Goal: Task Accomplishment & Management: Manage account settings

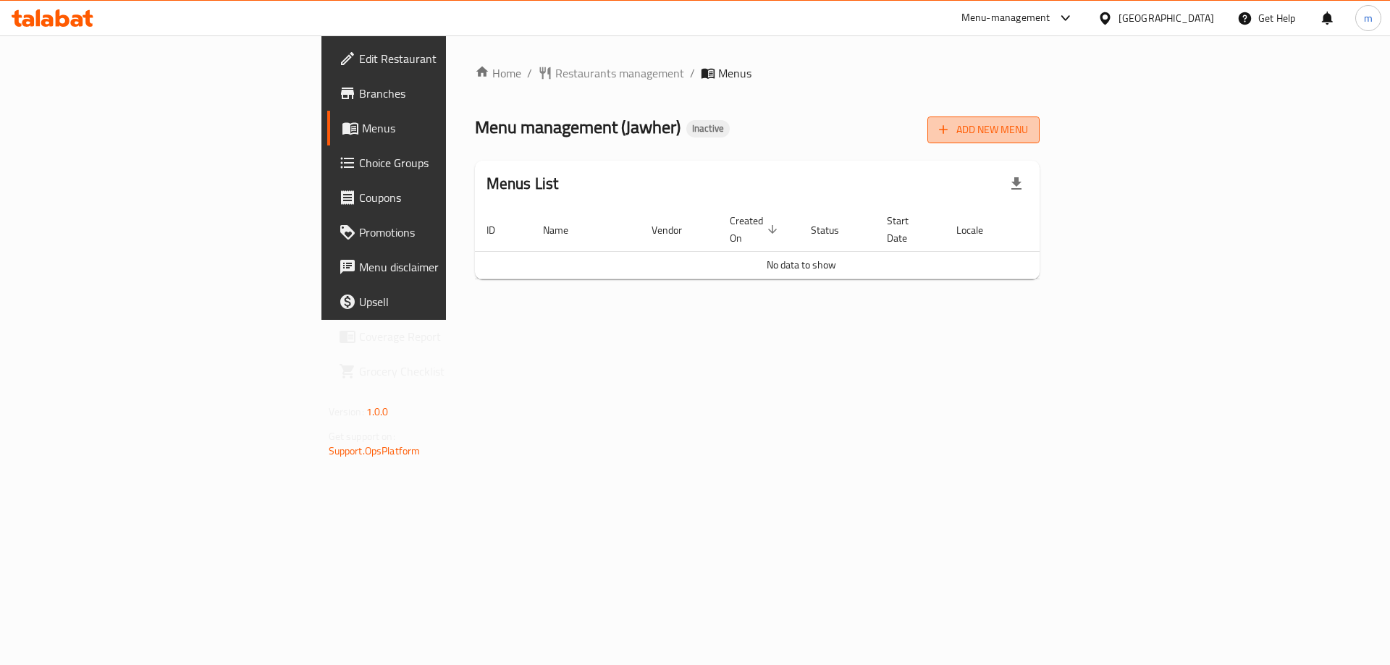
click at [1028, 134] on span "Add New Menu" at bounding box center [983, 130] width 89 height 18
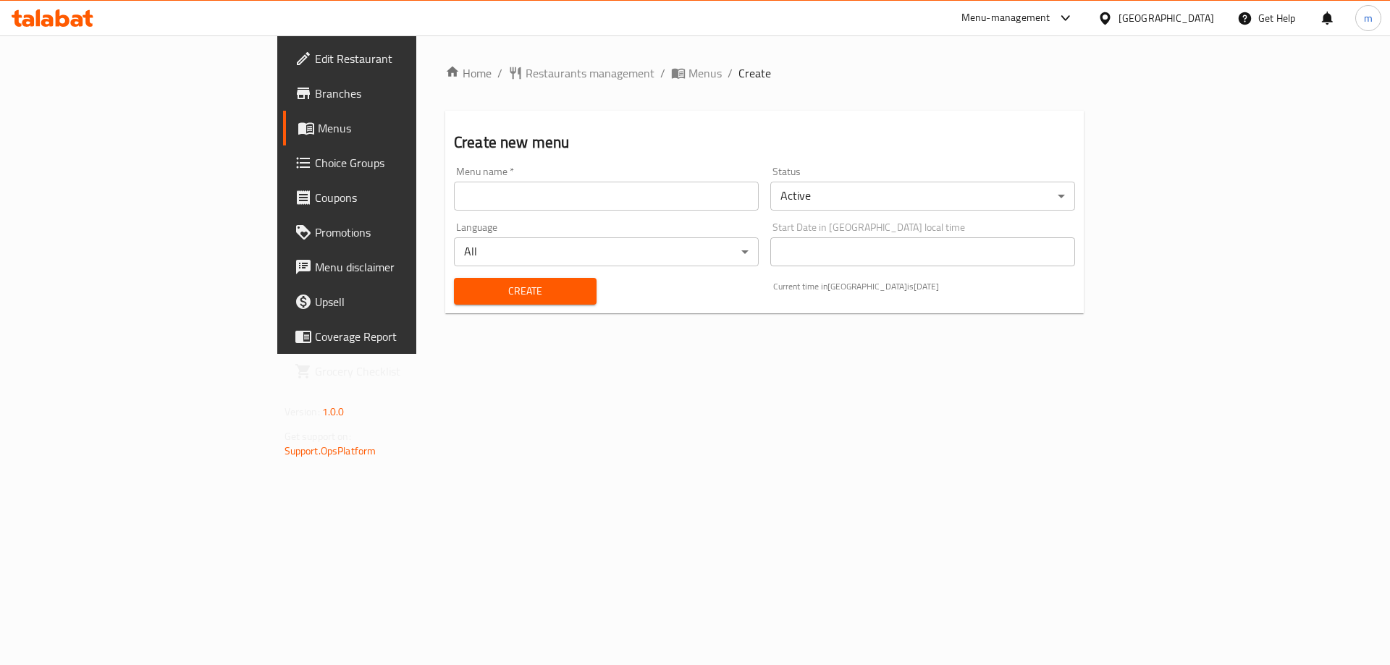
click at [721, 215] on div "Menu name   * Menu name *" at bounding box center [606, 189] width 316 height 56
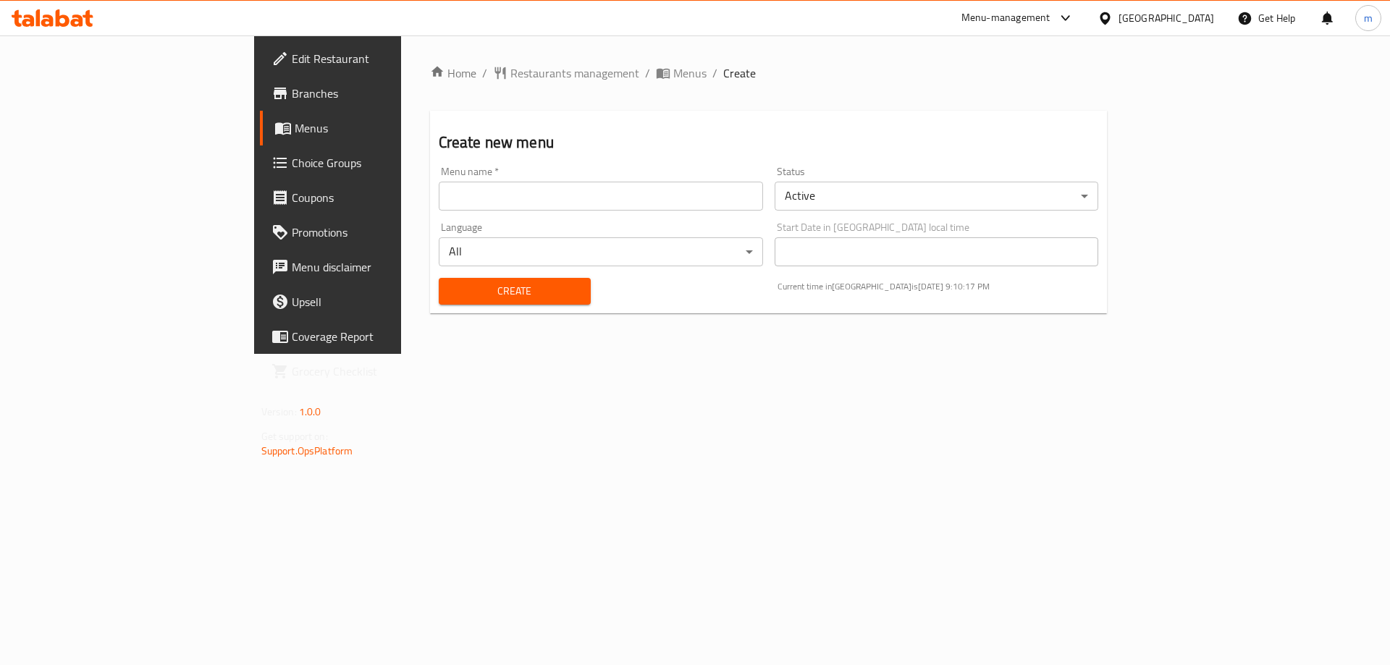
click at [738, 206] on input "text" at bounding box center [601, 196] width 324 height 29
type input "mohaned 1"
click at [519, 290] on button "Create" at bounding box center [515, 291] width 152 height 27
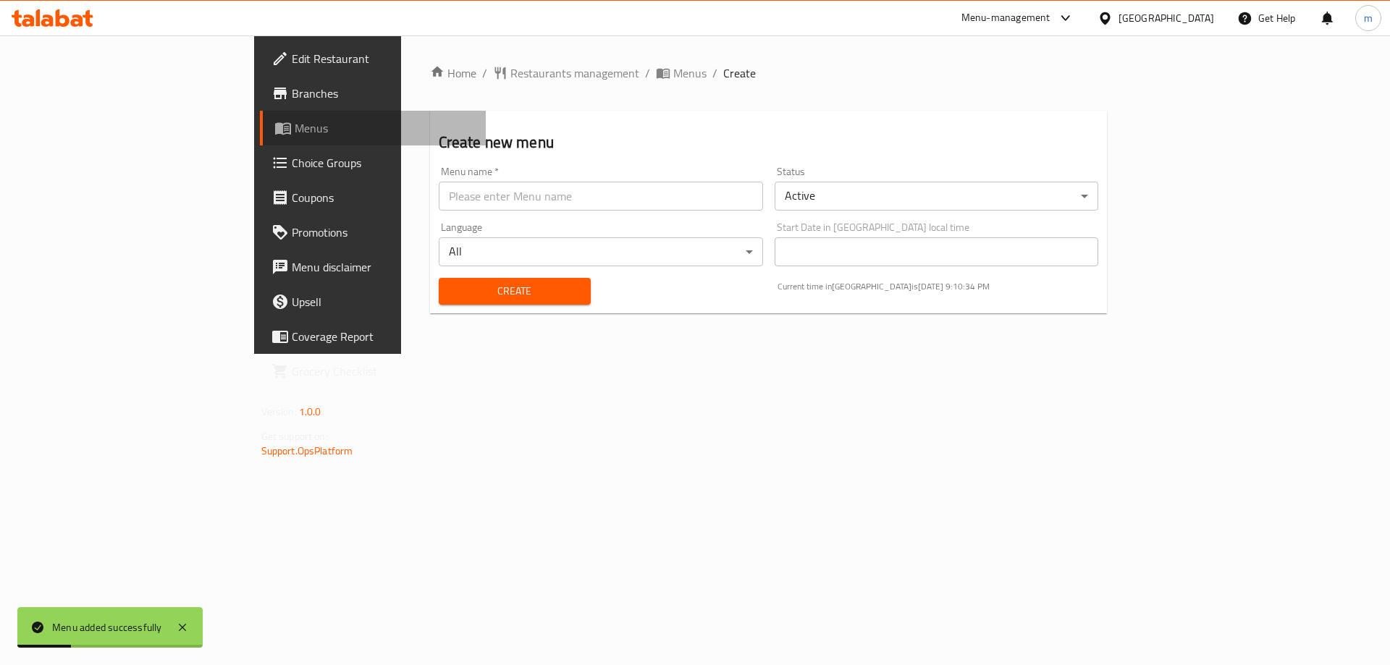
click at [260, 114] on link "Menus" at bounding box center [373, 128] width 227 height 35
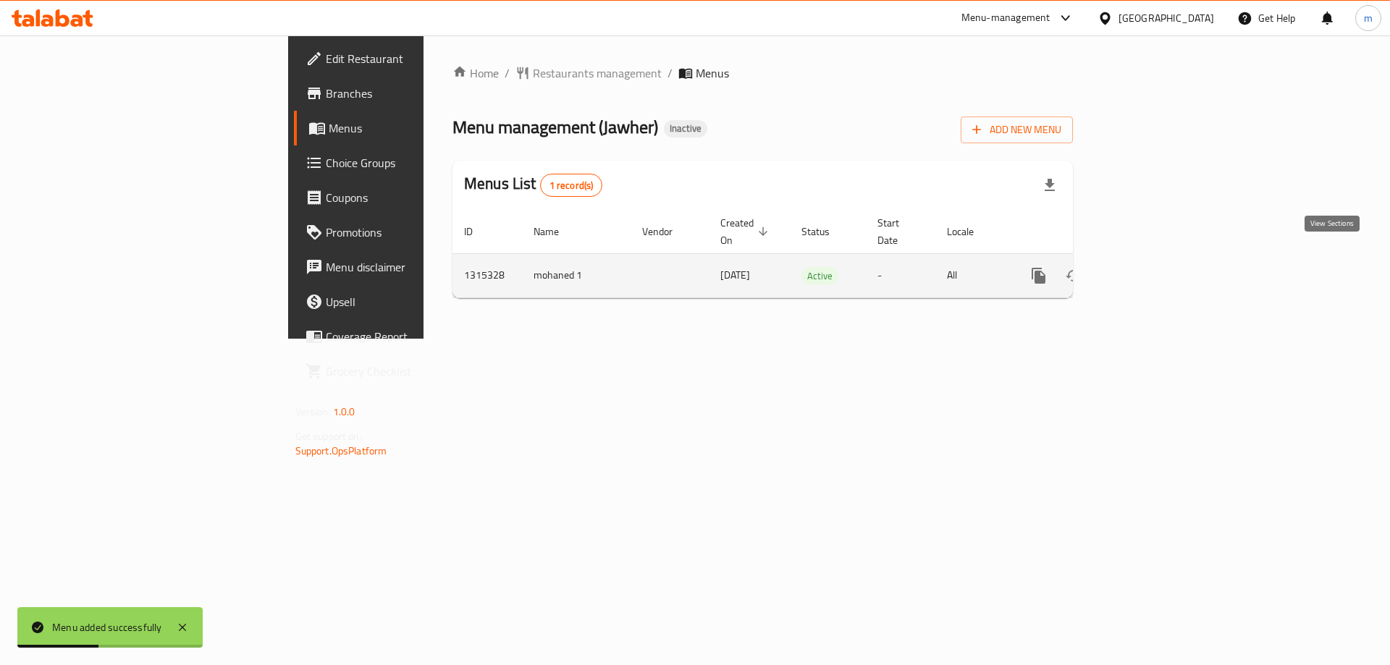
click at [1152, 267] on icon "enhanced table" at bounding box center [1142, 275] width 17 height 17
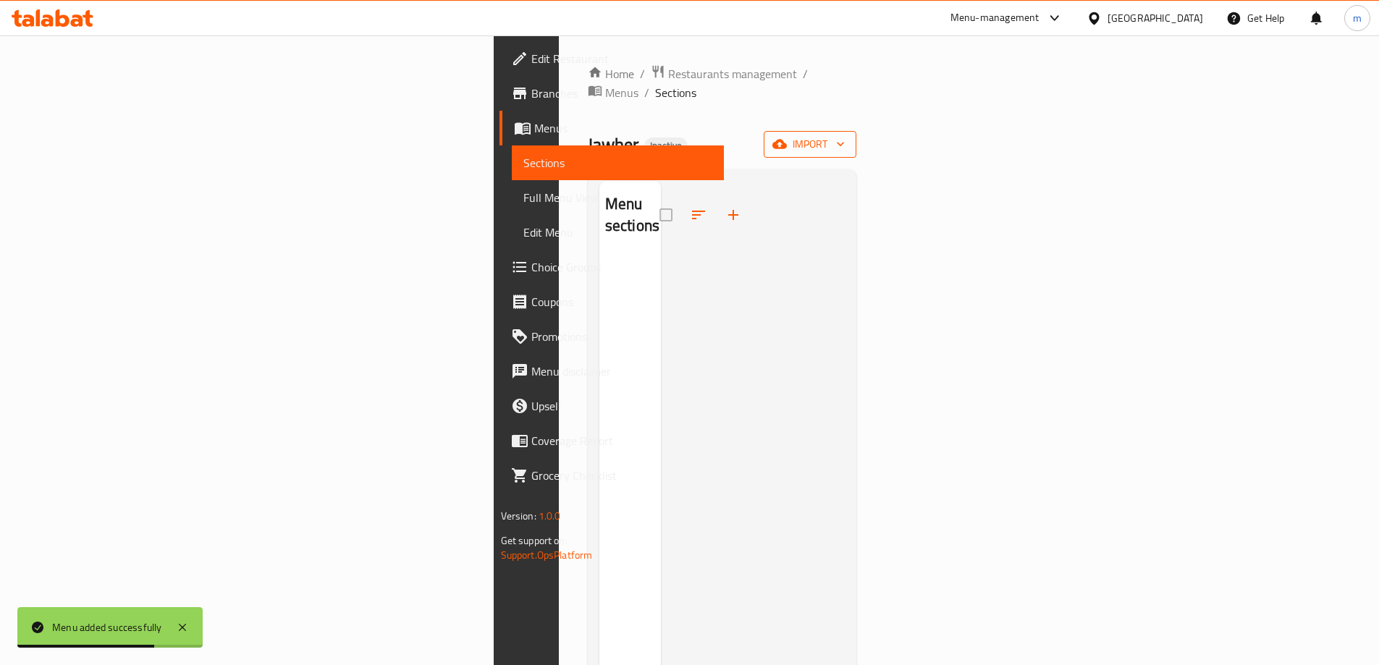
click at [845, 135] on span "import" at bounding box center [809, 144] width 69 height 18
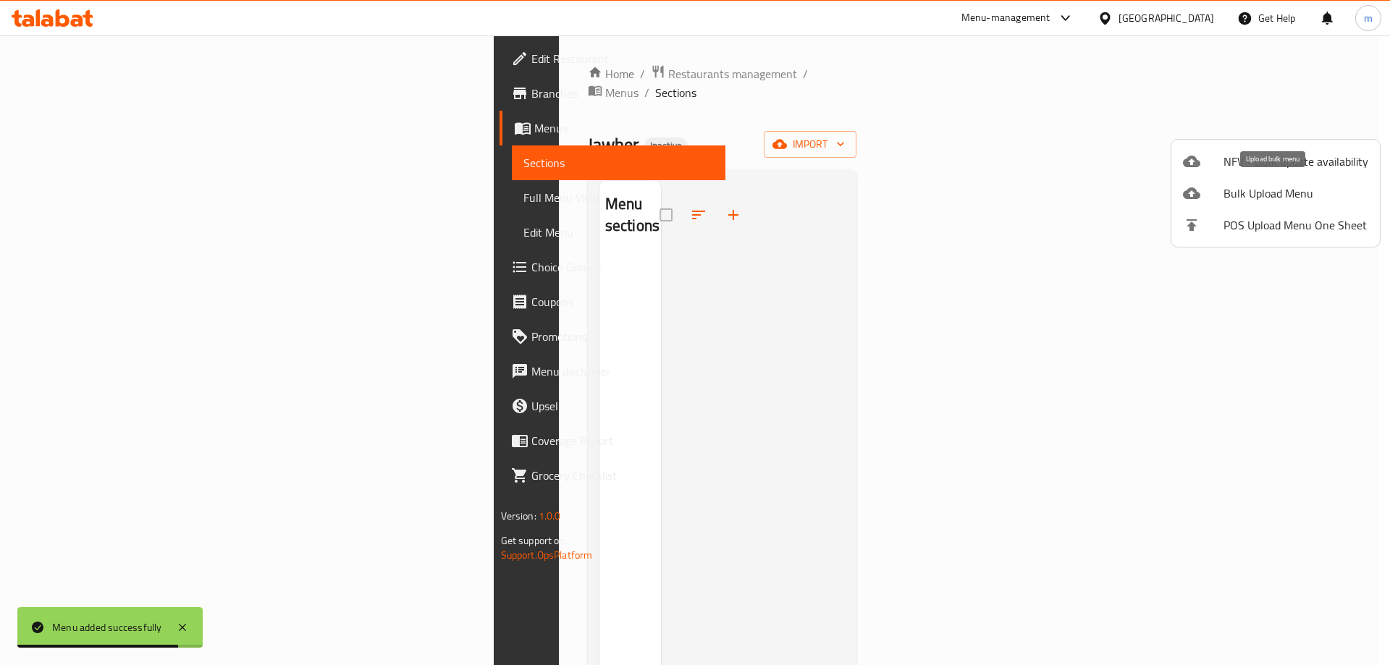
click at [1276, 194] on span "Bulk Upload Menu" at bounding box center [1295, 193] width 145 height 17
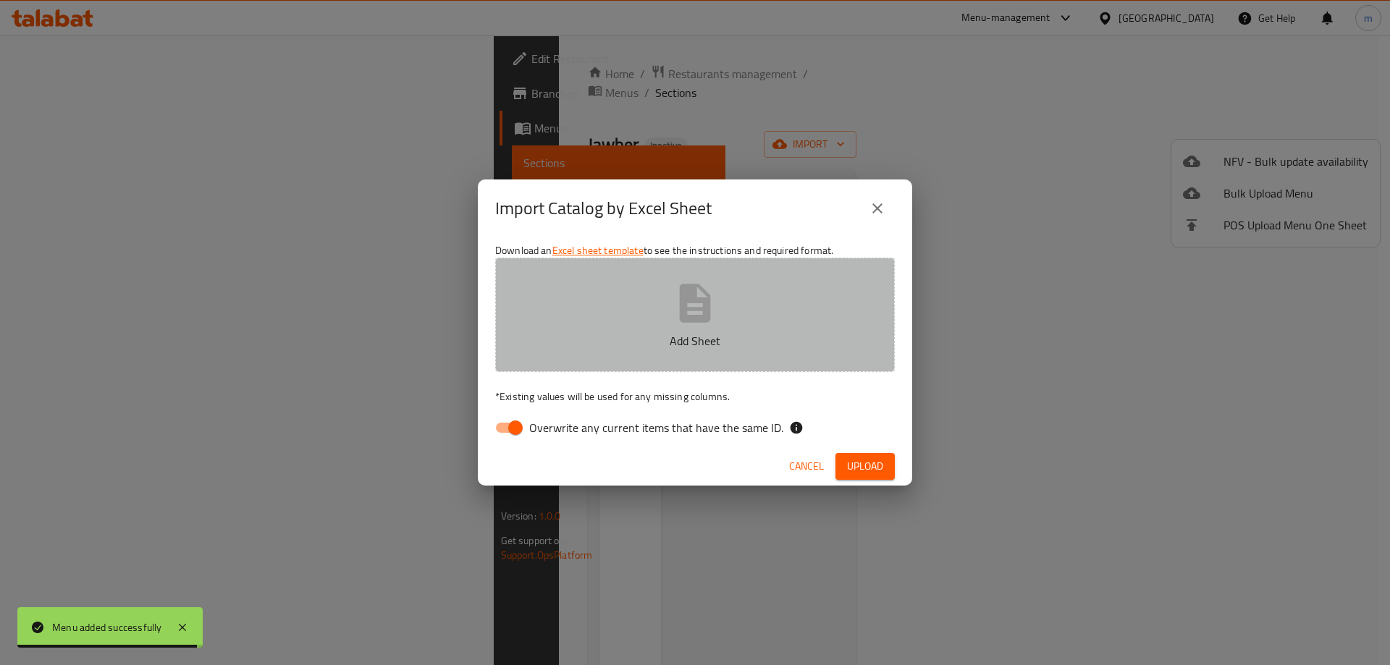
click at [716, 316] on icon "button" at bounding box center [695, 303] width 46 height 46
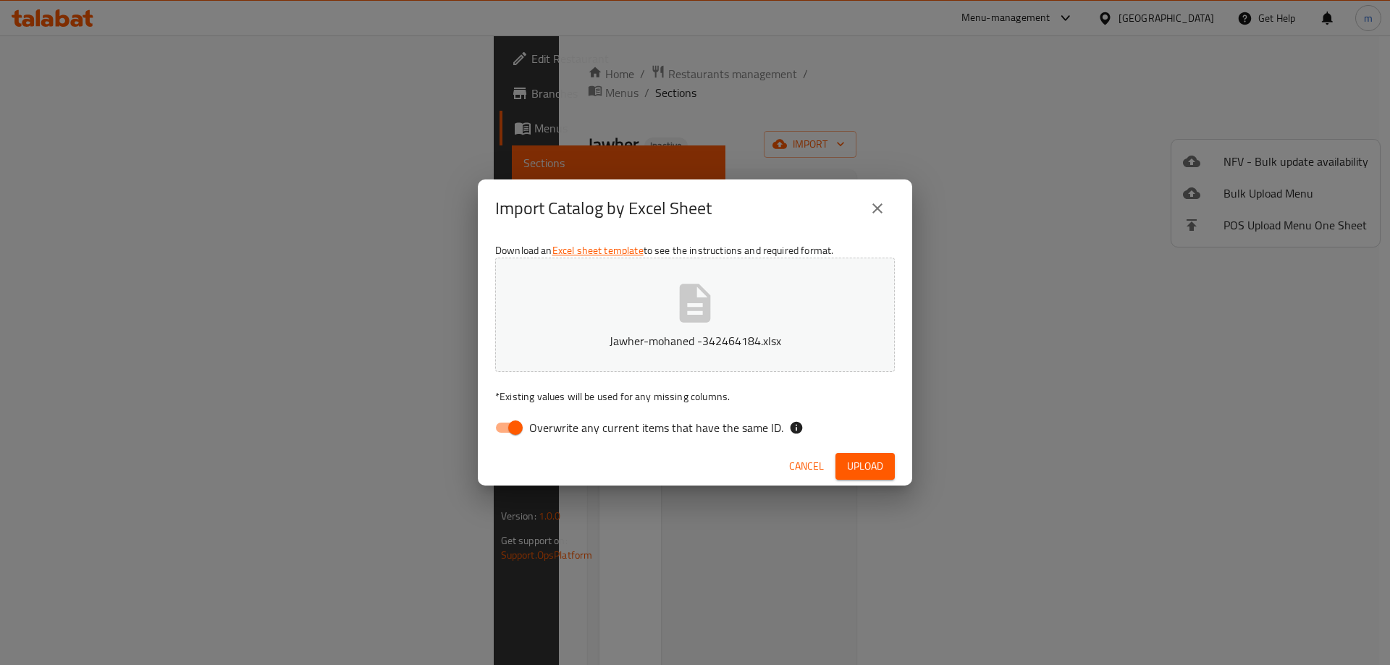
click at [525, 431] on input "Overwrite any current items that have the same ID." at bounding box center [515, 428] width 83 height 28
checkbox input "false"
click at [883, 473] on button "Upload" at bounding box center [864, 466] width 59 height 27
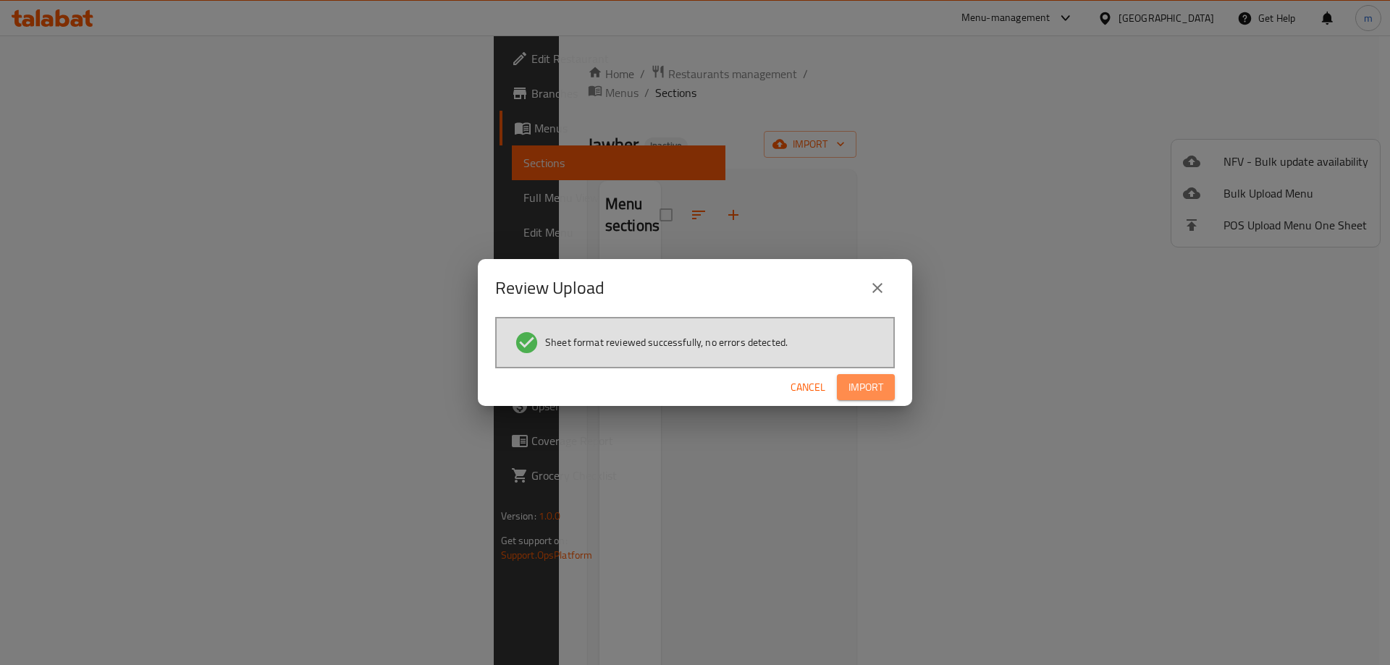
click at [893, 389] on button "Import" at bounding box center [866, 387] width 58 height 27
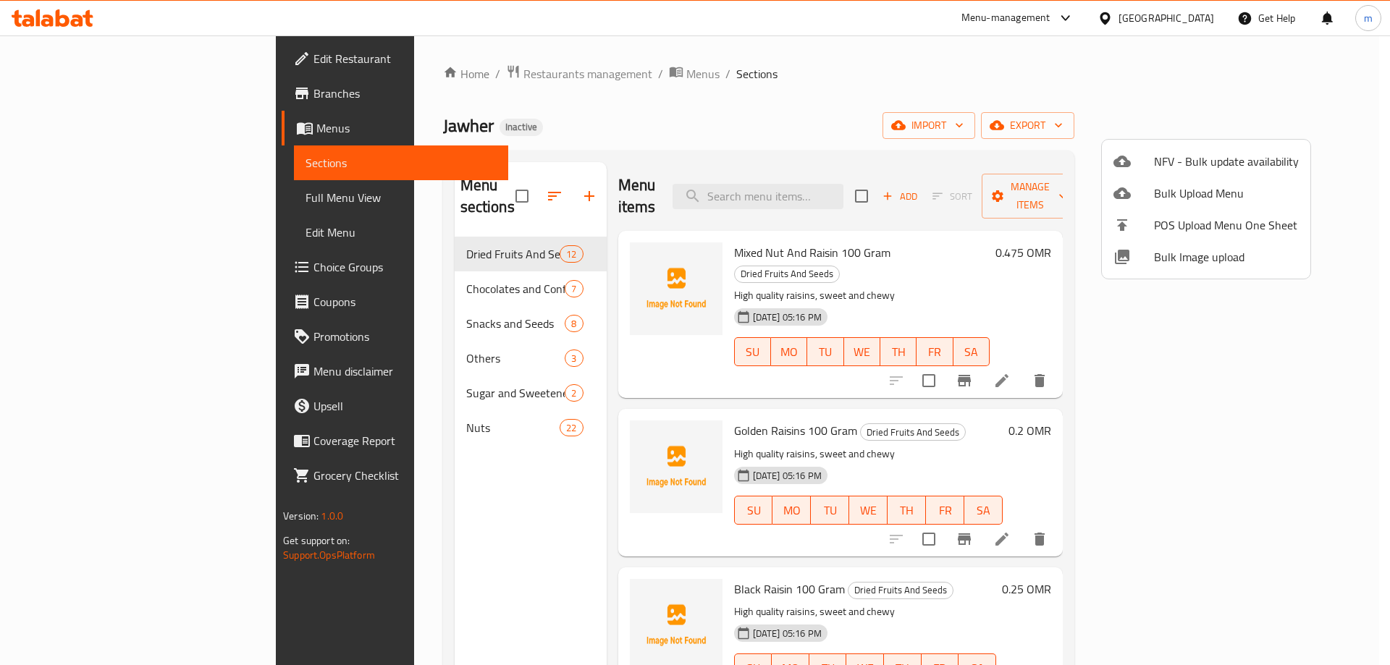
drag, startPoint x: 772, startPoint y: 230, endPoint x: 730, endPoint y: 227, distance: 42.8
click at [685, 237] on div at bounding box center [695, 332] width 1390 height 665
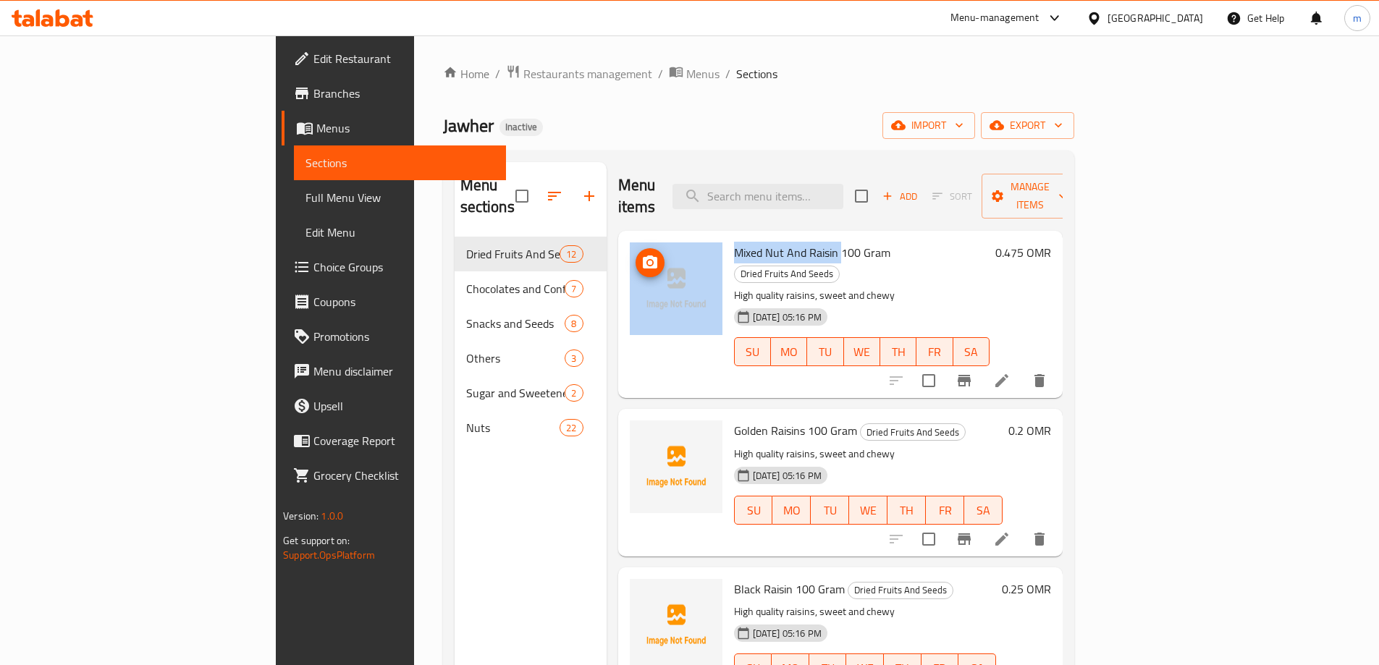
drag, startPoint x: 770, startPoint y: 231, endPoint x: 633, endPoint y: 233, distance: 137.5
click at [633, 237] on div "Mixed Nut And Raisin 100 Gram Dried Fruits And Seeds High quality raisins, swee…" at bounding box center [840, 315] width 433 height 156
copy div "Mixed Nut And Raisin"
click at [734, 242] on span "Mixed Nut And Raisin 100 Gram" at bounding box center [812, 253] width 156 height 22
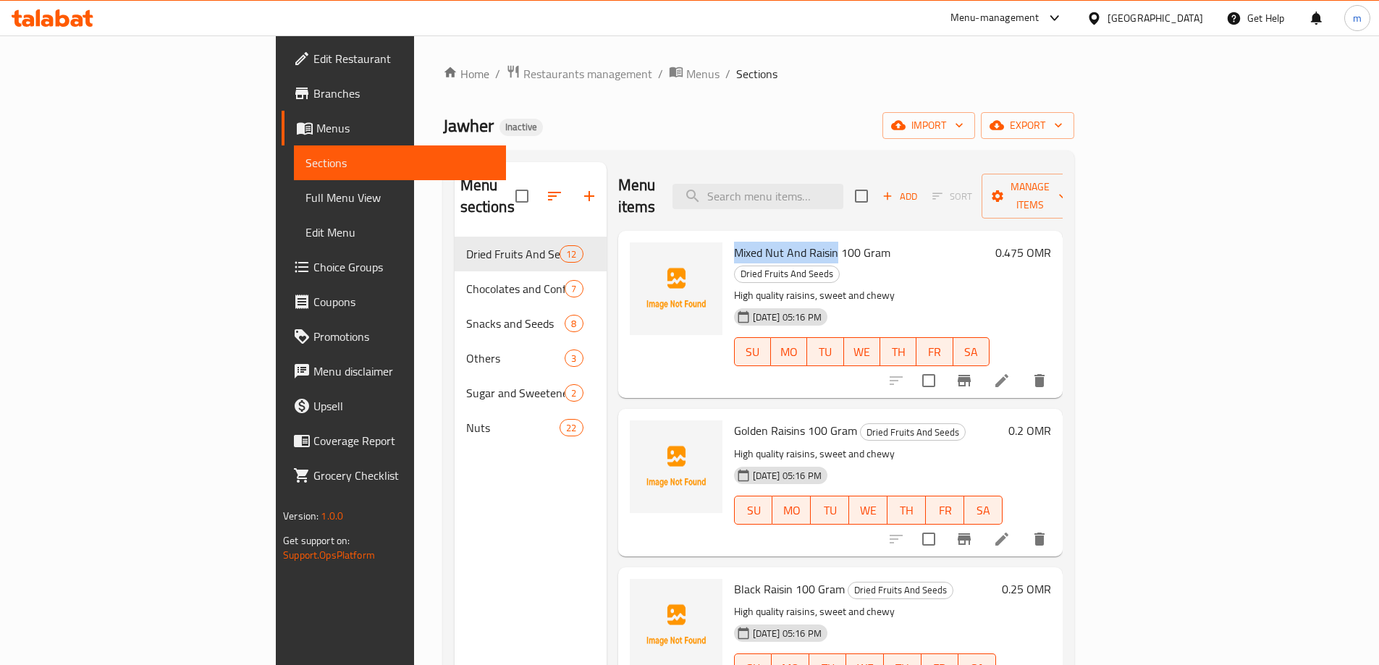
drag, startPoint x: 768, startPoint y: 230, endPoint x: 669, endPoint y: 237, distance: 98.6
click at [734, 242] on span "Mixed Nut And Raisin 100 Gram" at bounding box center [812, 253] width 156 height 22
copy span "Mixed Nut And Raisin"
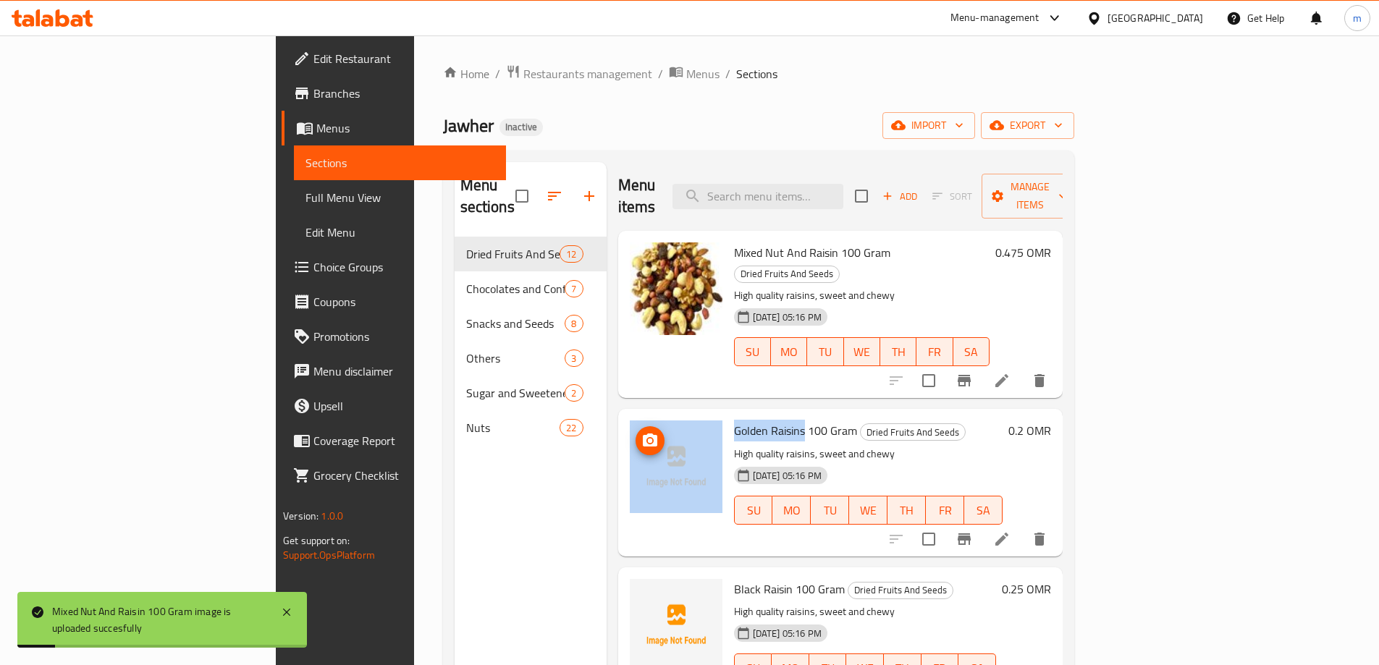
drag, startPoint x: 735, startPoint y: 389, endPoint x: 642, endPoint y: 394, distance: 93.5
click at [642, 415] on div "Golden Raisins 100 Gram Dried Fruits And Seeds High quality raisins, sweet and …" at bounding box center [840, 482] width 433 height 135
copy div "Golden Raisins"
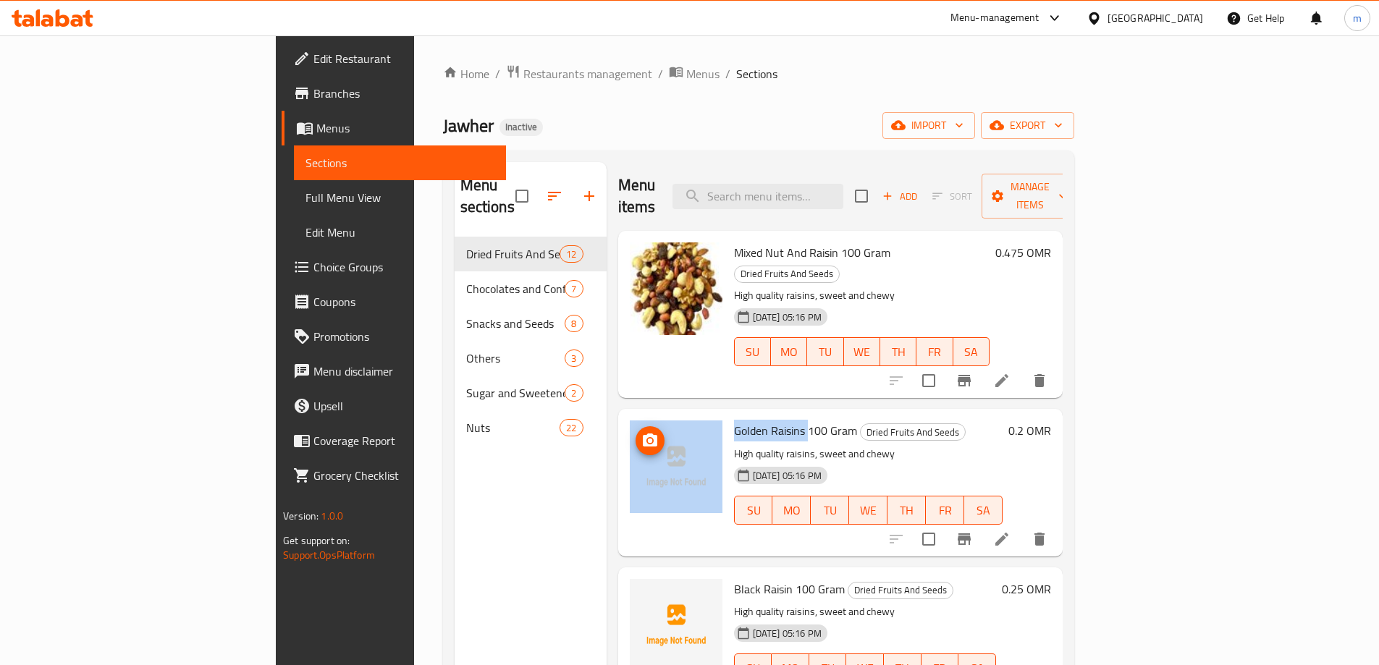
drag, startPoint x: 742, startPoint y: 390, endPoint x: 648, endPoint y: 389, distance: 93.4
click at [648, 415] on div "Golden Raisins 100 Gram Dried Fruits And Seeds High quality raisins, sweet and …" at bounding box center [840, 482] width 433 height 135
copy div "Golden Raisins"
click at [741, 409] on div "Golden Raisins 100 Gram Dried Fruits And Seeds High quality raisins, sweet and …" at bounding box center [840, 482] width 444 height 147
drag, startPoint x: 786, startPoint y: 389, endPoint x: 656, endPoint y: 389, distance: 130.3
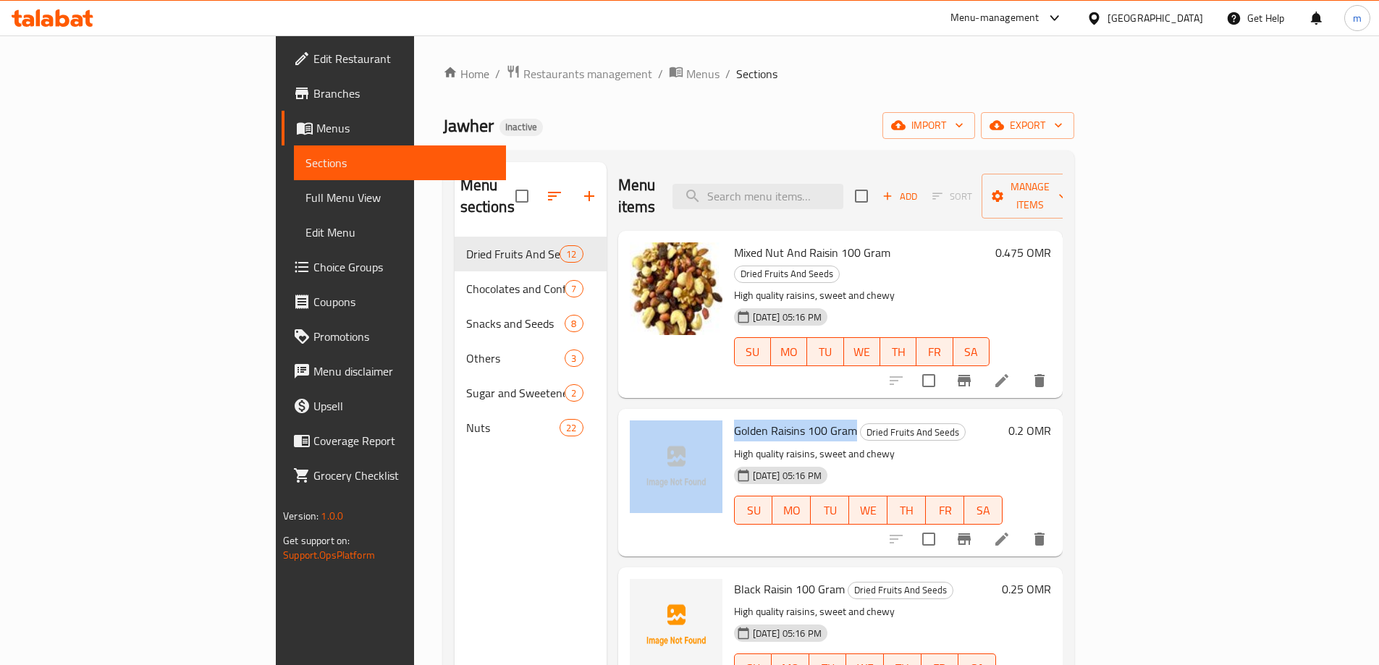
click at [656, 415] on div "Golden Raisins 100 Gram Dried Fruits And Seeds High quality raisins, sweet and …" at bounding box center [840, 482] width 433 height 135
copy div "Golden Raisins 100 Gram"
click at [734, 420] on span "Golden Raisins 100 Gram" at bounding box center [795, 431] width 123 height 22
drag, startPoint x: 736, startPoint y: 391, endPoint x: 607, endPoint y: 404, distance: 130.2
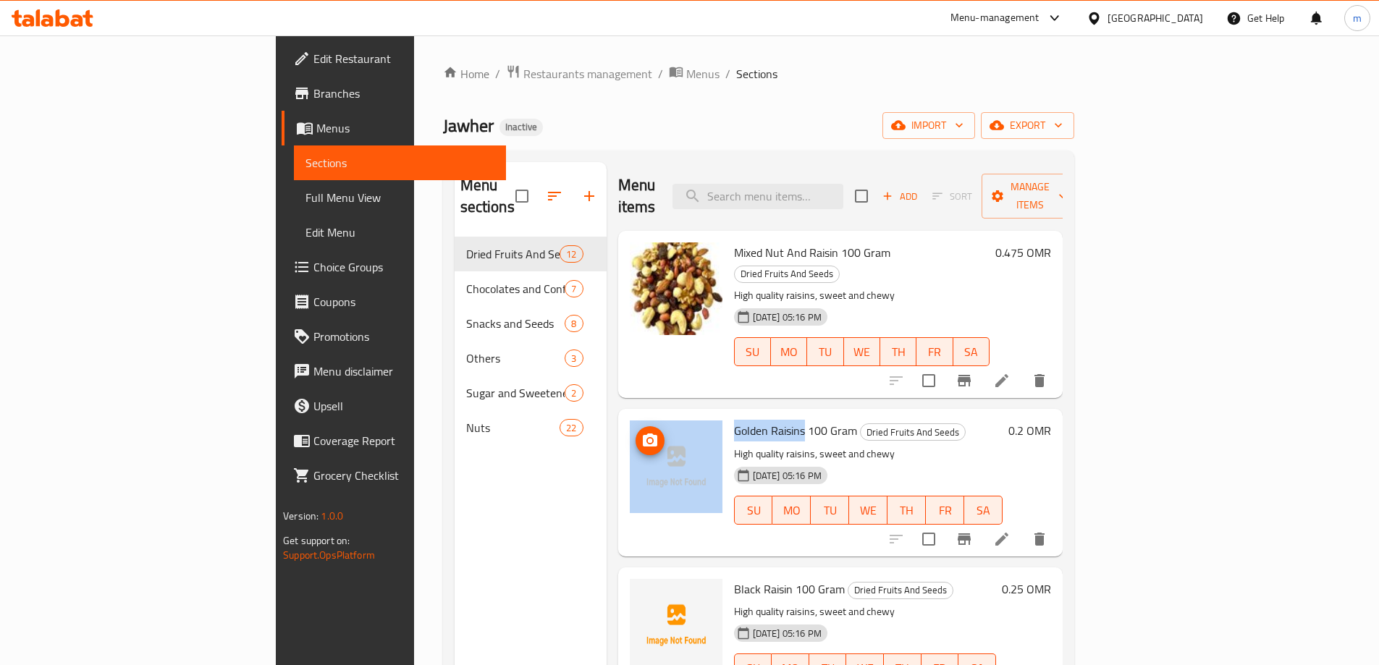
click at [624, 415] on div "Golden Raisins 100 Gram Dried Fruits And Seeds High quality raisins, sweet and …" at bounding box center [840, 482] width 433 height 135
drag, startPoint x: 730, startPoint y: 402, endPoint x: 729, endPoint y: 387, distance: 14.5
click at [730, 415] on div "Golden Raisins 100 Gram Dried Fruits And Seeds High quality raisins, sweet and …" at bounding box center [868, 482] width 280 height 135
drag, startPoint x: 737, startPoint y: 387, endPoint x: 664, endPoint y: 392, distance: 73.2
click at [728, 415] on div "Golden Raisins 100 Gram Dried Fruits And Seeds High quality raisins, sweet and …" at bounding box center [868, 482] width 280 height 135
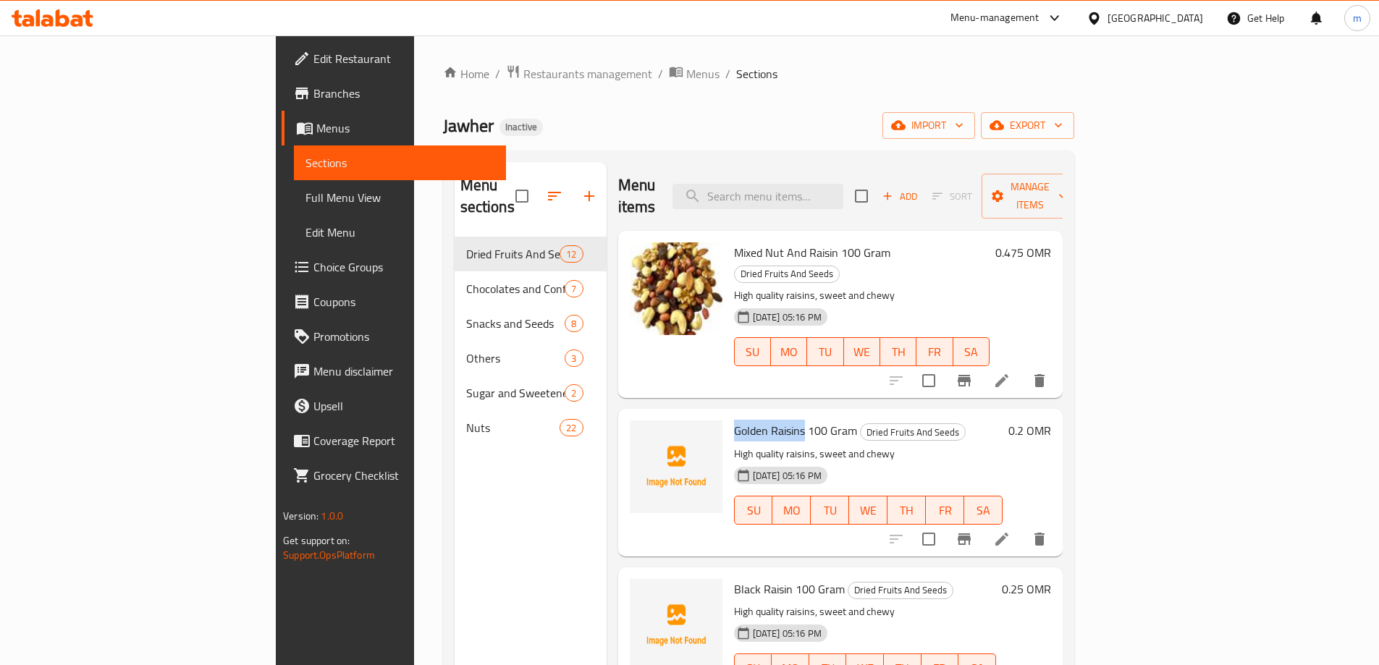
copy span "Golden Raisins"
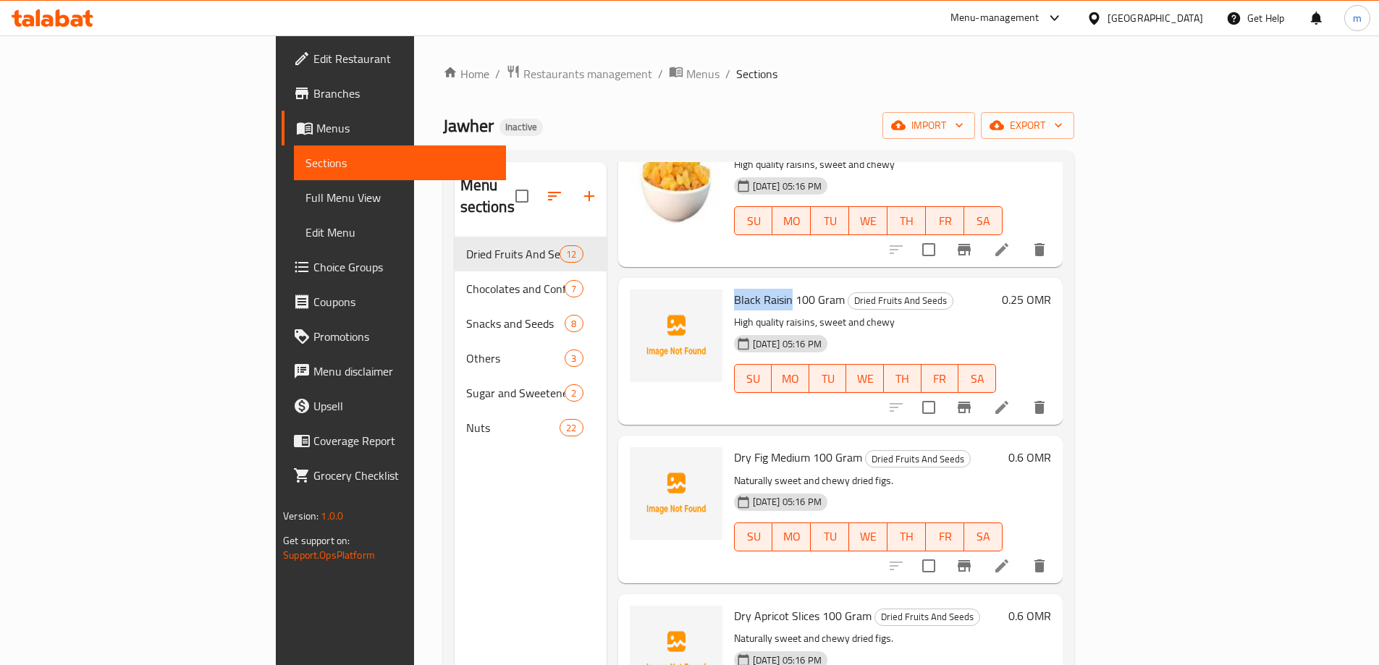
drag, startPoint x: 721, startPoint y: 258, endPoint x: 662, endPoint y: 261, distance: 58.7
click at [728, 284] on div "Black Raisin 100 Gram Dried Fruits And Seeds High quality raisins, sweet and ch…" at bounding box center [865, 351] width 274 height 135
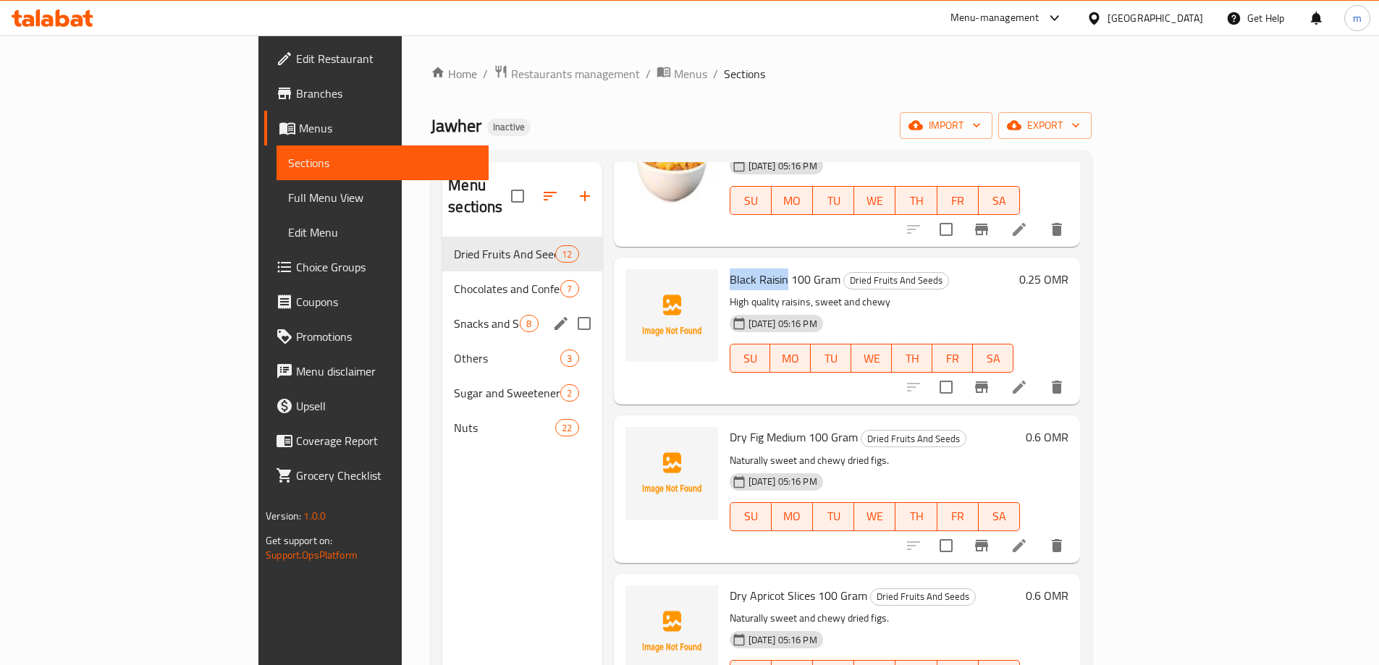
copy span "Black Raisin"
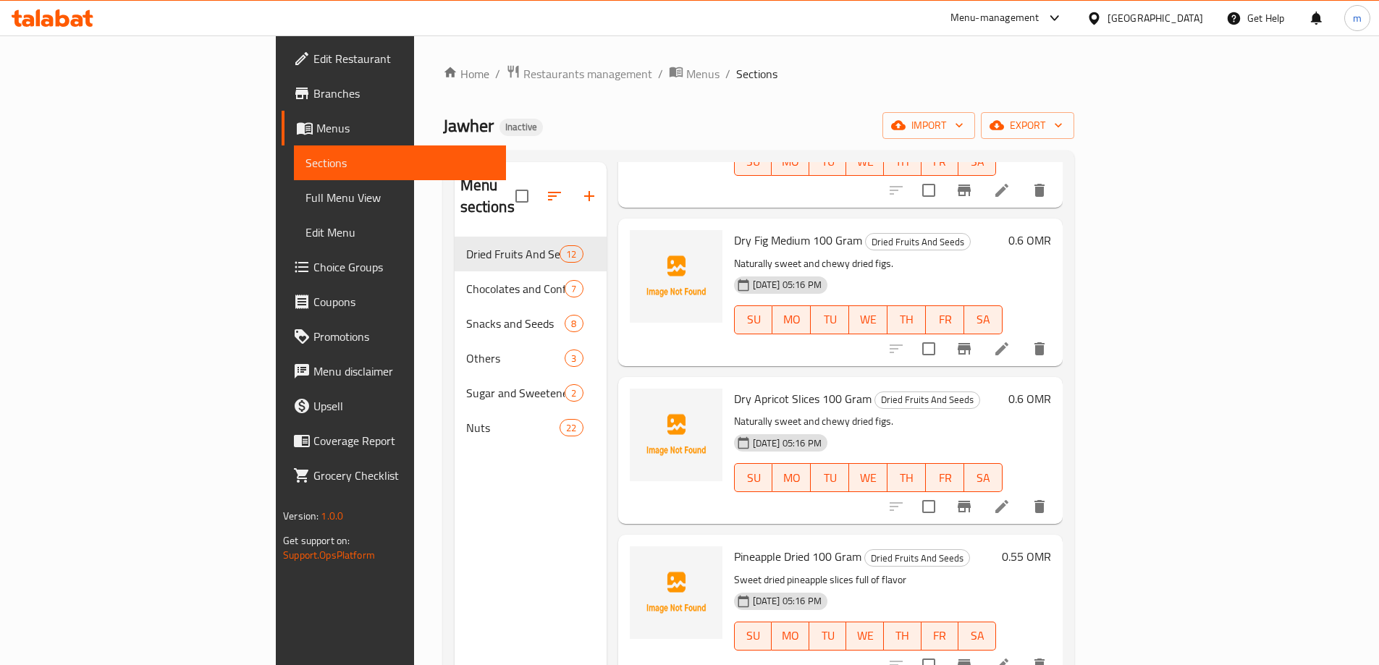
scroll to position [434, 0]
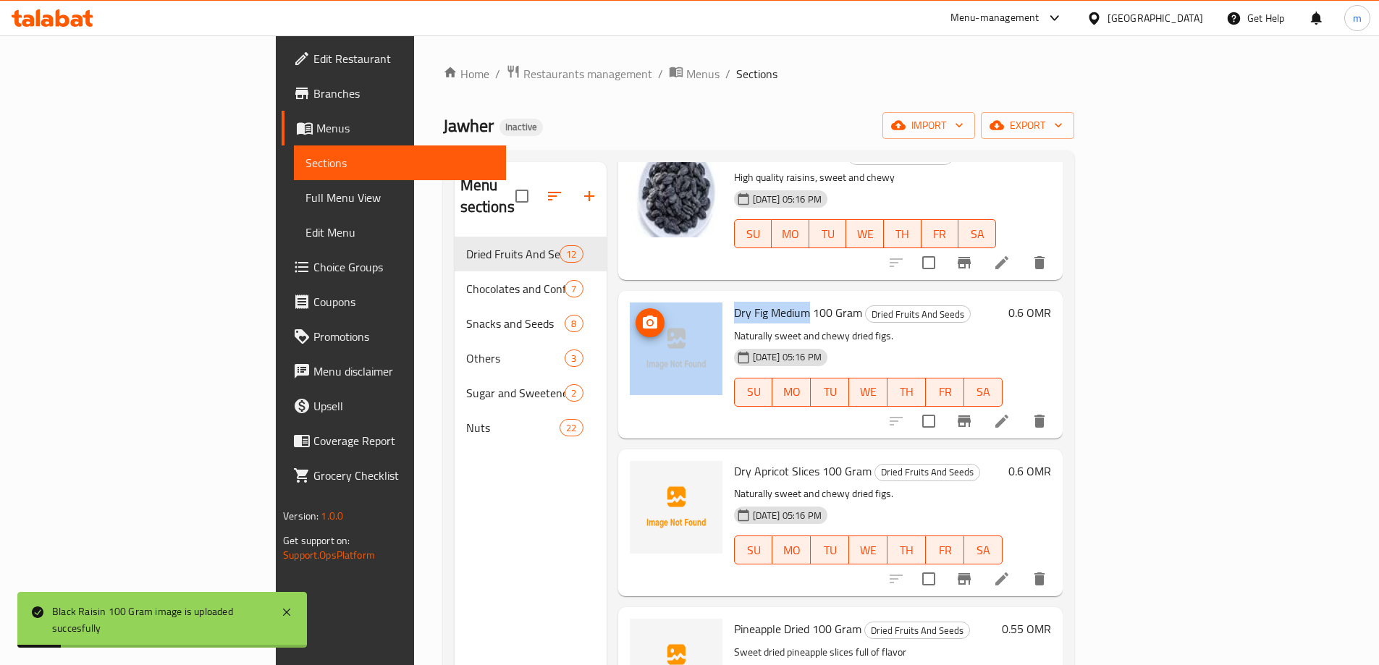
drag, startPoint x: 733, startPoint y: 271, endPoint x: 650, endPoint y: 281, distance: 83.8
click at [650, 297] on div "Dry Fig Medium 100 Gram Dried Fruits And Seeds Naturally sweet and chewy dried …" at bounding box center [840, 364] width 433 height 135
copy div "Dry Fig Medium"
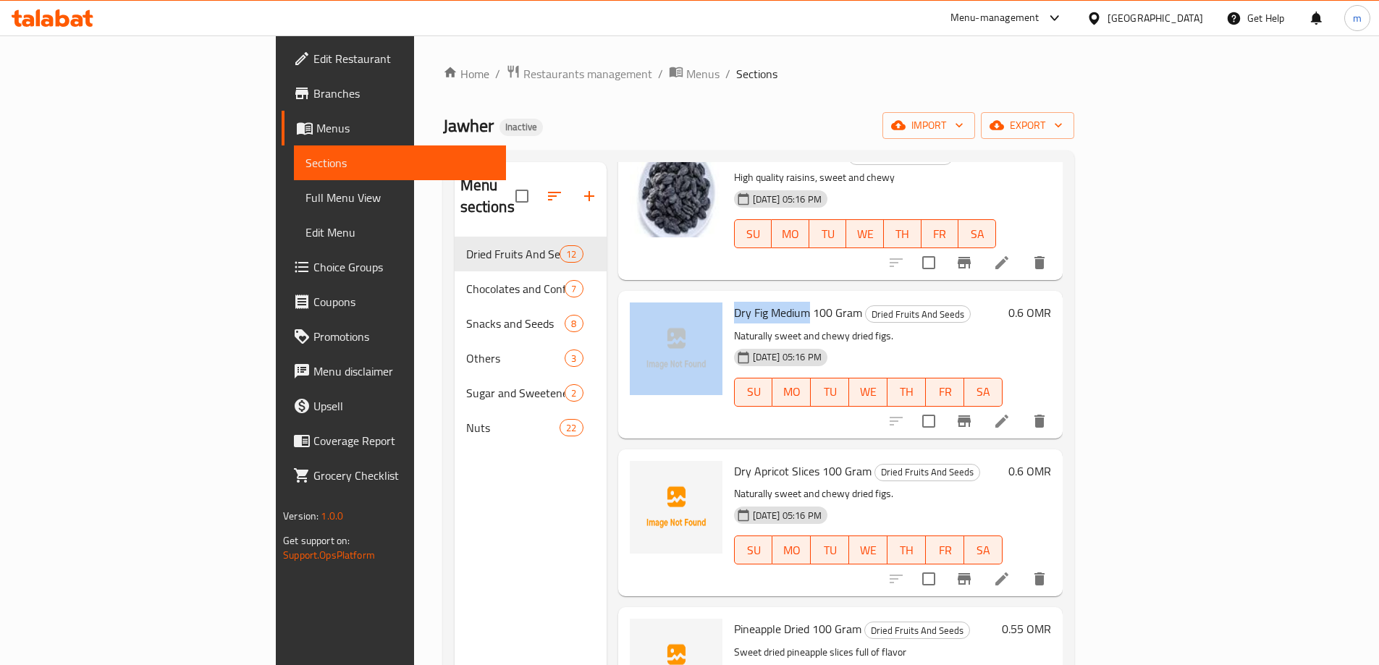
click at [728, 297] on div "Dry Fig Medium 100 Gram Dried Fruits And Seeds Naturally sweet and chewy dried …" at bounding box center [868, 364] width 280 height 135
drag, startPoint x: 739, startPoint y: 272, endPoint x: 634, endPoint y: 277, distance: 105.1
click at [634, 297] on div "Dry Fig Medium 100 Gram Dried Fruits And Seeds Naturally sweet and chewy dried …" at bounding box center [840, 364] width 433 height 135
click at [734, 302] on span "Dry Fig Medium 100 Gram" at bounding box center [798, 313] width 128 height 22
drag, startPoint x: 737, startPoint y: 271, endPoint x: 648, endPoint y: 275, distance: 88.4
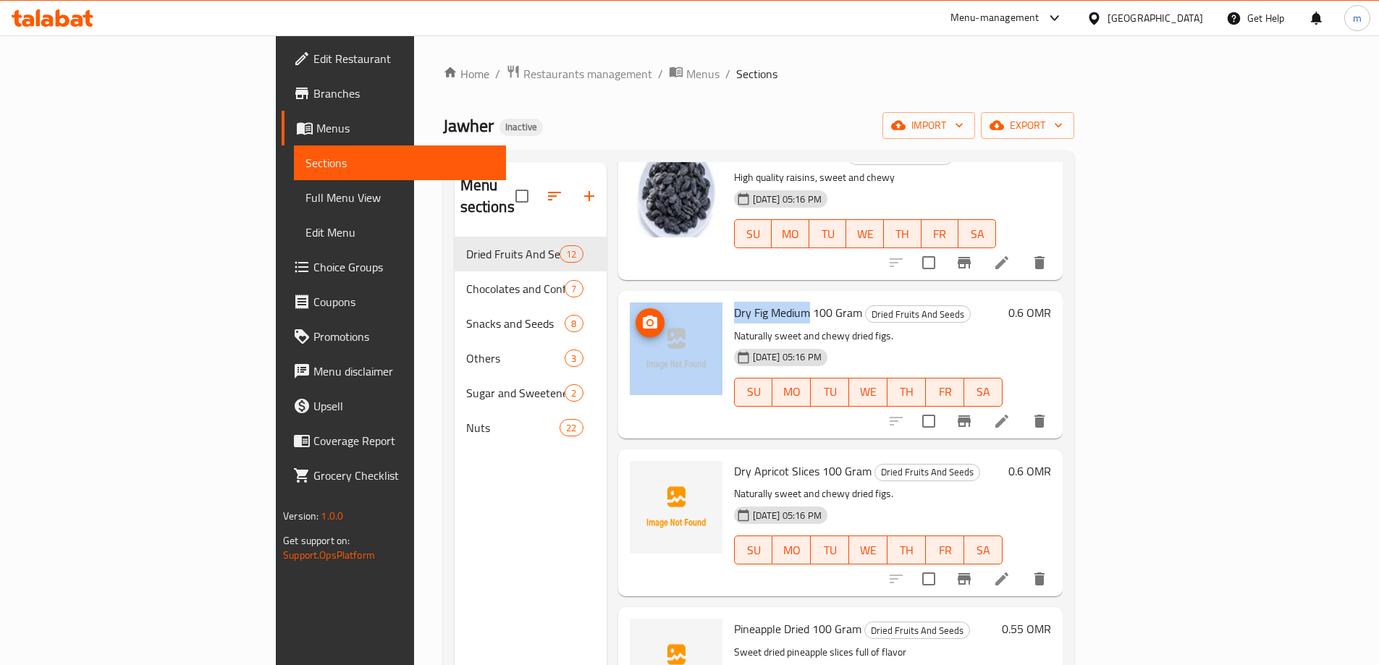
click at [648, 297] on div "Dry Fig Medium 100 Gram Dried Fruits And Seeds Naturally sweet and chewy dried …" at bounding box center [840, 364] width 433 height 135
drag, startPoint x: 717, startPoint y: 266, endPoint x: 737, endPoint y: 270, distance: 20.6
click at [734, 302] on span "Dry Fig Medium 100 Gram" at bounding box center [798, 313] width 128 height 22
drag, startPoint x: 741, startPoint y: 269, endPoint x: 667, endPoint y: 276, distance: 74.1
click at [734, 302] on span "Dry Fig Medium 100 Gram" at bounding box center [798, 313] width 128 height 22
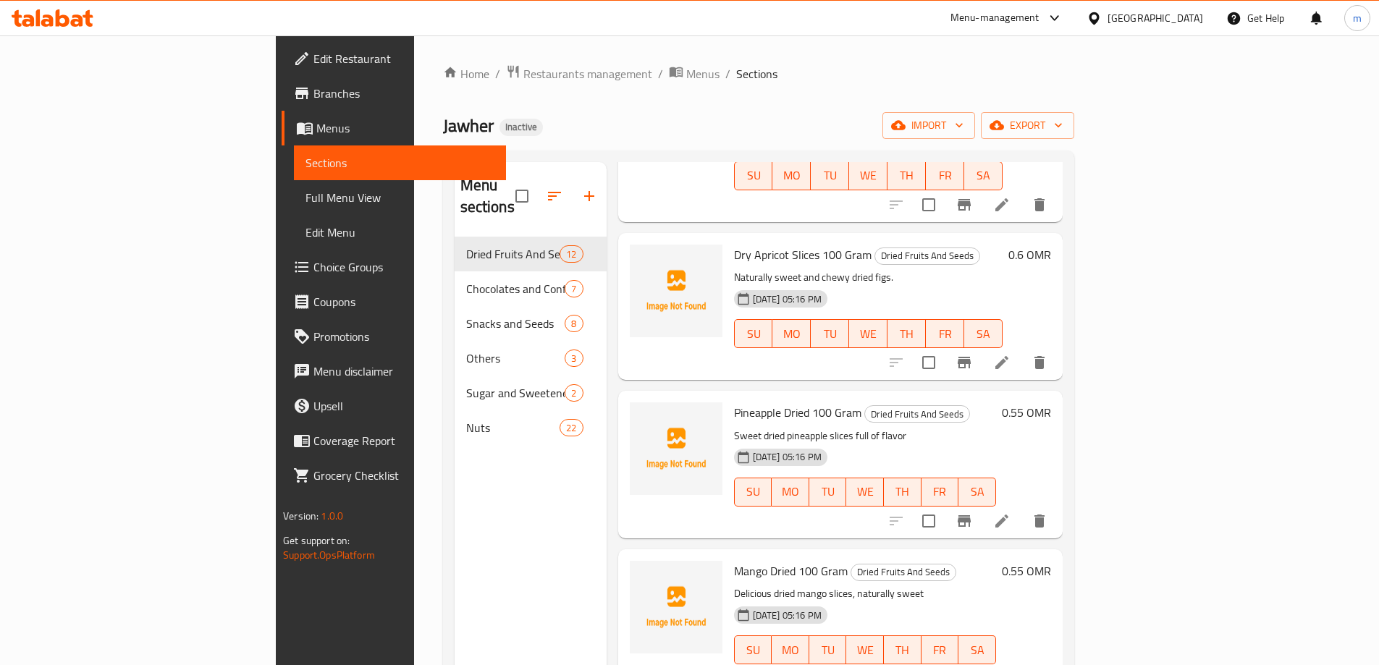
scroll to position [651, 0]
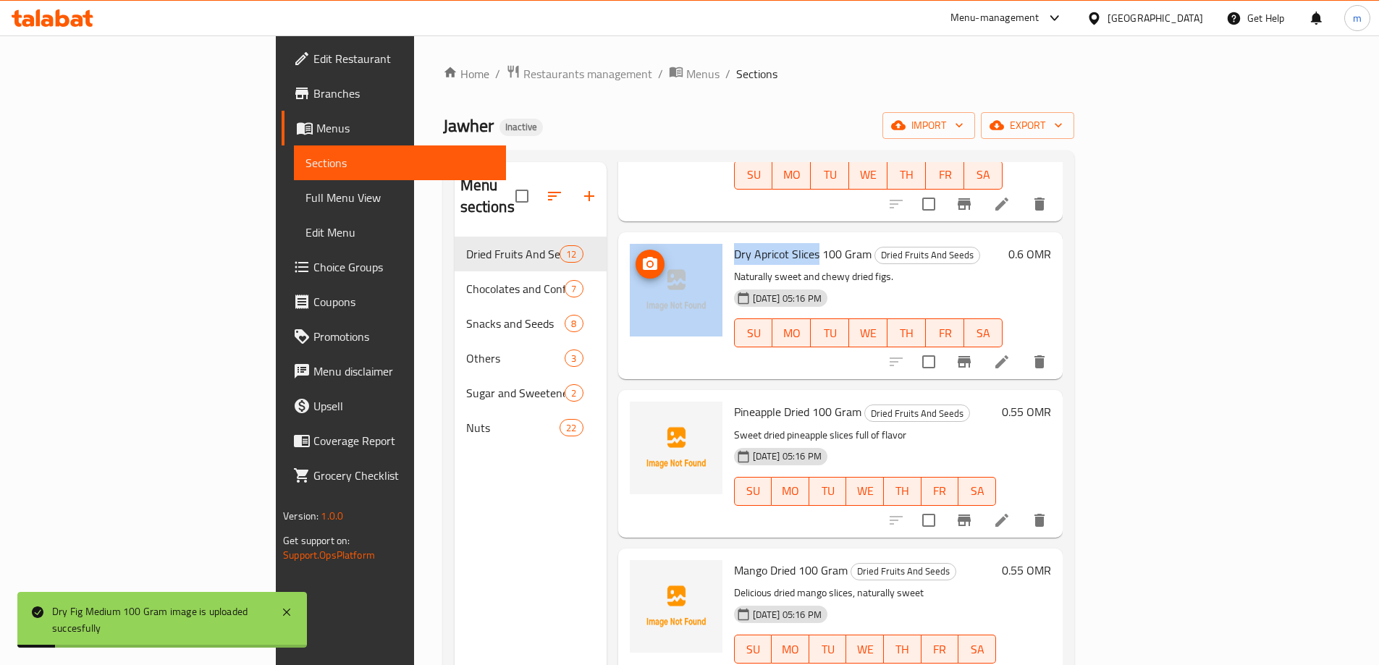
drag, startPoint x: 750, startPoint y: 212, endPoint x: 653, endPoint y: 222, distance: 97.5
click at [653, 238] on div "Dry Apricot Slices 100 Gram Dried Fruits And Seeds Naturally sweet and chewy dr…" at bounding box center [840, 305] width 433 height 135
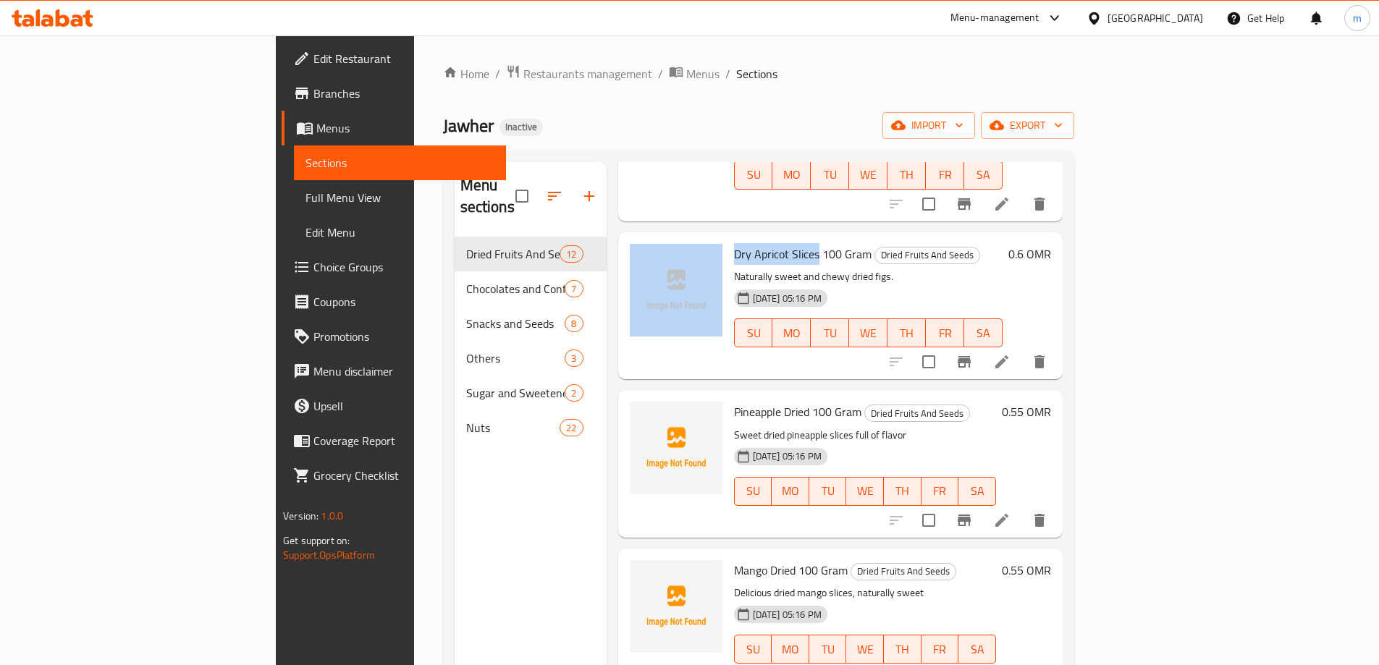
click at [734, 243] on span "Dry Apricot Slices 100 Gram" at bounding box center [803, 254] width 138 height 22
drag, startPoint x: 750, startPoint y: 212, endPoint x: 665, endPoint y: 219, distance: 85.0
click at [734, 243] on span "Dry Apricot Slices 100 Gram" at bounding box center [803, 254] width 138 height 22
drag, startPoint x: 724, startPoint y: 211, endPoint x: 645, endPoint y: 219, distance: 80.0
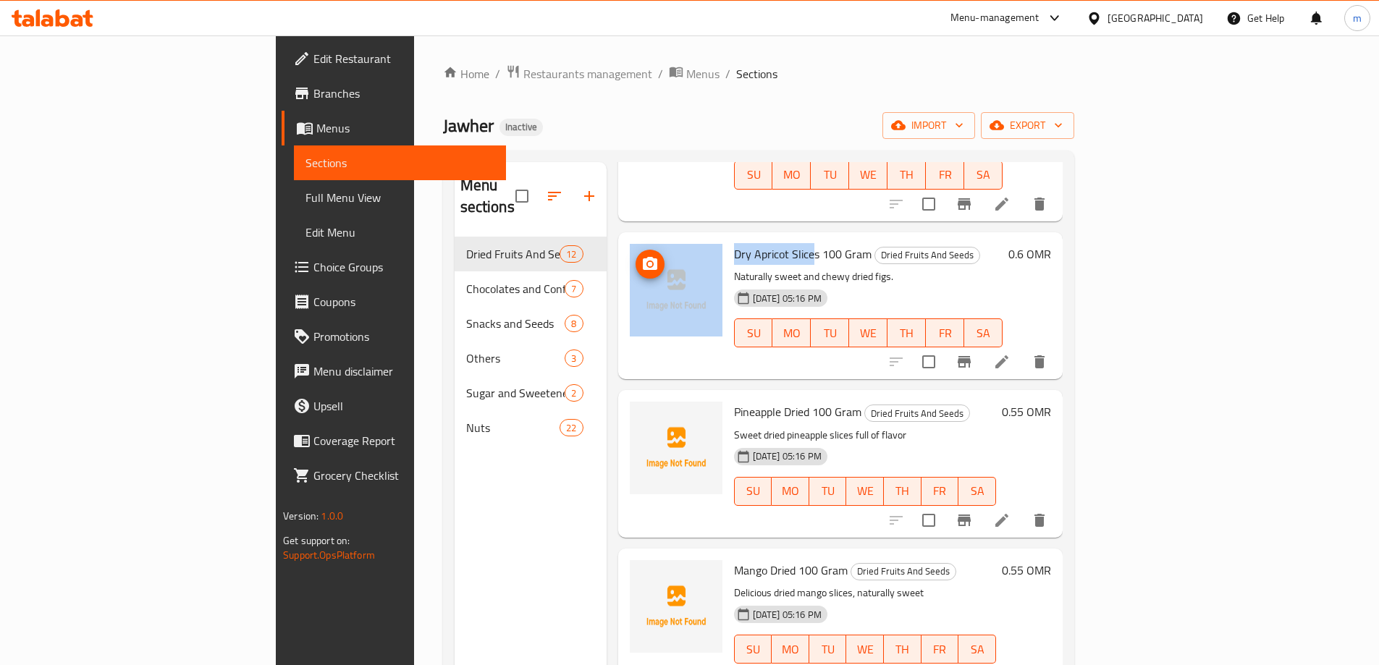
click at [645, 238] on div "Dry Apricot Slices 100 Gram Dried Fruits And Seeds Naturally sweet and chewy dr…" at bounding box center [840, 305] width 433 height 135
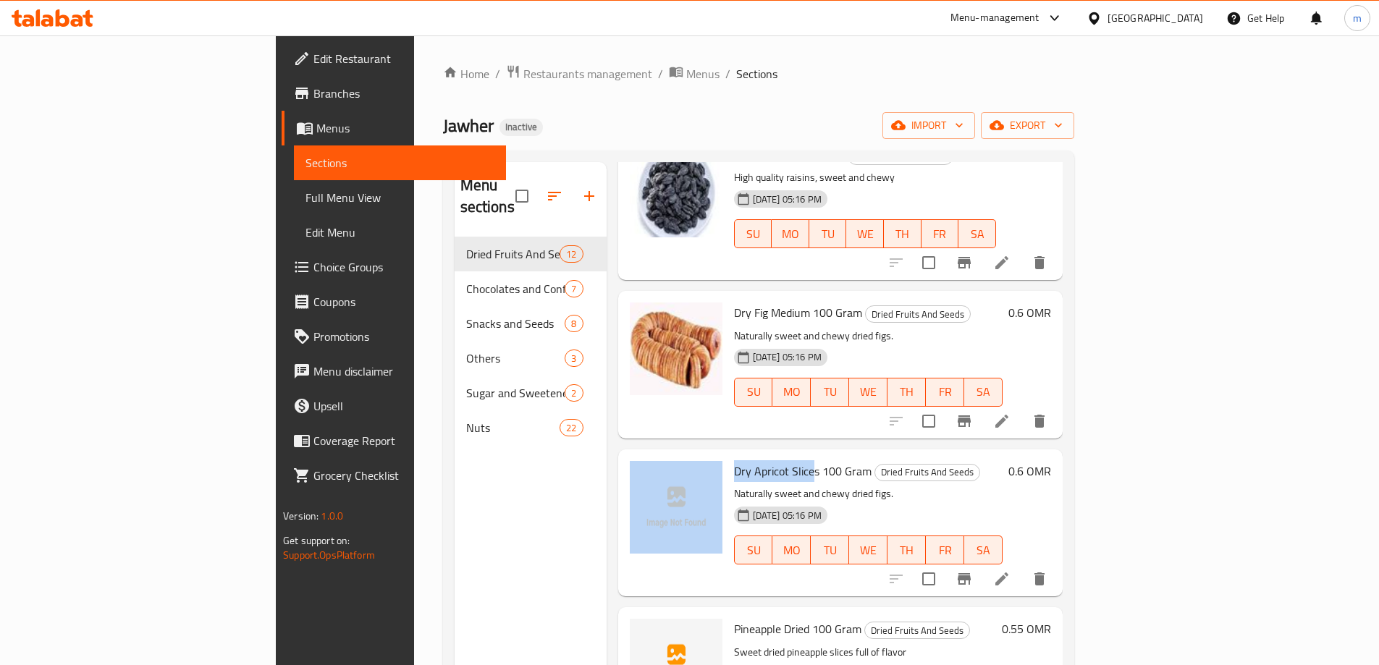
scroll to position [362, 0]
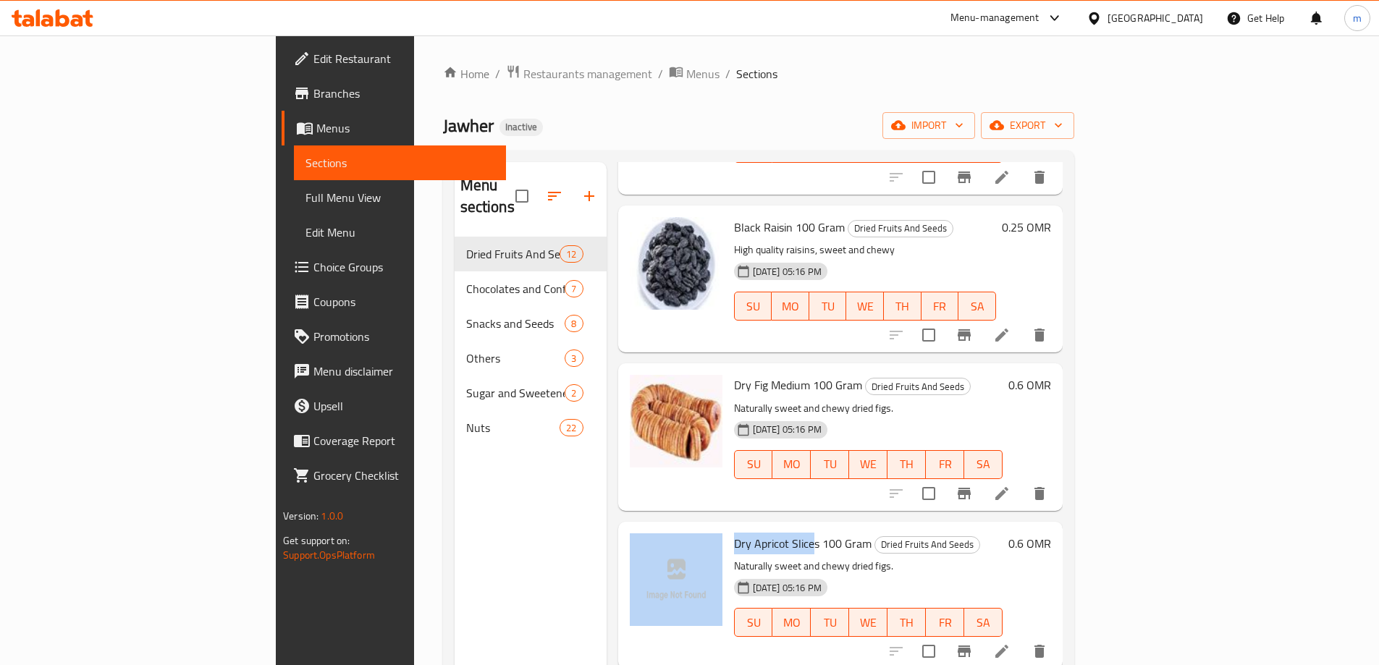
click at [305, 197] on span "Full Menu View" at bounding box center [399, 197] width 189 height 17
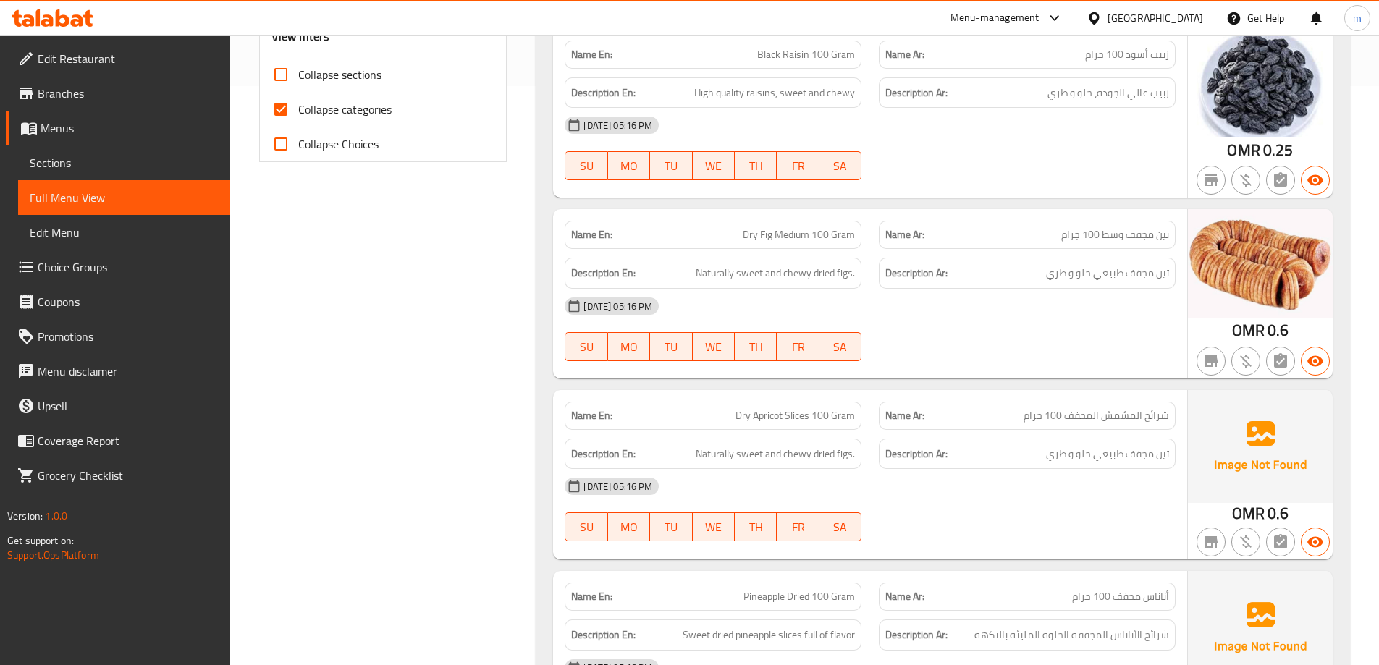
scroll to position [651, 0]
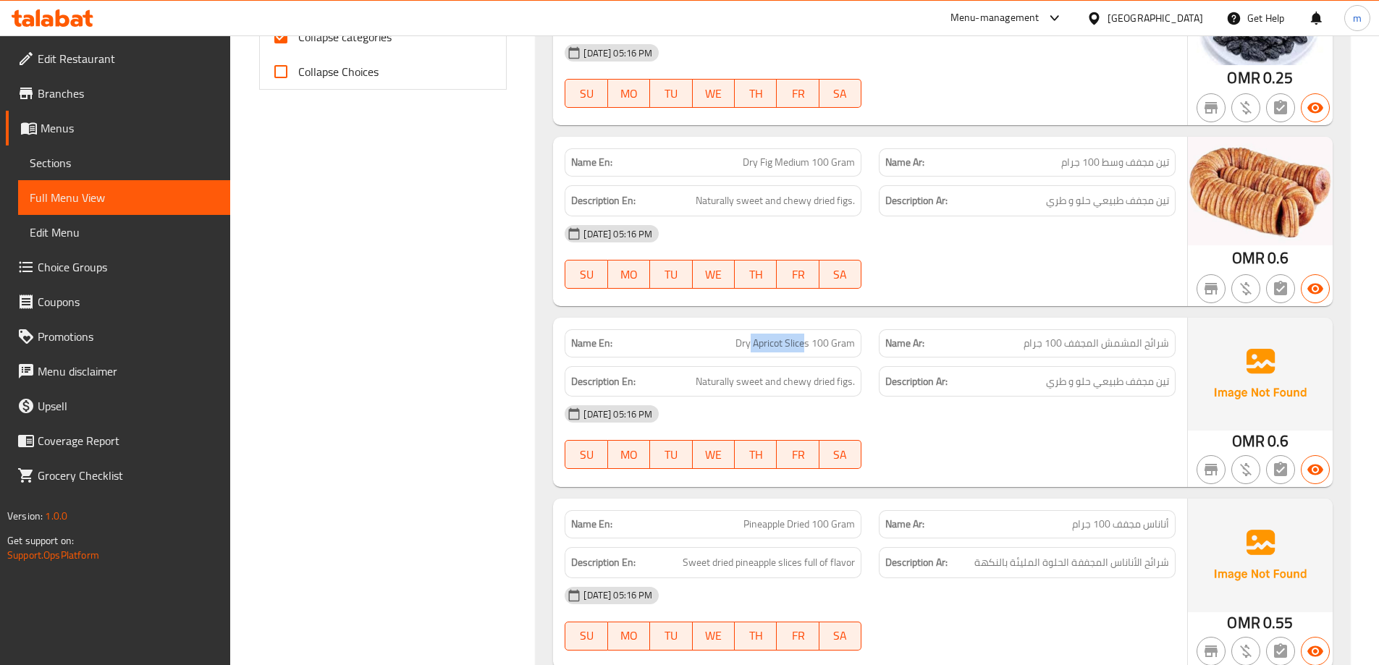
drag, startPoint x: 808, startPoint y: 343, endPoint x: 764, endPoint y: 342, distance: 43.4
click at [755, 344] on span "Dry Apricot Slices 100 Gram" at bounding box center [794, 343] width 119 height 15
drag, startPoint x: 809, startPoint y: 342, endPoint x: 736, endPoint y: 345, distance: 73.2
click at [736, 345] on span "Dry Apricot Slices 100 Gram" at bounding box center [794, 343] width 119 height 15
click at [103, 118] on link "Menus" at bounding box center [118, 128] width 224 height 35
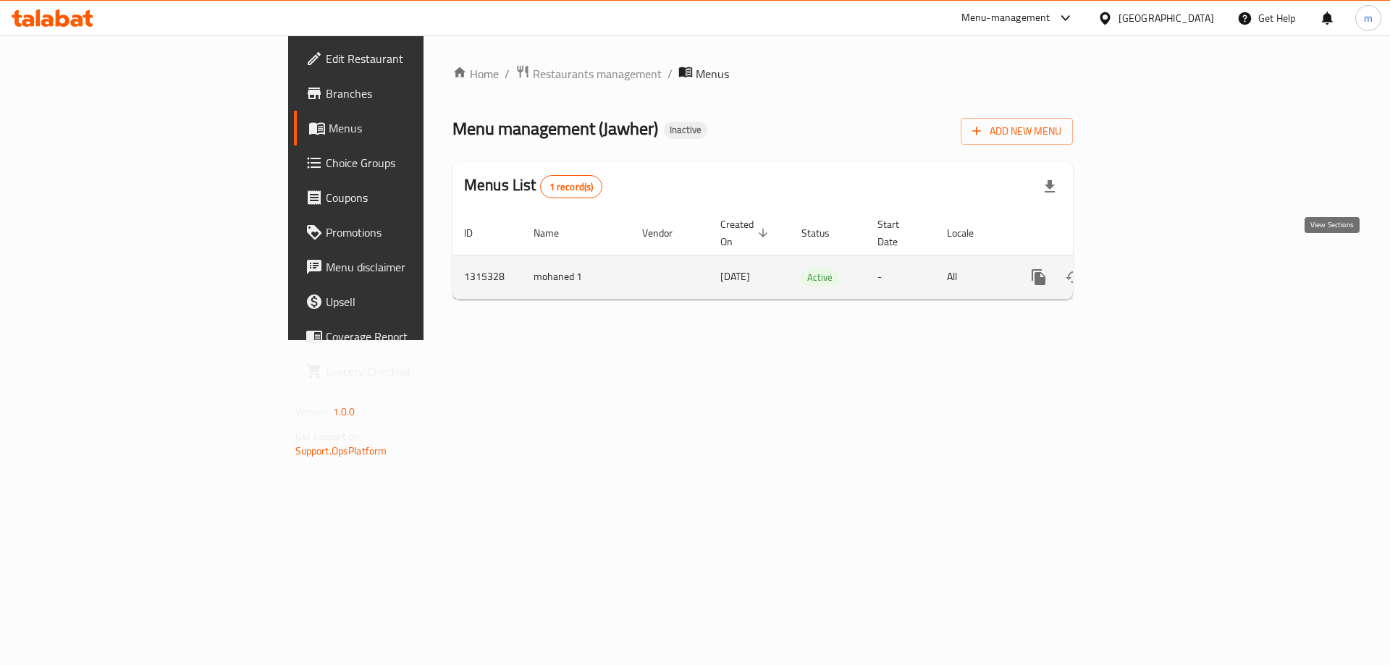
click at [1152, 269] on icon "enhanced table" at bounding box center [1142, 277] width 17 height 17
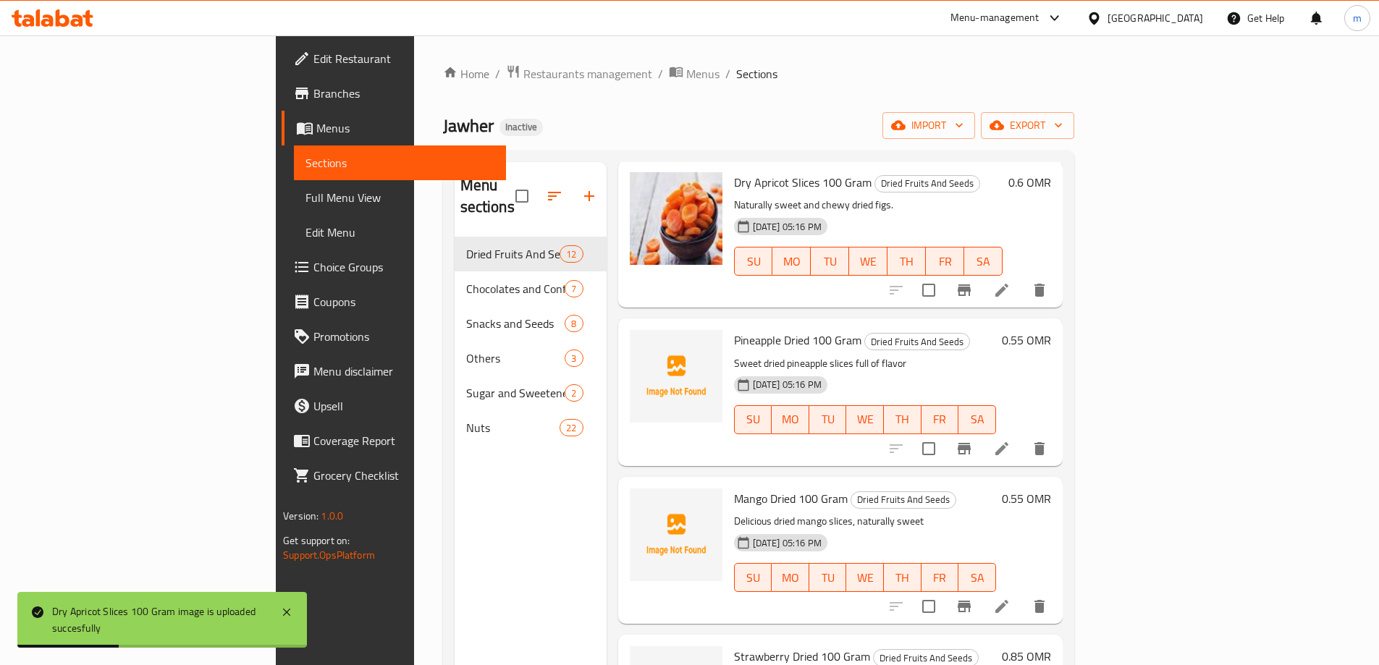
scroll to position [724, 0]
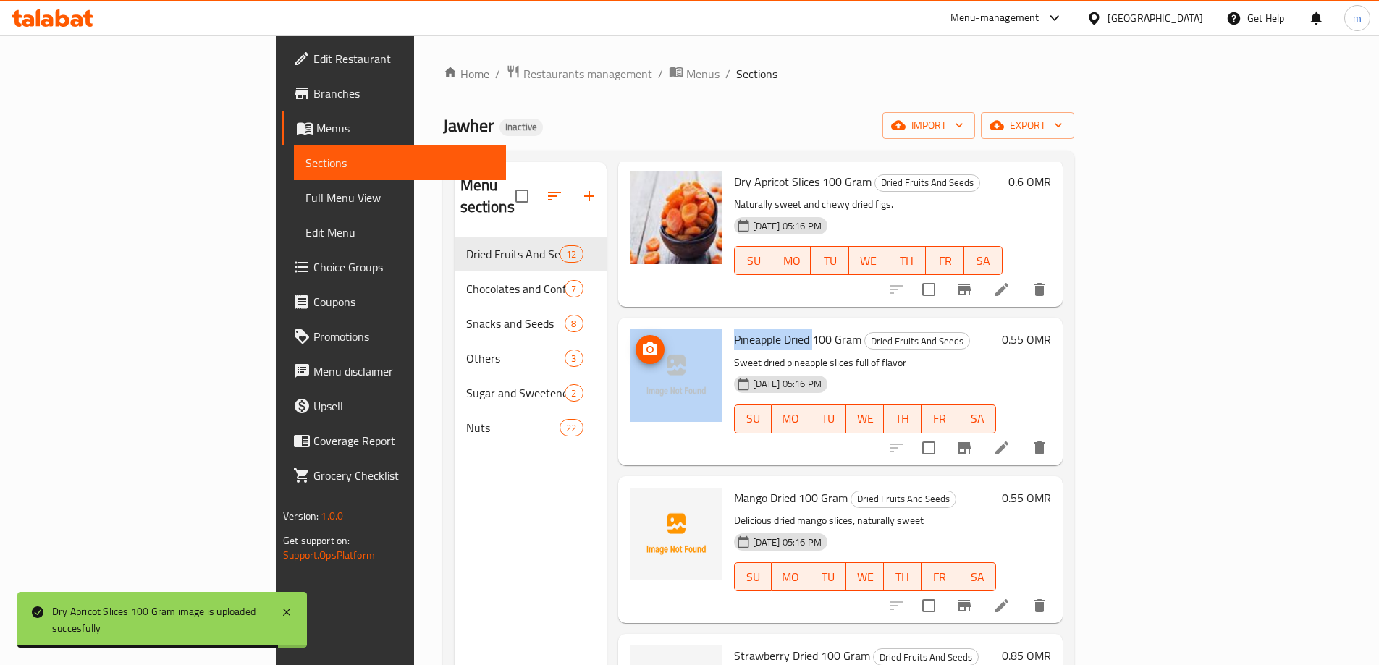
drag, startPoint x: 745, startPoint y: 294, endPoint x: 649, endPoint y: 304, distance: 96.1
click at [649, 324] on div "Pineapple Dried 100 Gram Dried Fruits And Seeds Sweet dried pineapple slices fu…" at bounding box center [840, 391] width 433 height 135
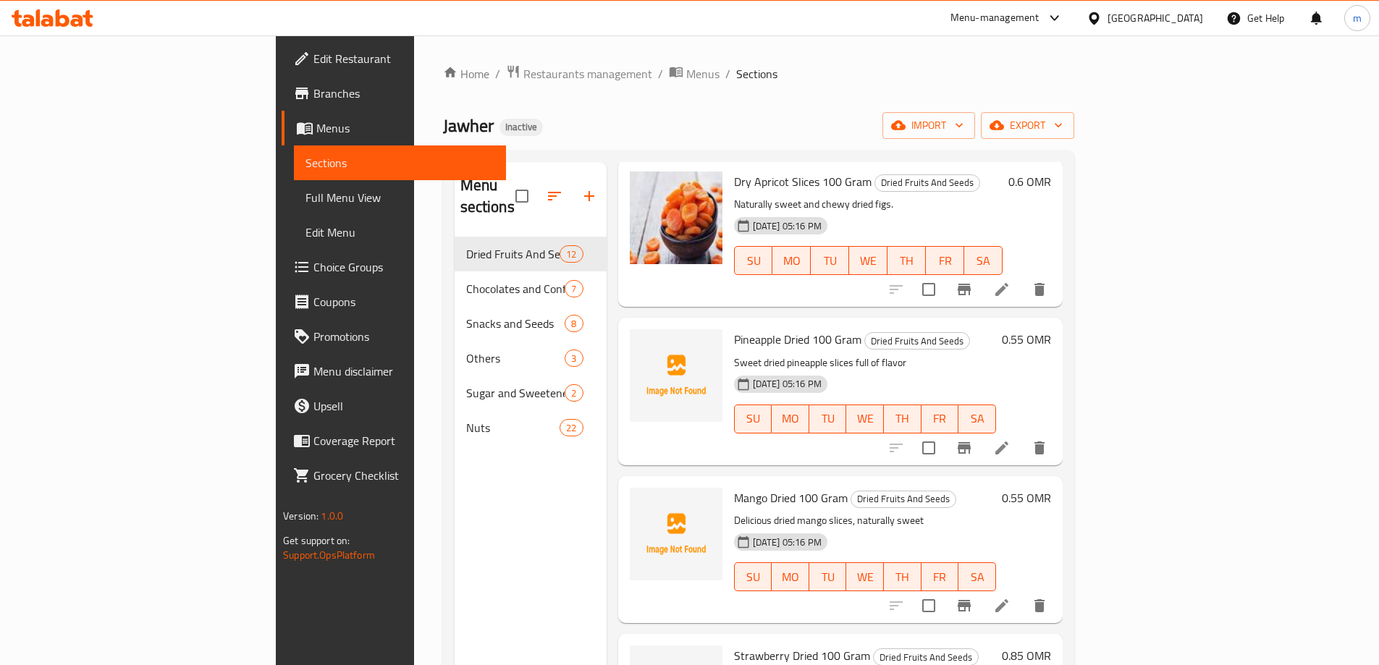
click at [746, 324] on div "Pineapple Dried 100 Gram Dried Fruits And Seeds Sweet dried pineapple slices fu…" at bounding box center [865, 391] width 274 height 135
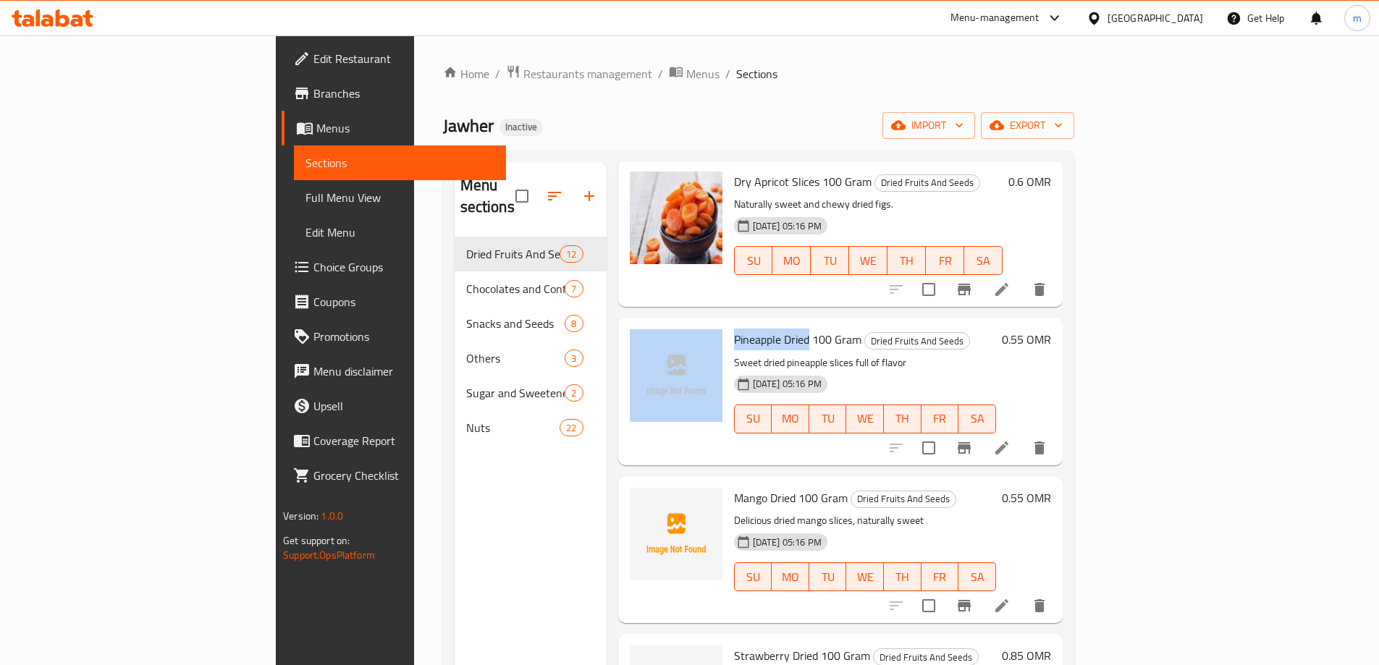
drag, startPoint x: 742, startPoint y: 301, endPoint x: 658, endPoint y: 303, distance: 84.0
click at [658, 324] on div "Pineapple Dried 100 Gram Dried Fruits And Seeds Sweet dried pineapple slices fu…" at bounding box center [840, 391] width 433 height 135
click at [734, 329] on span "Pineapple Dried 100 Gram" at bounding box center [797, 340] width 127 height 22
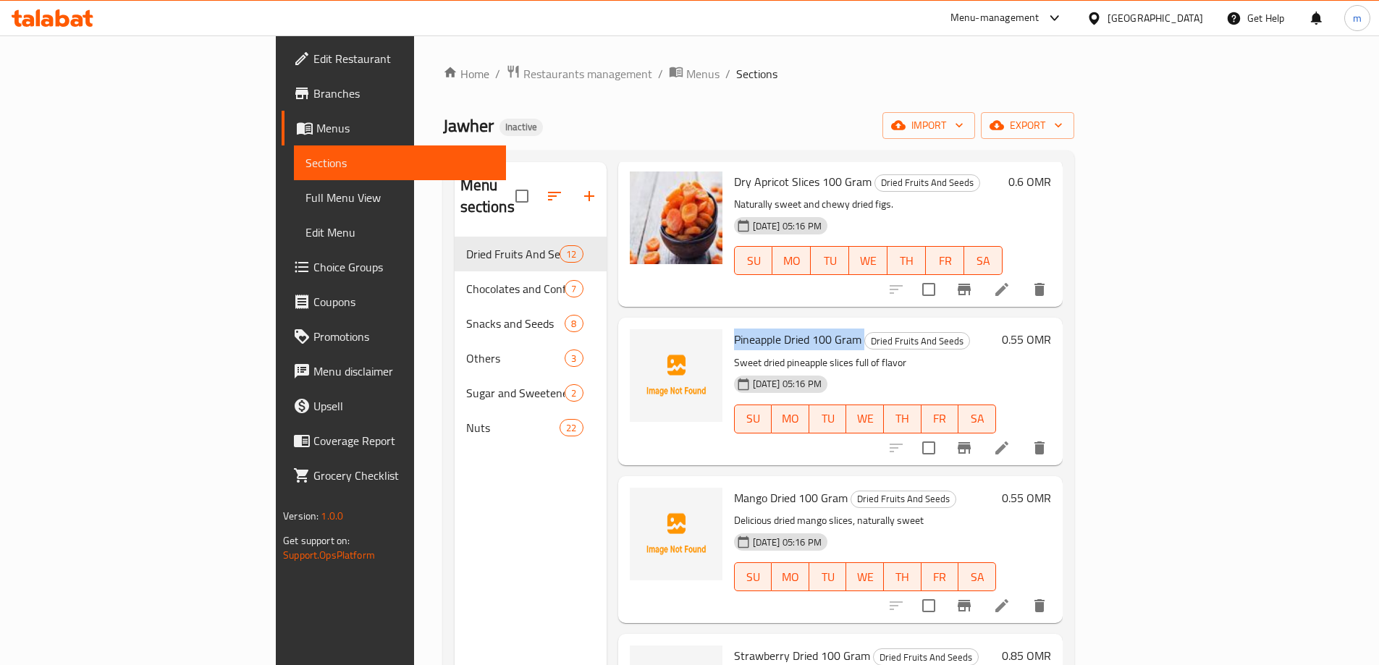
click at [734, 329] on span "Pineapple Dried 100 Gram" at bounding box center [797, 340] width 127 height 22
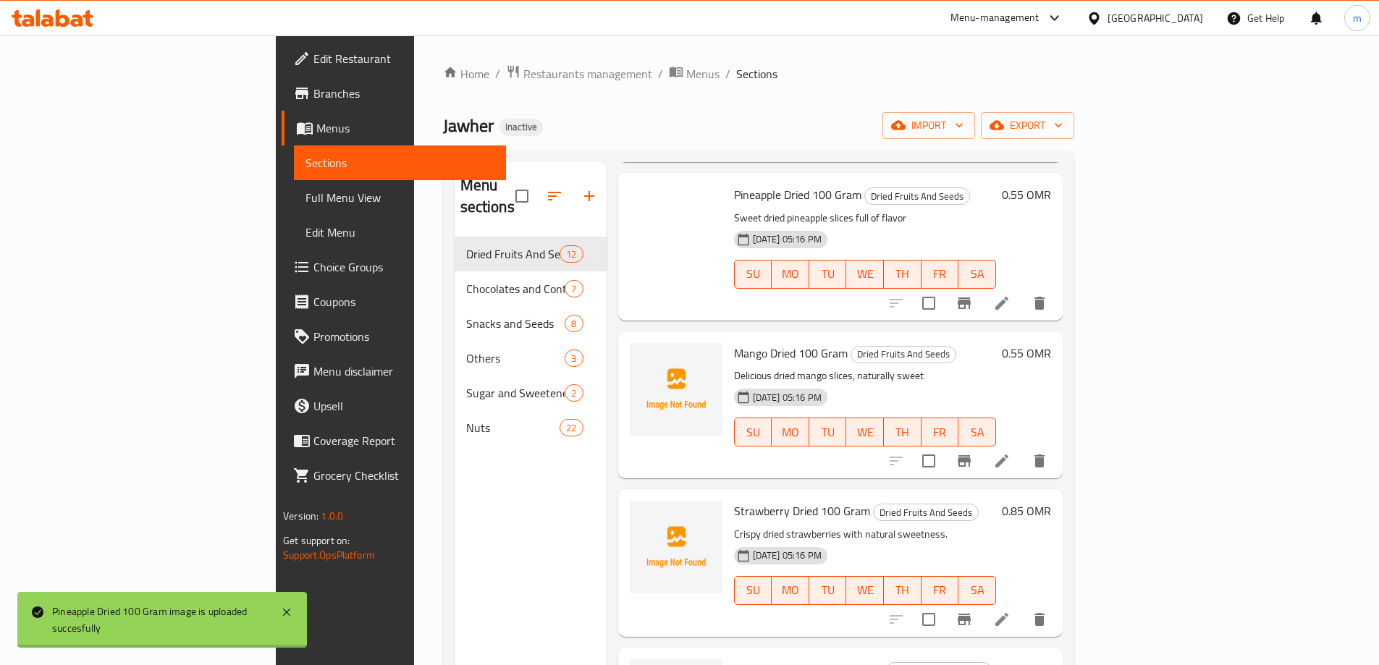
click at [734, 342] on span "Mango Dried 100 Gram" at bounding box center [791, 353] width 114 height 22
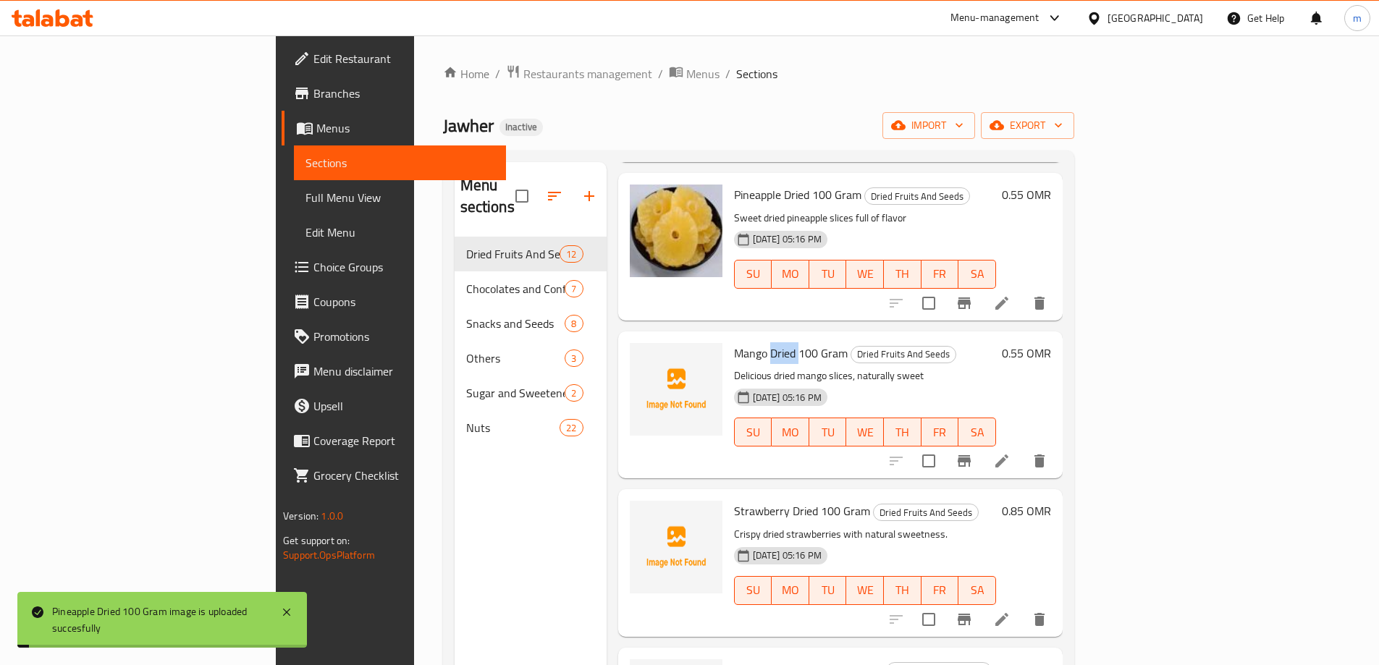
click at [734, 342] on span "Mango Dried 100 Gram" at bounding box center [791, 353] width 114 height 22
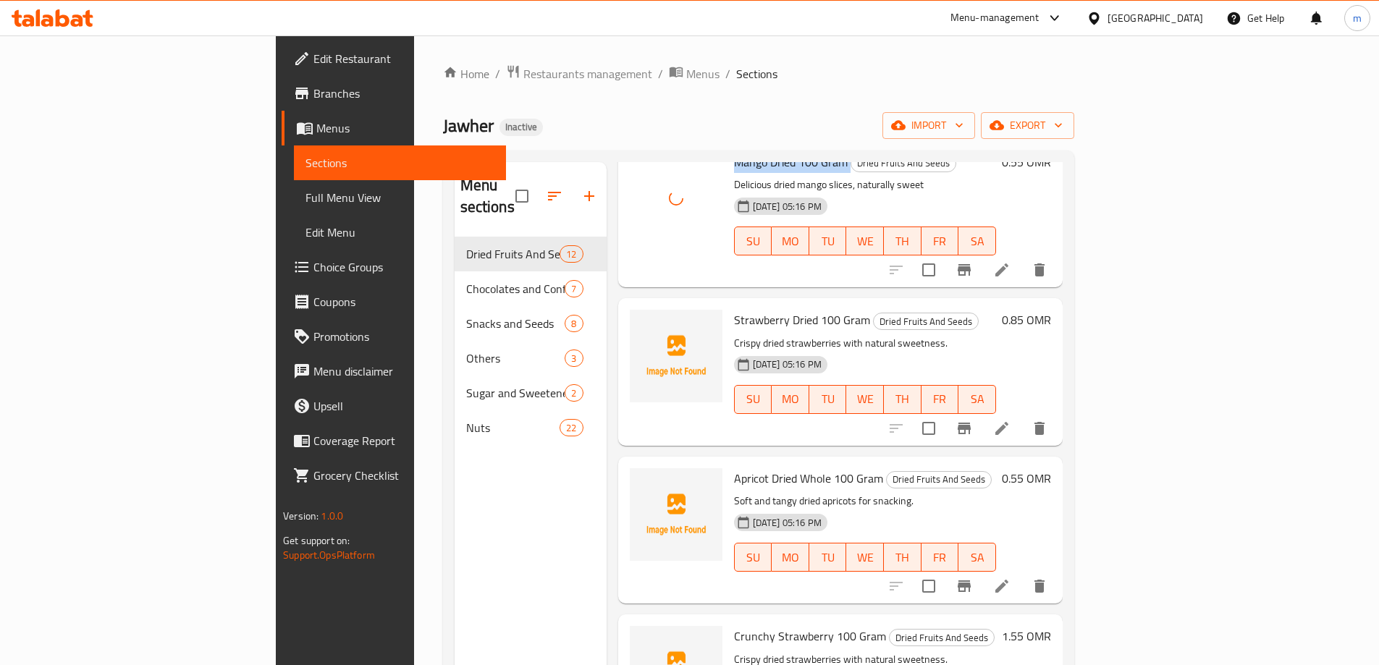
scroll to position [1013, 0]
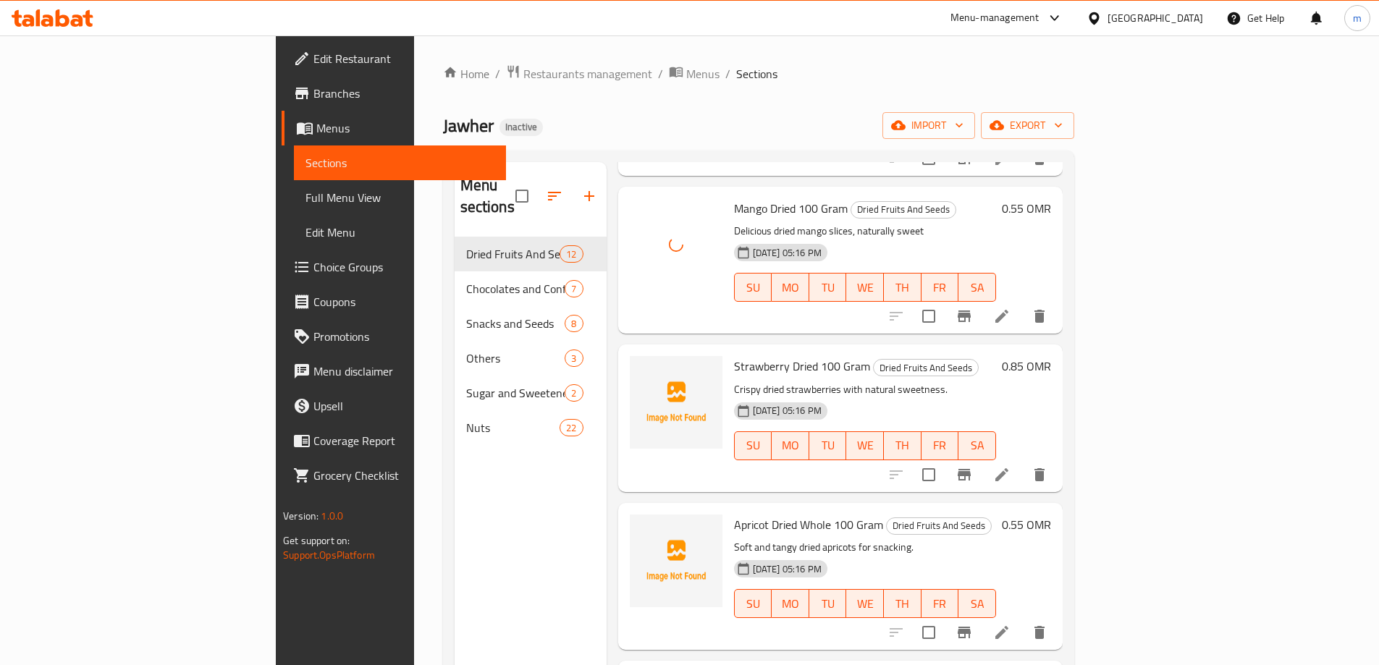
click at [734, 355] on span "Strawberry Dried 100 Gram" at bounding box center [802, 366] width 136 height 22
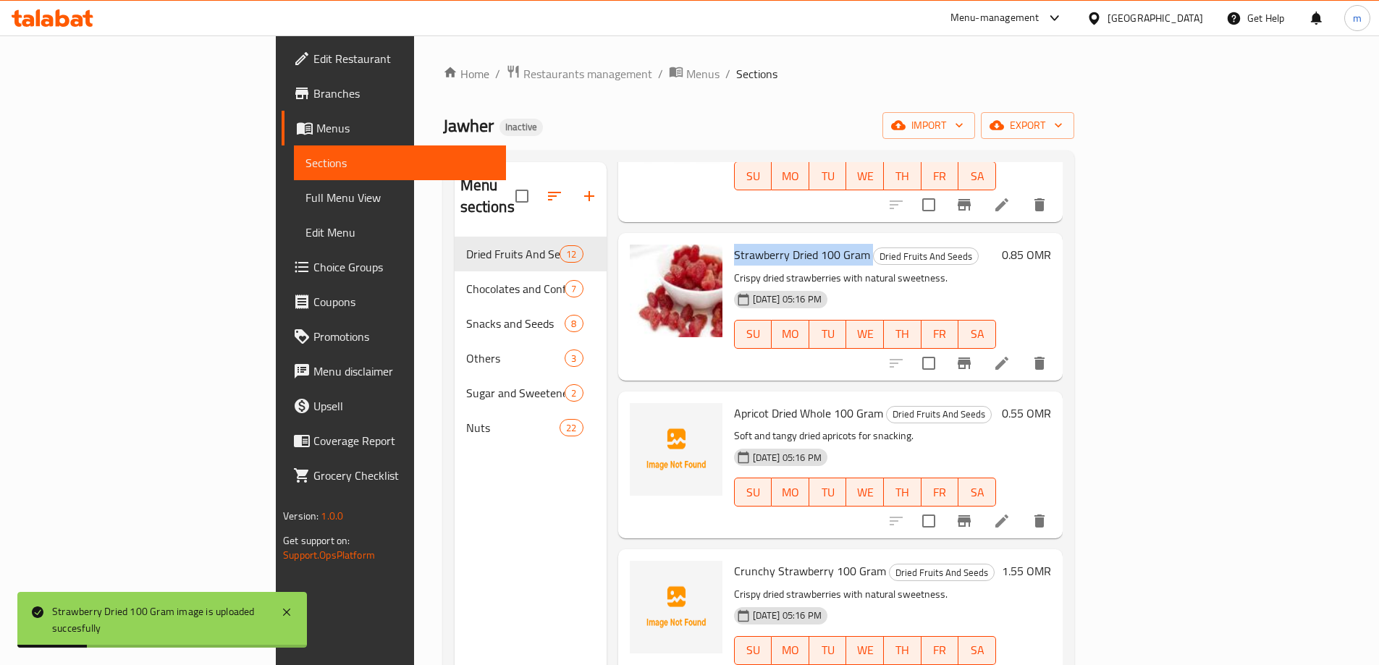
scroll to position [1158, 0]
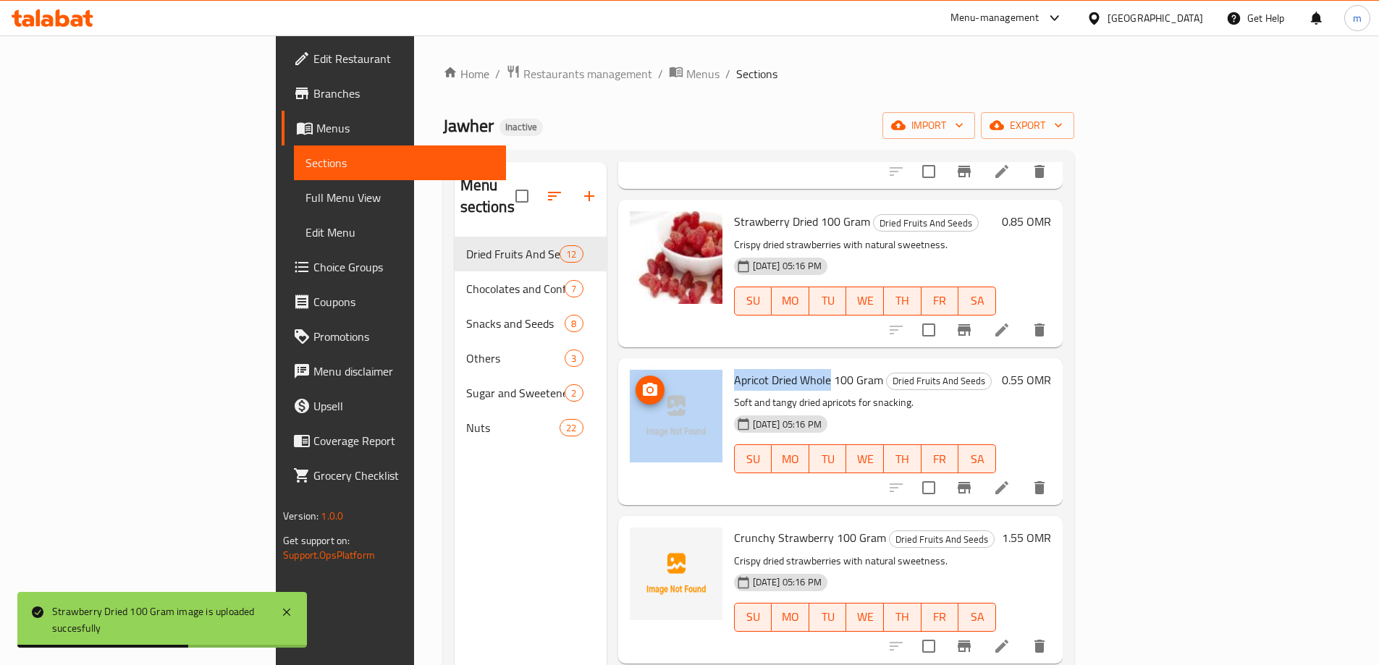
drag, startPoint x: 714, startPoint y: 335, endPoint x: 644, endPoint y: 331, distance: 70.3
click at [644, 364] on div "Apricot Dried Whole 100 Gram Dried Fruits And Seeds Soft and tangy dried aprico…" at bounding box center [840, 431] width 433 height 135
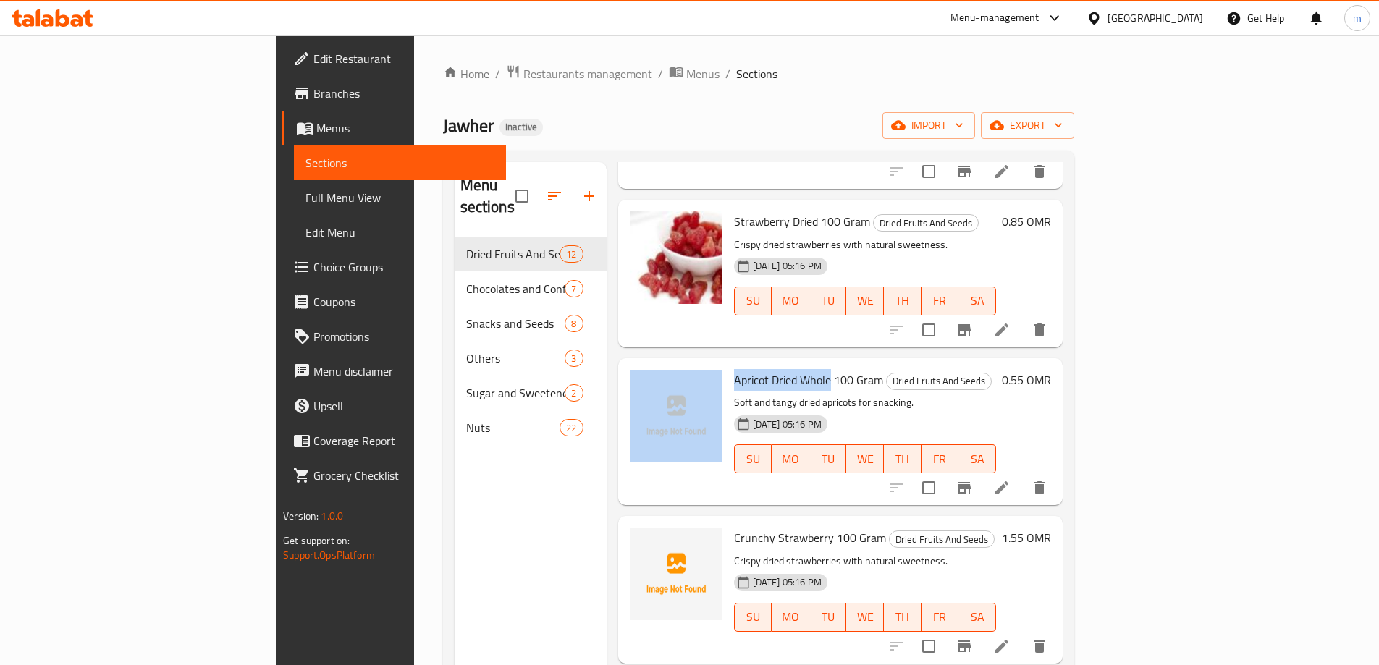
click at [734, 369] on span "Apricot Dried Whole 100 Gram" at bounding box center [808, 380] width 149 height 22
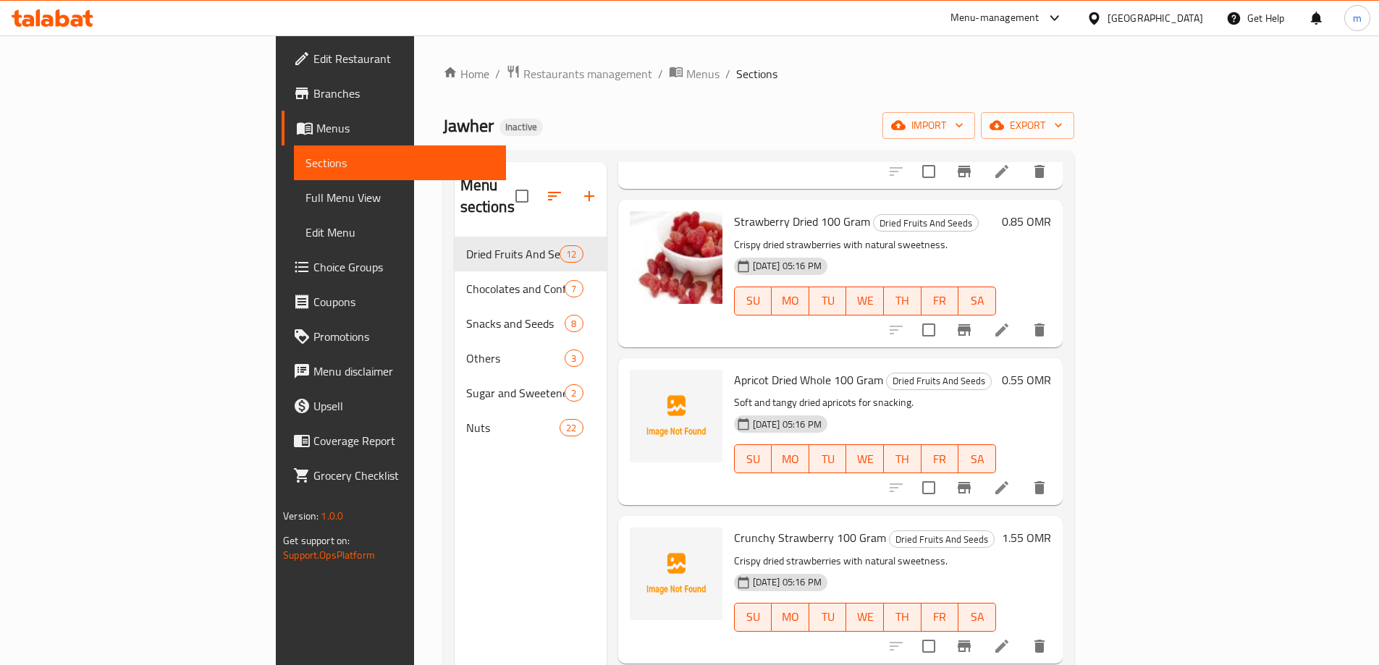
click at [734, 369] on span "Apricot Dried Whole 100 Gram" at bounding box center [808, 380] width 149 height 22
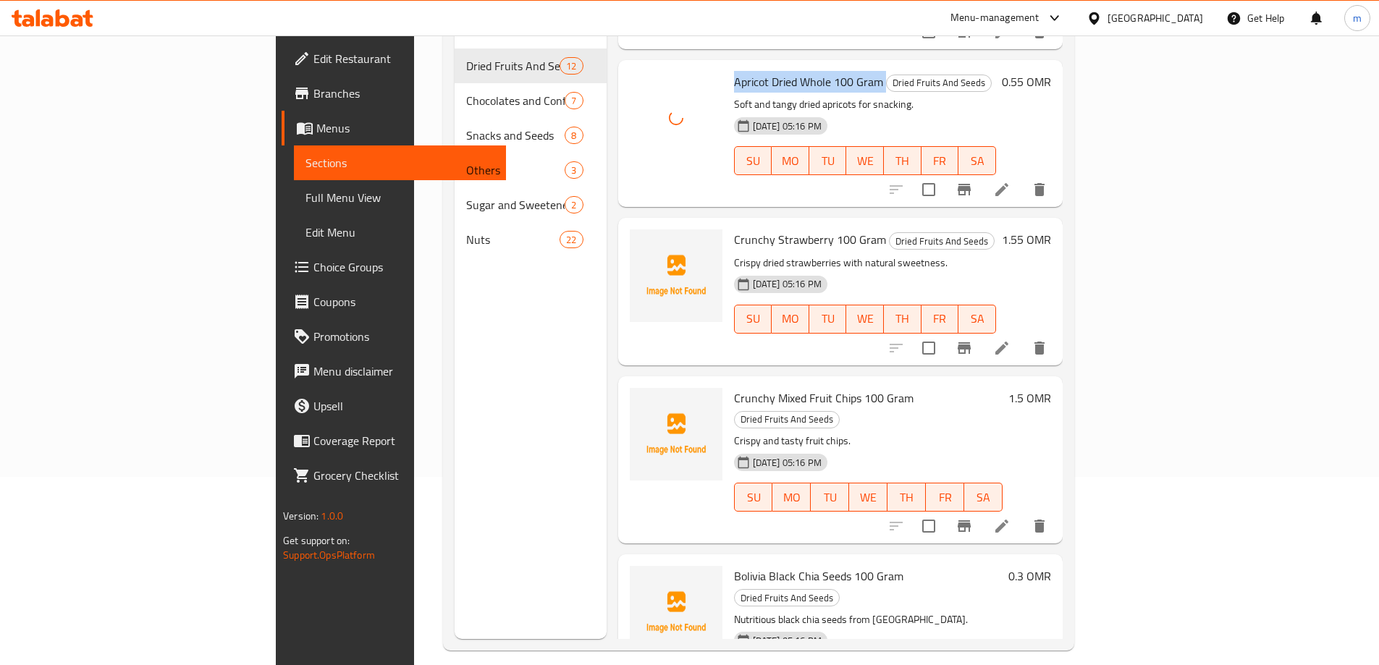
scroll to position [203, 0]
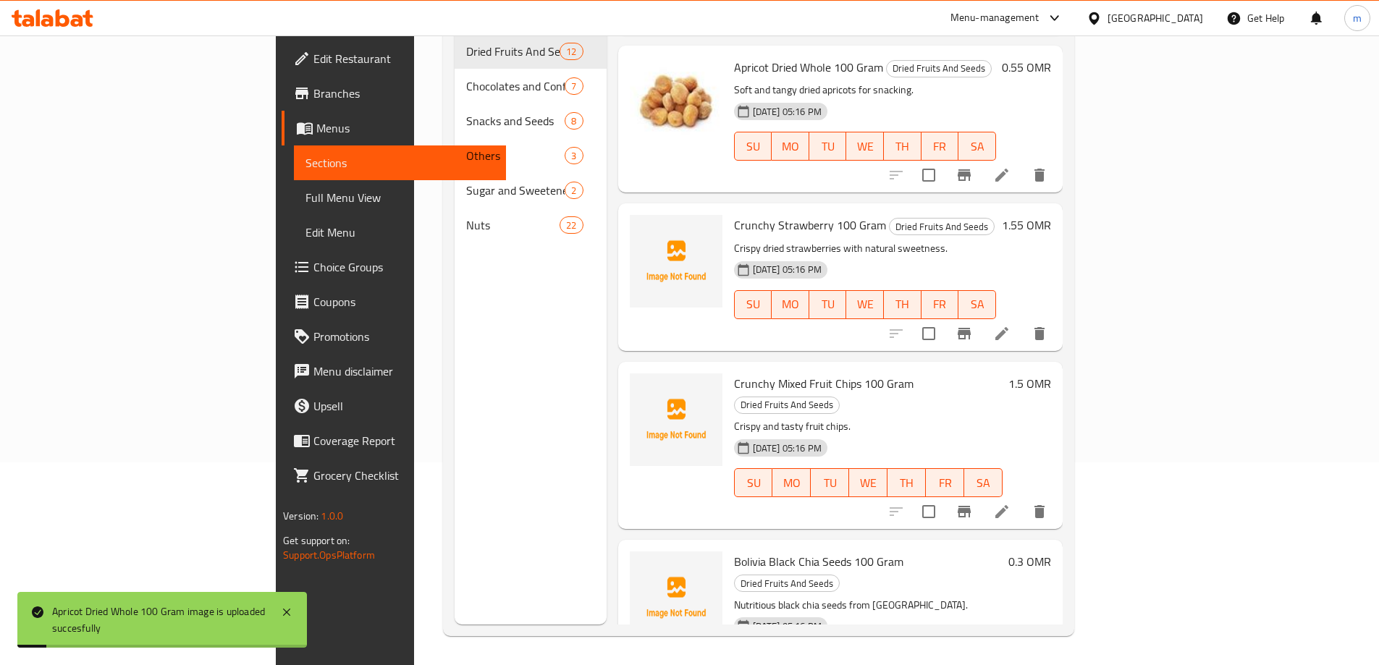
click at [734, 214] on span "Crunchy Strawberry 100 Gram" at bounding box center [810, 225] width 152 height 22
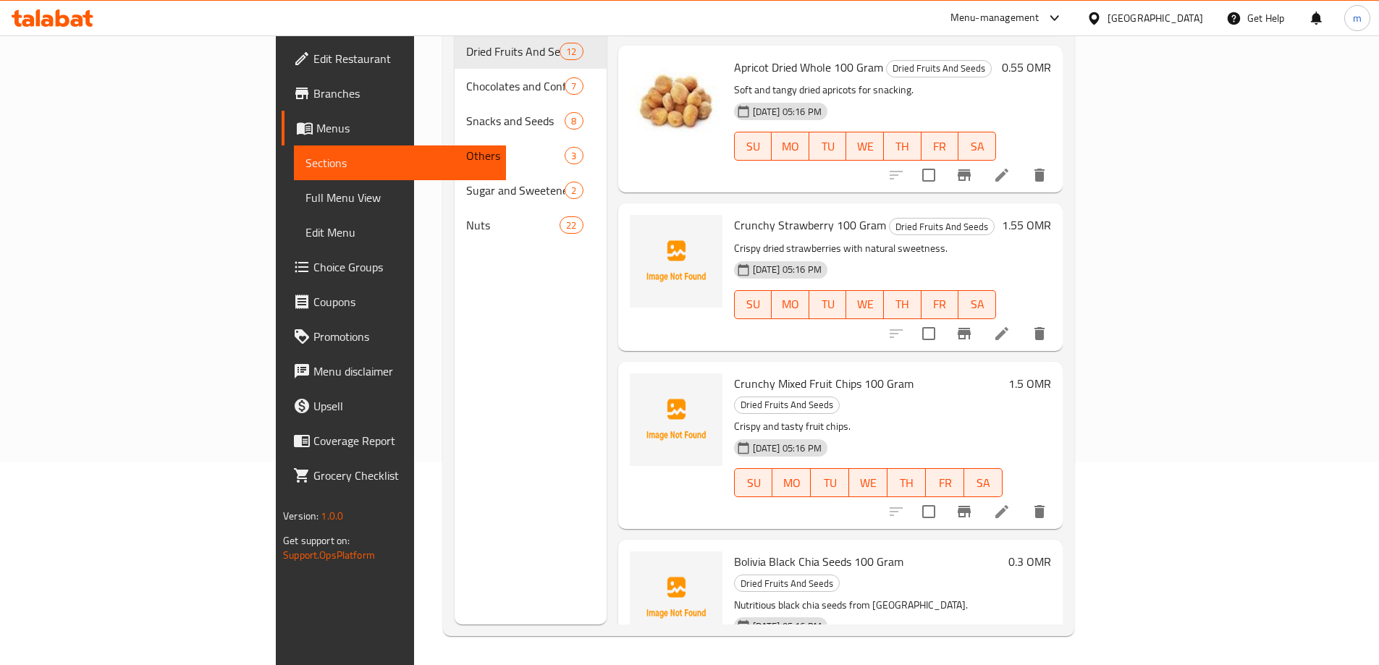
click at [768, 209] on div "Crunchy Strawberry 100 Gram Dried Fruits And Seeds Crispy dried strawberries wi…" at bounding box center [865, 276] width 274 height 135
click at [783, 214] on span "Crunchy Strawberry 100 Gram" at bounding box center [810, 225] width 152 height 22
click at [761, 373] on span "Crunchy Mixed Fruit Chips 100 Gram" at bounding box center [823, 384] width 179 height 22
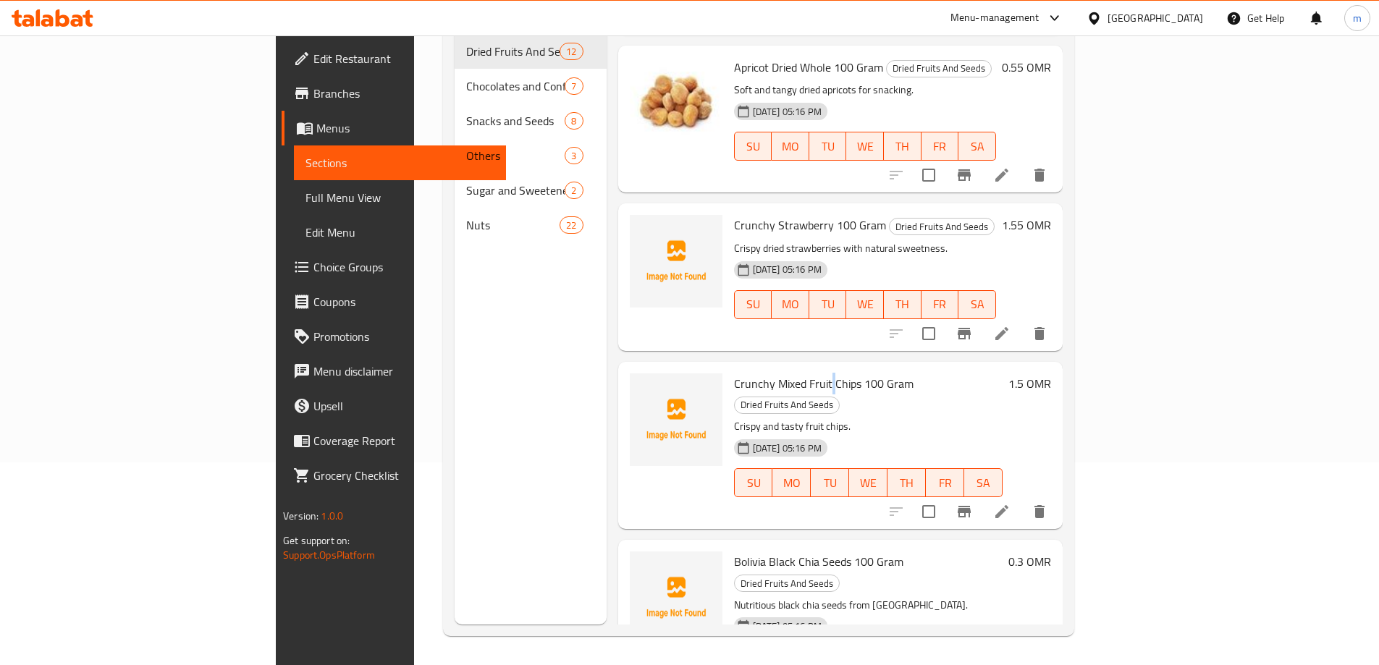
click at [761, 373] on span "Crunchy Mixed Fruit Chips 100 Gram" at bounding box center [823, 384] width 179 height 22
click at [764, 551] on span "Bolivia Black Chia Seeds 100 Gram" at bounding box center [818, 562] width 169 height 22
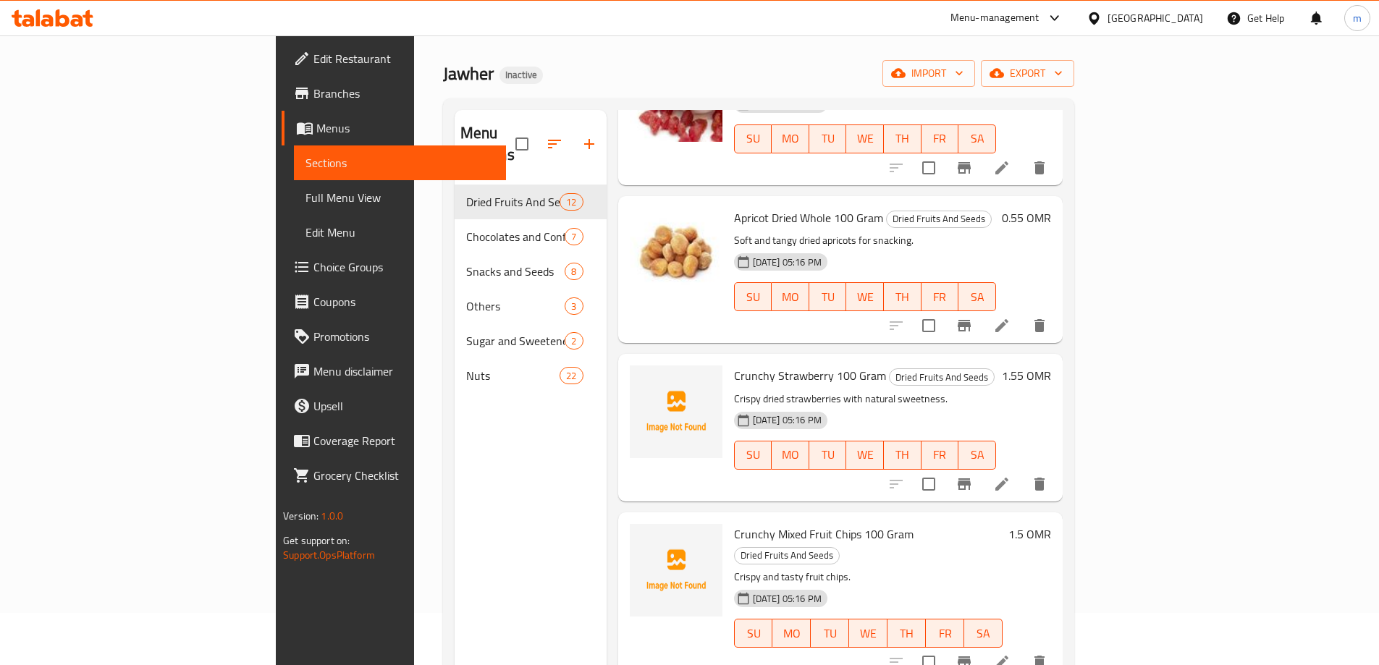
scroll to position [0, 0]
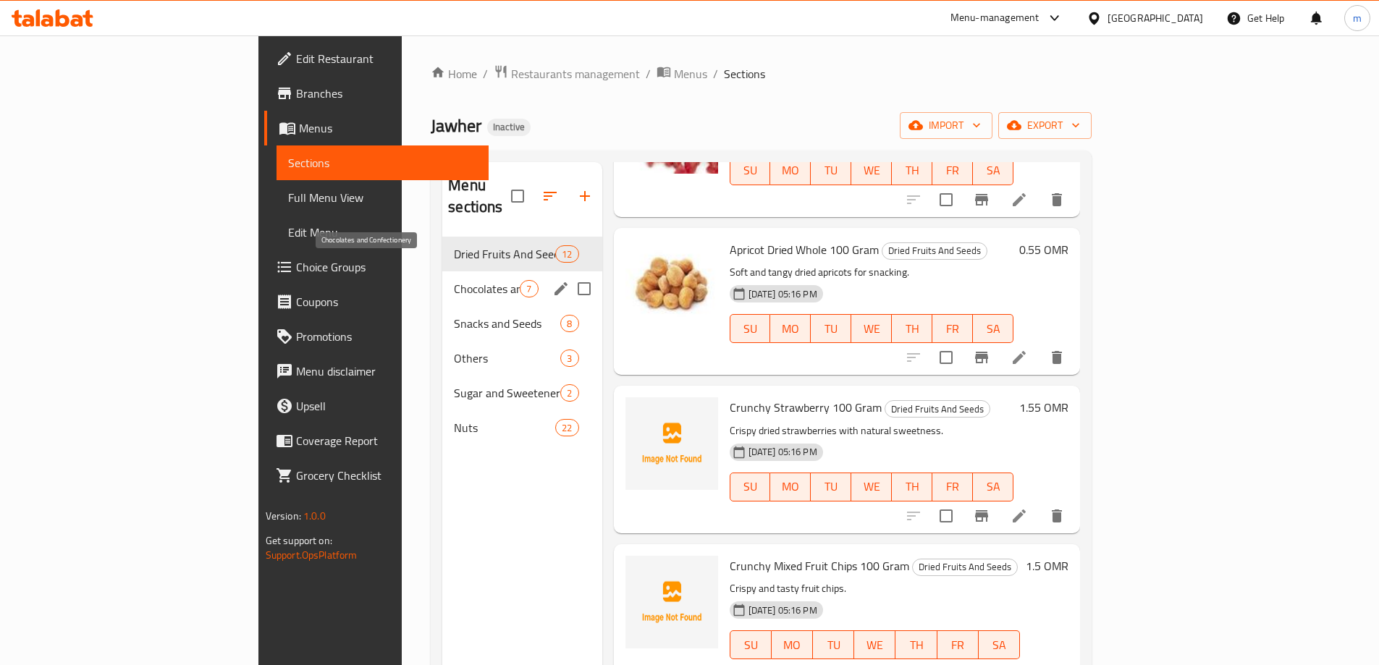
click at [454, 280] on span "Chocolates and Confectionery" at bounding box center [487, 288] width 66 height 17
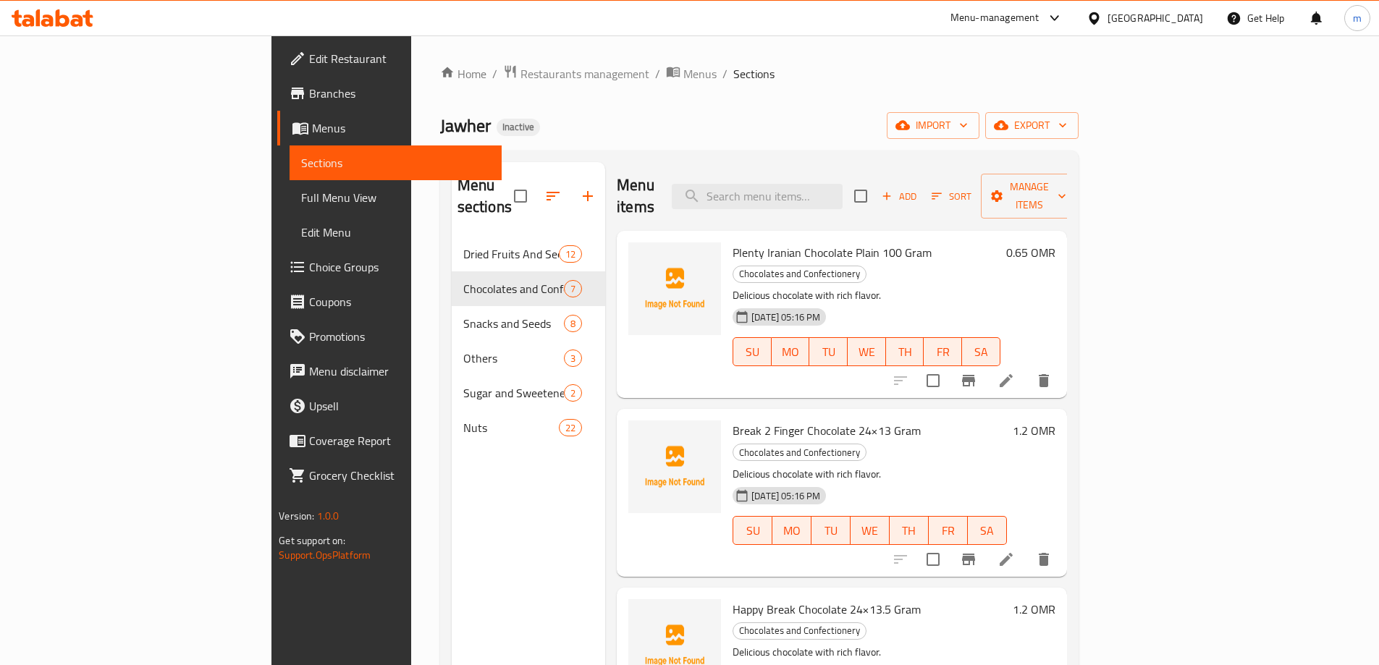
click at [732, 242] on span "Plenty Iranian Chocolate Plain 100 Gram" at bounding box center [831, 253] width 199 height 22
click at [732, 420] on span "Break 2 Finger Chocolate 24×13 Gram" at bounding box center [826, 431] width 188 height 22
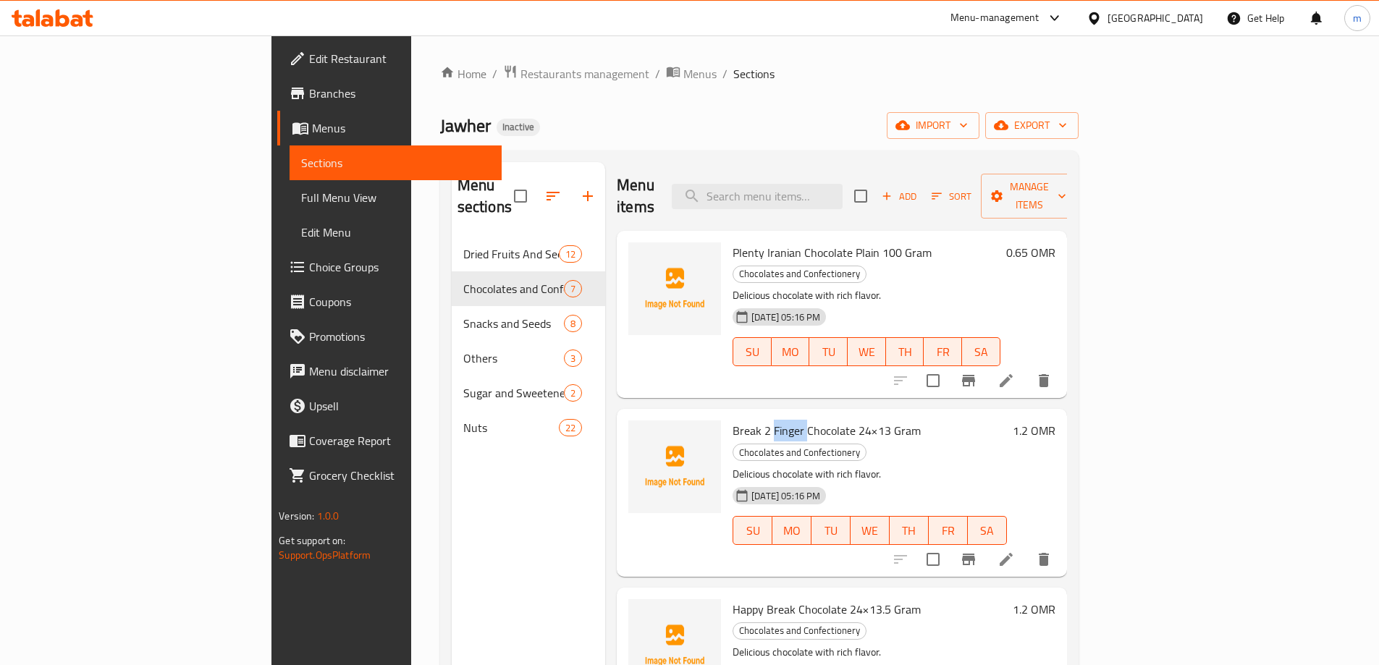
click at [732, 420] on span "Break 2 Finger Chocolate 24×13 Gram" at bounding box center [826, 431] width 188 height 22
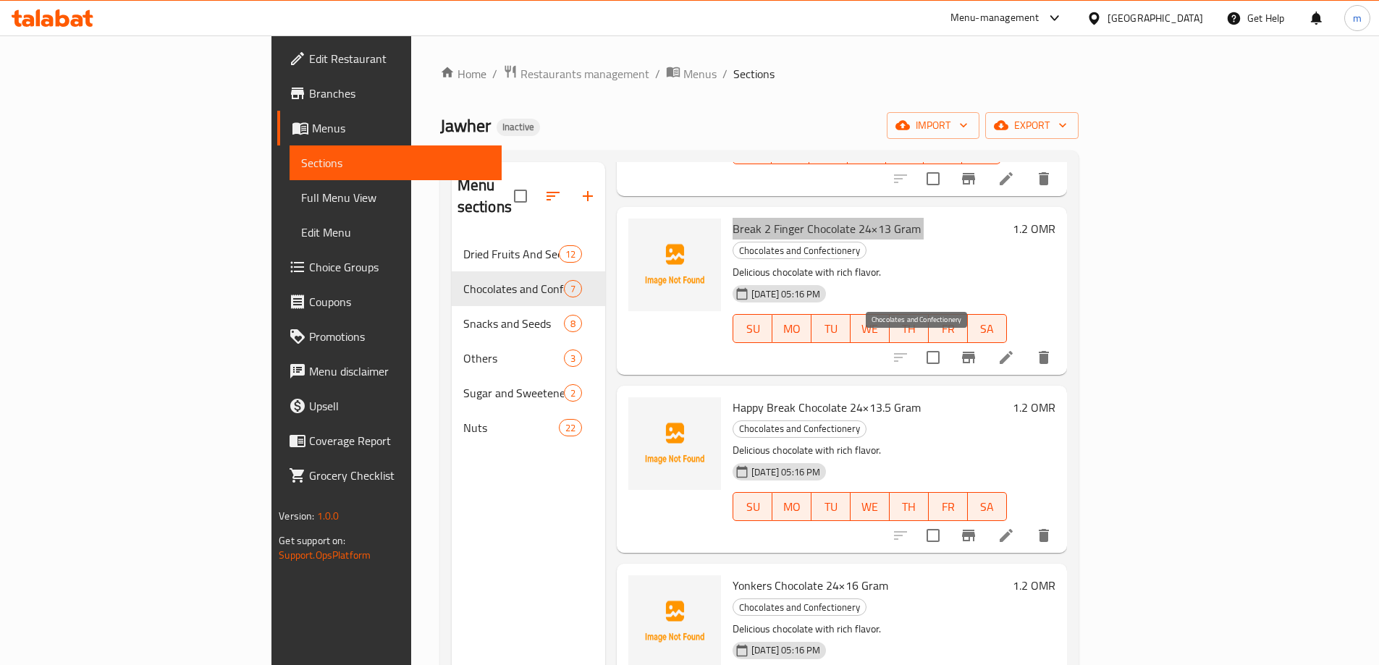
scroll to position [217, 0]
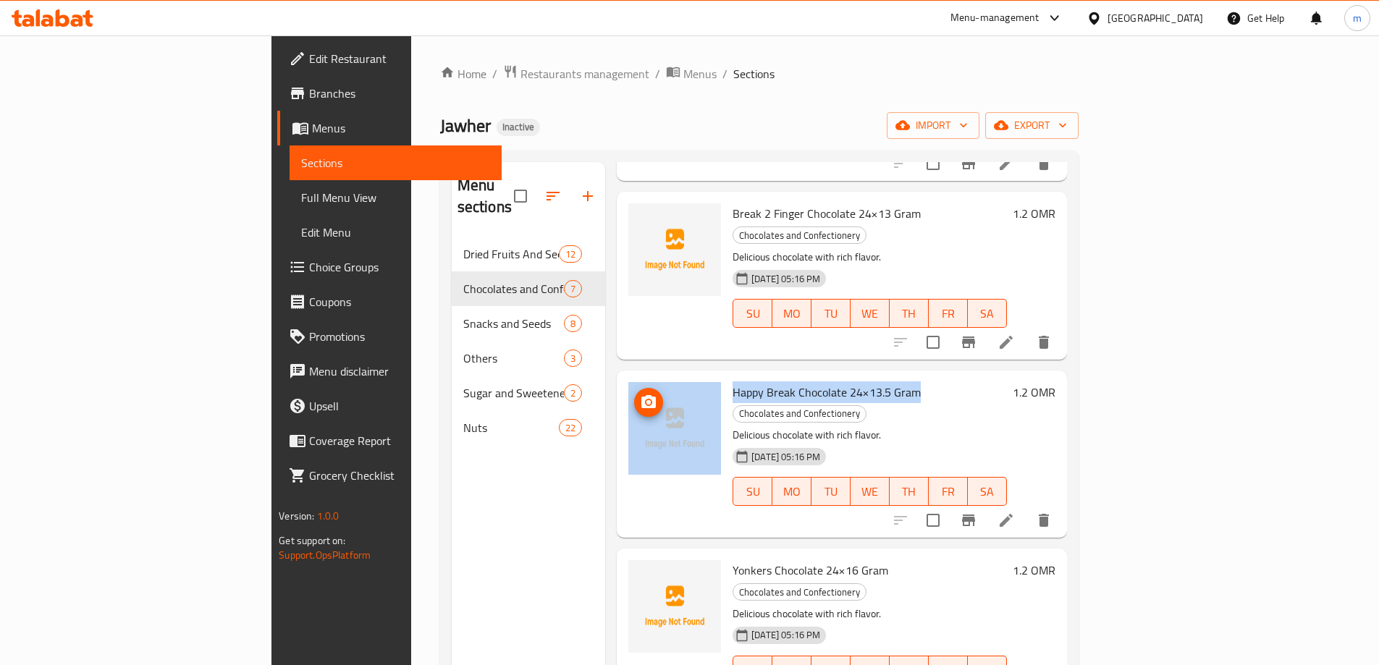
drag, startPoint x: 848, startPoint y: 331, endPoint x: 649, endPoint y: 334, distance: 199.1
click at [649, 376] on div "Happy Break Chocolate 24×13.5 Gram Chocolates and Confectionery Delicious choco…" at bounding box center [841, 454] width 438 height 156
click at [802, 381] on span "Happy Break Chocolate 24×13.5 Gram" at bounding box center [826, 392] width 188 height 22
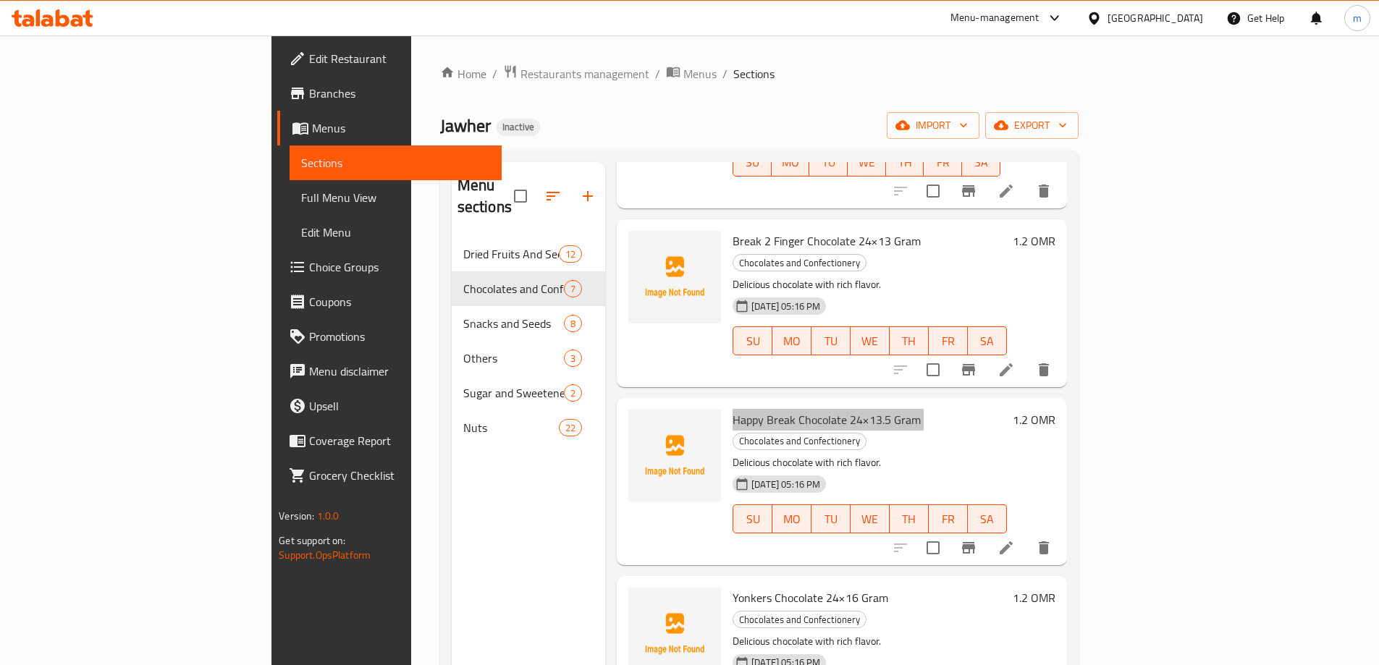
scroll to position [188, 0]
click at [761, 588] on span "Yonkers Chocolate 24×16 Gram" at bounding box center [810, 599] width 156 height 22
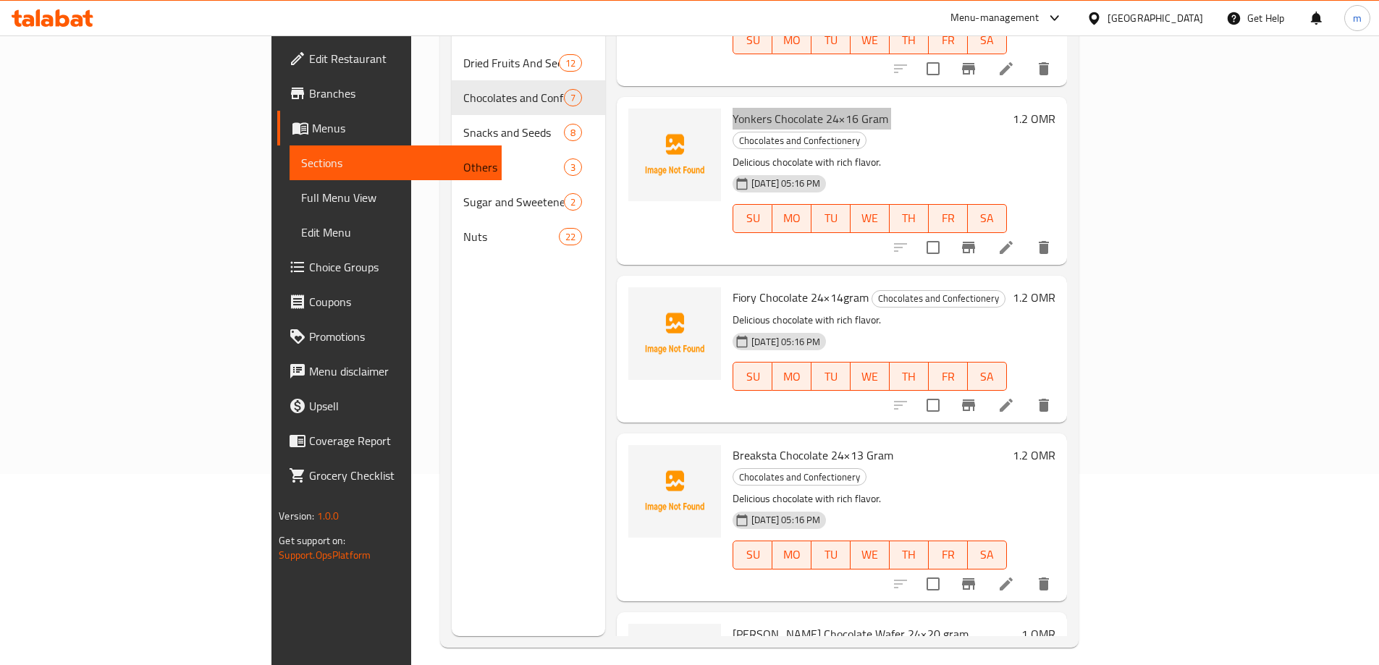
scroll to position [203, 0]
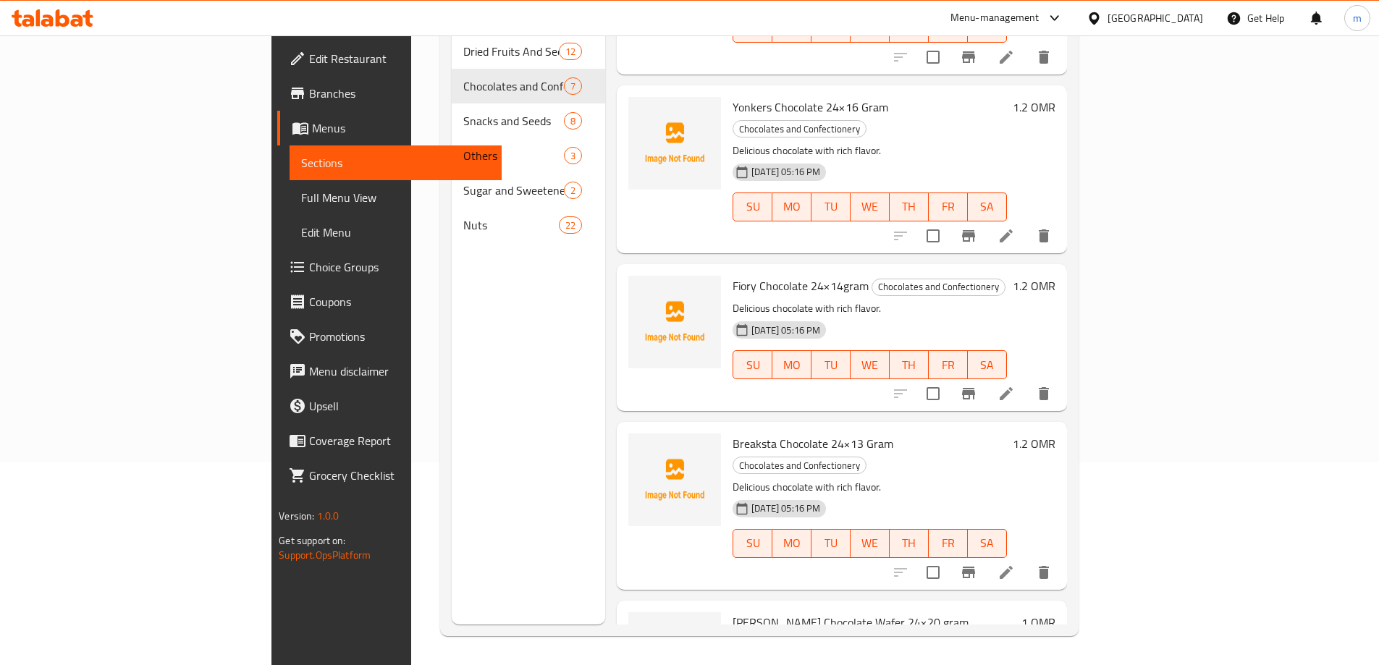
click at [737, 275] on span "Fiory Chocolate 24×14gram" at bounding box center [800, 286] width 136 height 22
click at [1015, 385] on icon at bounding box center [1005, 393] width 17 height 17
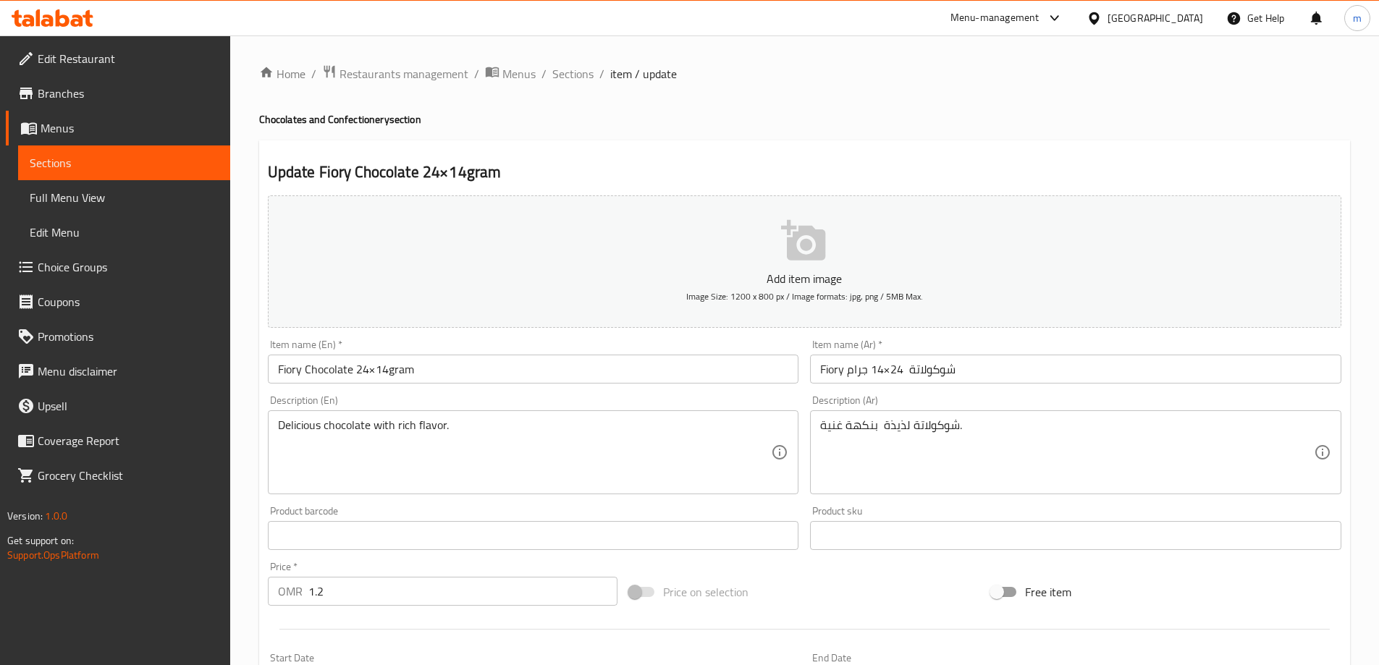
click at [389, 371] on input "Fiory Chocolate 24×14gram" at bounding box center [533, 369] width 531 height 29
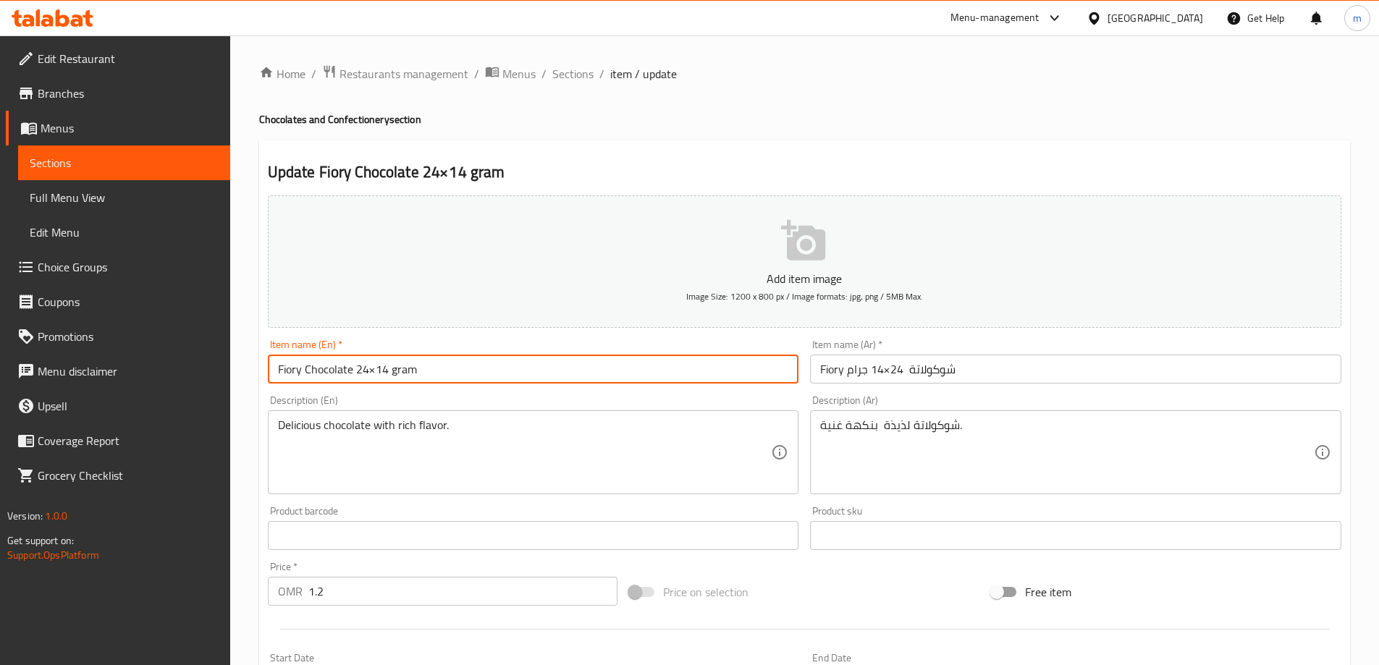
click at [402, 368] on input "Fiory Chocolate 24×14 gram" at bounding box center [533, 369] width 531 height 29
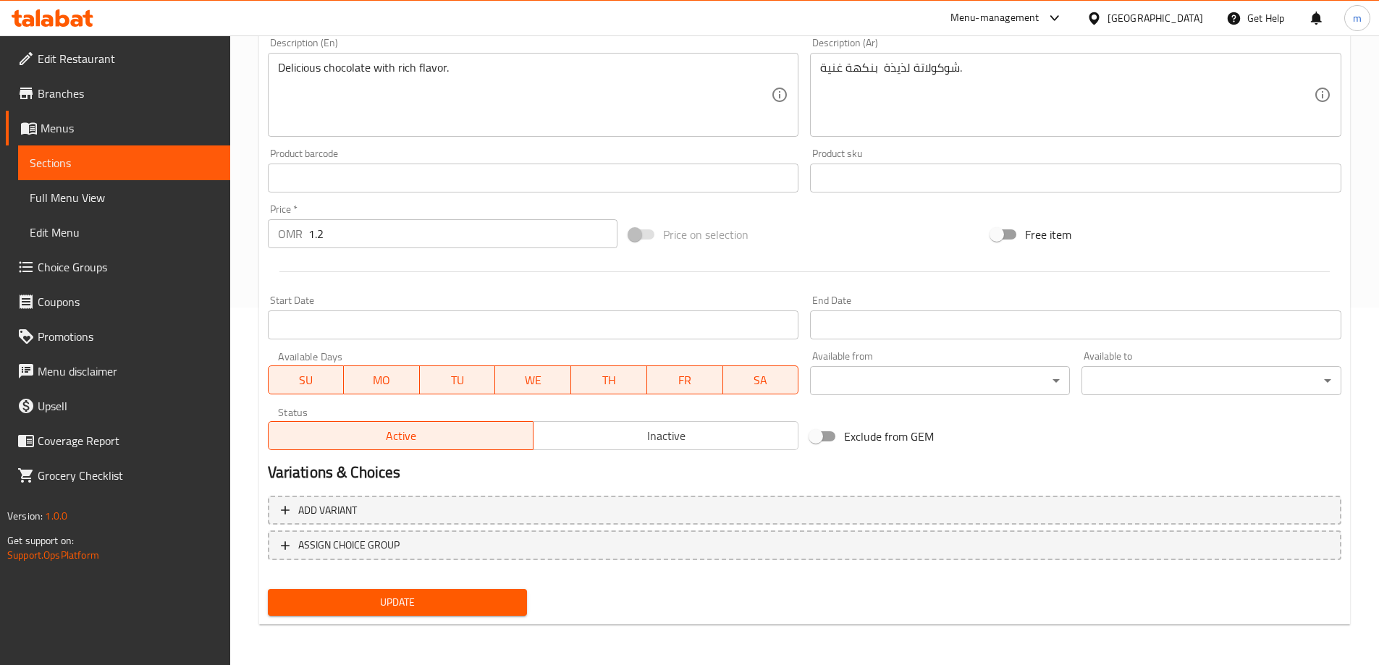
type input "Fiory Chocolate 24×14 Gram"
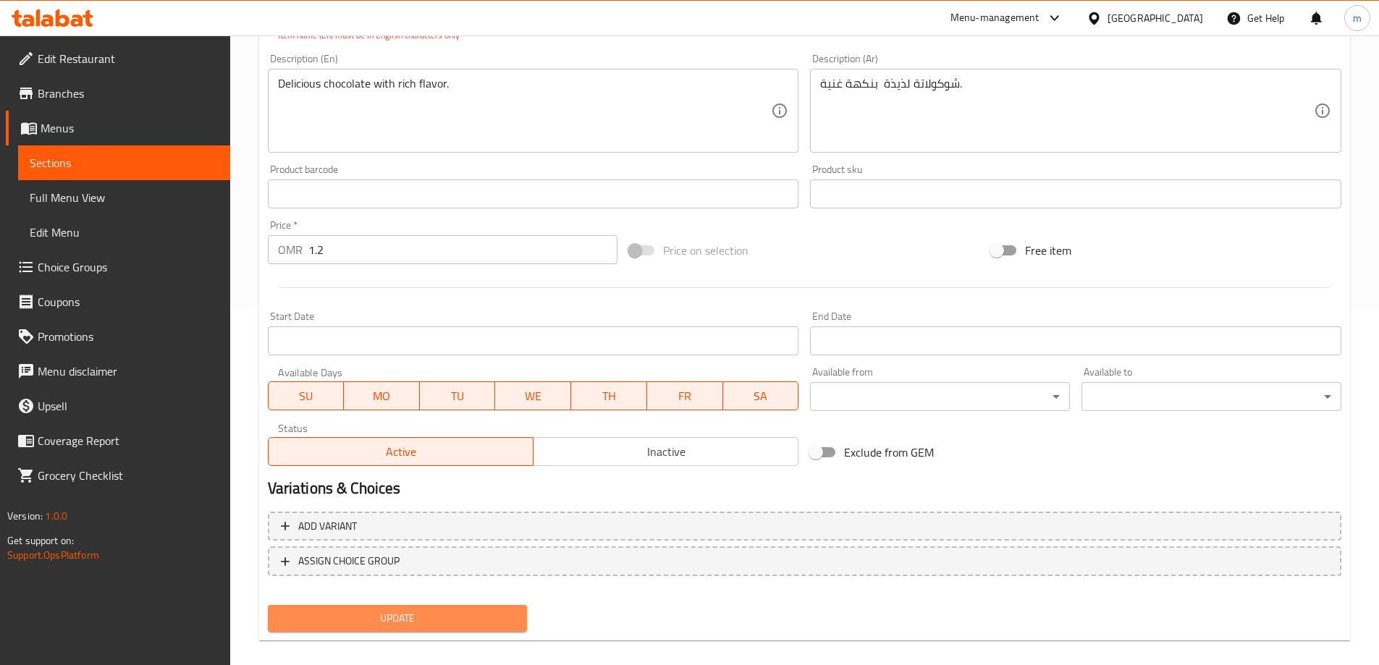
click at [504, 607] on button "Update" at bounding box center [398, 618] width 260 height 27
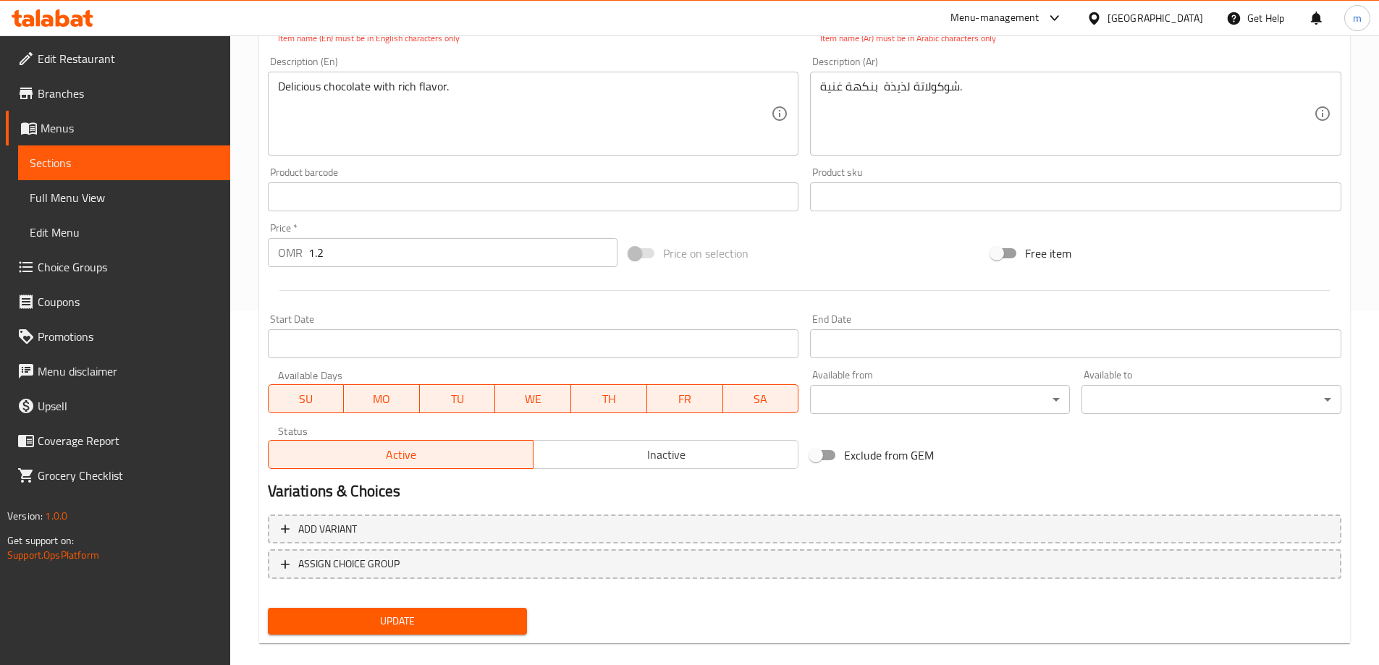
click at [504, 615] on span "Update" at bounding box center [397, 621] width 237 height 18
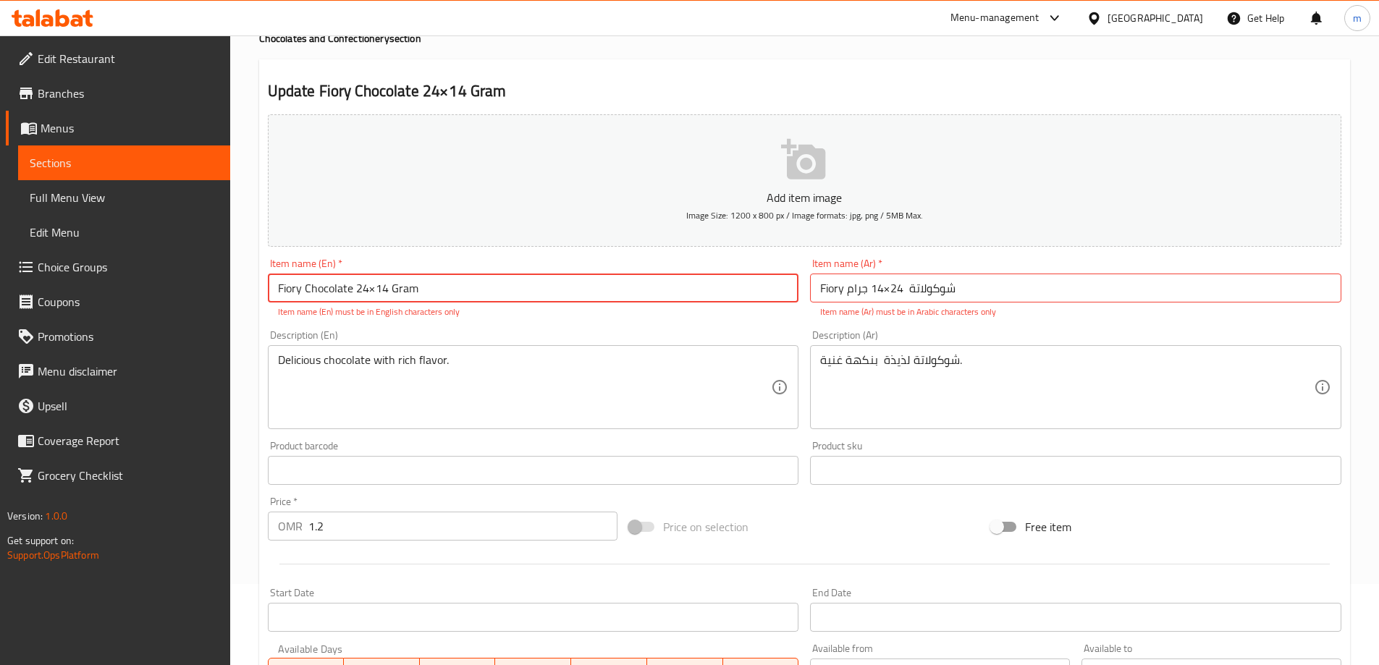
scroll to position [65, 0]
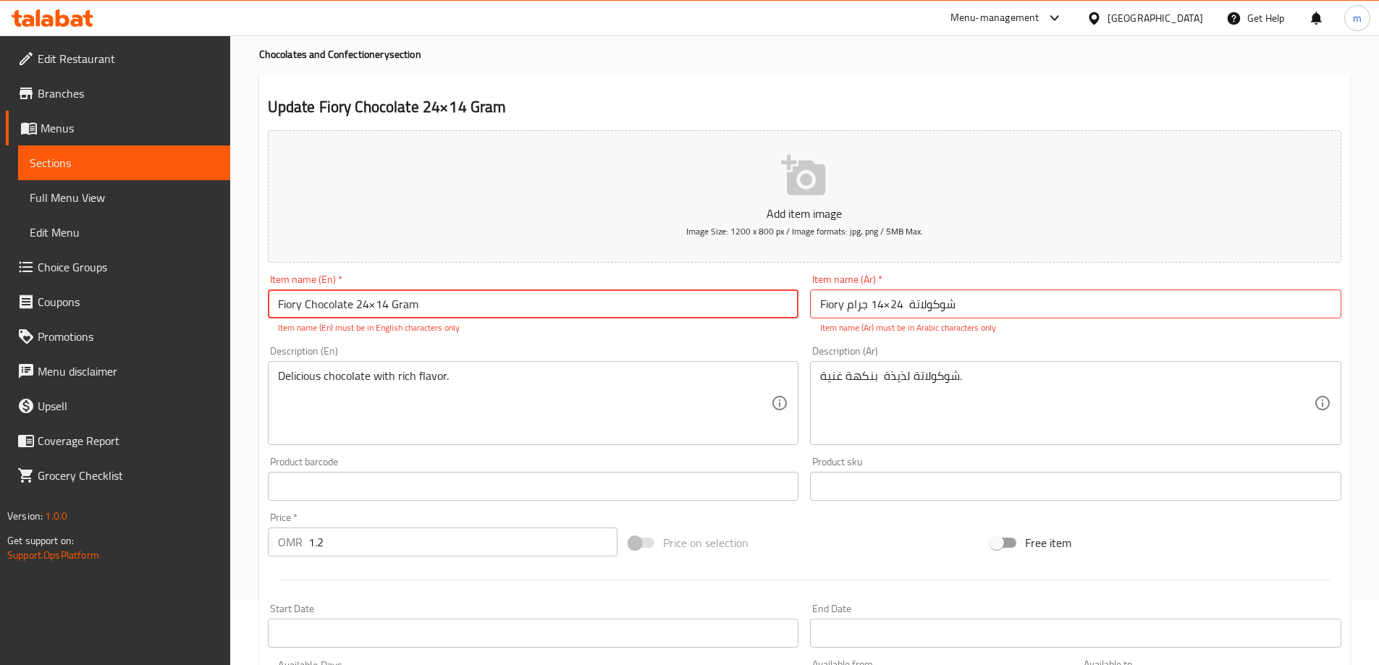
click at [376, 345] on div "Description (En) Delicious chocolate with rich flavor. Description (En)" at bounding box center [533, 395] width 543 height 111
click at [154, 172] on link "Sections" at bounding box center [124, 162] width 212 height 35
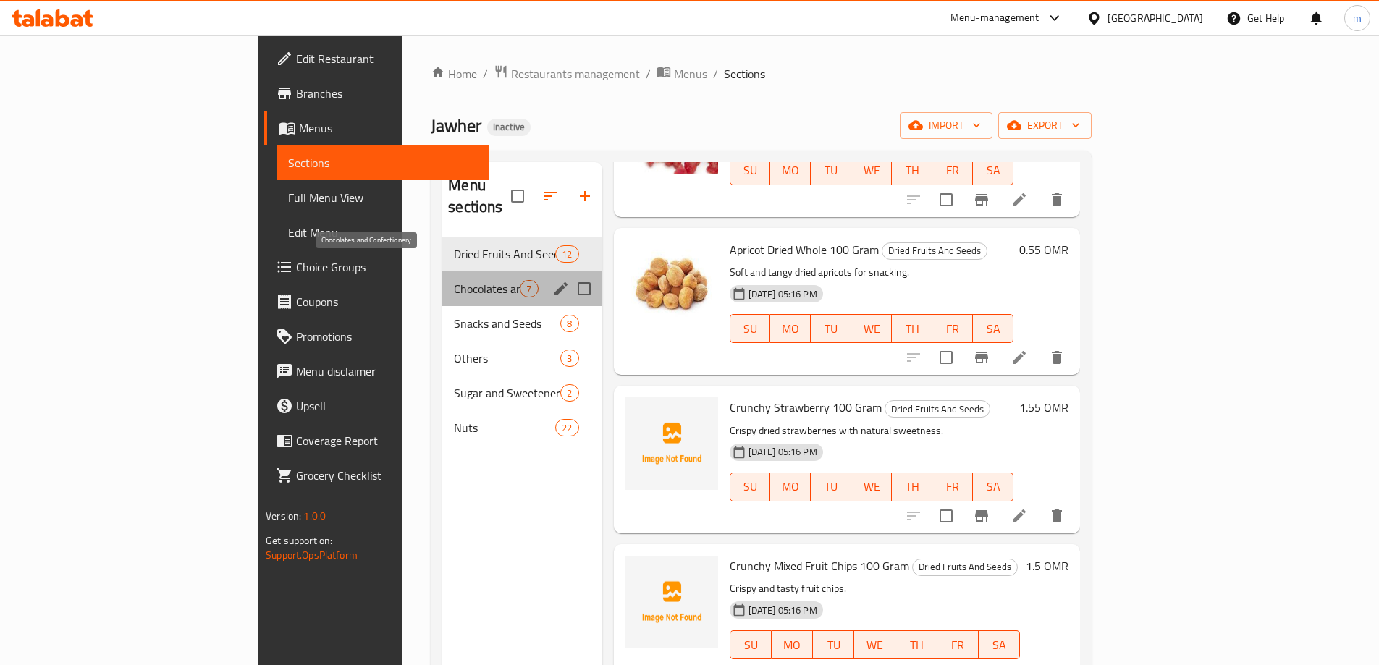
click at [454, 280] on span "Chocolates and Confectionery" at bounding box center [487, 288] width 66 height 17
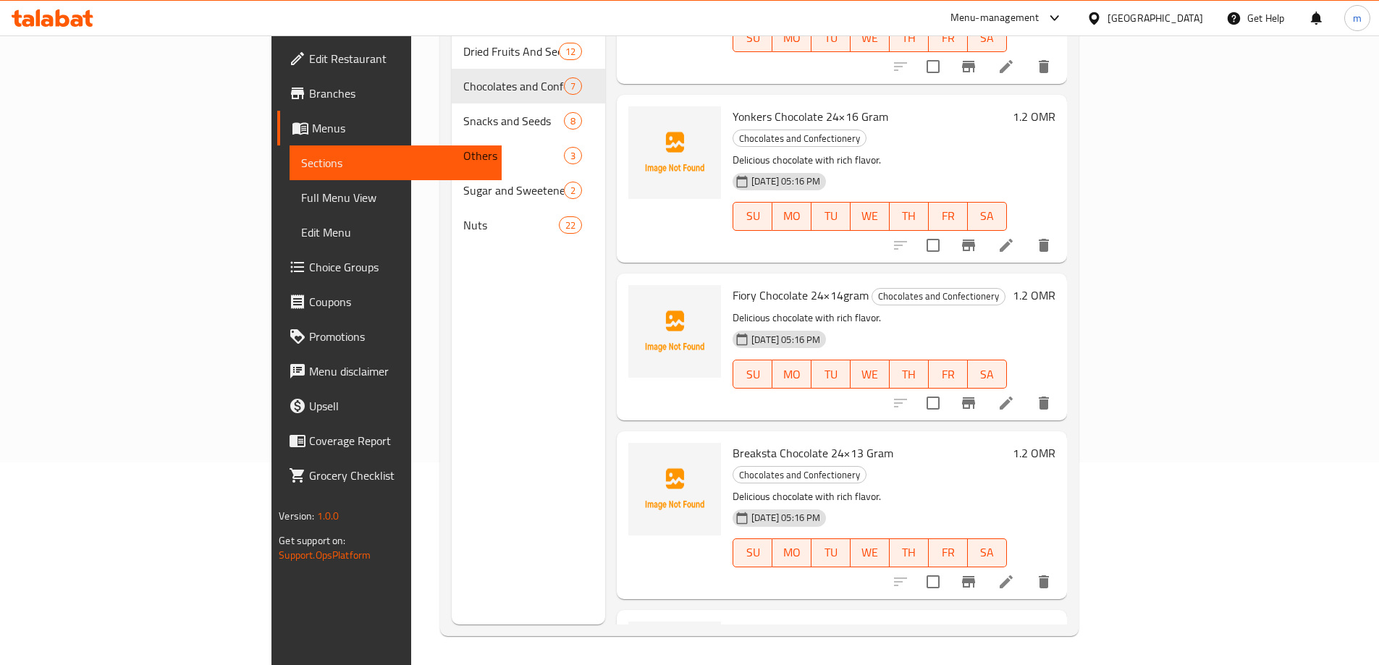
scroll to position [478, 0]
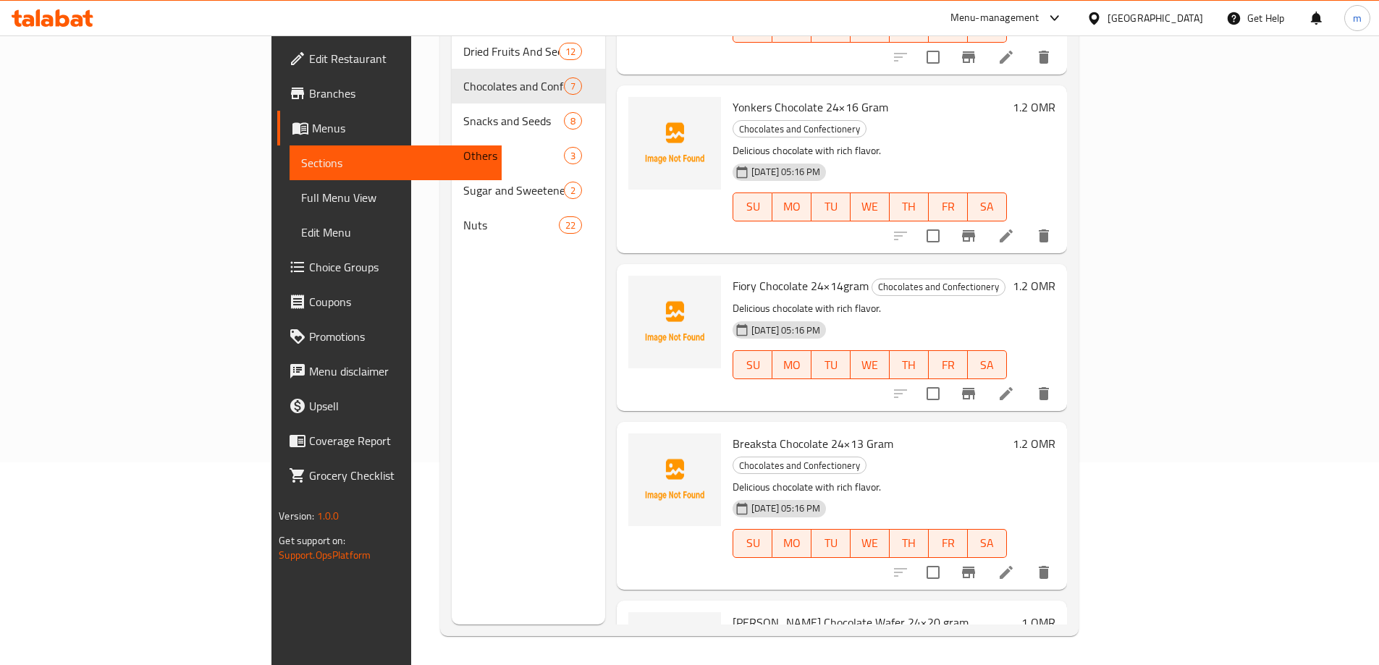
click at [745, 612] on span "Spada Chocolate Wafer 24×20 gram" at bounding box center [850, 623] width 236 height 22
click at [751, 612] on span "Spada Chocolate Wafer 24×20 gram" at bounding box center [850, 623] width 236 height 22
click at [732, 275] on span "Fiory Chocolate 24×14gram" at bounding box center [800, 286] width 136 height 22
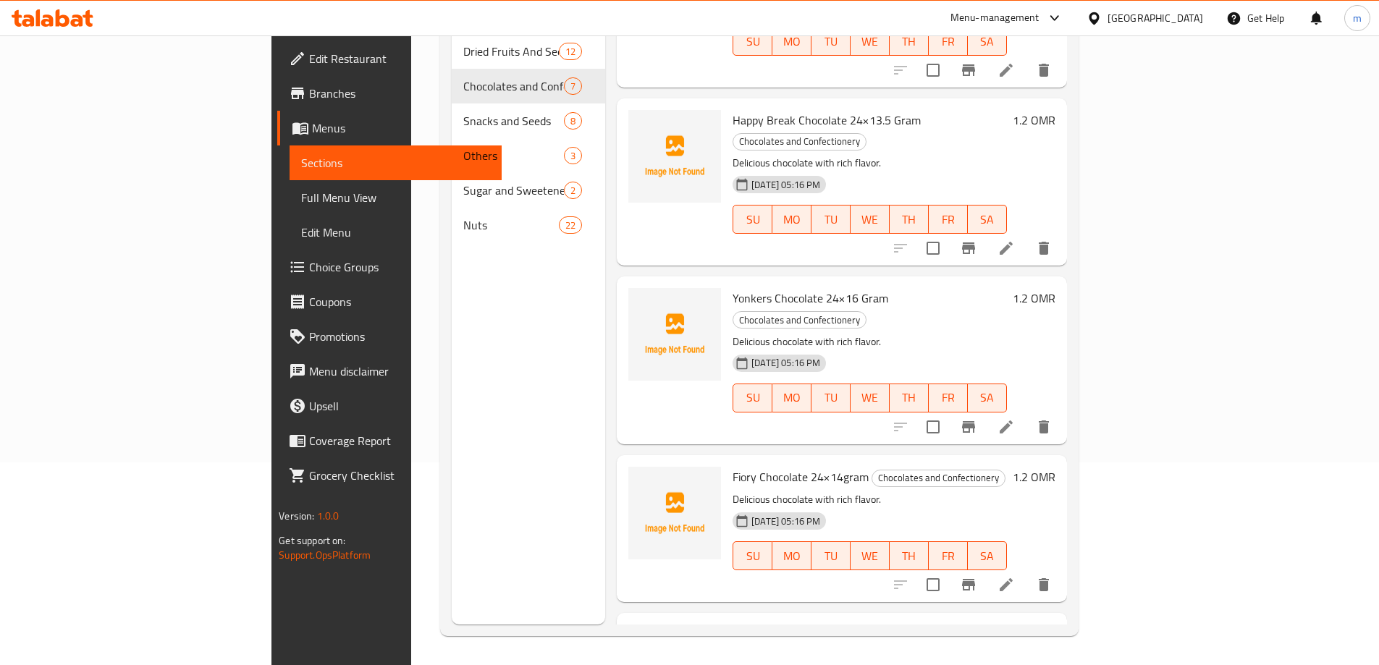
scroll to position [261, 0]
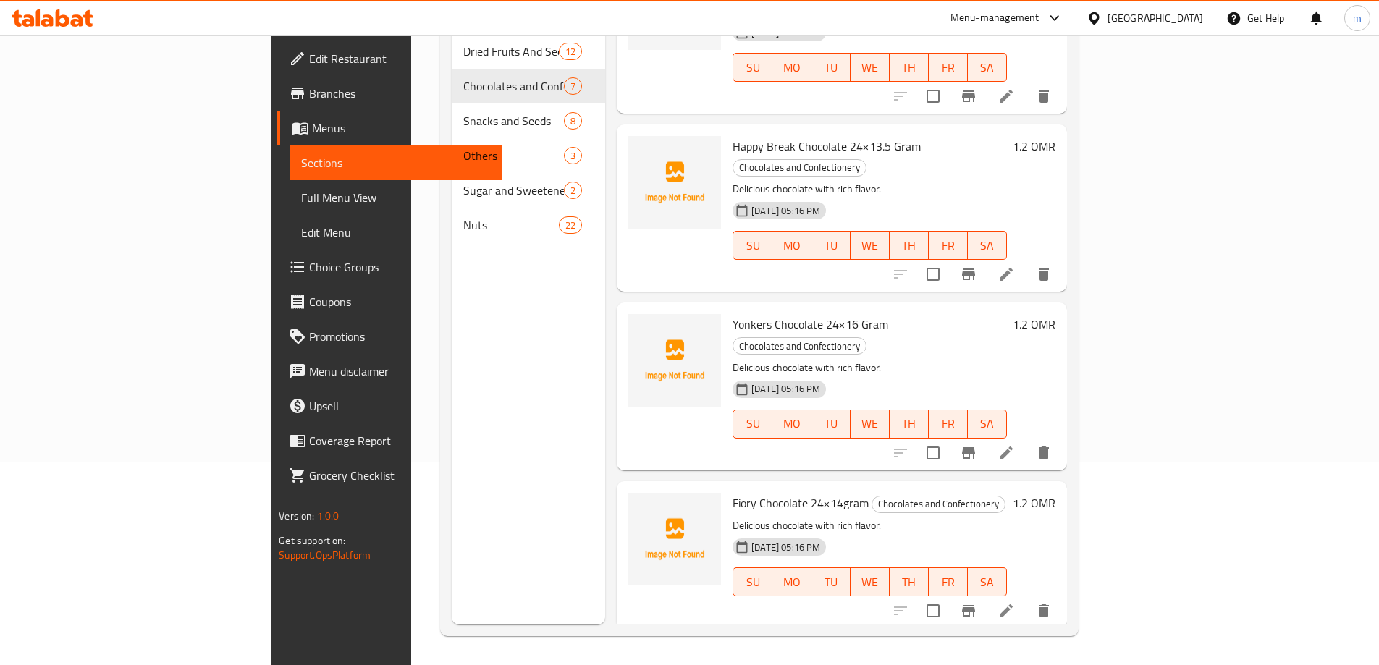
click at [732, 517] on p "Delicious chocolate with rich flavor." at bounding box center [869, 526] width 274 height 18
click at [732, 492] on span "Fiory Chocolate 24×14gram" at bounding box center [800, 503] width 136 height 22
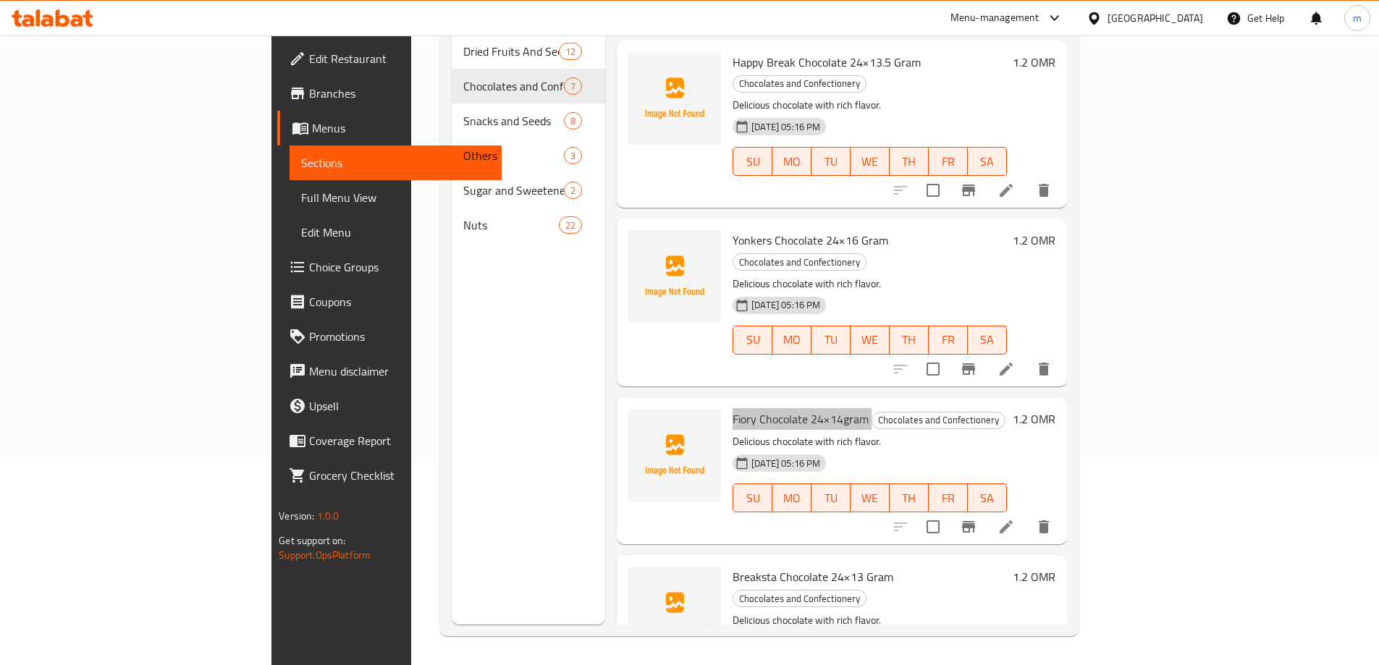
scroll to position [478, 0]
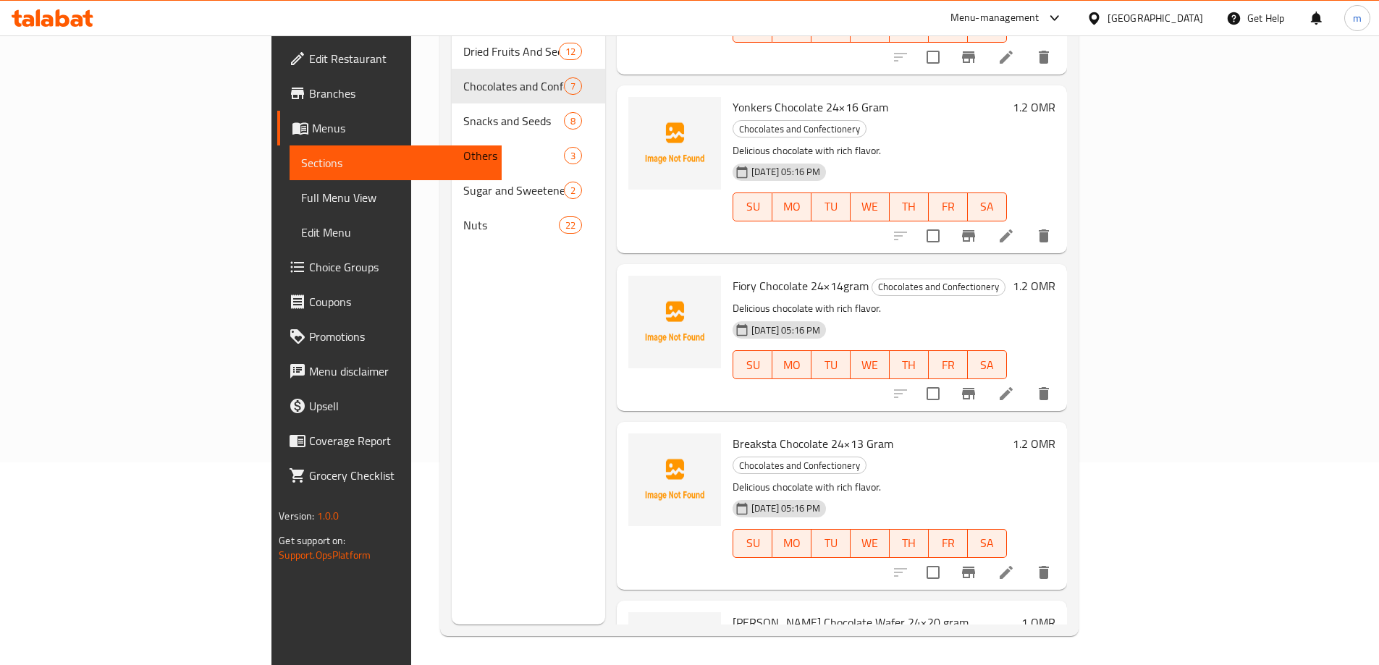
click at [751, 433] on span "Breaksta Chocolate 24×13 Gram" at bounding box center [812, 444] width 161 height 22
click at [732, 612] on span "Spada Chocolate Wafer 24×20 gram" at bounding box center [850, 623] width 236 height 22
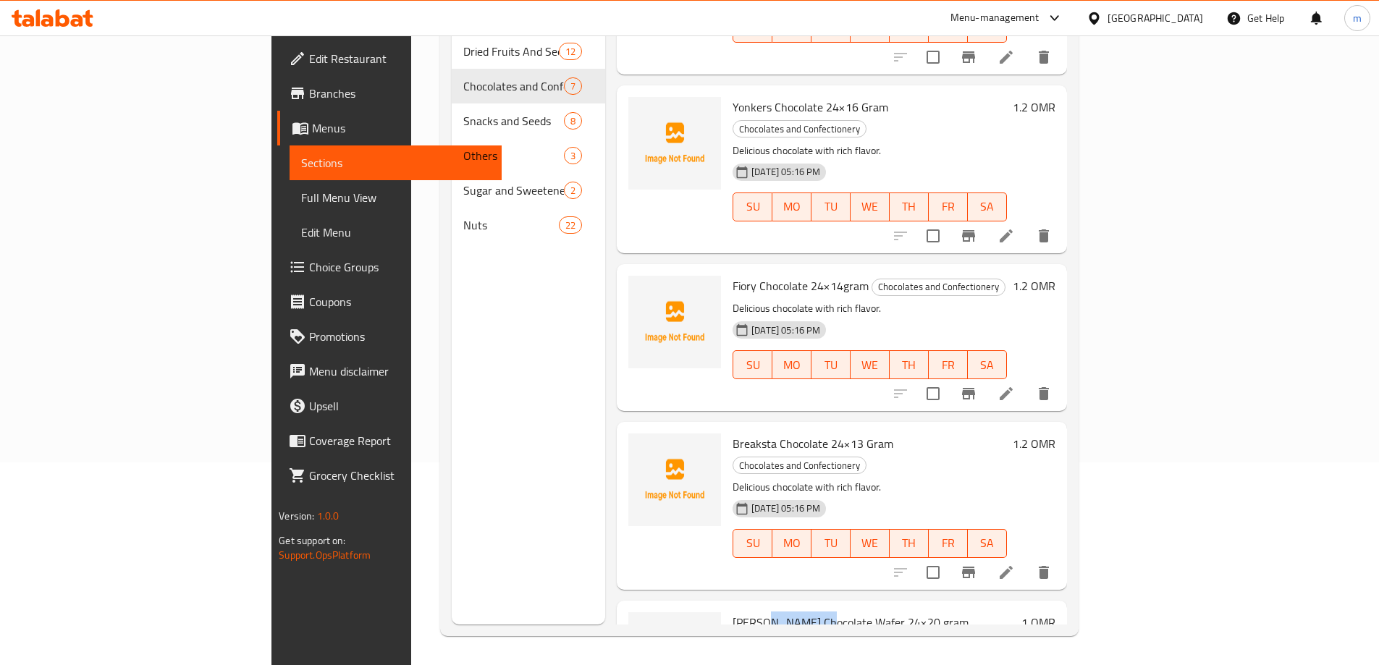
click at [732, 612] on span "Spada Chocolate Wafer 24×20 gram" at bounding box center [850, 623] width 236 height 22
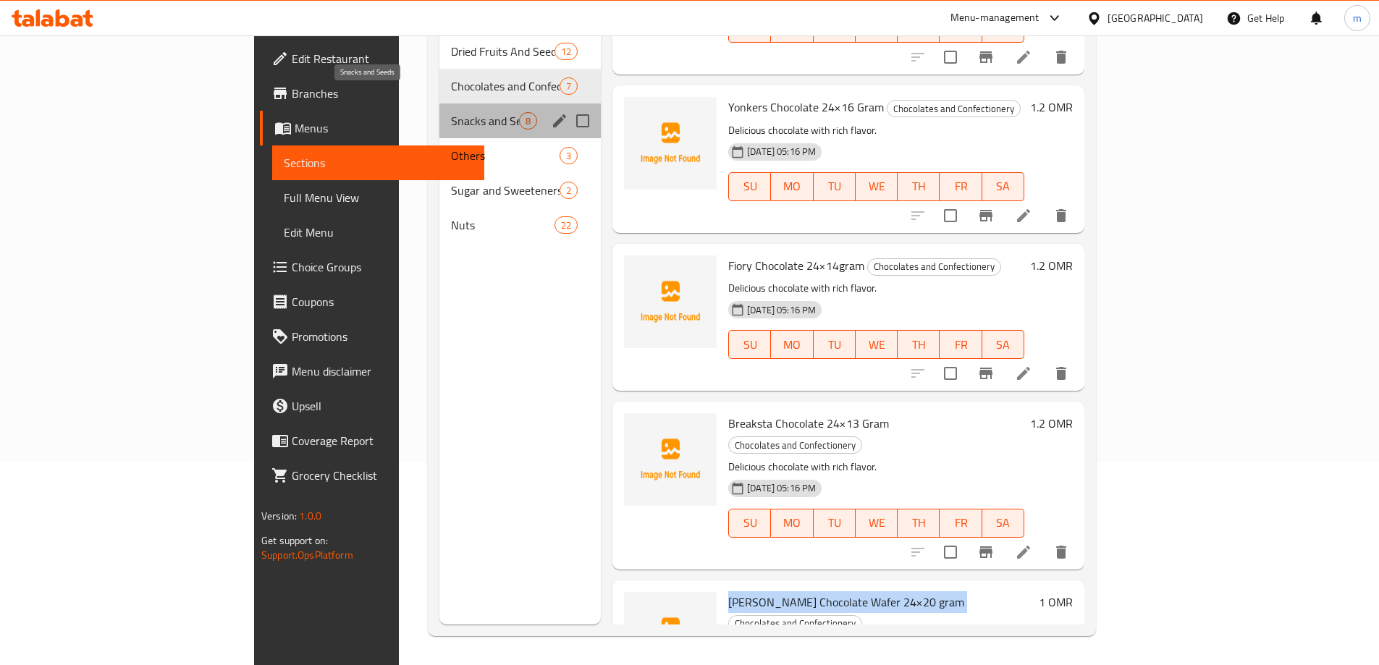
click at [451, 112] on span "Snacks and Seeds" at bounding box center [485, 120] width 68 height 17
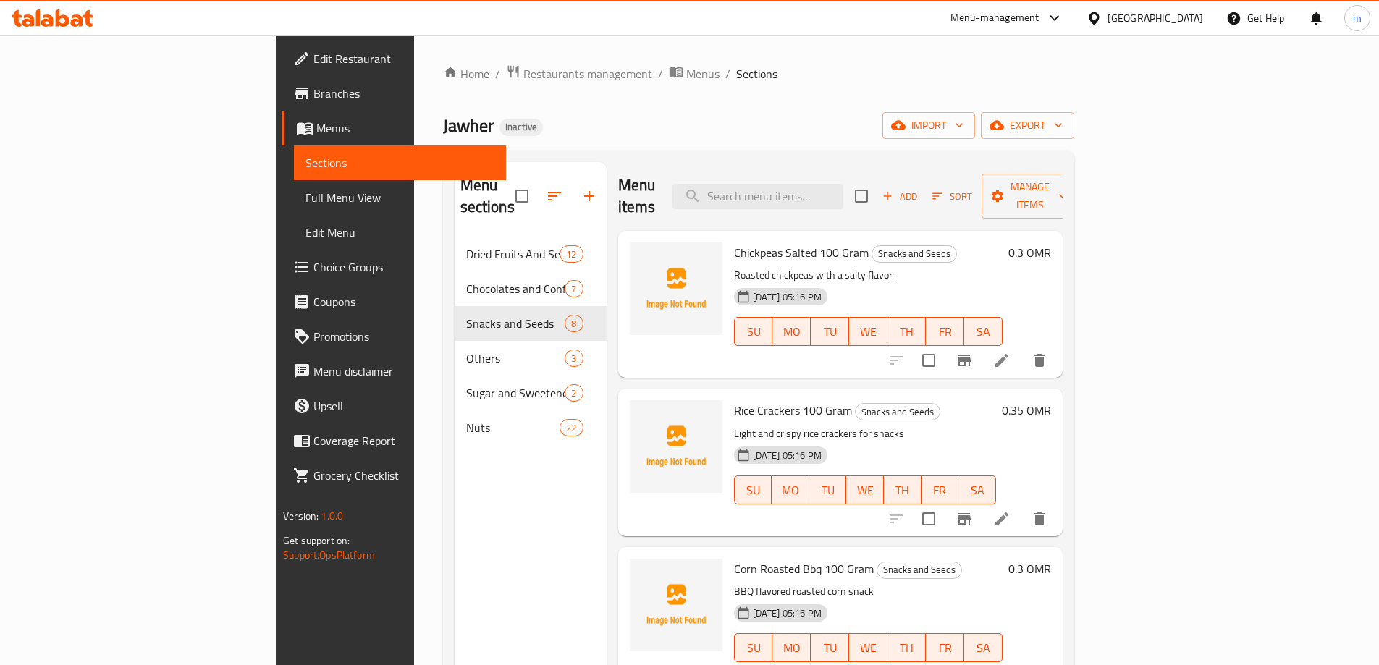
click at [734, 242] on span "Chickpeas Salted 100 Gram" at bounding box center [801, 253] width 135 height 22
click at [734, 400] on span "Rice Crackers 100 Gram" at bounding box center [793, 411] width 118 height 22
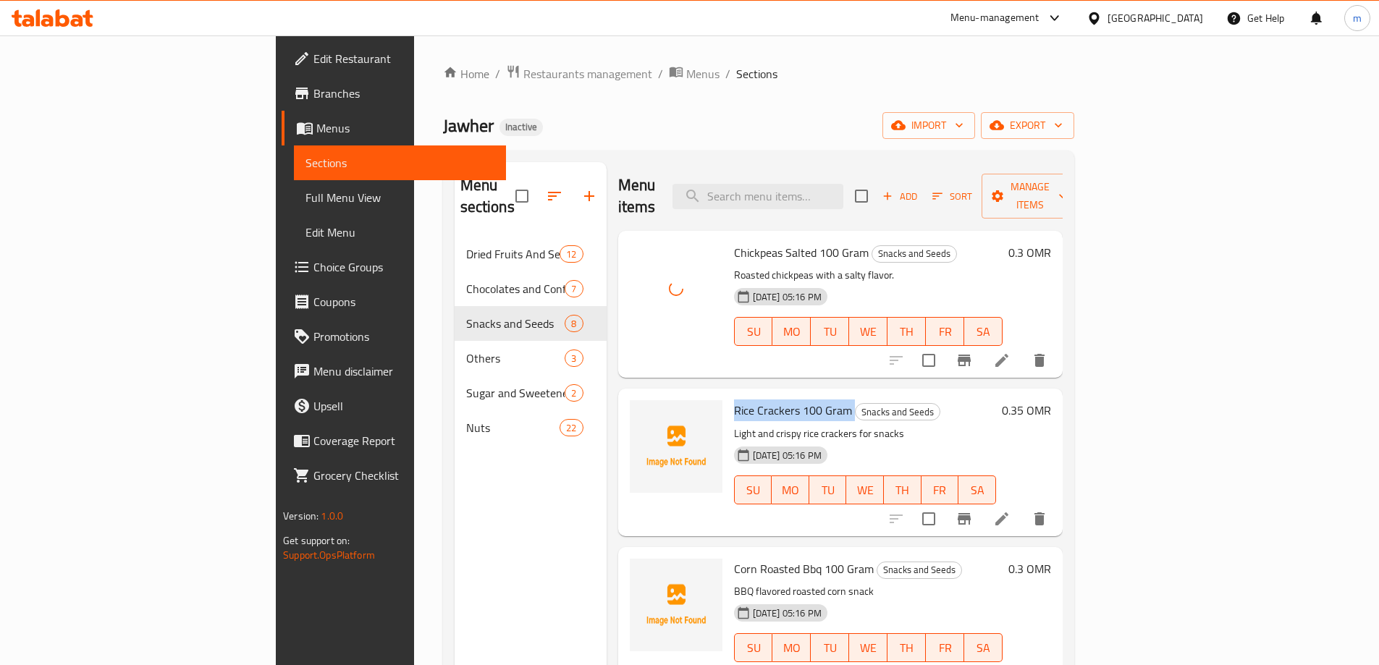
click at [734, 400] on span "Rice Crackers 100 Gram" at bounding box center [793, 411] width 118 height 22
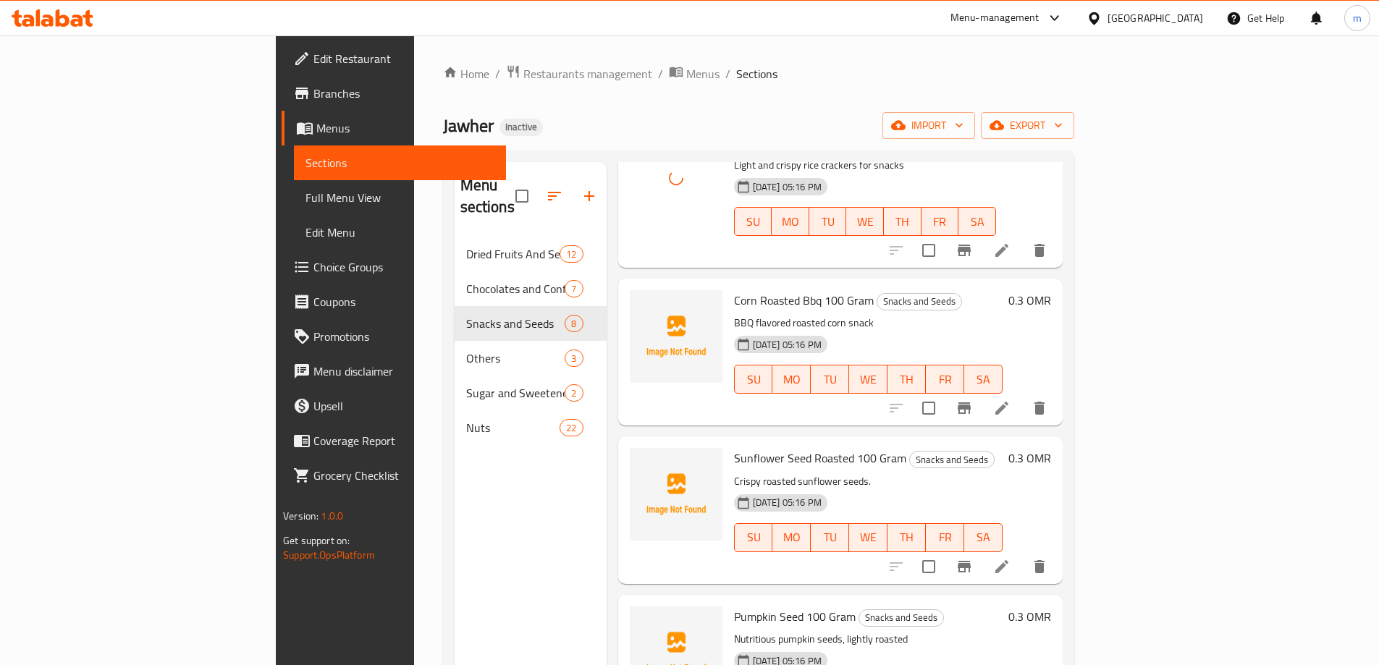
scroll to position [290, 0]
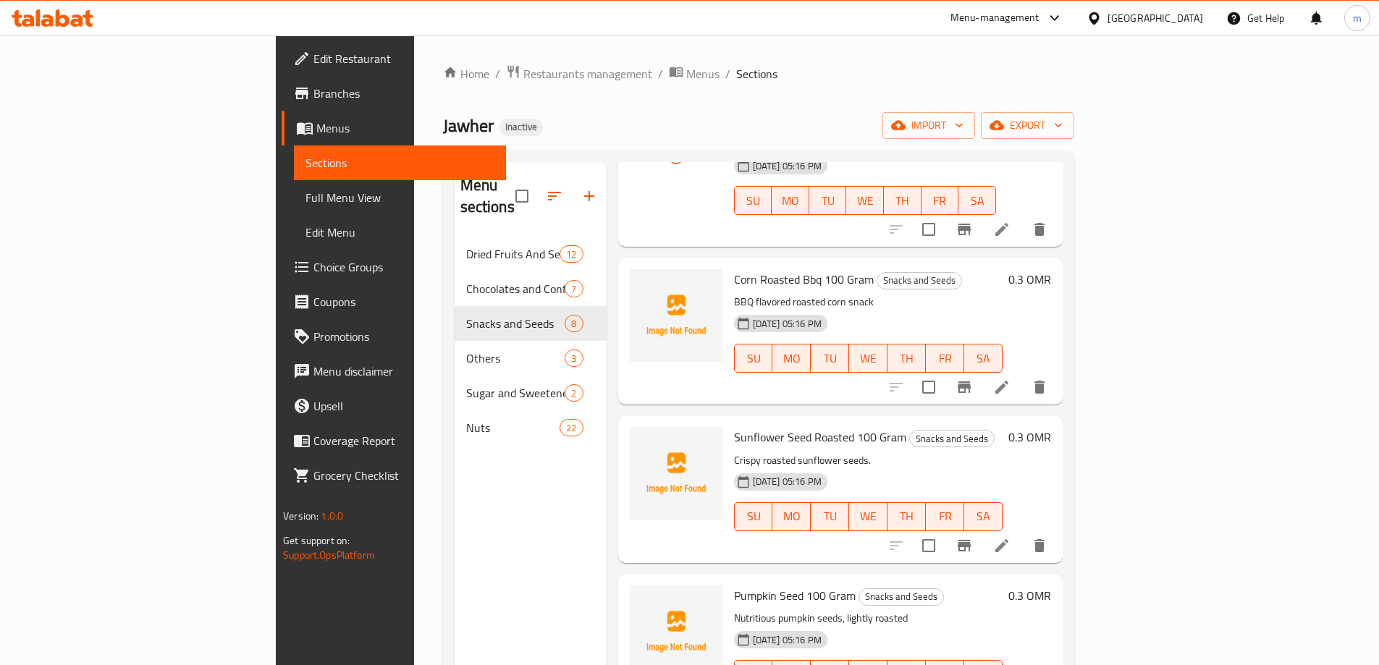
click at [734, 269] on span "Corn Roasted Bbq 100 Gram" at bounding box center [804, 280] width 140 height 22
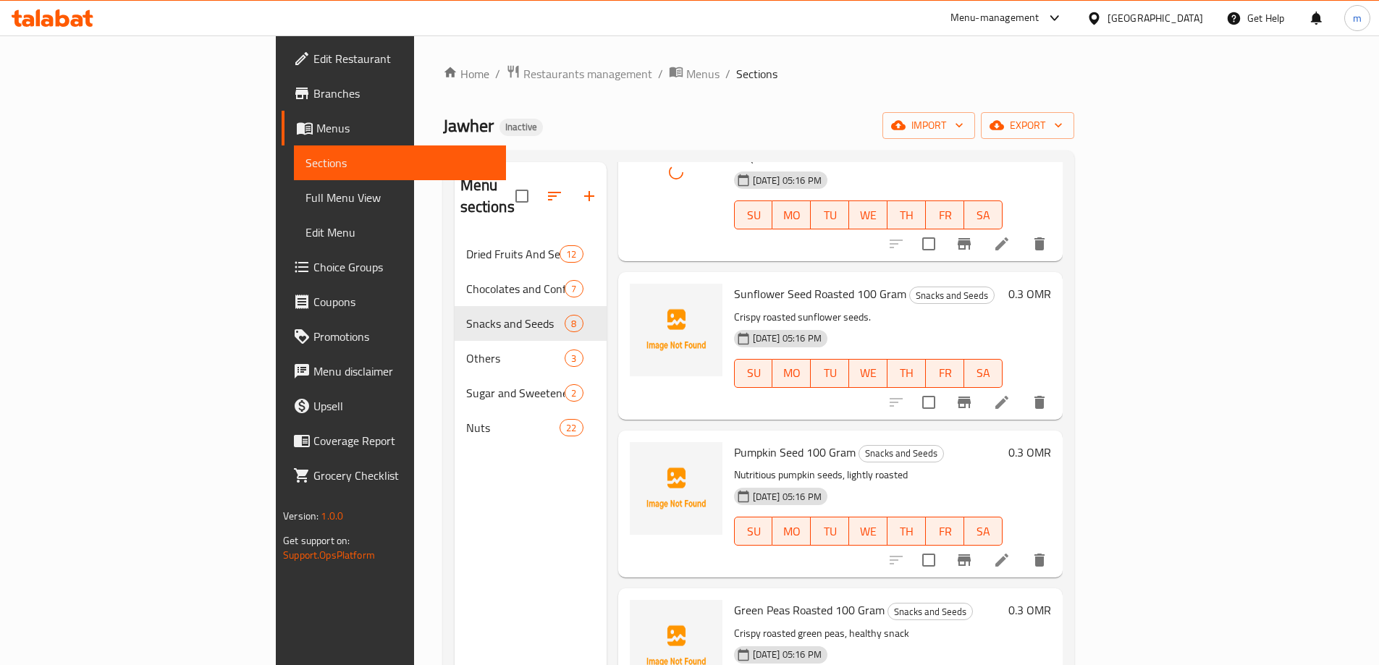
scroll to position [434, 0]
click at [735, 282] on span "Sunflower Seed Roasted 100 Gram" at bounding box center [820, 293] width 172 height 22
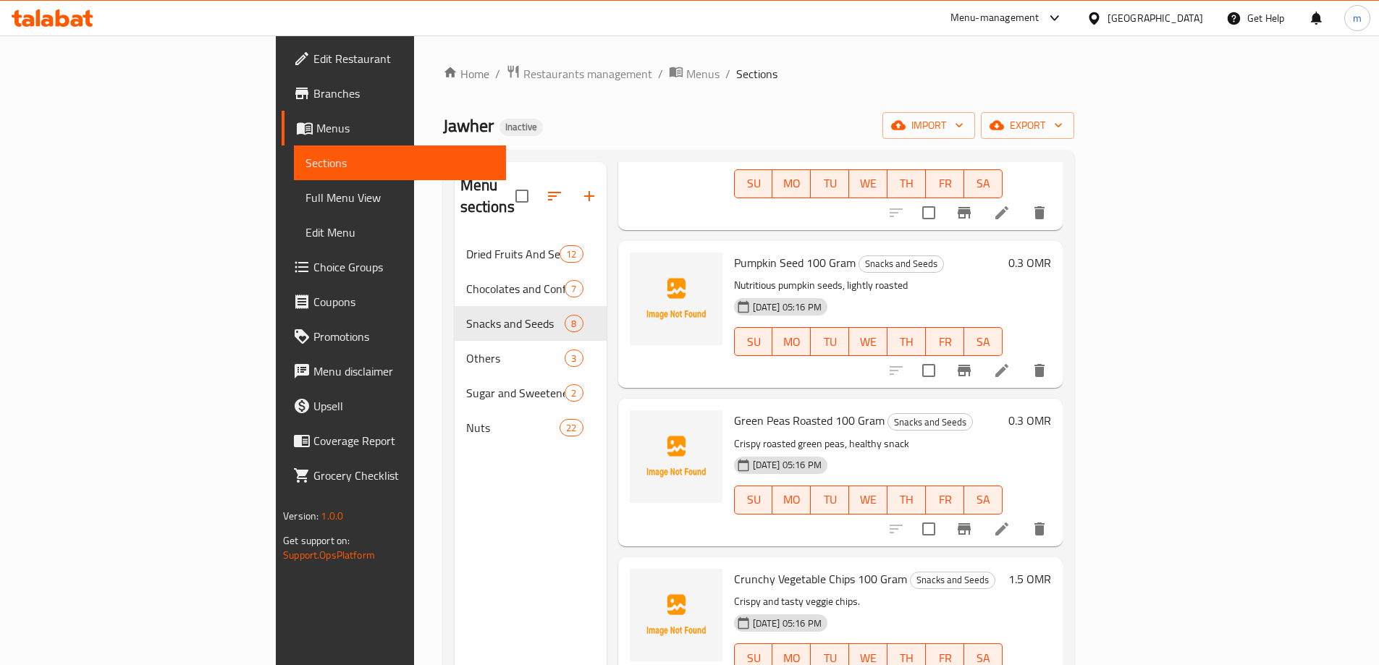
scroll to position [636, 0]
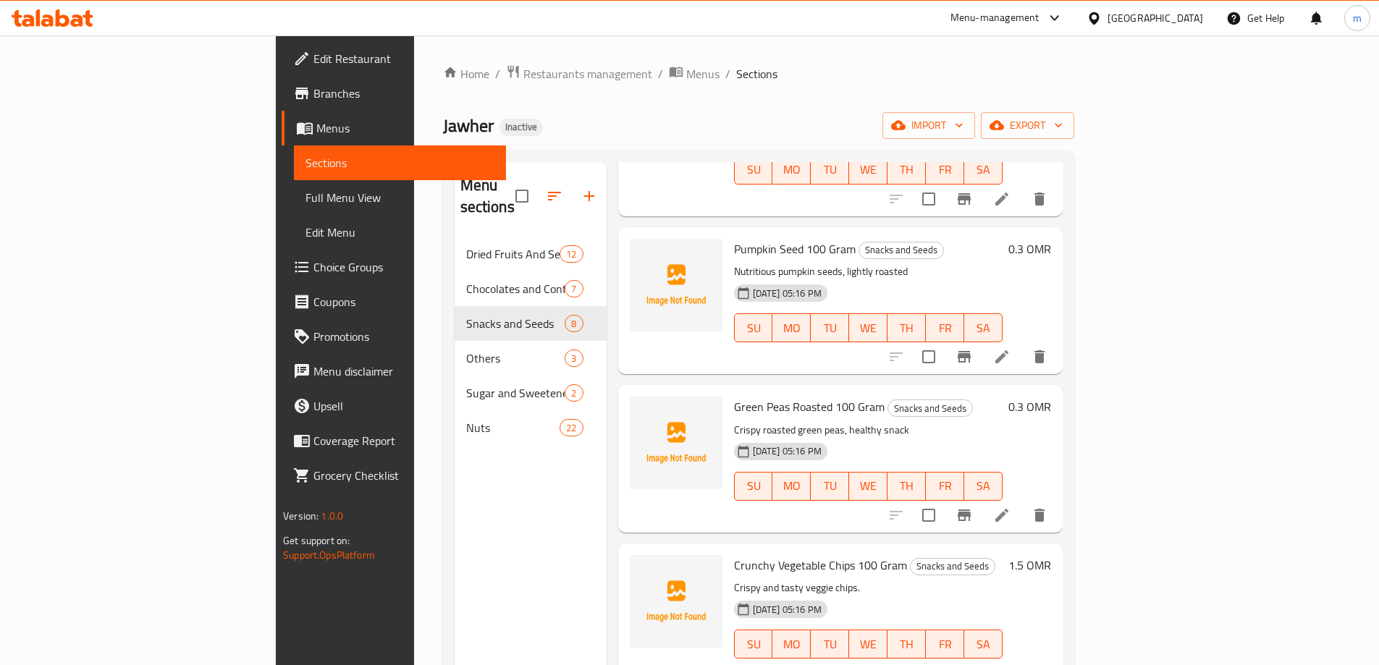
click at [768, 238] on span "Pumpkin Seed 100 Gram" at bounding box center [795, 249] width 122 height 22
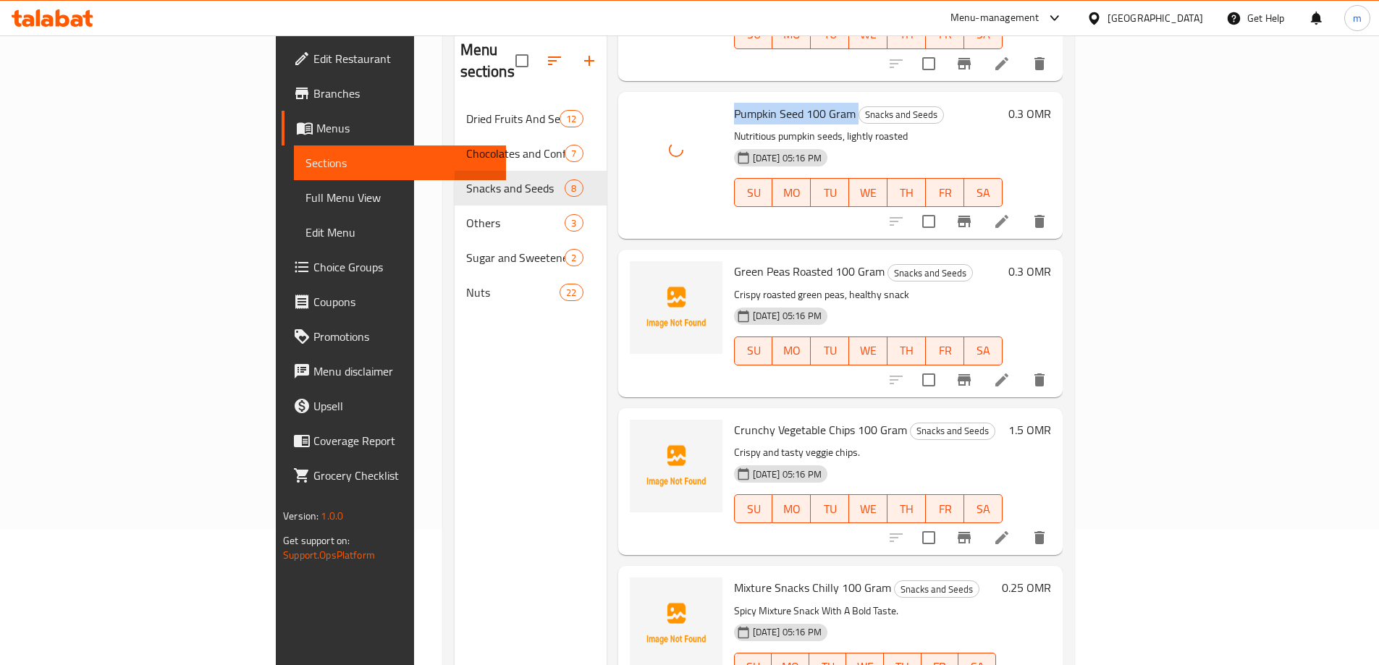
scroll to position [145, 0]
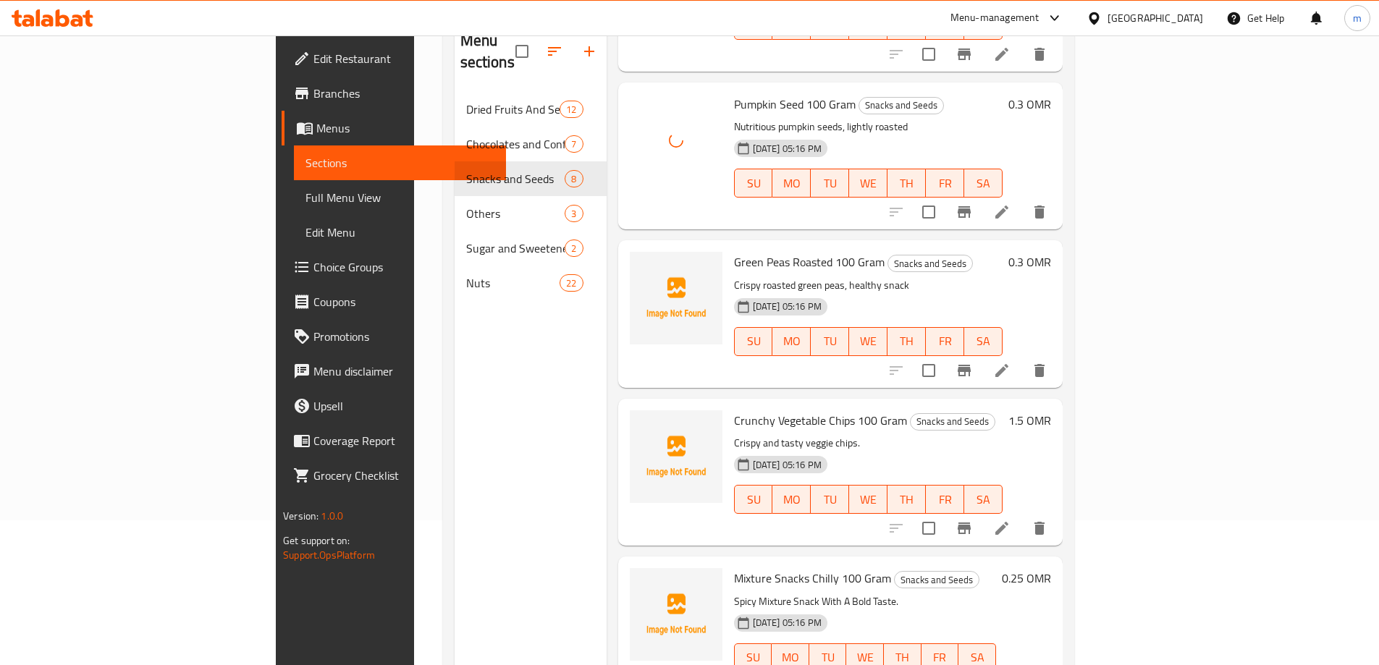
click at [753, 251] on span "Green Peas Roasted 100 Gram" at bounding box center [809, 262] width 151 height 22
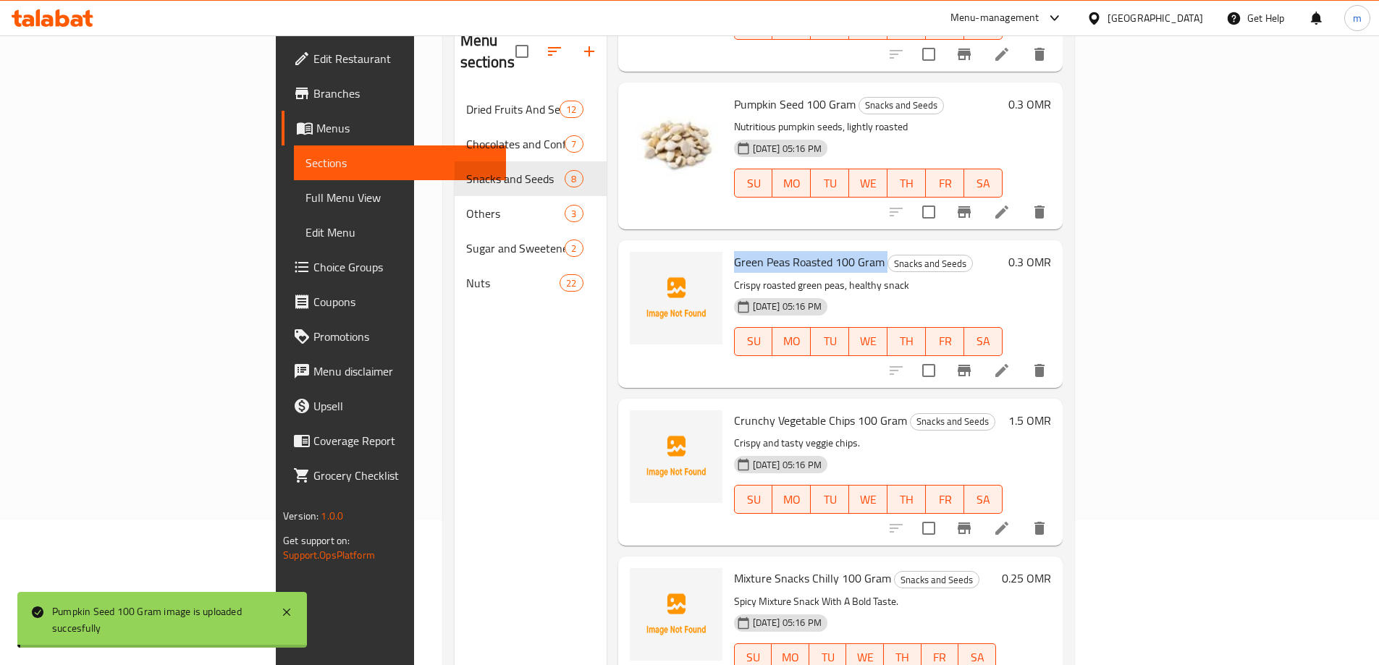
click at [753, 251] on span "Green Peas Roasted 100 Gram" at bounding box center [809, 262] width 151 height 22
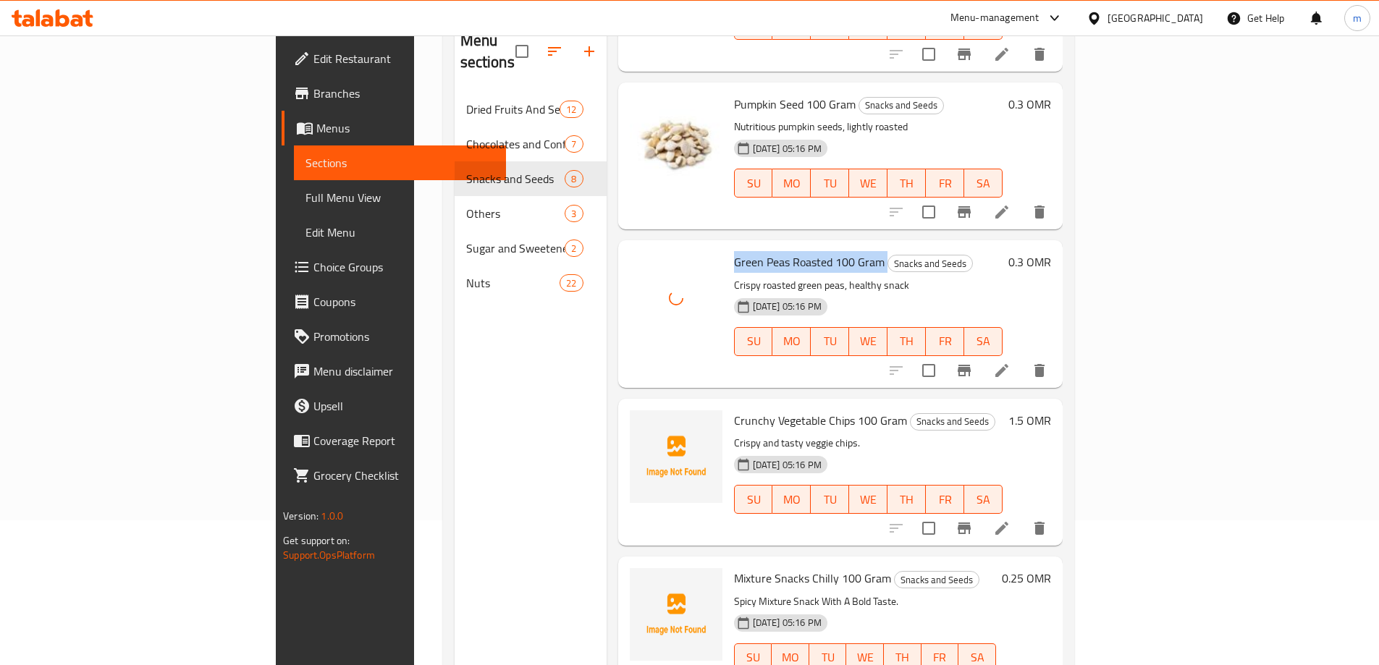
scroll to position [203, 0]
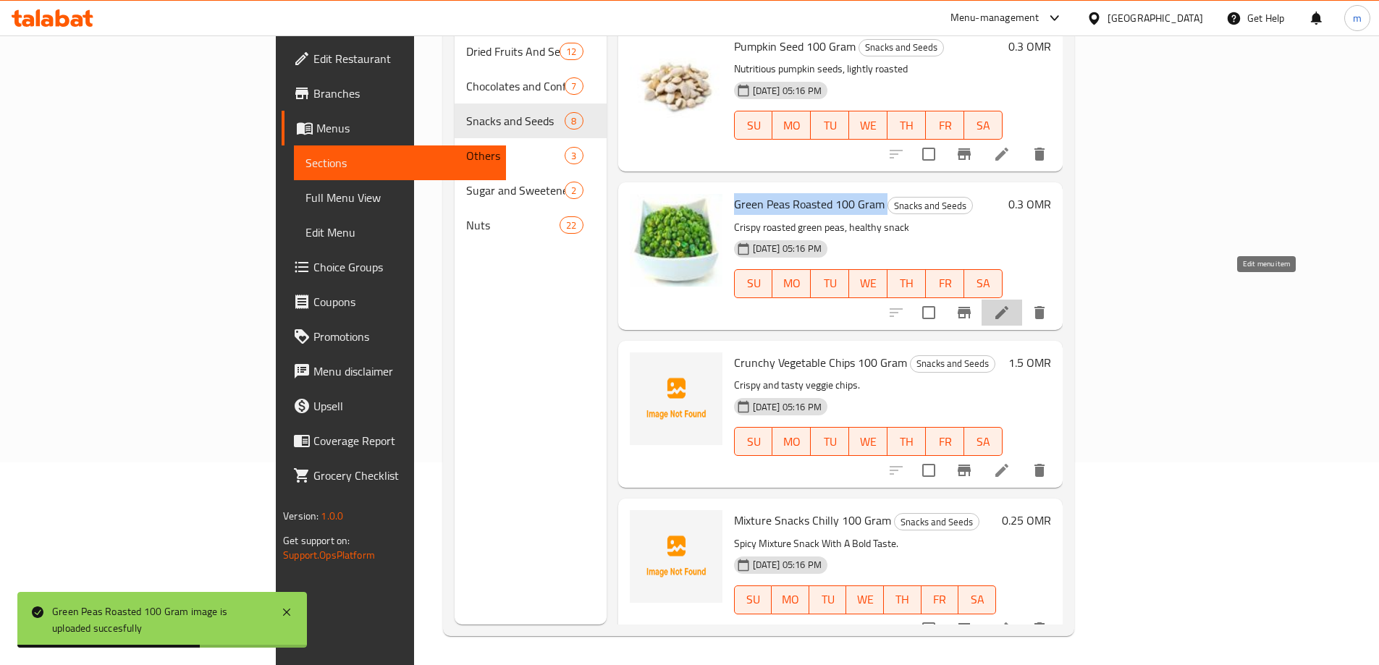
click at [1010, 304] on icon at bounding box center [1001, 312] width 17 height 17
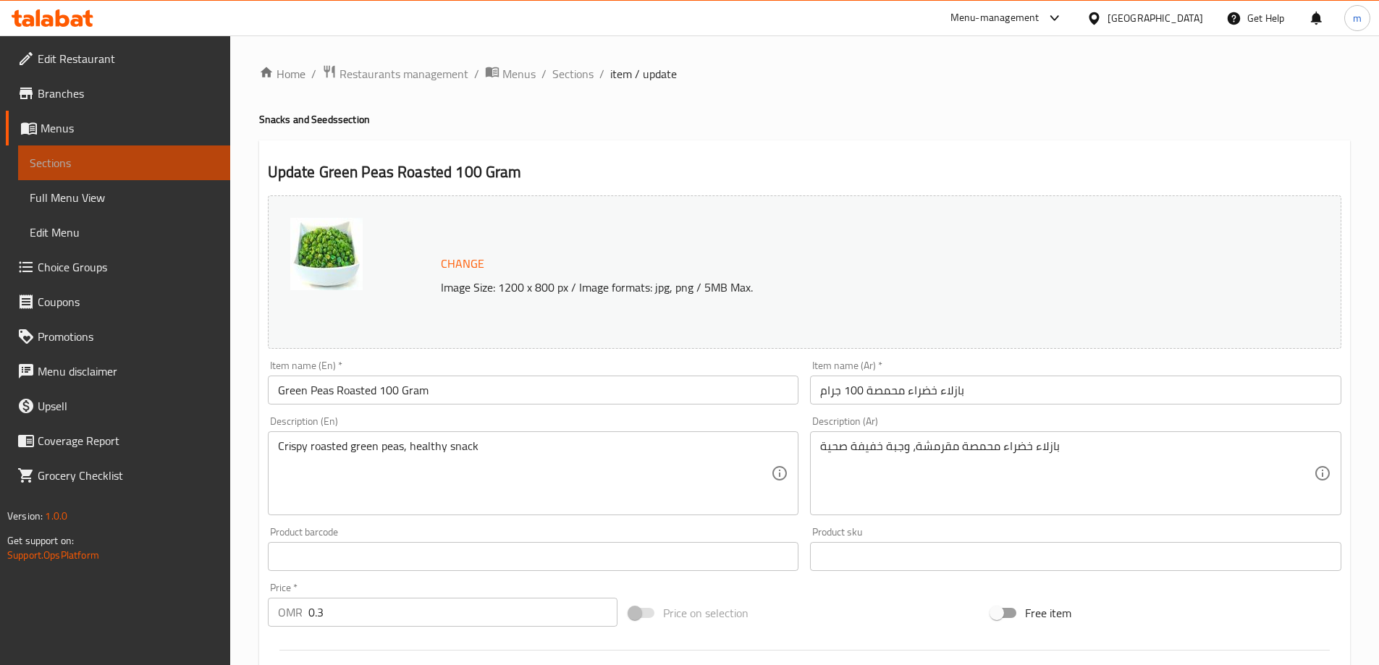
click at [98, 151] on link "Sections" at bounding box center [124, 162] width 212 height 35
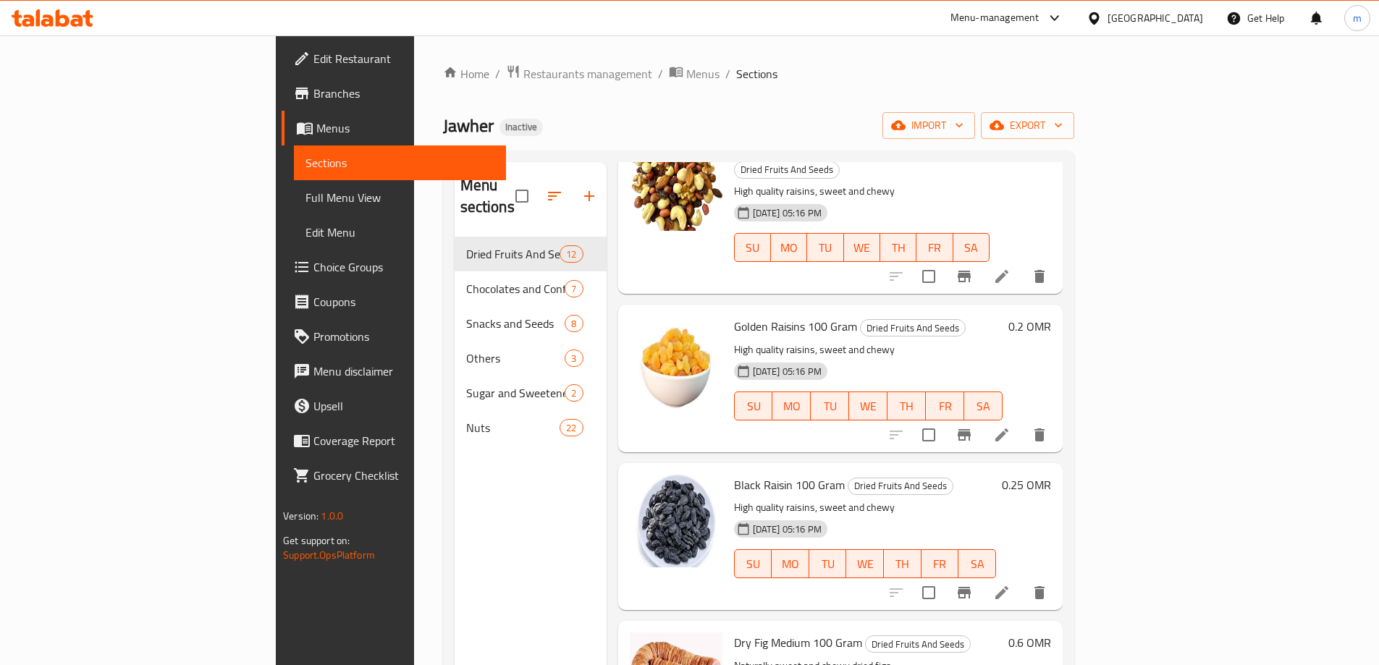
scroll to position [434, 0]
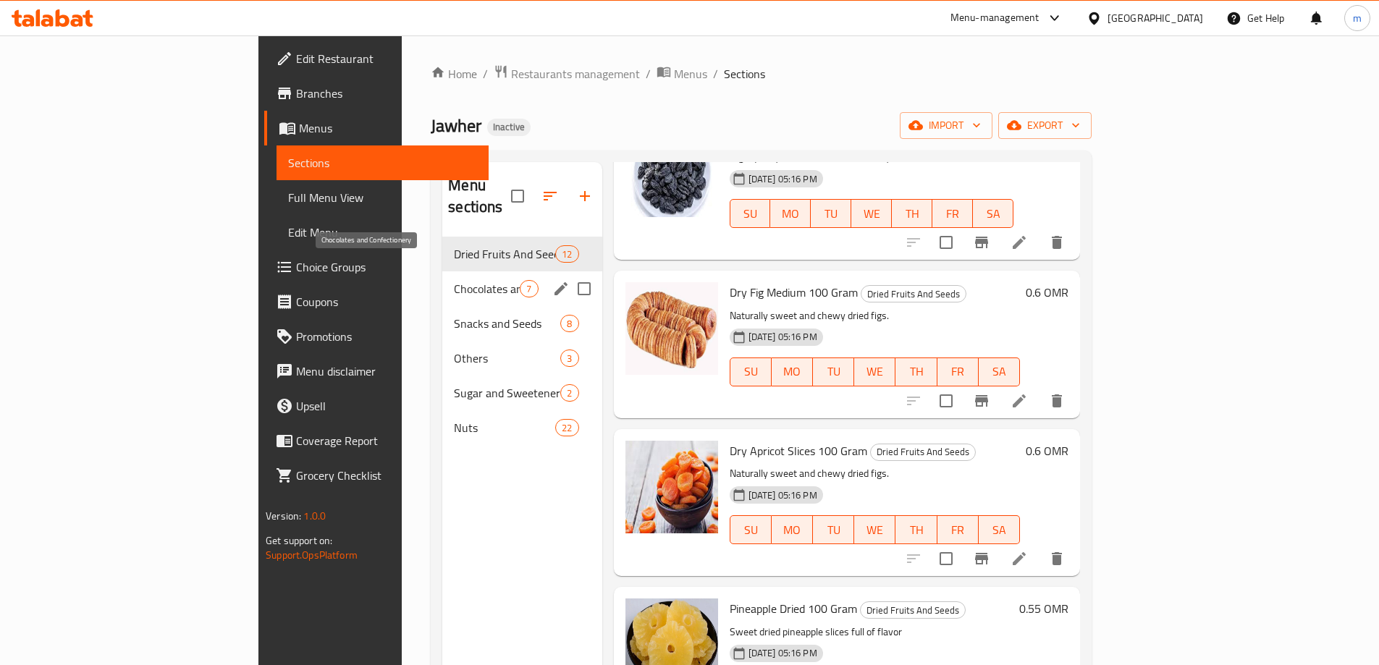
click at [454, 280] on span "Chocolates and Confectionery" at bounding box center [487, 288] width 66 height 17
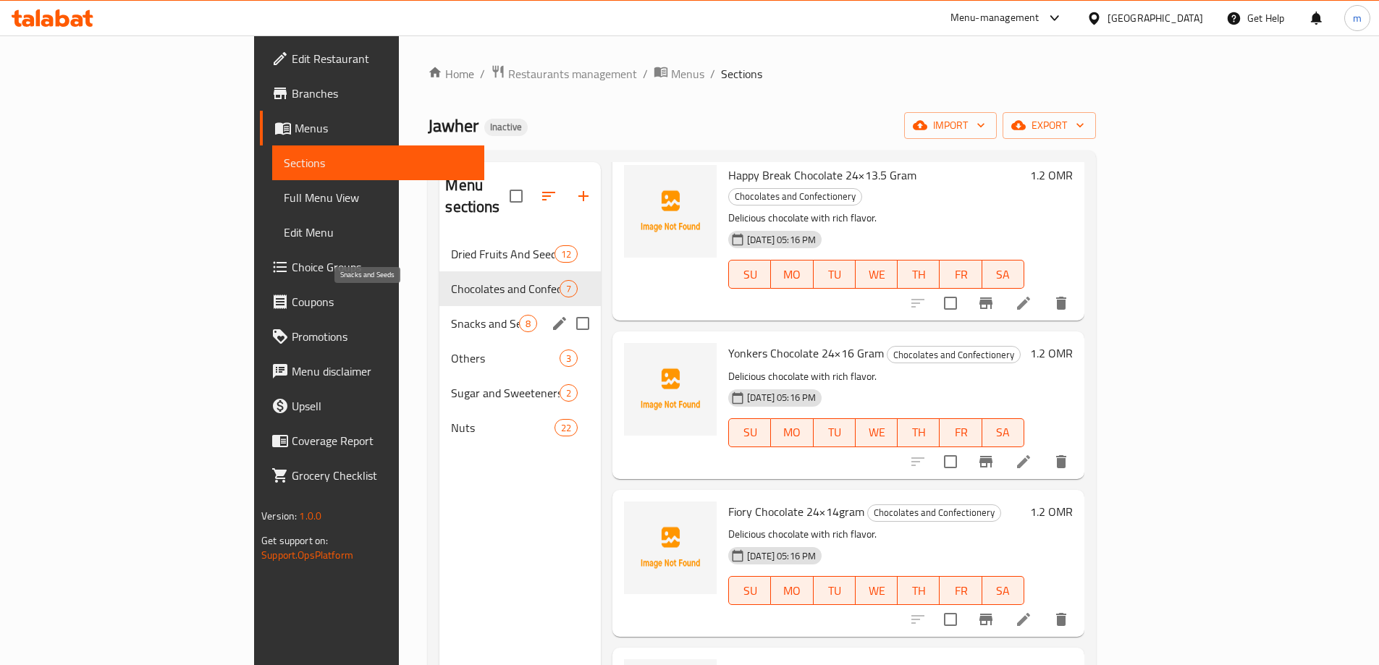
click at [451, 315] on span "Snacks and Seeds" at bounding box center [485, 323] width 68 height 17
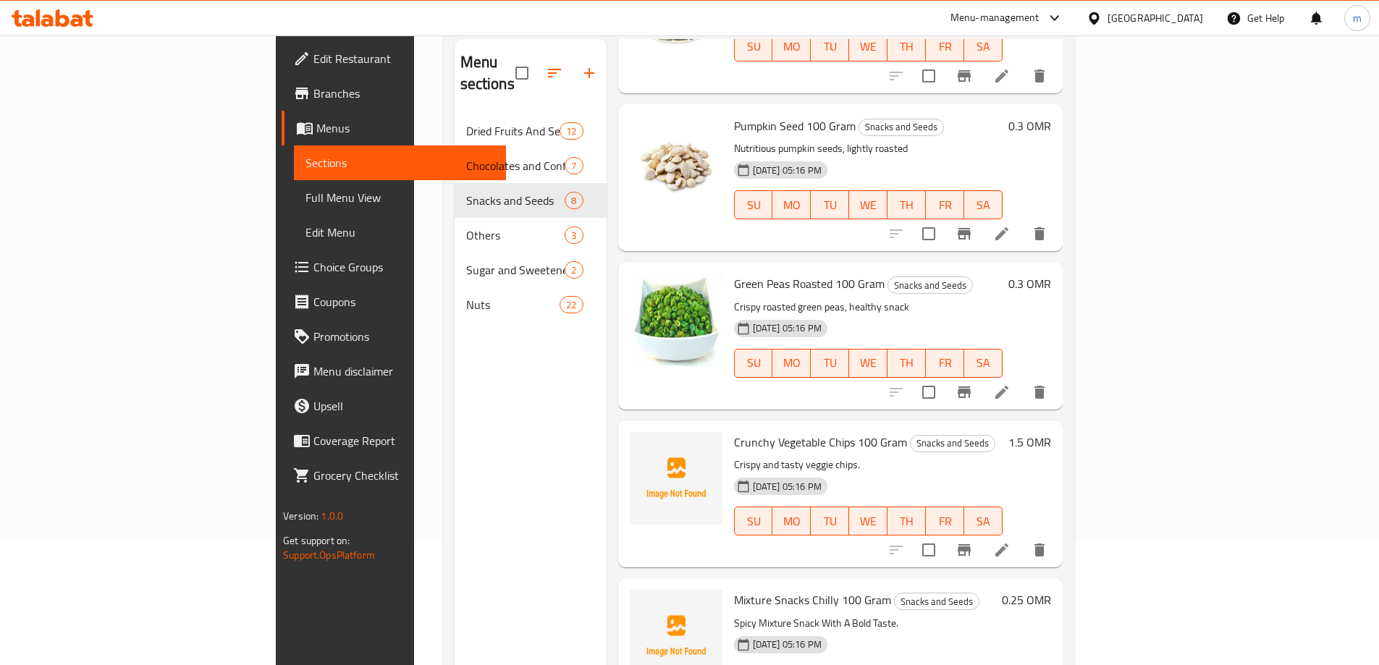
scroll to position [203, 0]
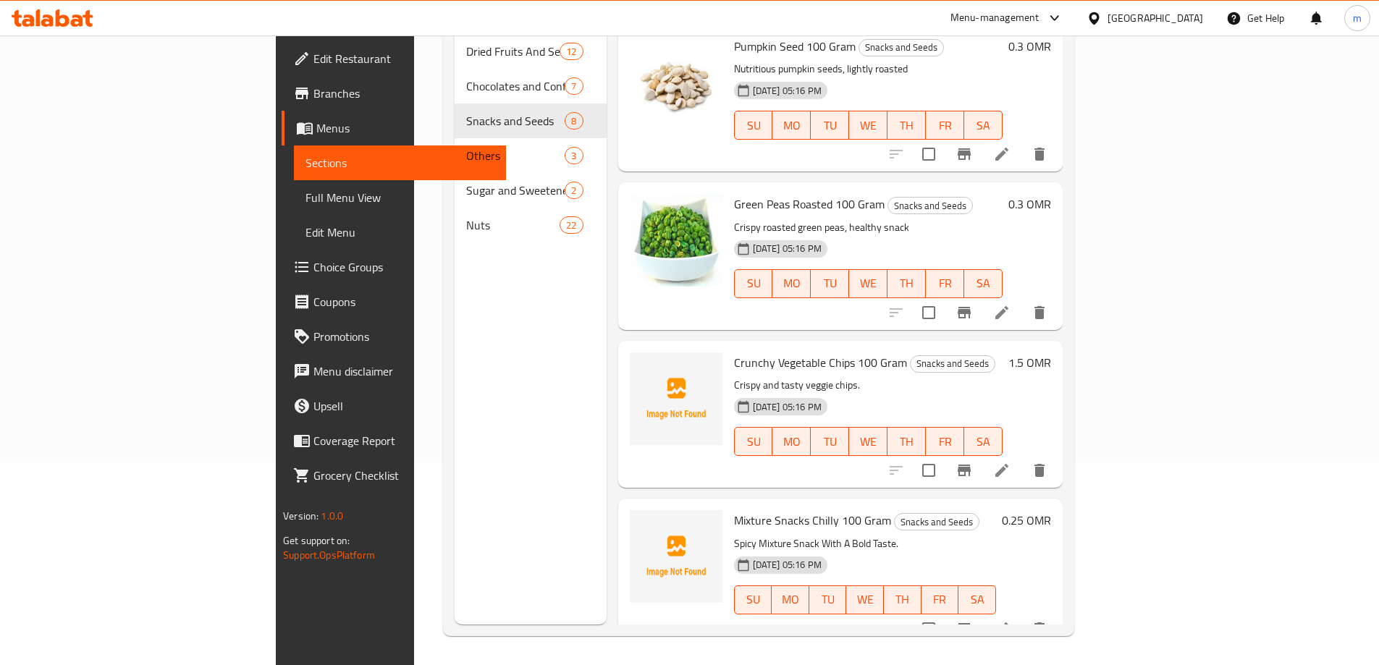
click at [734, 352] on span "Crunchy Vegetable Chips 100 Gram" at bounding box center [820, 363] width 173 height 22
click at [787, 352] on span "Crunchy Vegetable Chips 100 Gram" at bounding box center [820, 363] width 173 height 22
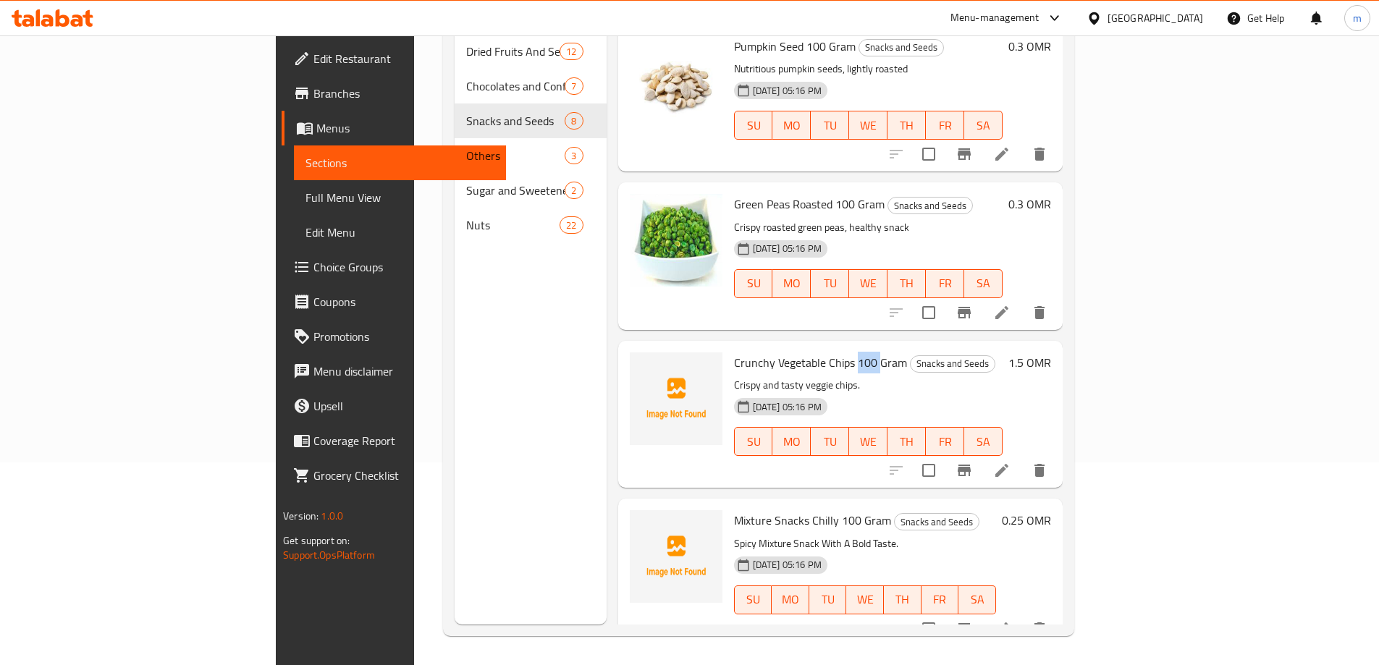
click at [787, 352] on span "Crunchy Vegetable Chips 100 Gram" at bounding box center [820, 363] width 173 height 22
click at [728, 504] on div "Mixture Snacks Chilly 100 Gram Snacks and Seeds Spicy Mixture Snack With A Bold…" at bounding box center [865, 571] width 274 height 135
click at [734, 510] on span "Mixture Snacks Chilly 100 Gram" at bounding box center [812, 521] width 157 height 22
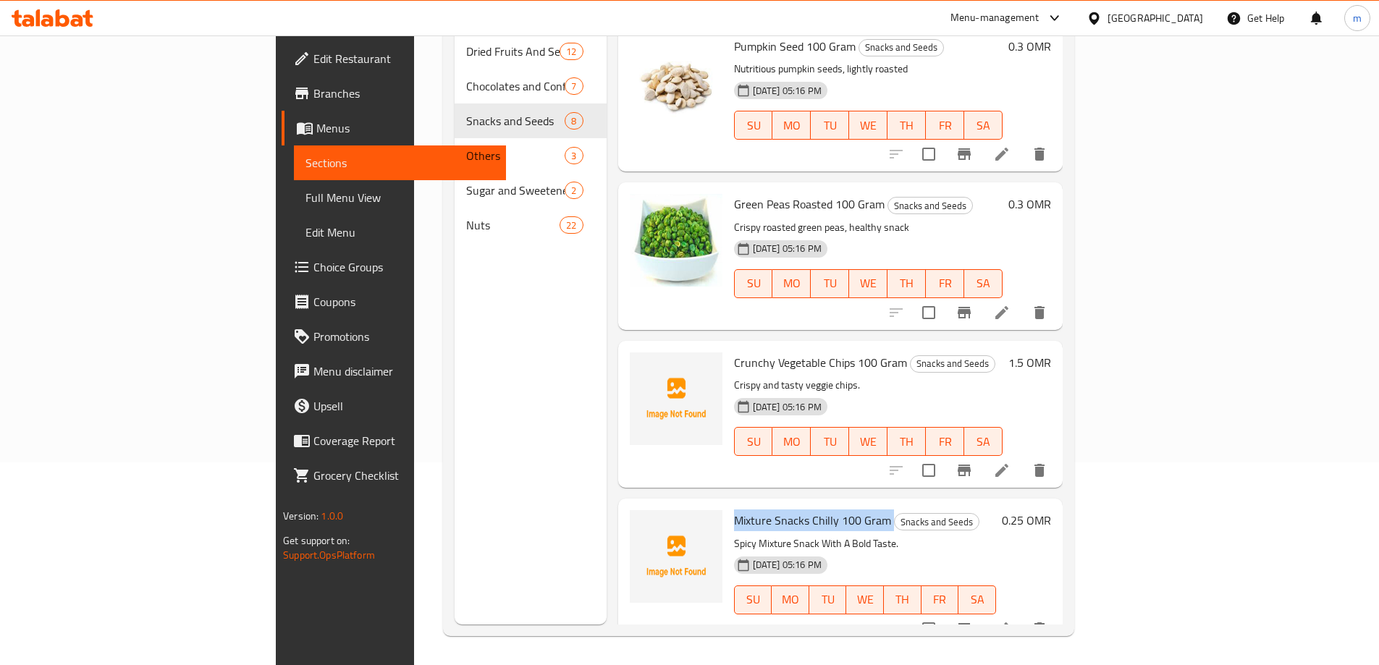
click at [734, 510] on span "Mixture Snacks Chilly 100 Gram" at bounding box center [812, 521] width 157 height 22
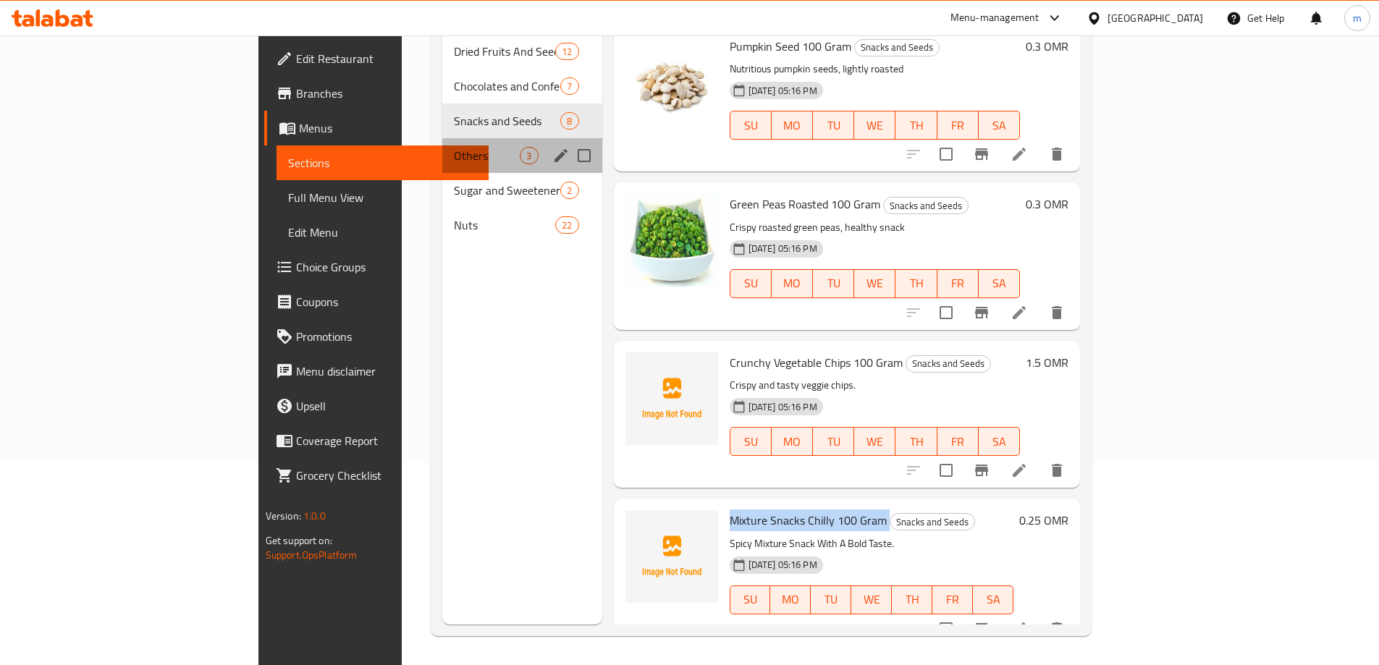
click at [442, 145] on div "Others 3" at bounding box center [521, 155] width 159 height 35
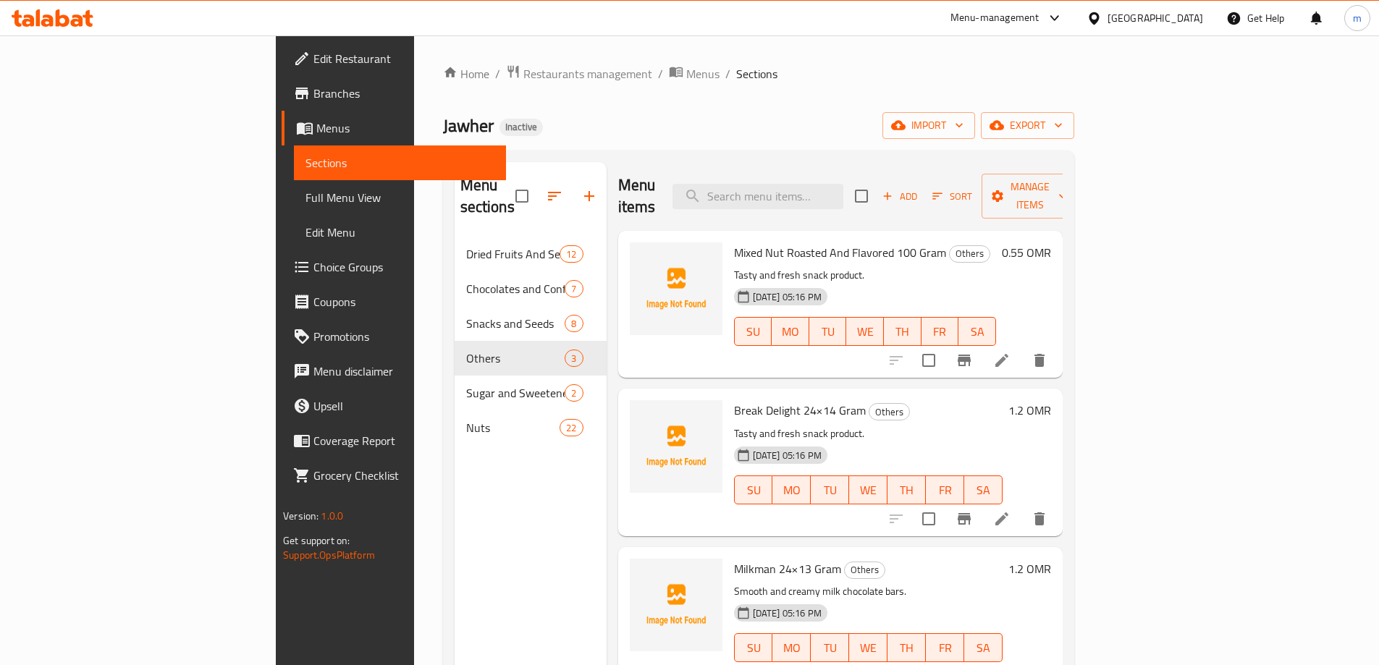
click at [734, 242] on span "Mixed Nut Roasted And Flavored 100 Gram" at bounding box center [840, 253] width 212 height 22
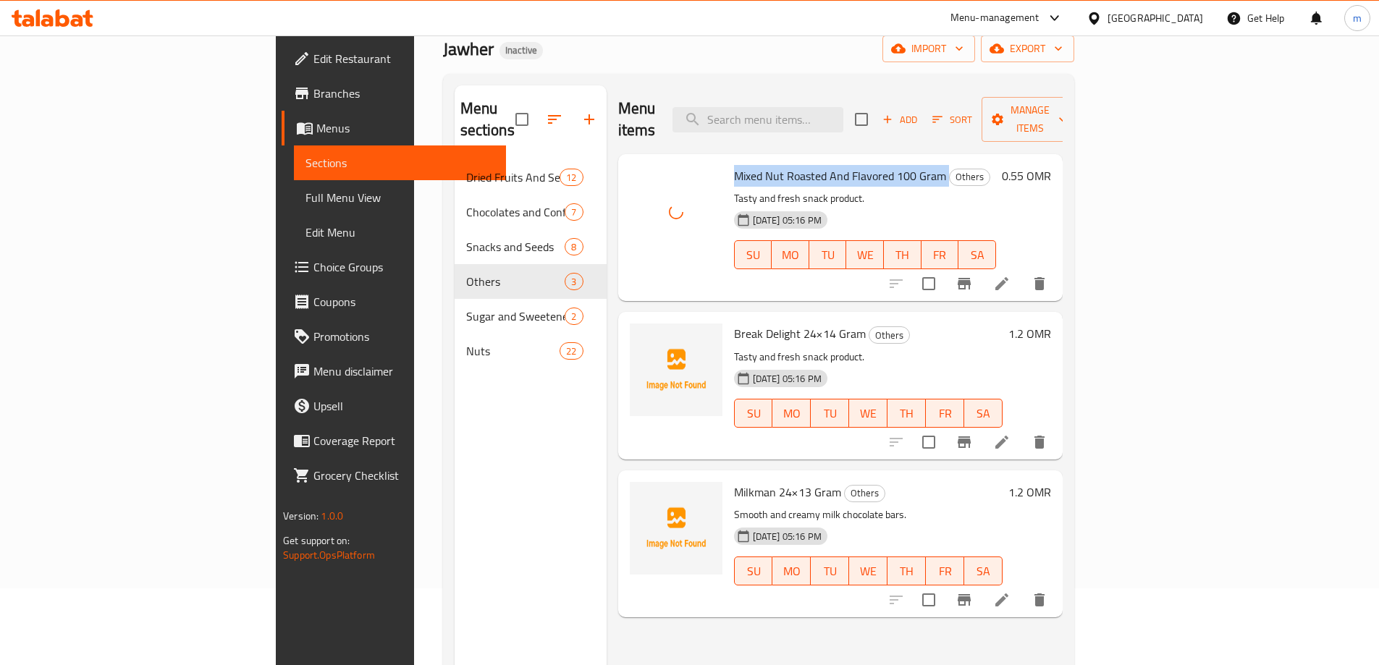
scroll to position [145, 0]
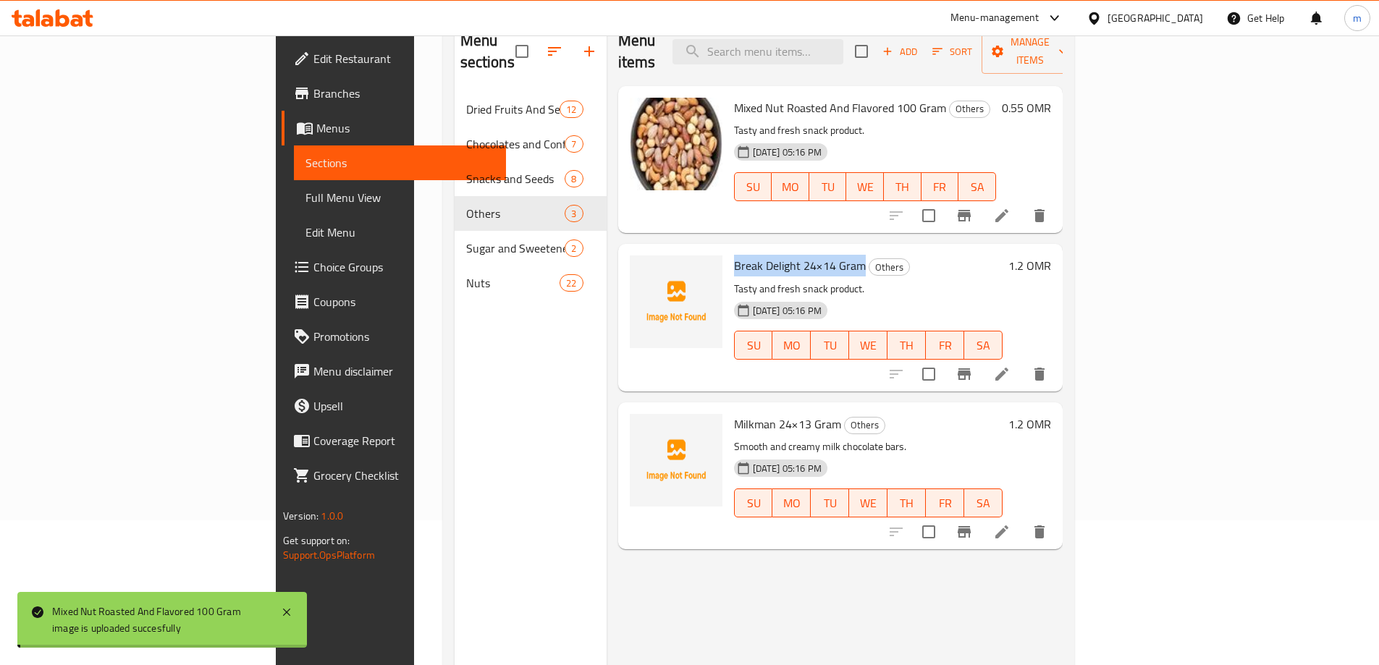
drag, startPoint x: 793, startPoint y: 247, endPoint x: 664, endPoint y: 249, distance: 128.1
click at [734, 255] on span "Break Delight 24×14 Gram" at bounding box center [800, 266] width 132 height 22
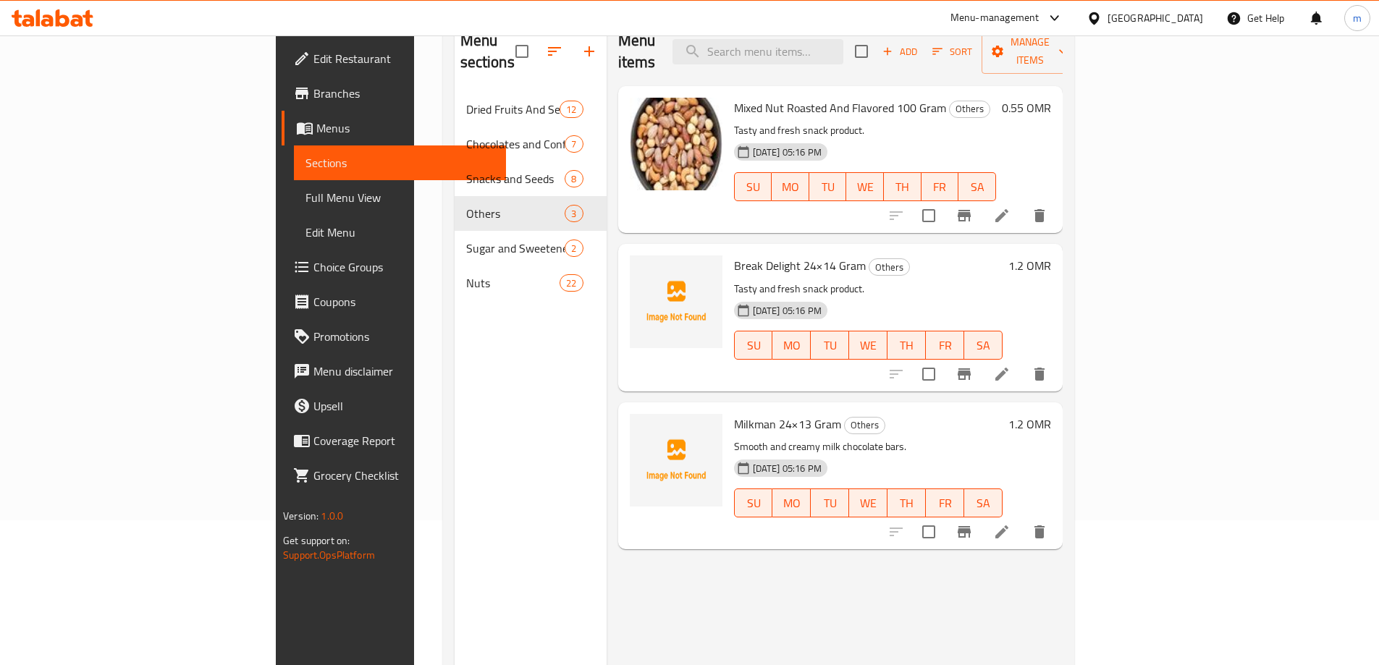
click at [734, 413] on span "Milkman 24×13 Gram" at bounding box center [787, 424] width 107 height 22
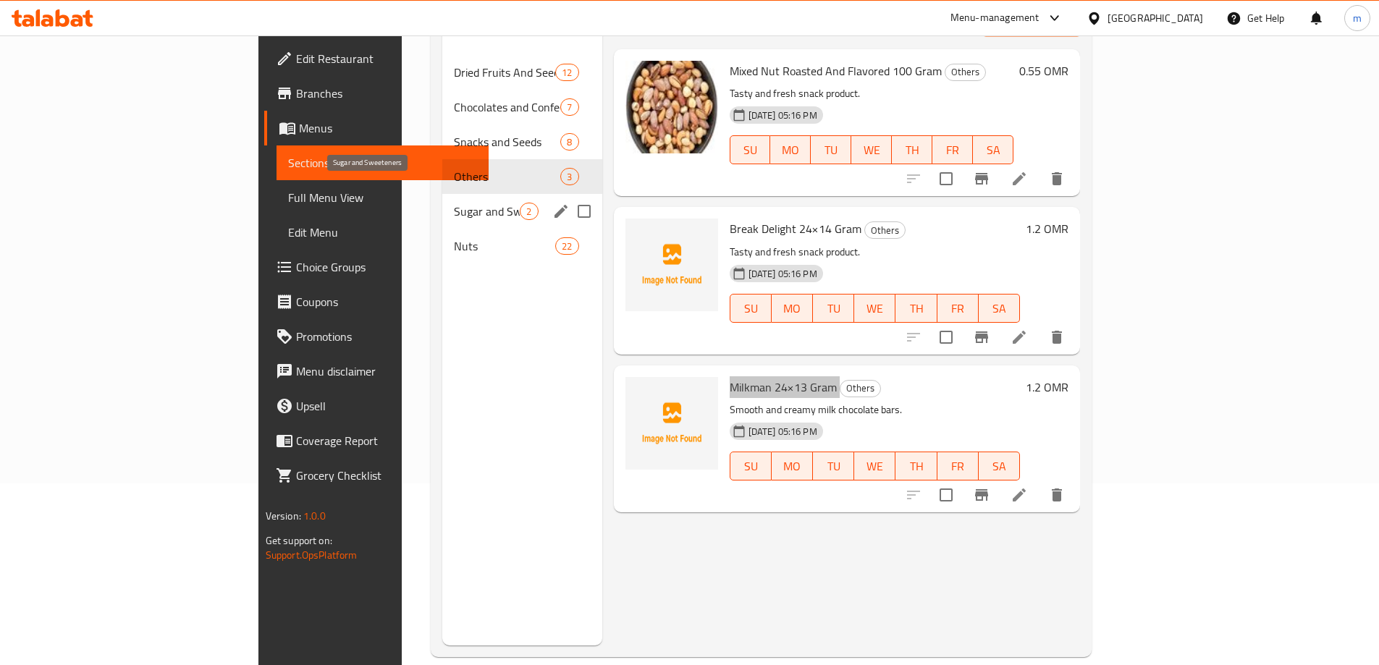
scroll to position [203, 0]
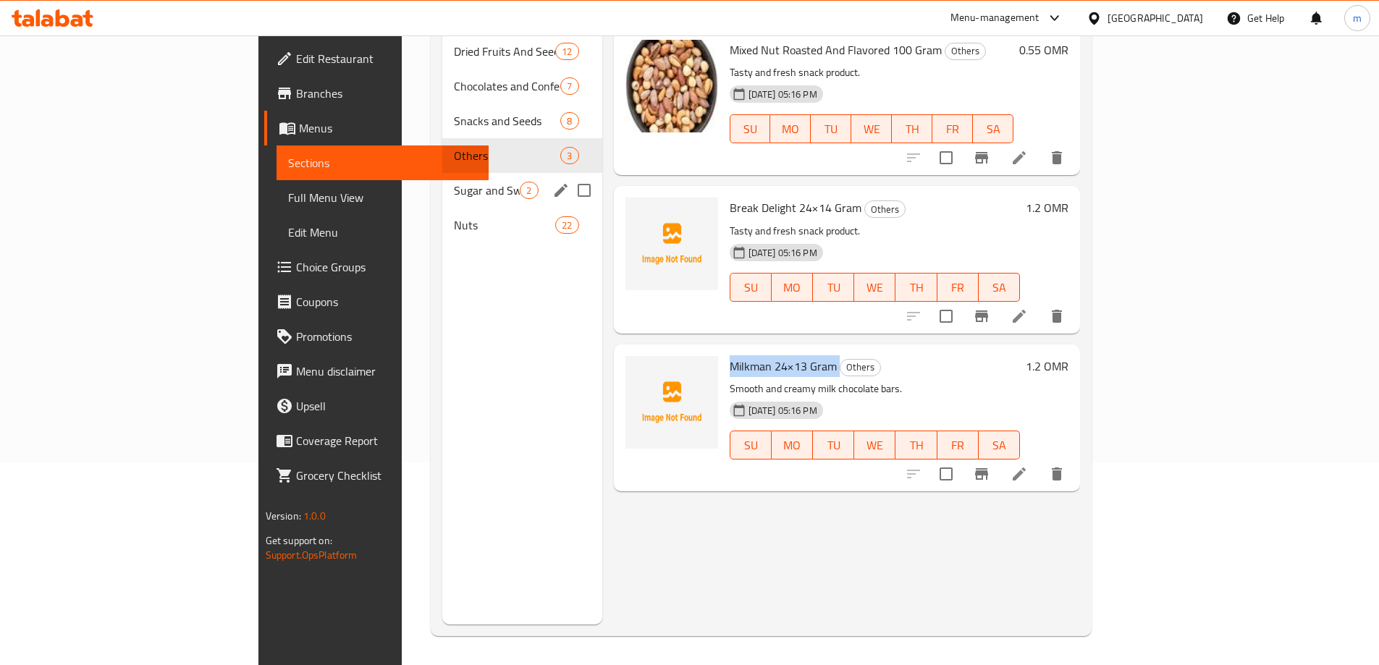
click at [442, 180] on div "Sugar and Sweeteners 2" at bounding box center [521, 190] width 159 height 35
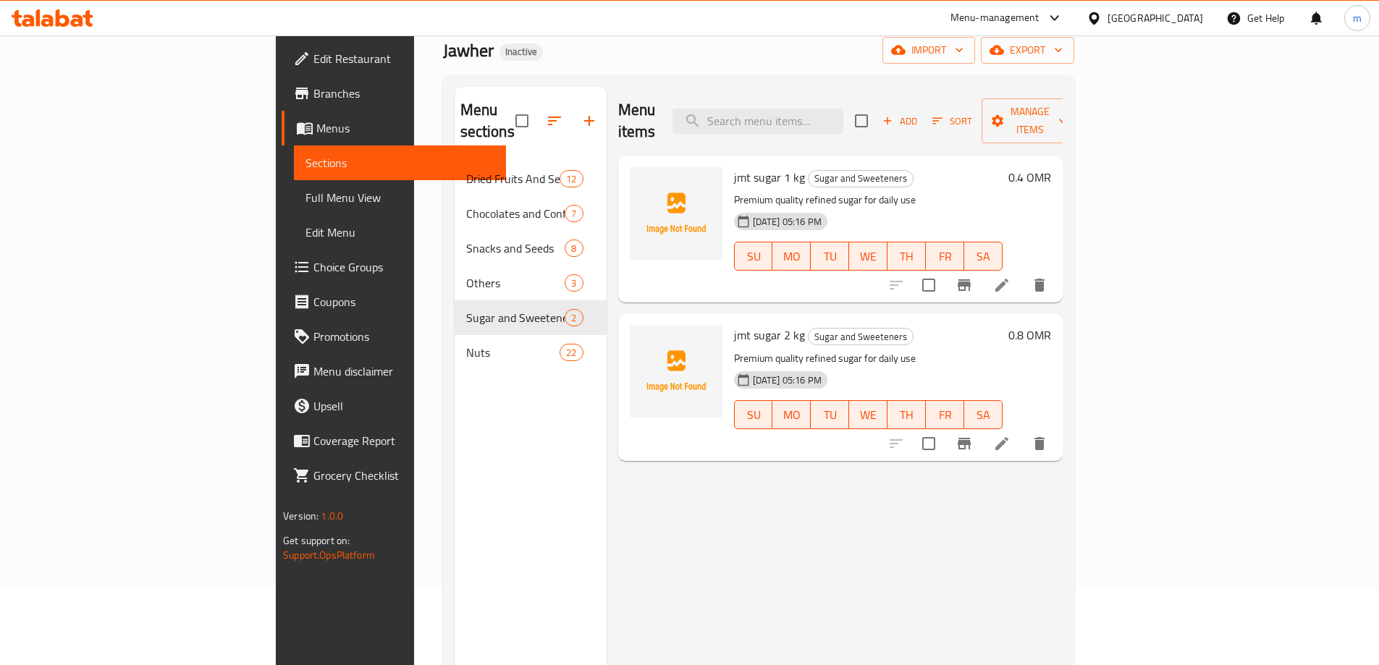
scroll to position [58, 0]
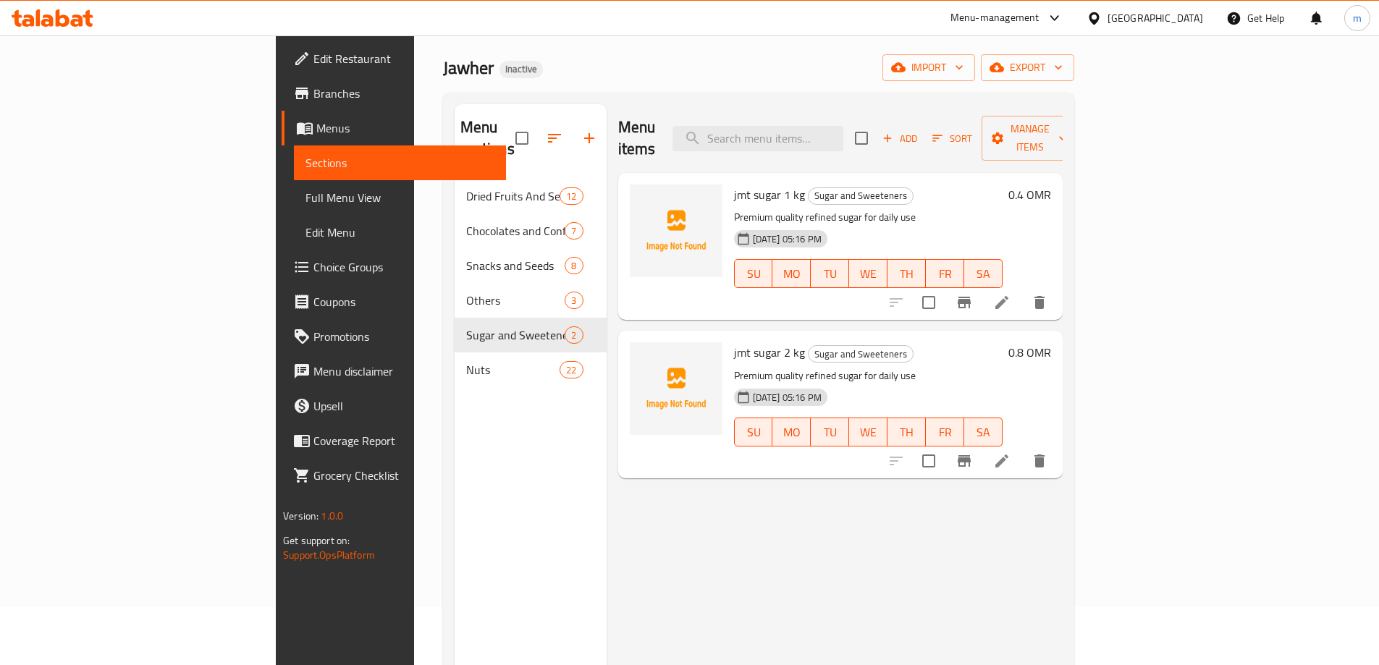
click at [734, 184] on span "jmt sugar 1 kg" at bounding box center [769, 195] width 71 height 22
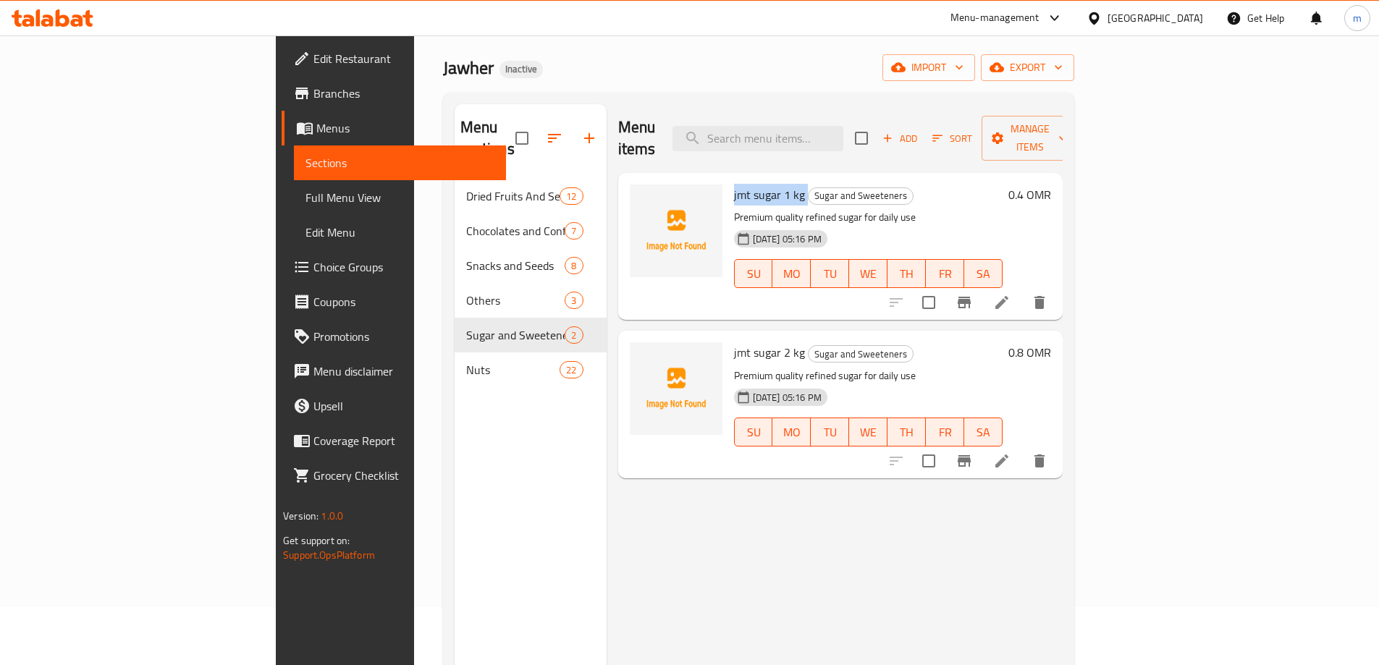
click at [734, 184] on span "jmt sugar 1 kg" at bounding box center [769, 195] width 71 height 22
click at [734, 342] on span "jmt sugar 2 kg" at bounding box center [769, 353] width 71 height 22
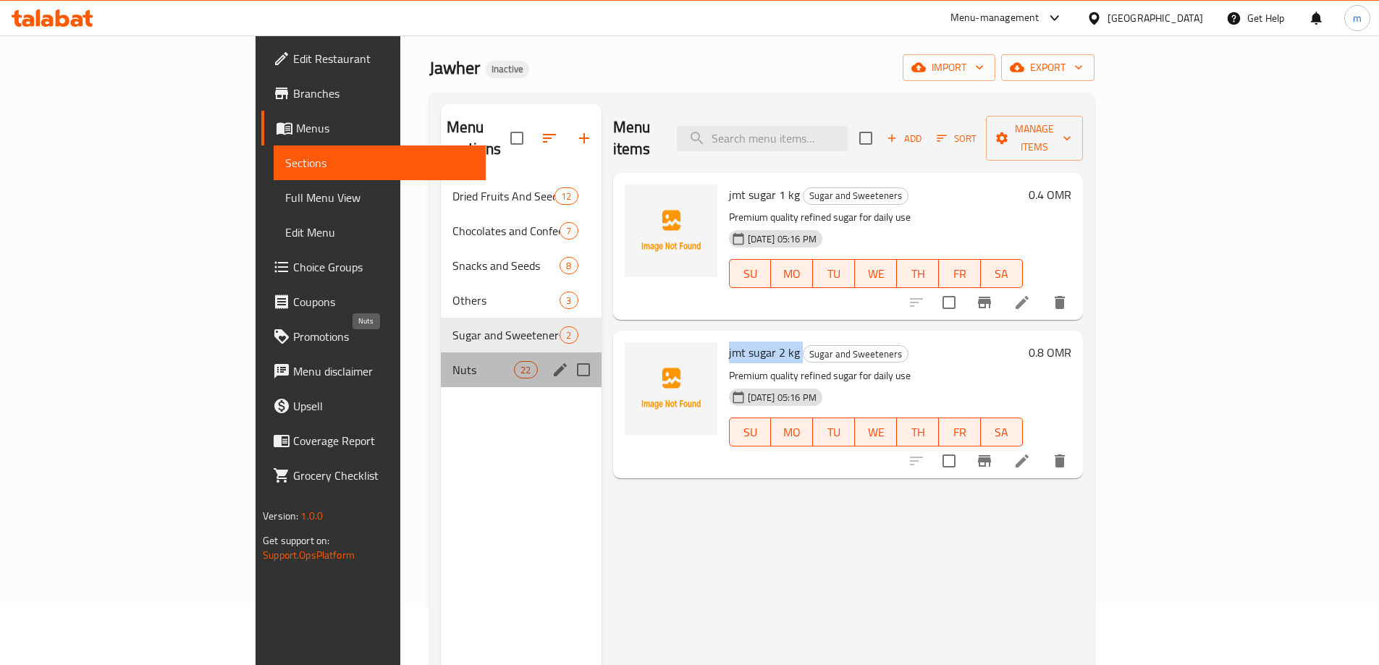
click at [452, 361] on span "Nuts" at bounding box center [483, 369] width 62 height 17
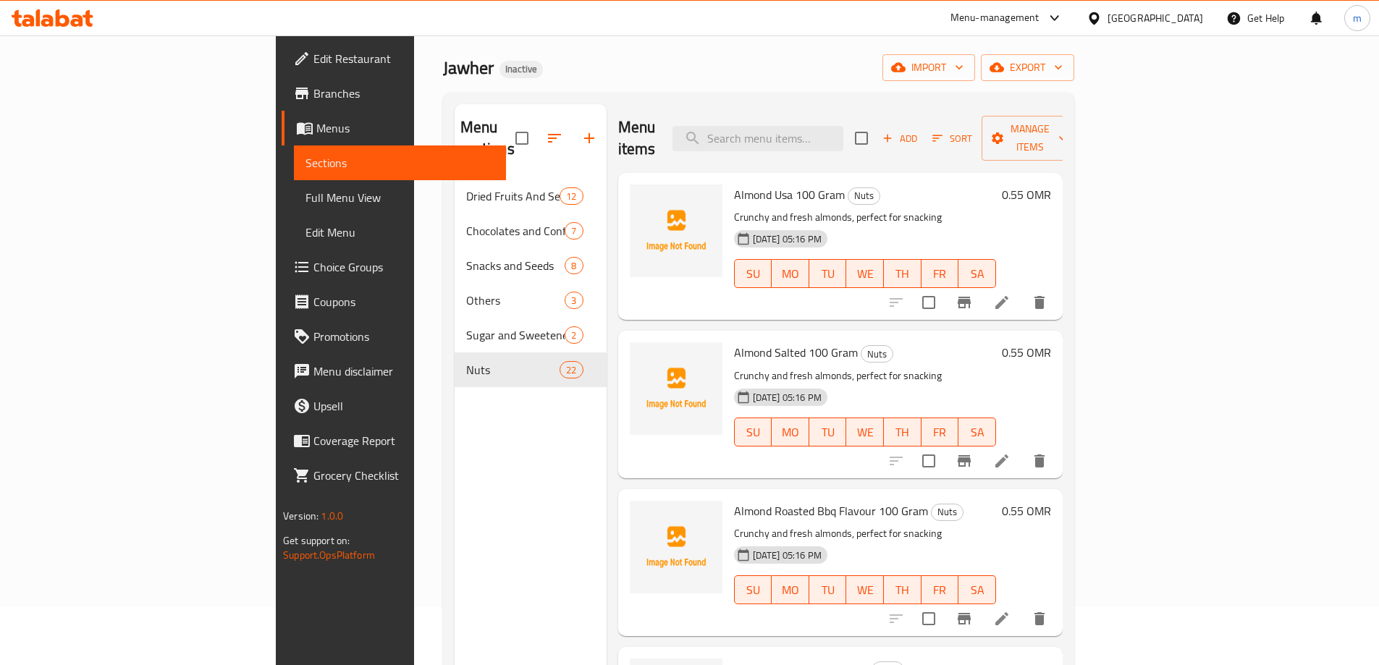
click at [734, 184] on span "Almond Usa 100 Gram" at bounding box center [789, 195] width 111 height 22
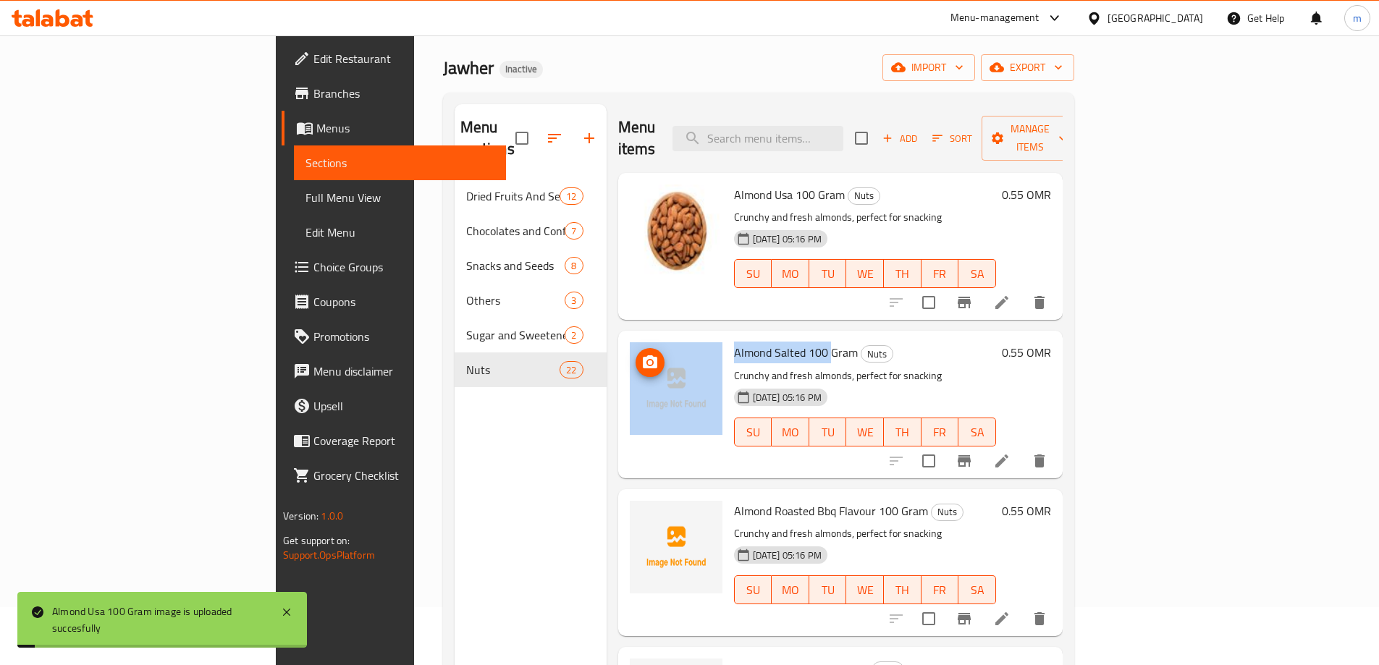
drag, startPoint x: 759, startPoint y: 326, endPoint x: 634, endPoint y: 329, distance: 125.2
click at [634, 337] on div "Almond Salted 100 Gram Nuts Crunchy and fresh almonds, perfect for snacking 30-…" at bounding box center [840, 404] width 433 height 135
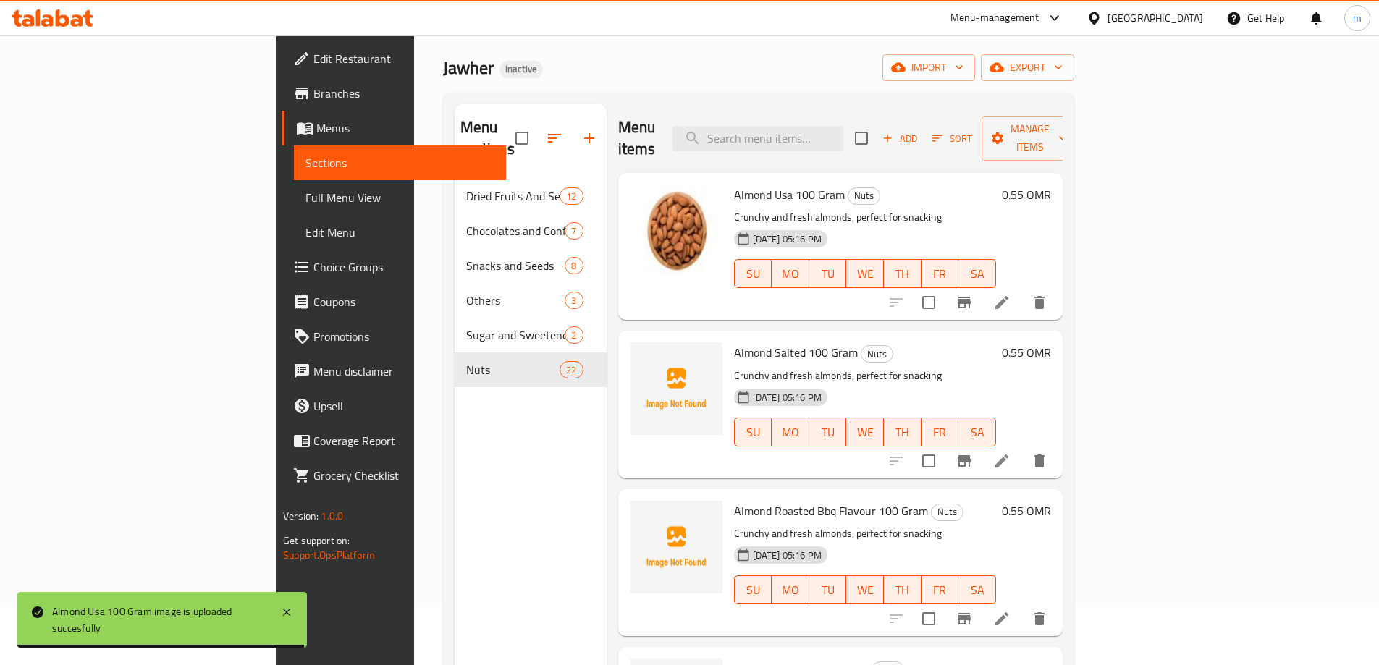
click at [769, 342] on span "Almond Salted 100 Gram" at bounding box center [796, 353] width 124 height 22
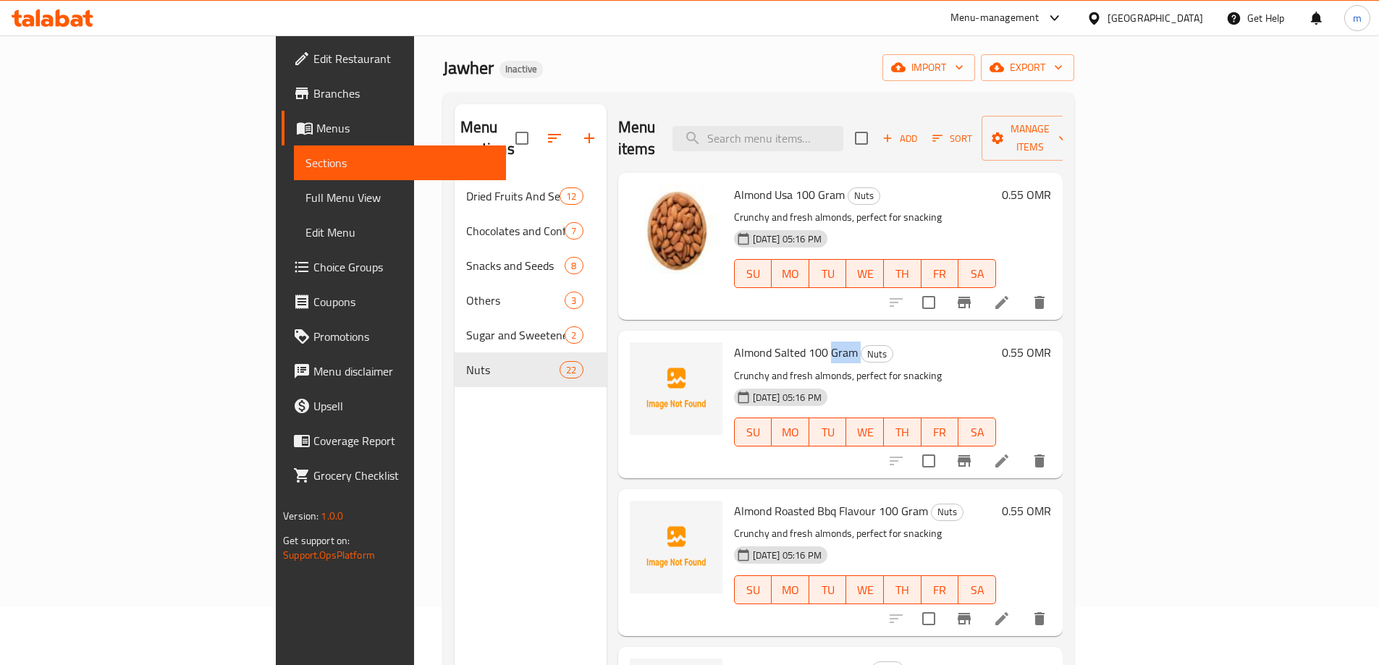
click at [769, 342] on span "Almond Salted 100 Gram" at bounding box center [796, 353] width 124 height 22
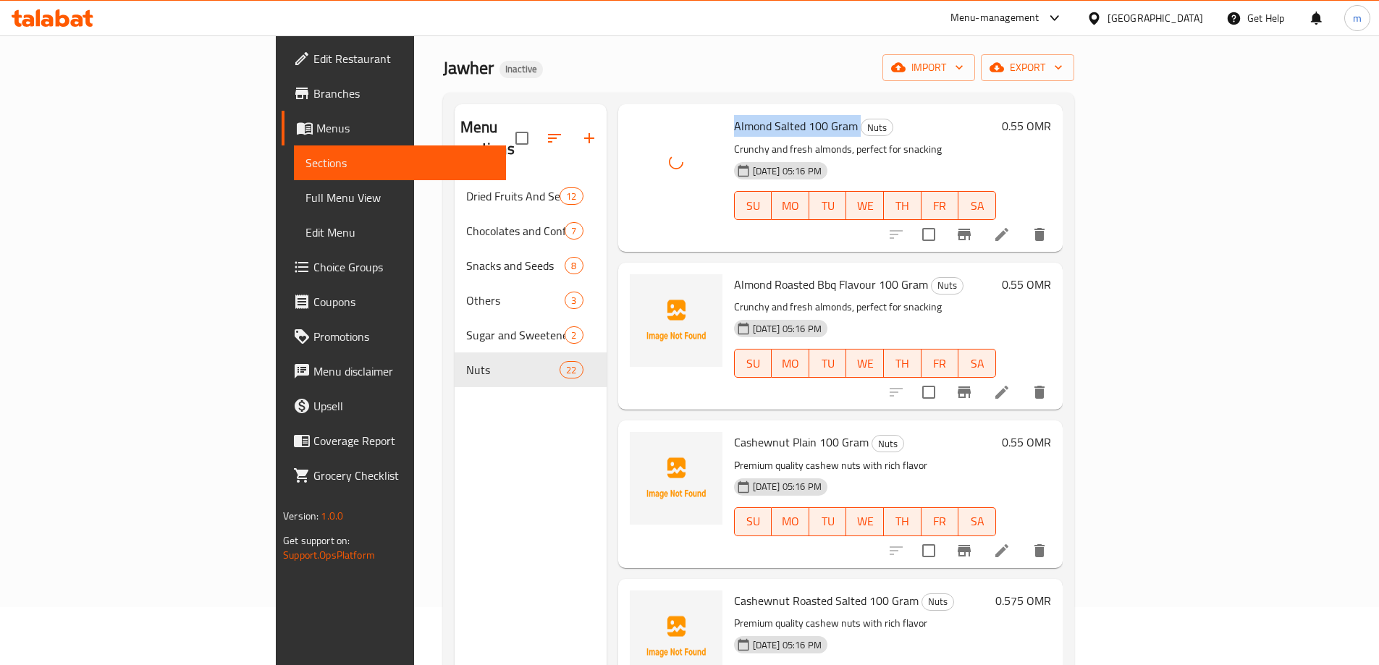
scroll to position [217, 0]
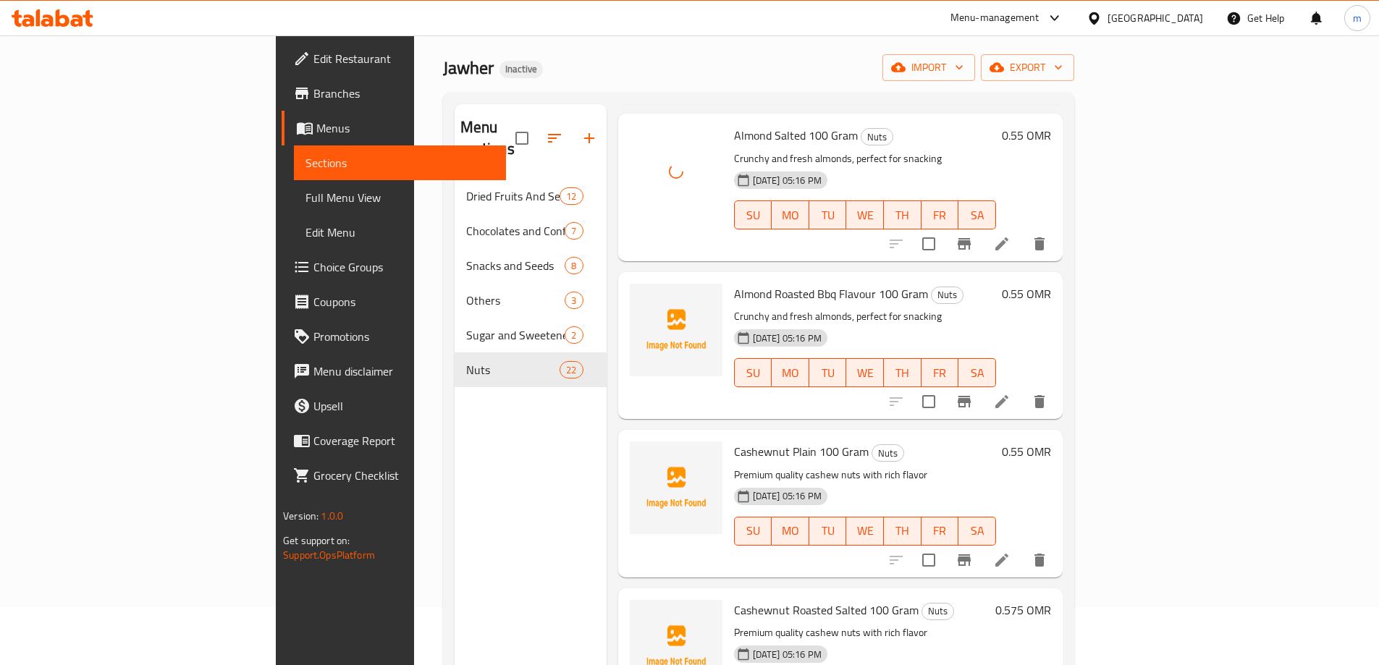
click at [735, 283] on span "Almond Roasted Bbq Flavour 100 Gram" at bounding box center [831, 294] width 194 height 22
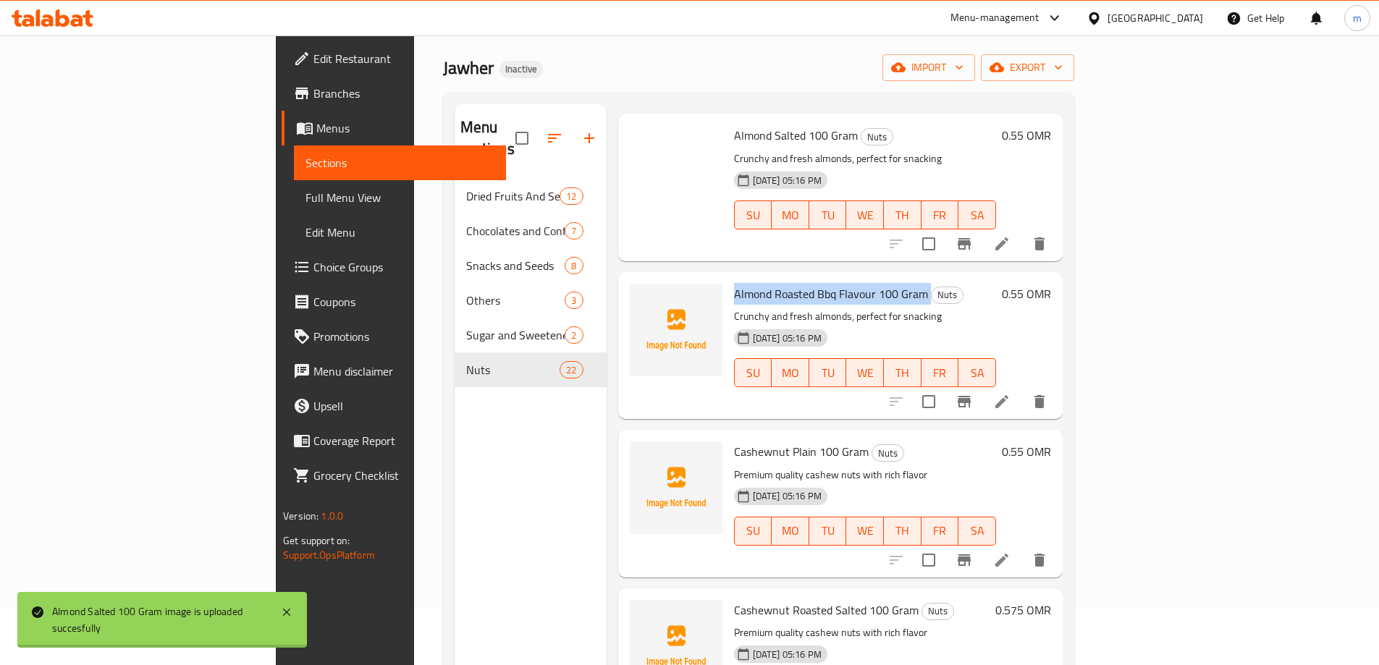
click at [735, 283] on span "Almond Roasted Bbq Flavour 100 Gram" at bounding box center [831, 294] width 194 height 22
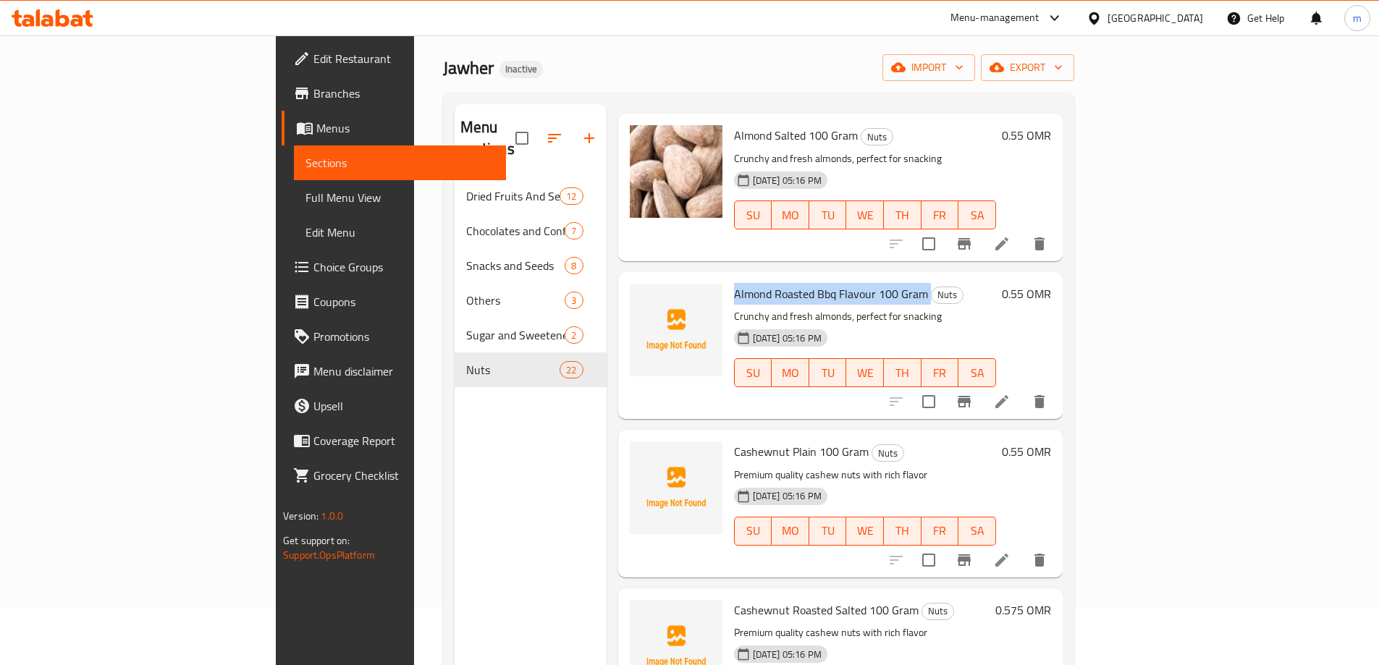
click at [777, 283] on span "Almond Roasted Bbq Flavour 100 Gram" at bounding box center [831, 294] width 194 height 22
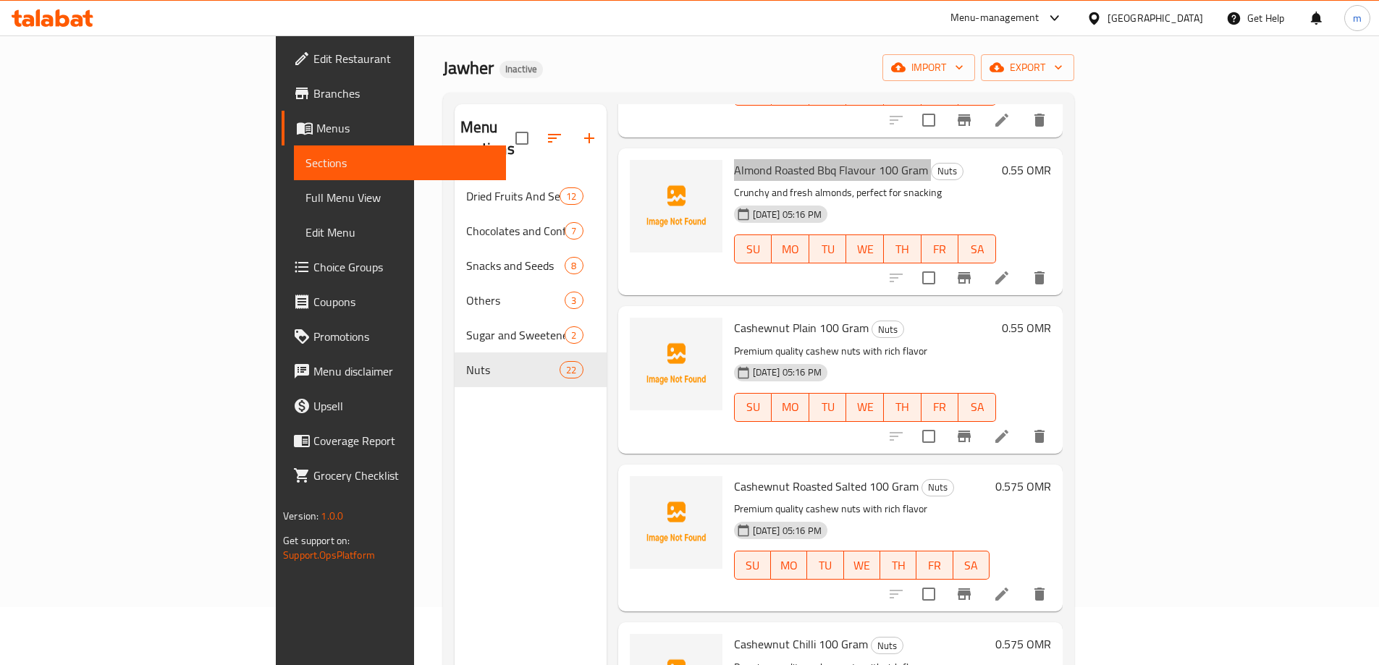
scroll to position [362, 0]
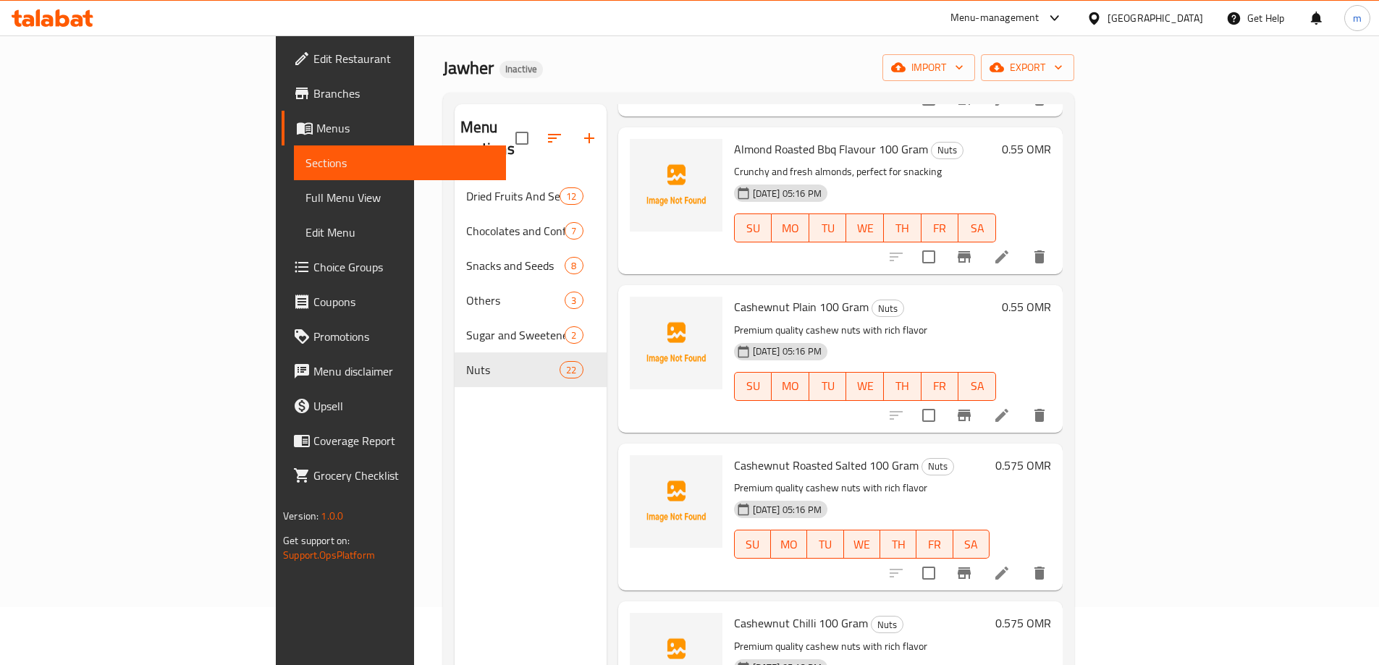
click at [734, 296] on span "Cashewnut Plain 100 Gram" at bounding box center [801, 307] width 135 height 22
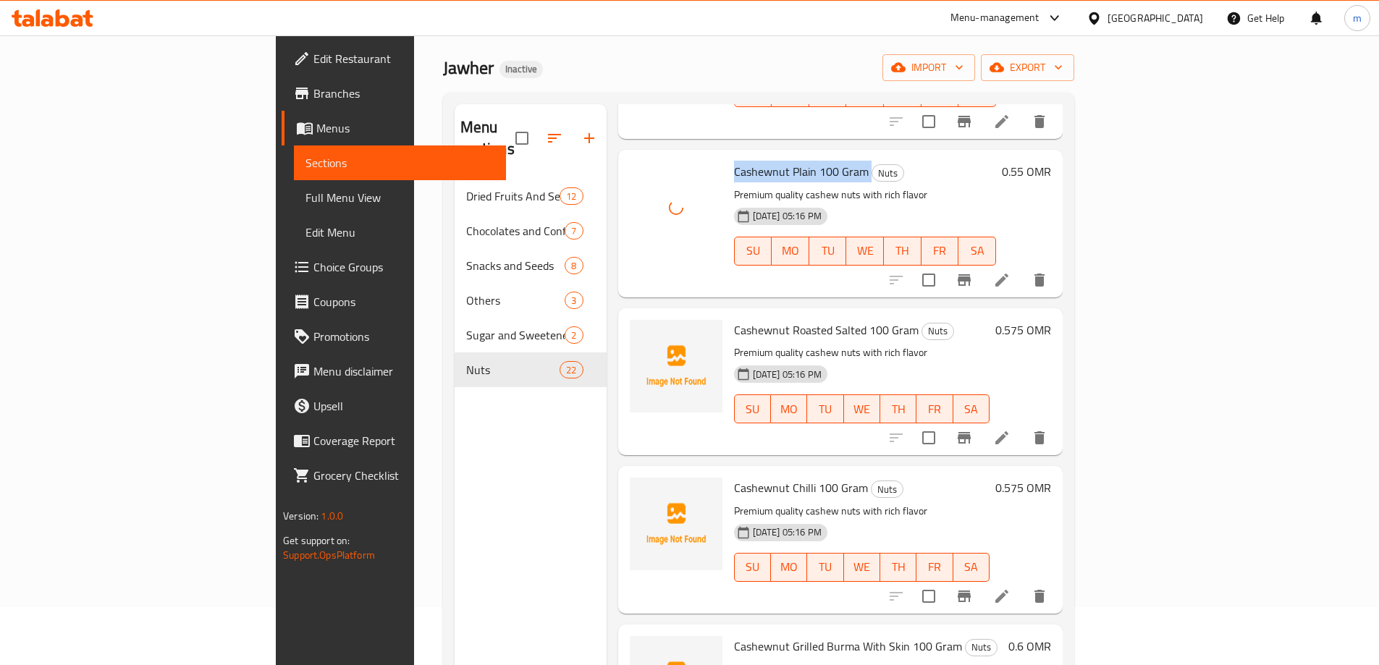
scroll to position [507, 0]
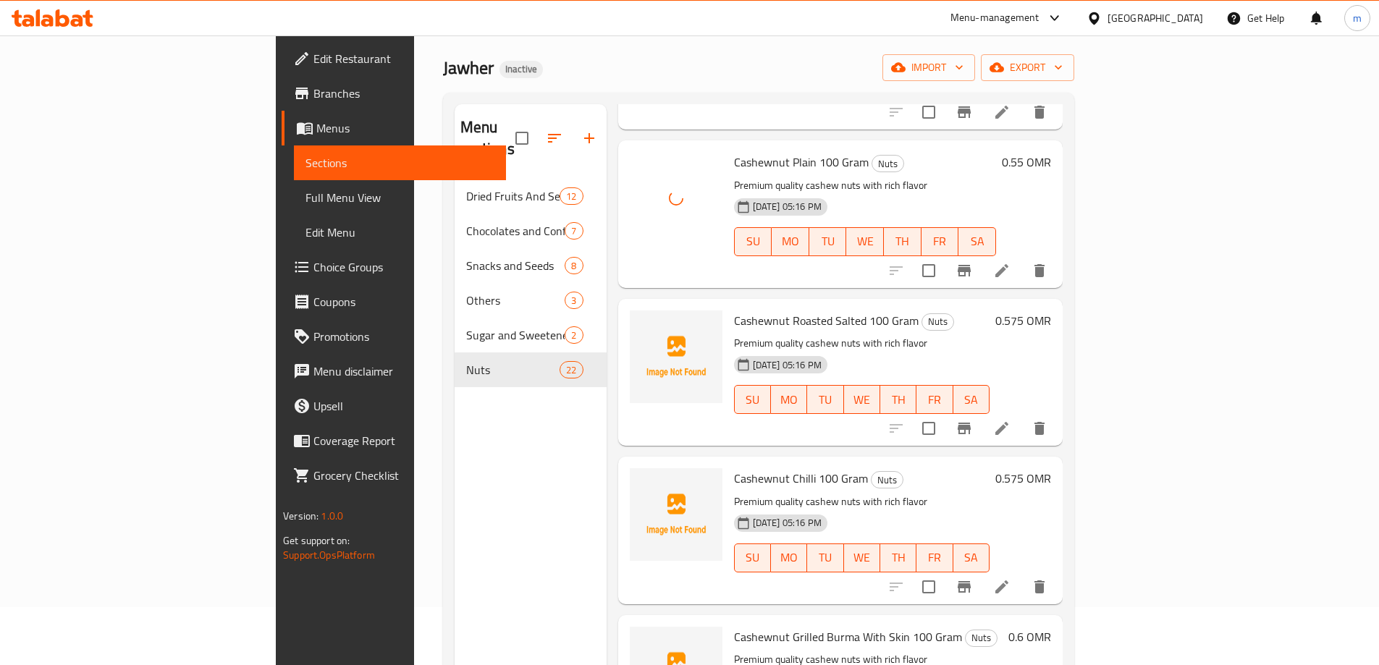
click at [764, 310] on span "Cashewnut Roasted Salted 100 Gram" at bounding box center [826, 321] width 185 height 22
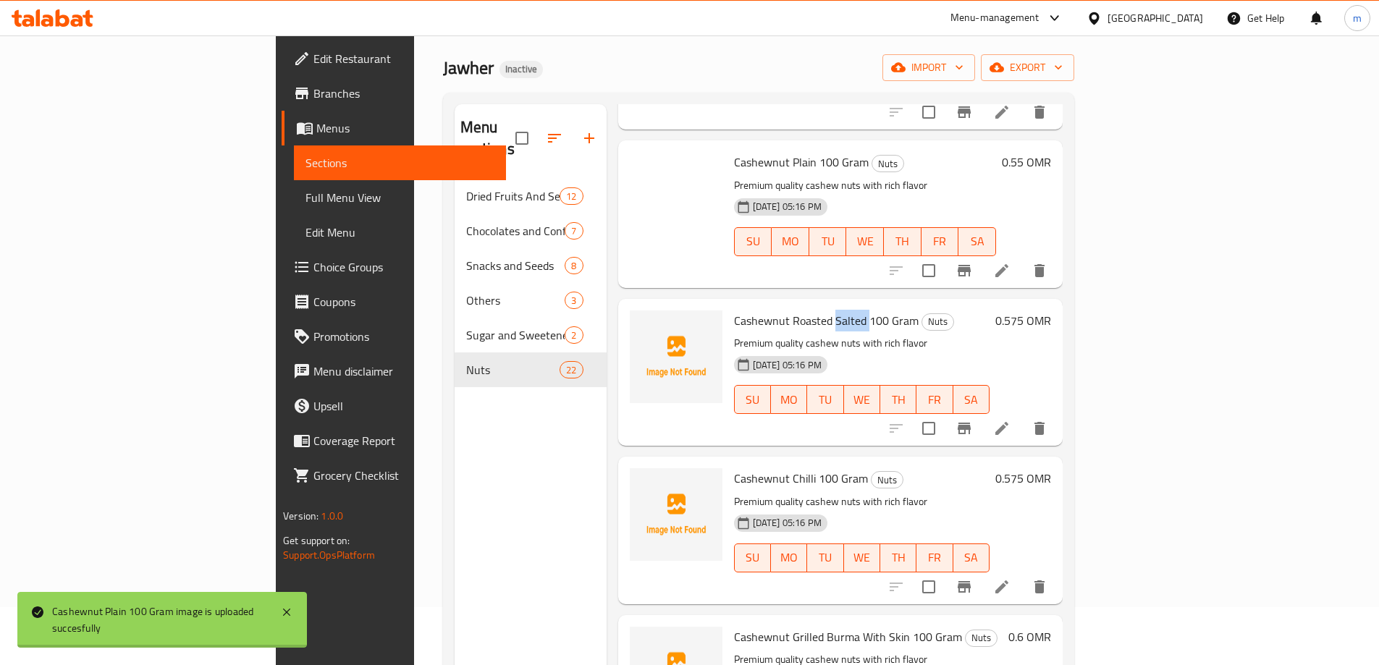
click at [764, 310] on span "Cashewnut Roasted Salted 100 Gram" at bounding box center [826, 321] width 185 height 22
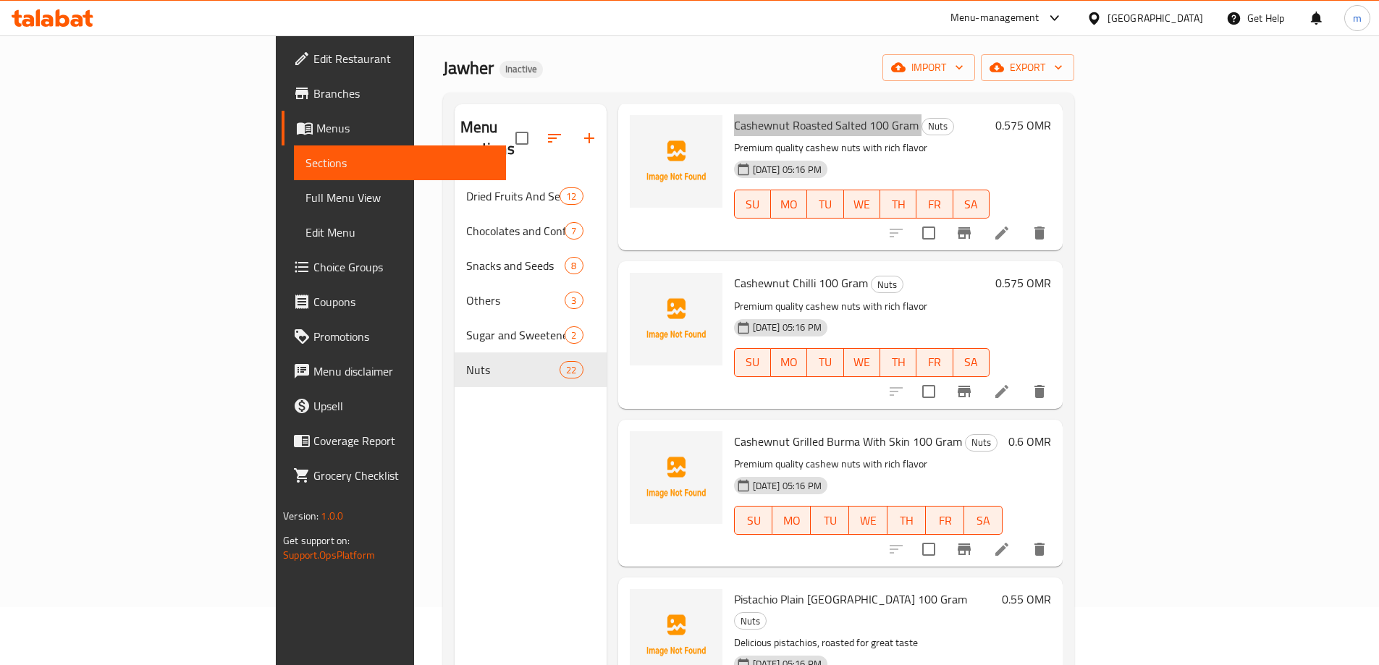
scroll to position [724, 0]
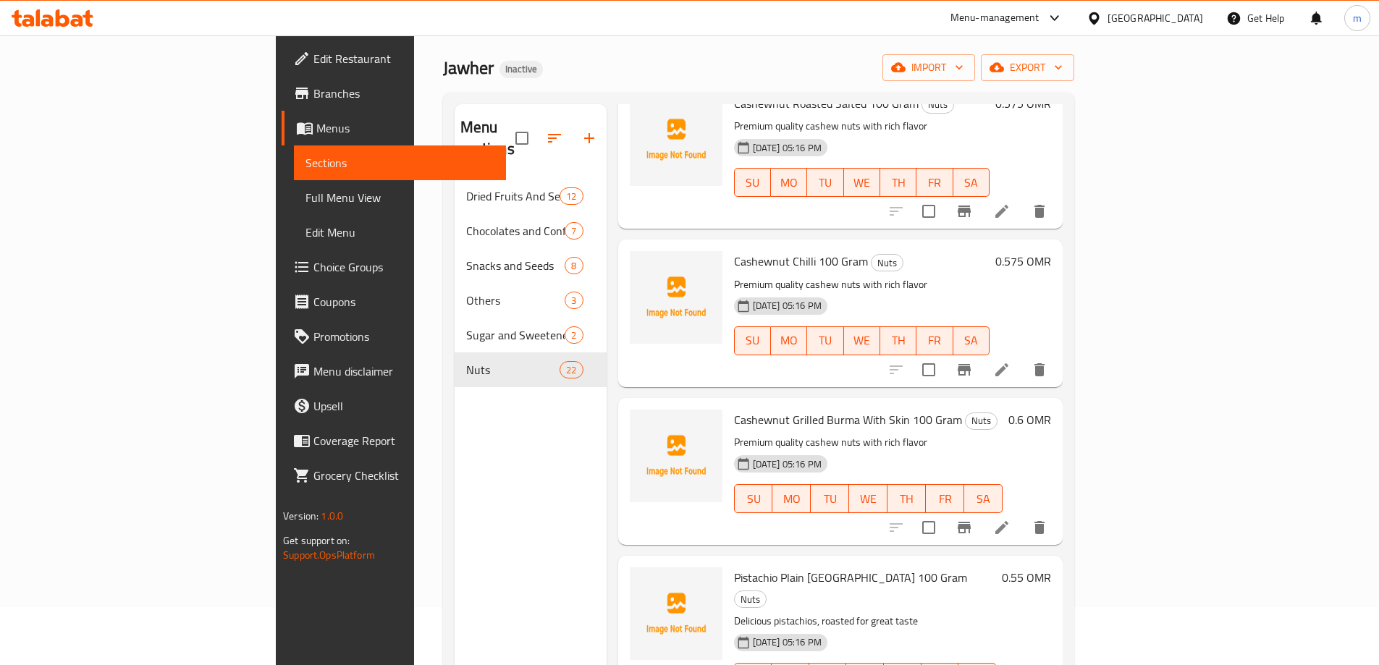
click at [746, 250] on span "Cashewnut Chilli 100 Gram" at bounding box center [801, 261] width 134 height 22
click at [794, 409] on span "Cashewnut Grilled Burma With Skin 100 Gram" at bounding box center [848, 420] width 228 height 22
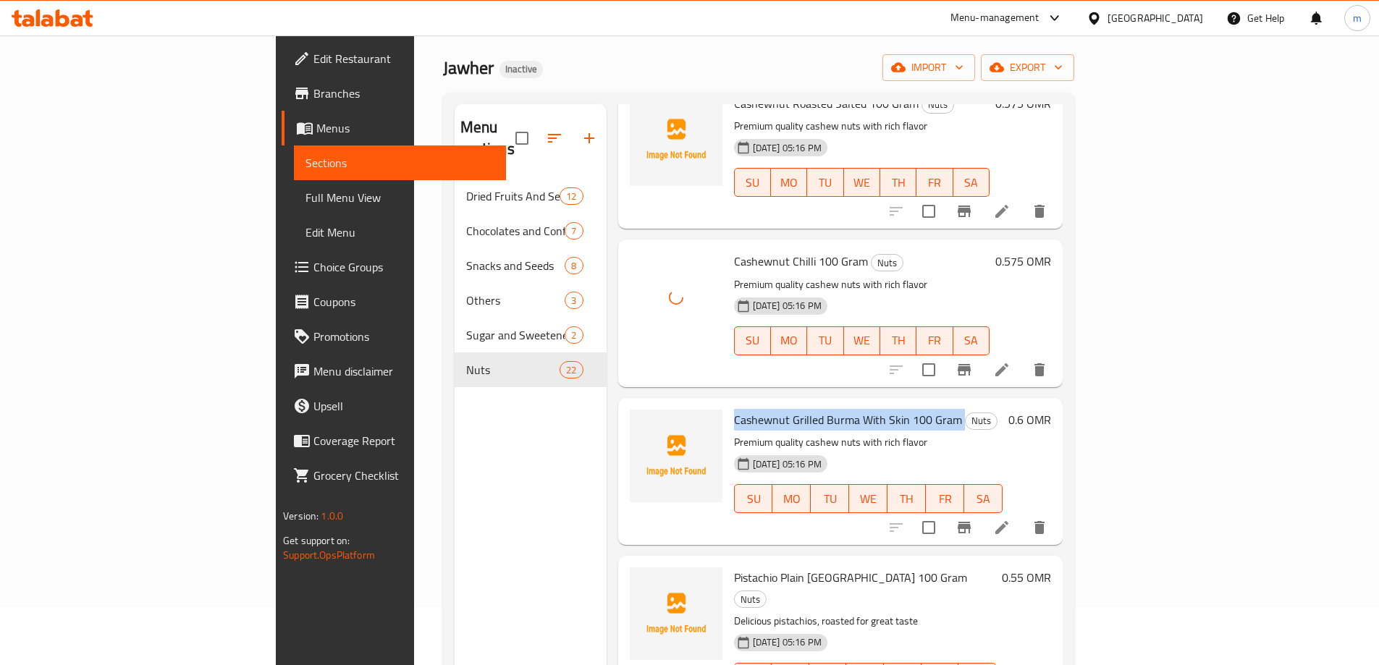
click at [794, 409] on span "Cashewnut Grilled Burma With Skin 100 Gram" at bounding box center [848, 420] width 228 height 22
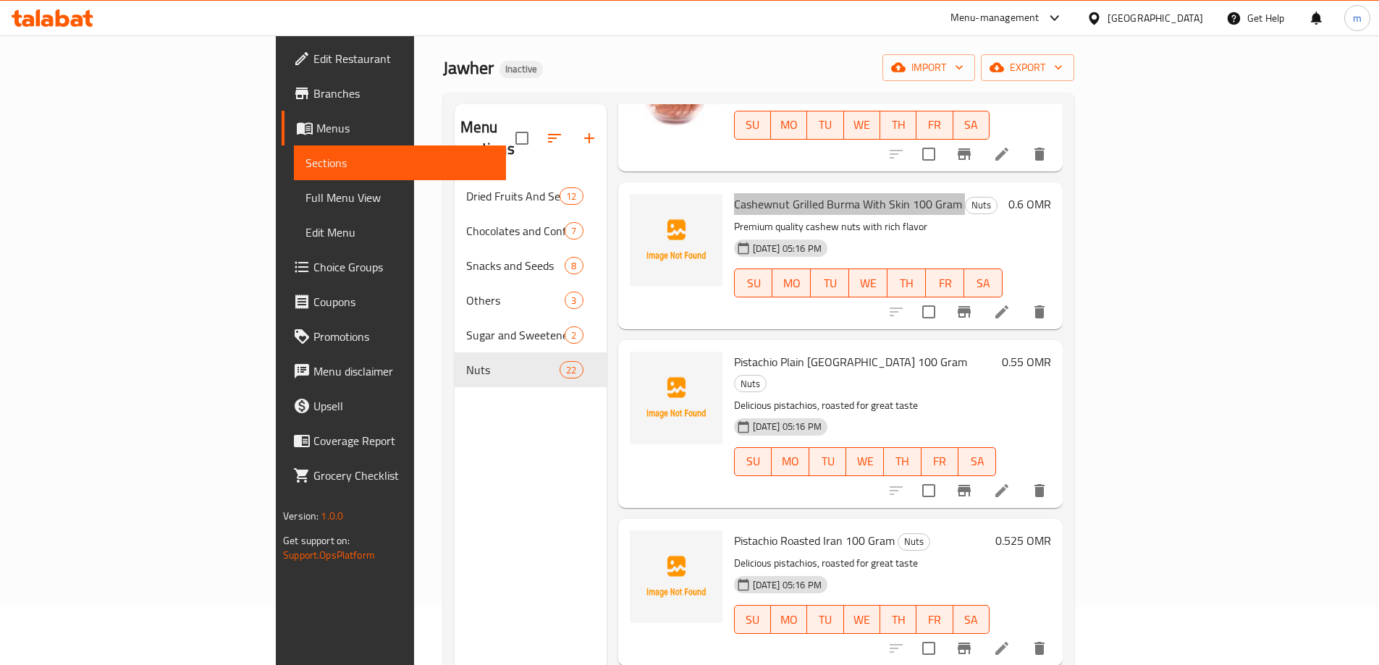
scroll to position [941, 0]
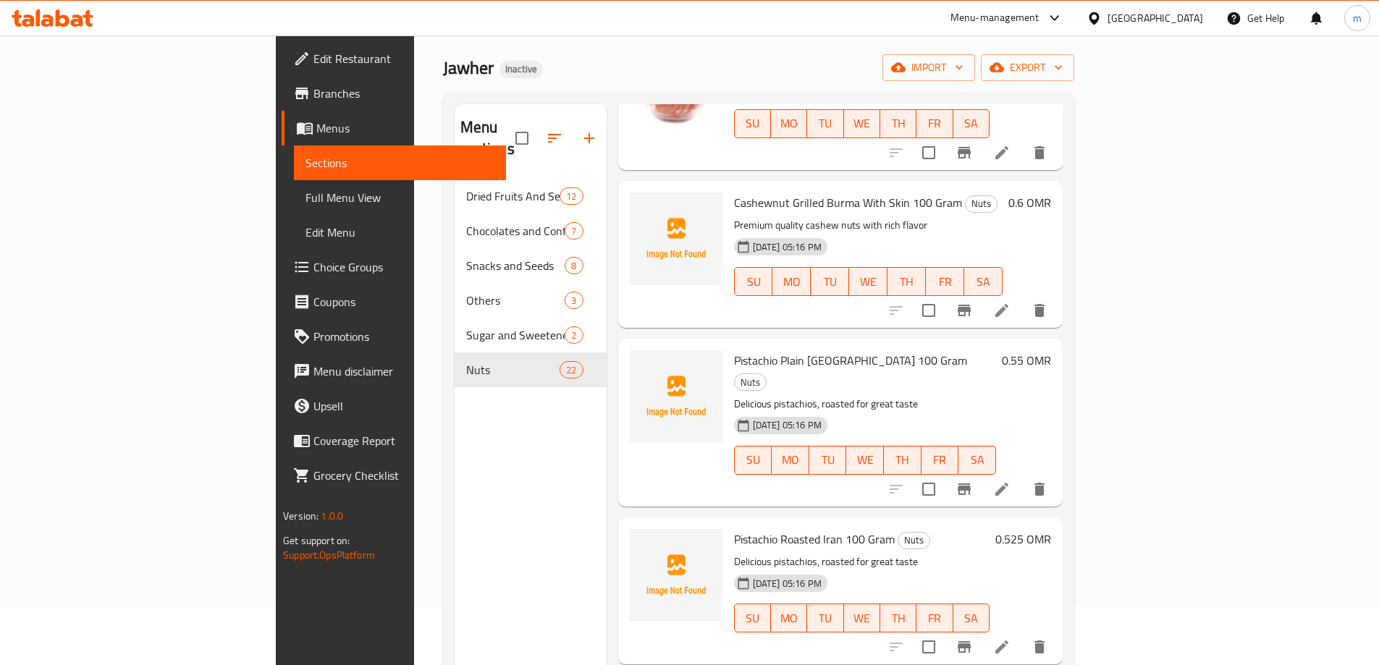
click at [756, 350] on span "Pistachio Plain [GEOGRAPHIC_DATA] 100 Gram" at bounding box center [850, 361] width 233 height 22
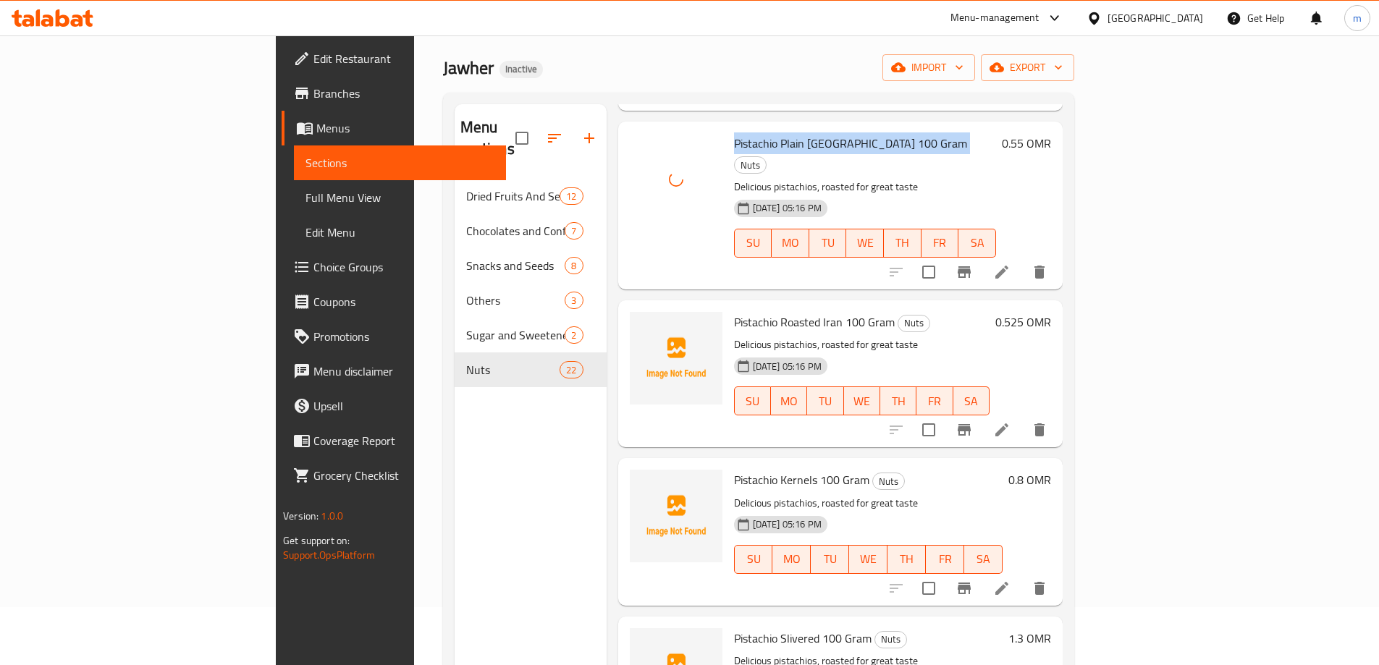
scroll to position [1230, 0]
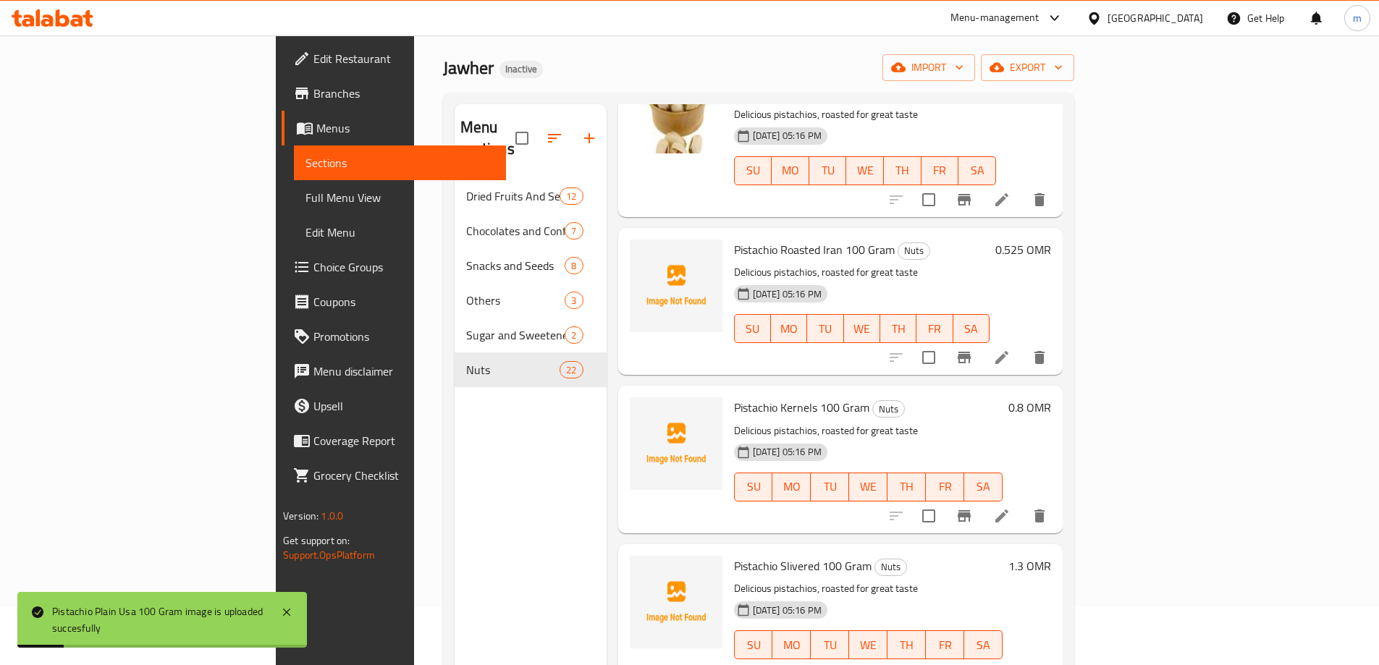
click at [734, 239] on span "Pistachio Roasted Iran 100 Gram" at bounding box center [814, 250] width 161 height 22
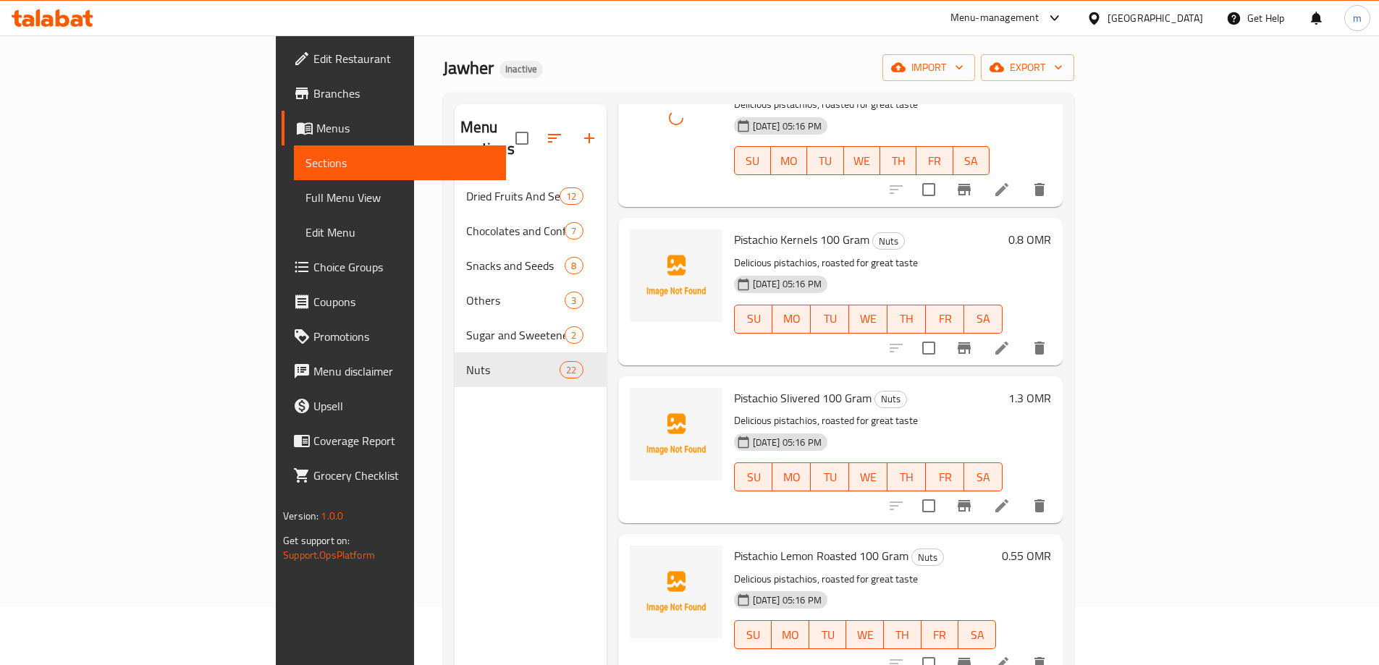
scroll to position [1375, 0]
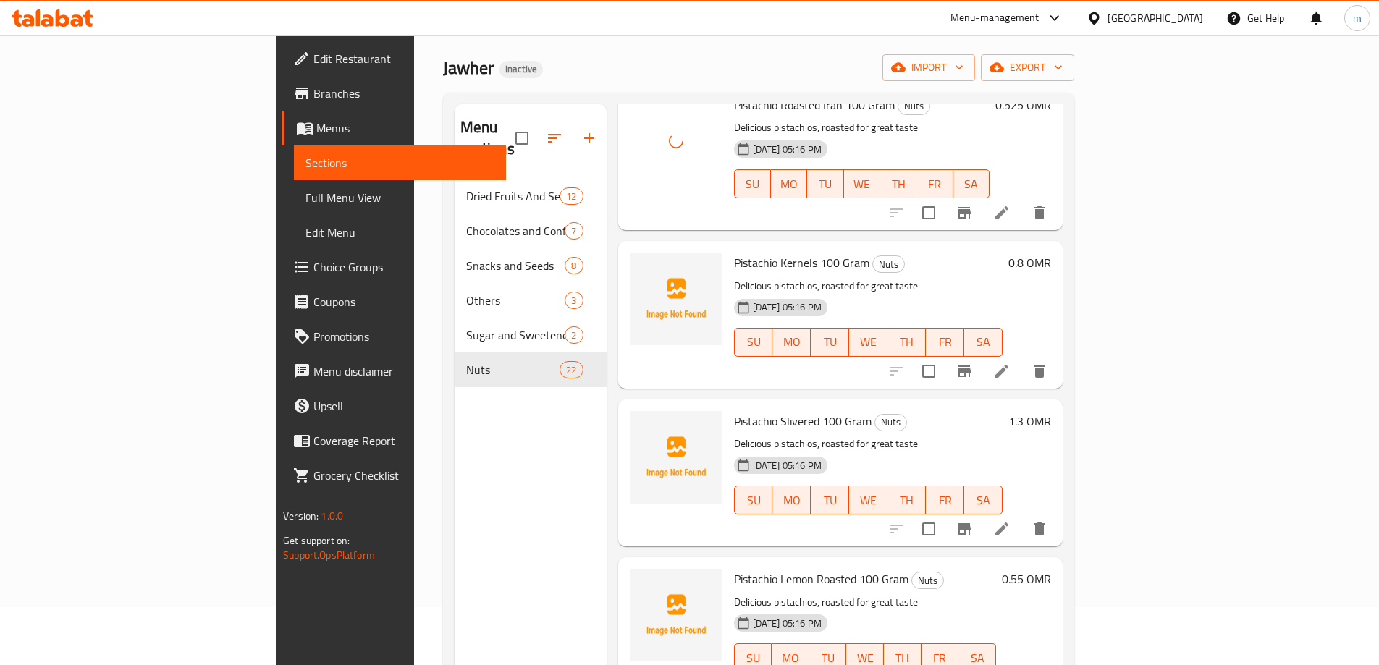
click at [740, 252] on span "Pistachio Kernels 100 Gram" at bounding box center [801, 263] width 135 height 22
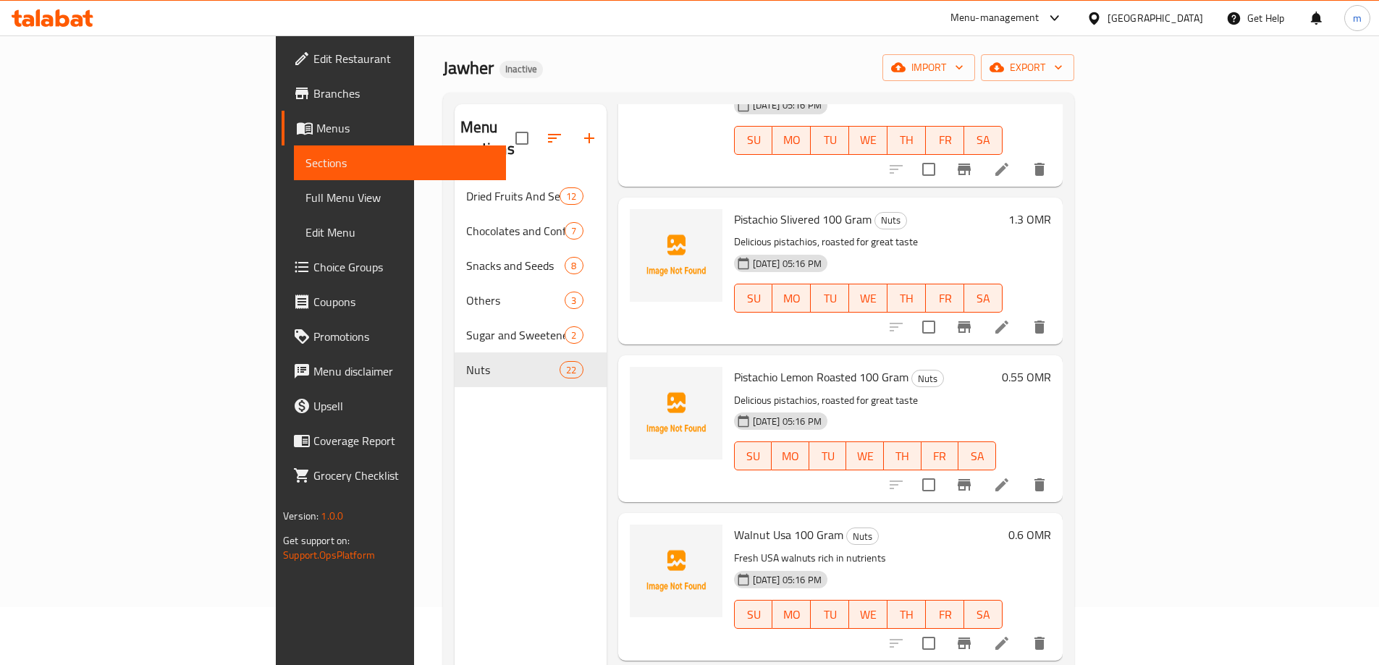
scroll to position [1592, 0]
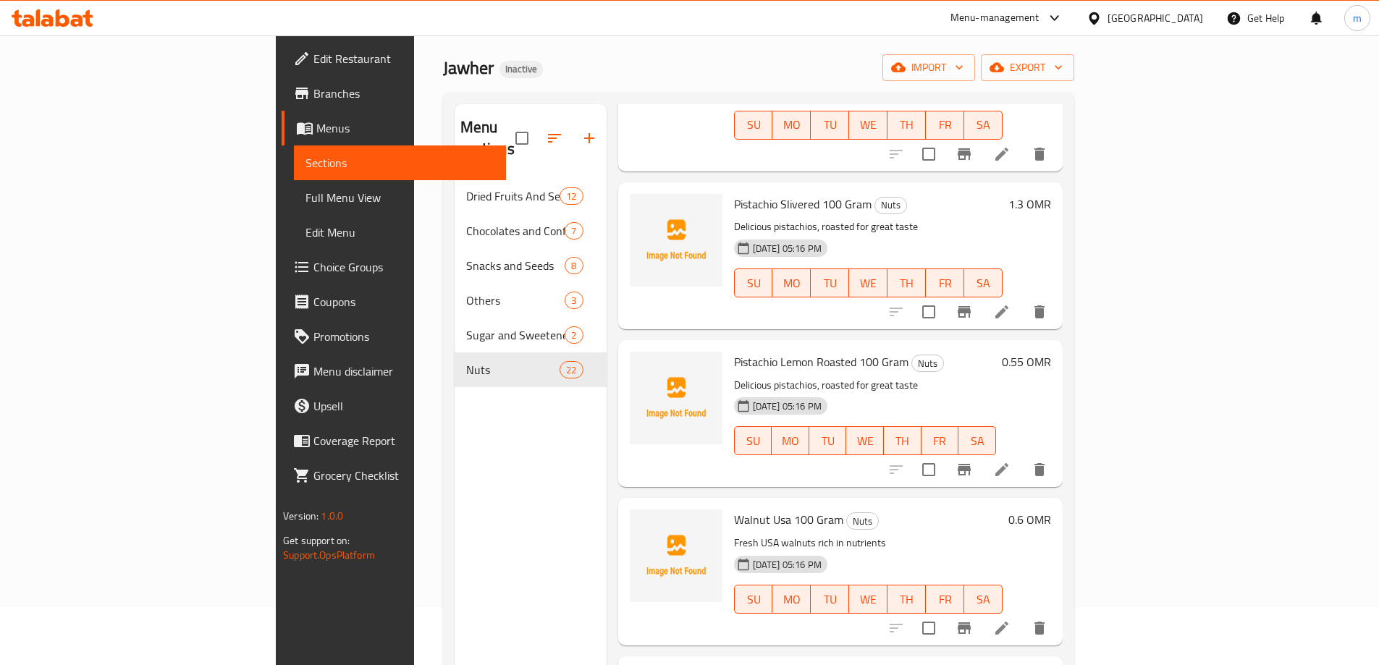
click at [783, 193] on span "Pistachio Slivered 100 Gram" at bounding box center [803, 204] width 138 height 22
click at [758, 351] on span "Pistachio Lemon Roasted 100 Gram" at bounding box center [821, 362] width 174 height 22
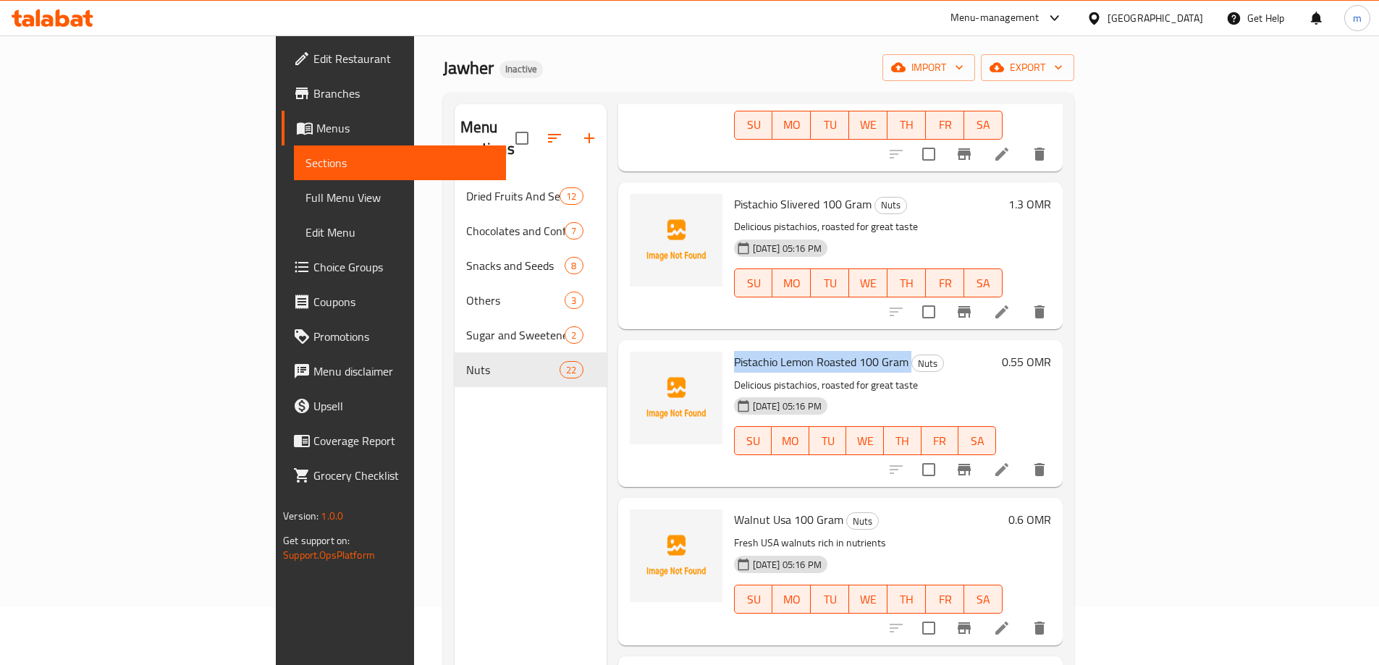
click at [758, 351] on span "Pistachio Lemon Roasted 100 Gram" at bounding box center [821, 362] width 174 height 22
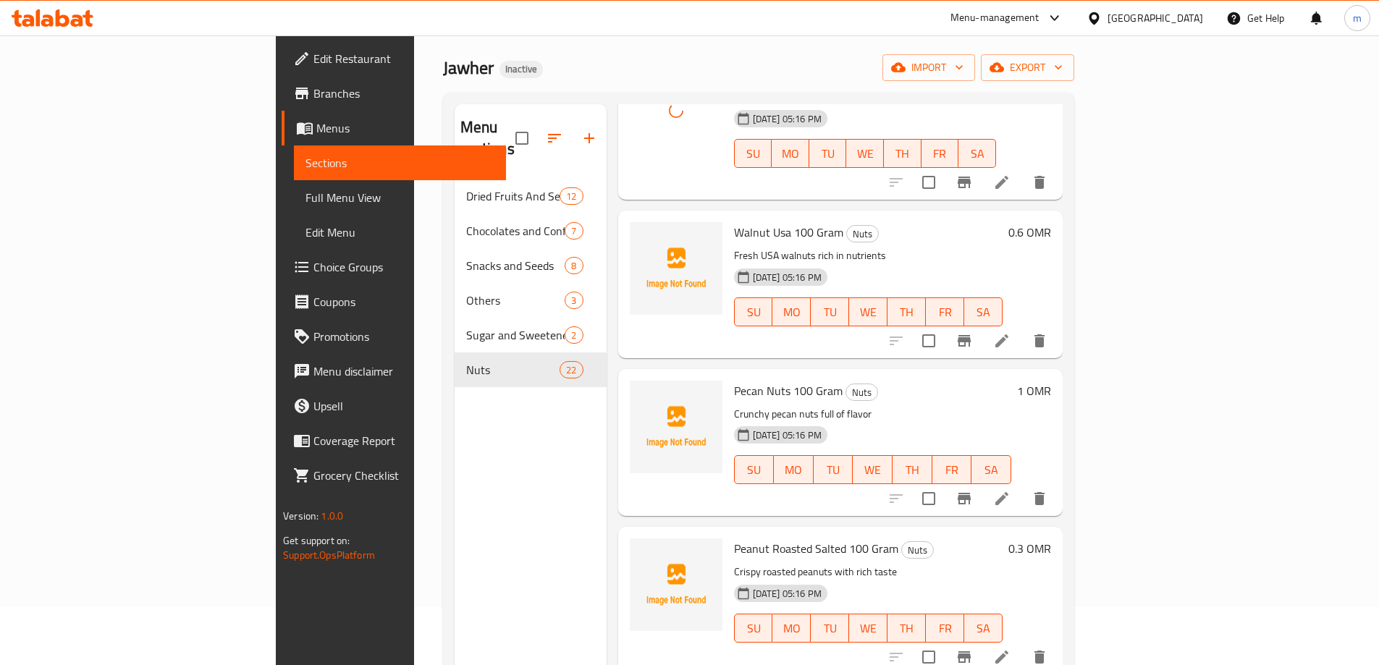
scroll to position [1882, 0]
click at [745, 219] on span "Walnut Usa 100 Gram" at bounding box center [788, 230] width 109 height 22
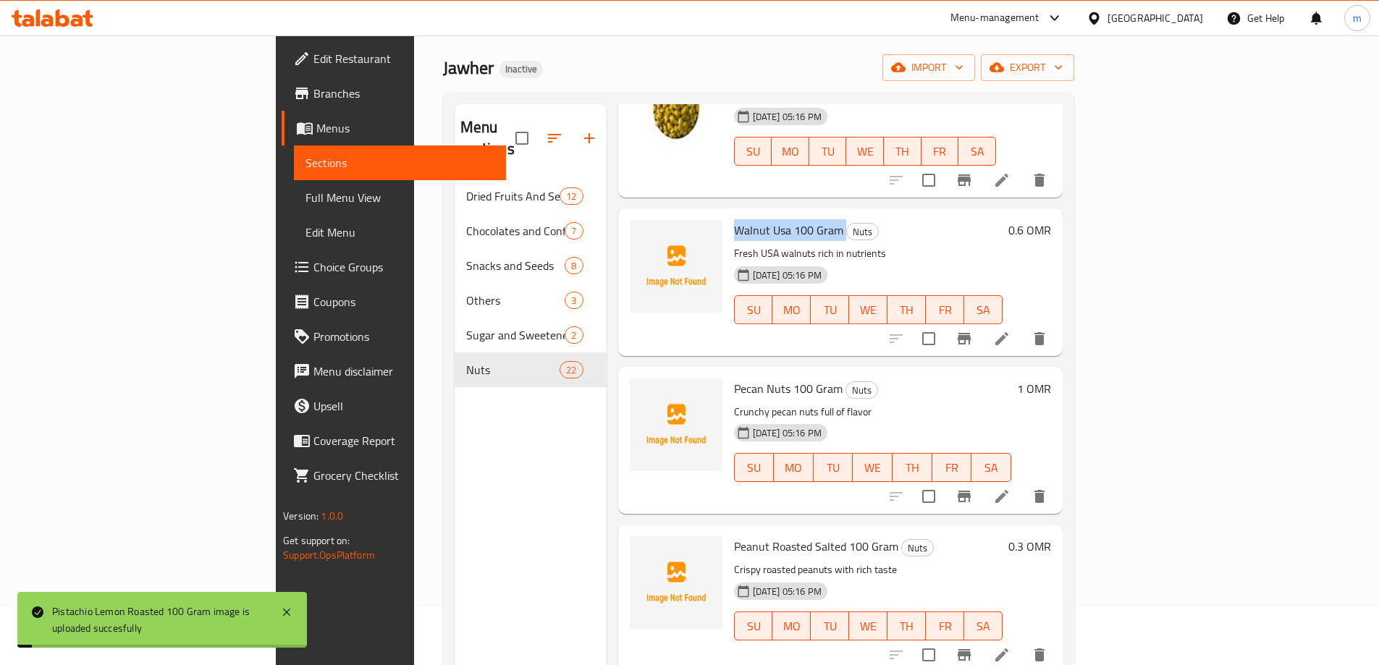
click at [745, 219] on span "Walnut Usa 100 Gram" at bounding box center [788, 230] width 109 height 22
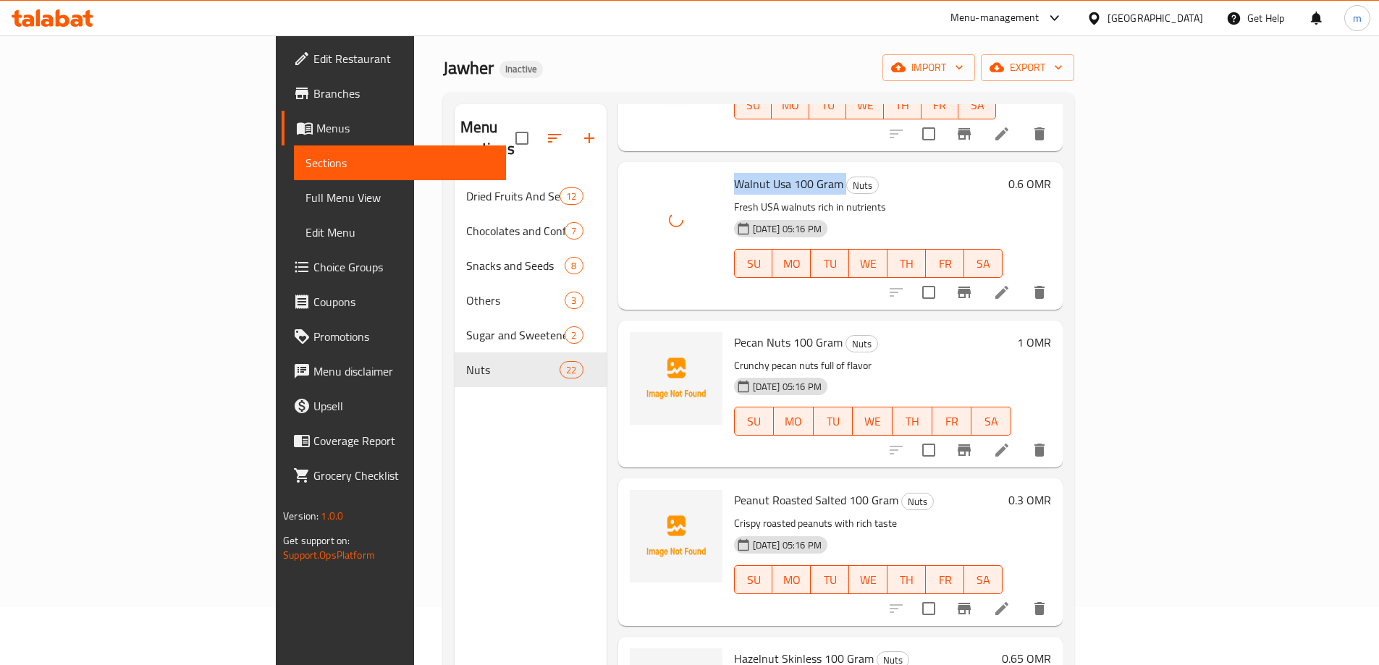
scroll to position [1954, 0]
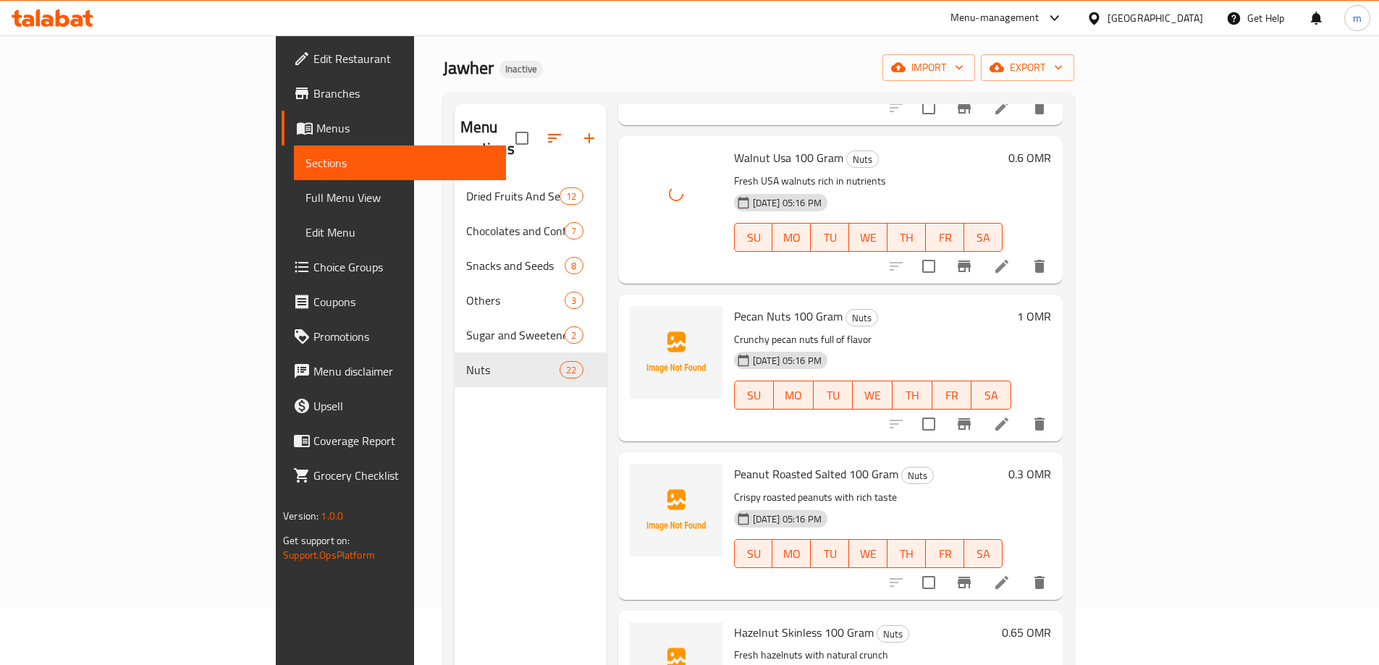
click at [734, 305] on span "Pecan Nuts 100 Gram" at bounding box center [788, 316] width 109 height 22
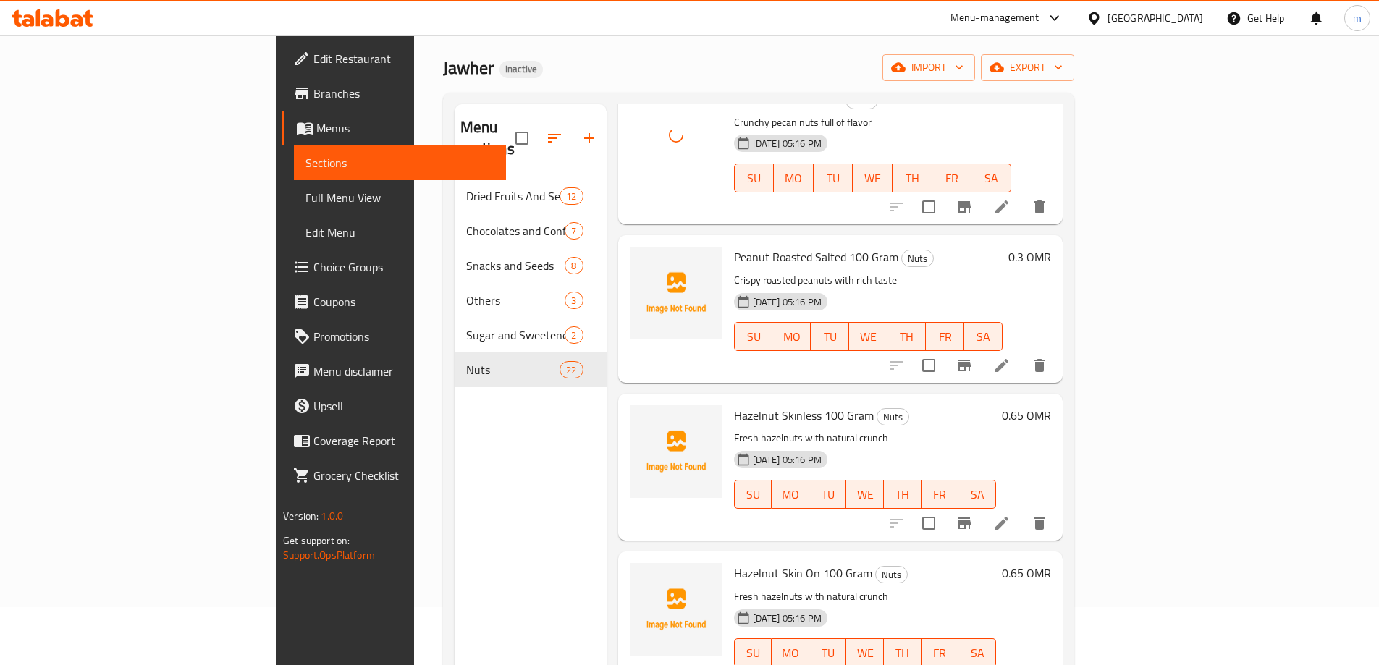
click at [746, 246] on span "Peanut Roasted Salted 100 Gram" at bounding box center [816, 257] width 164 height 22
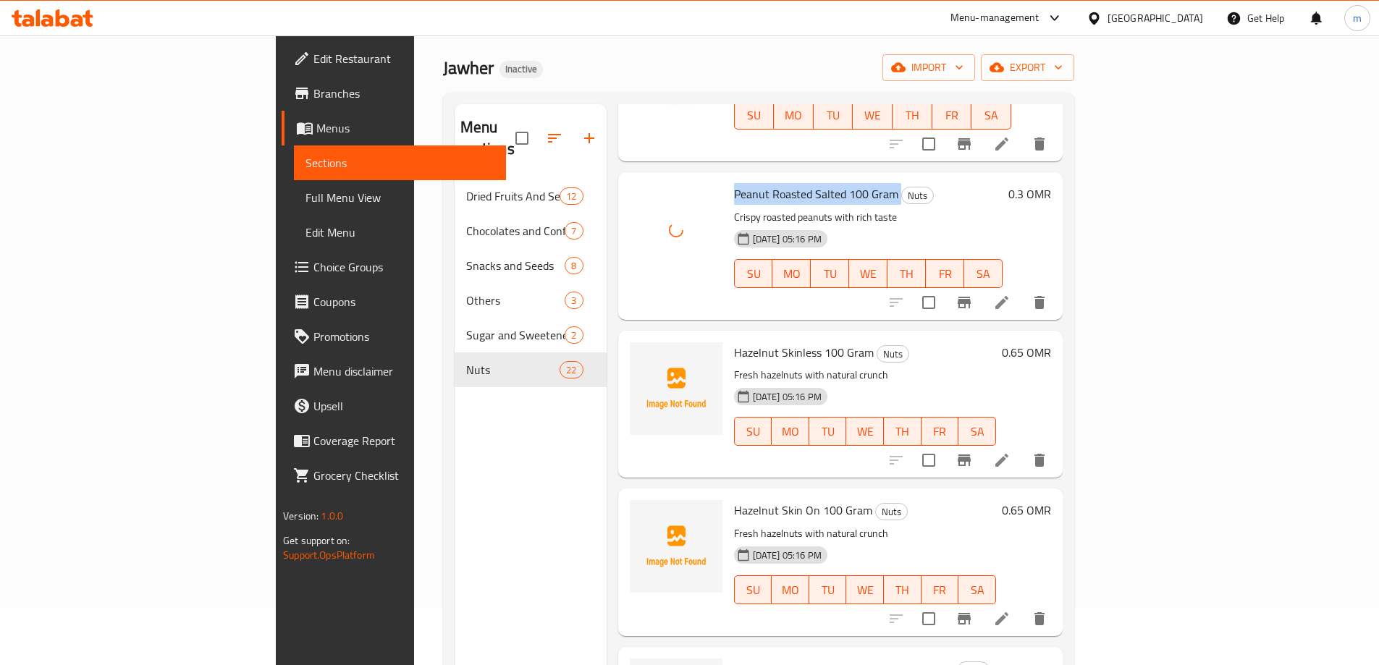
scroll to position [2316, 0]
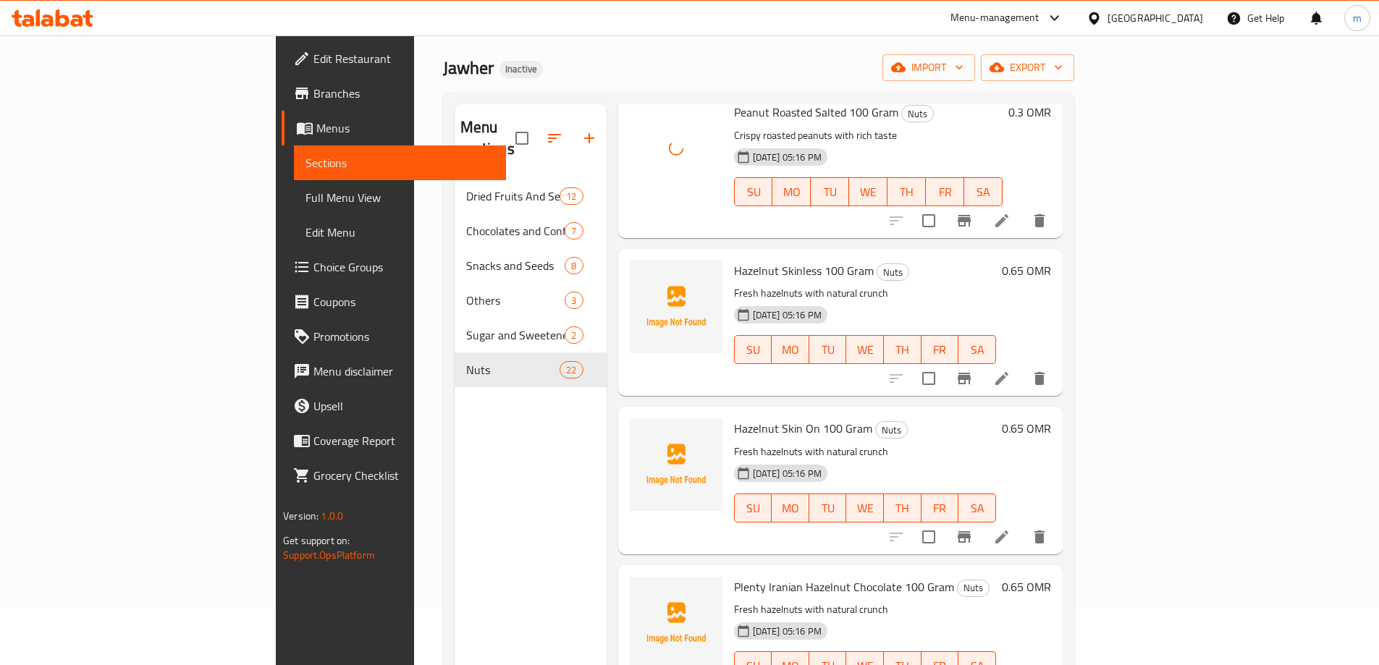
click at [755, 260] on span "Hazelnut Skinless 100 Gram" at bounding box center [804, 271] width 140 height 22
click at [734, 418] on span "Hazelnut Skin On 100 Gram" at bounding box center [803, 429] width 138 height 22
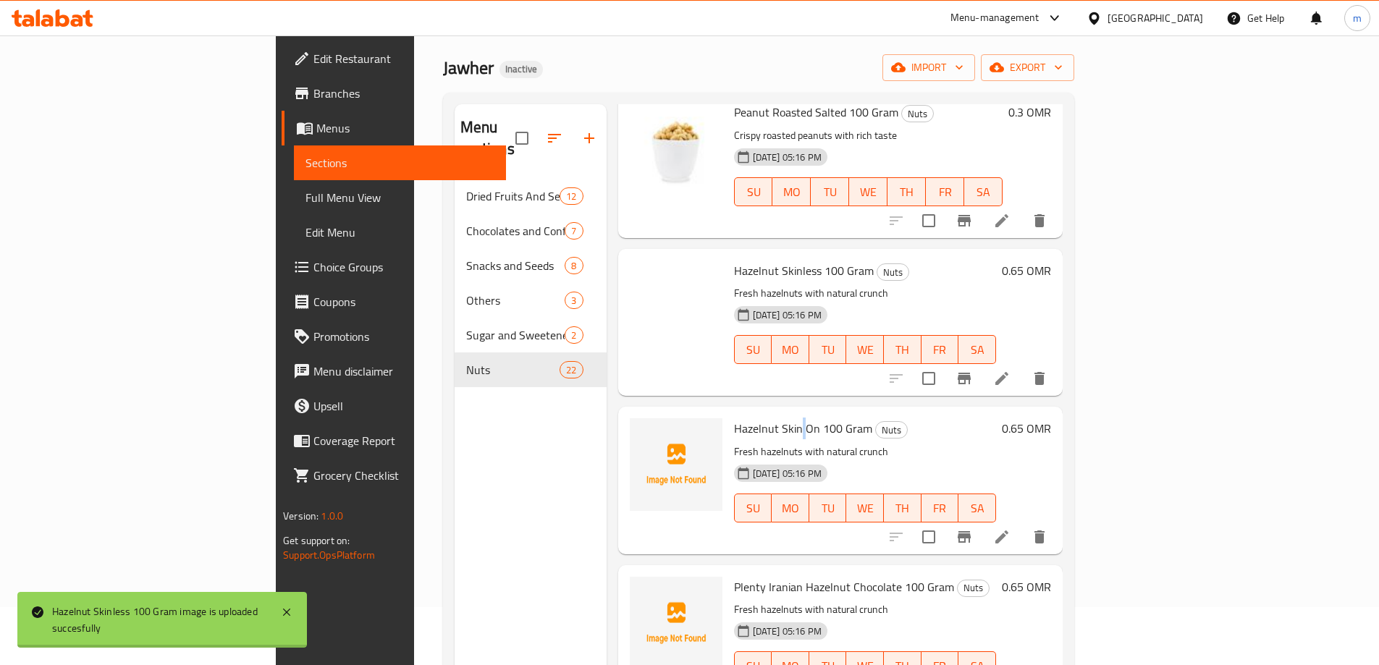
click at [734, 418] on span "Hazelnut Skin On 100 Gram" at bounding box center [803, 429] width 138 height 22
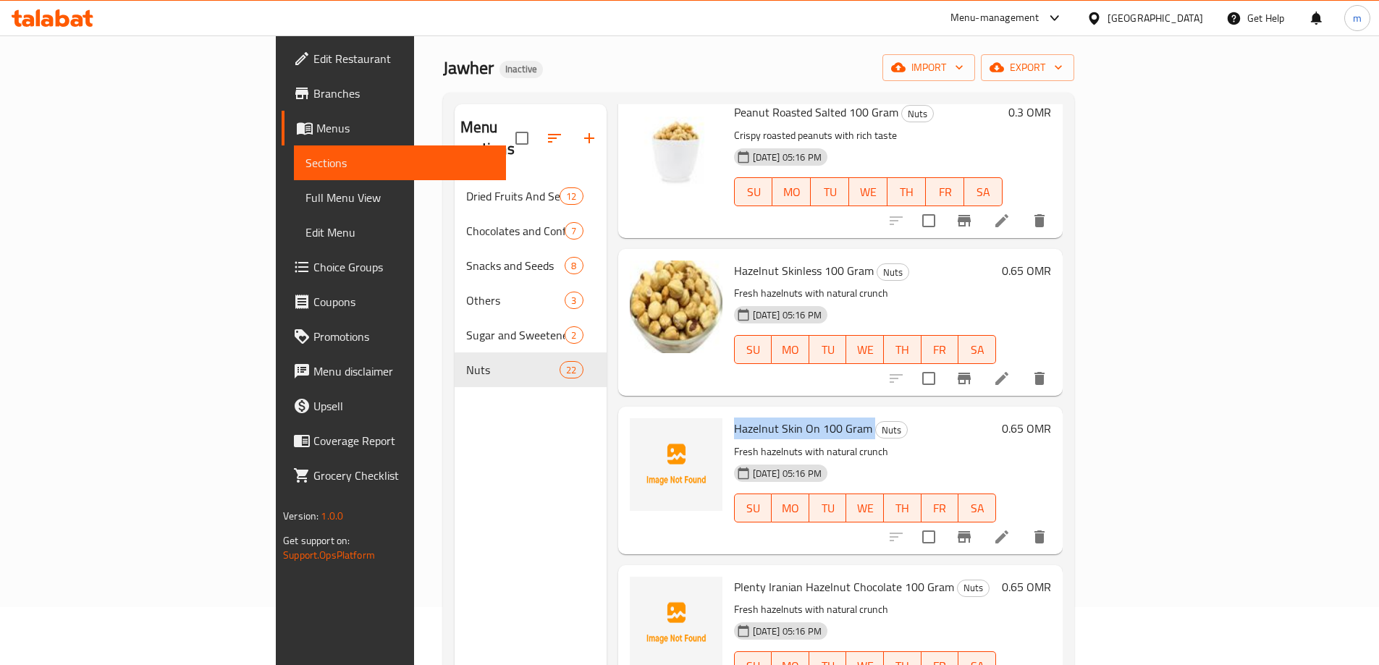
click at [734, 418] on span "Hazelnut Skin On 100 Gram" at bounding box center [803, 429] width 138 height 22
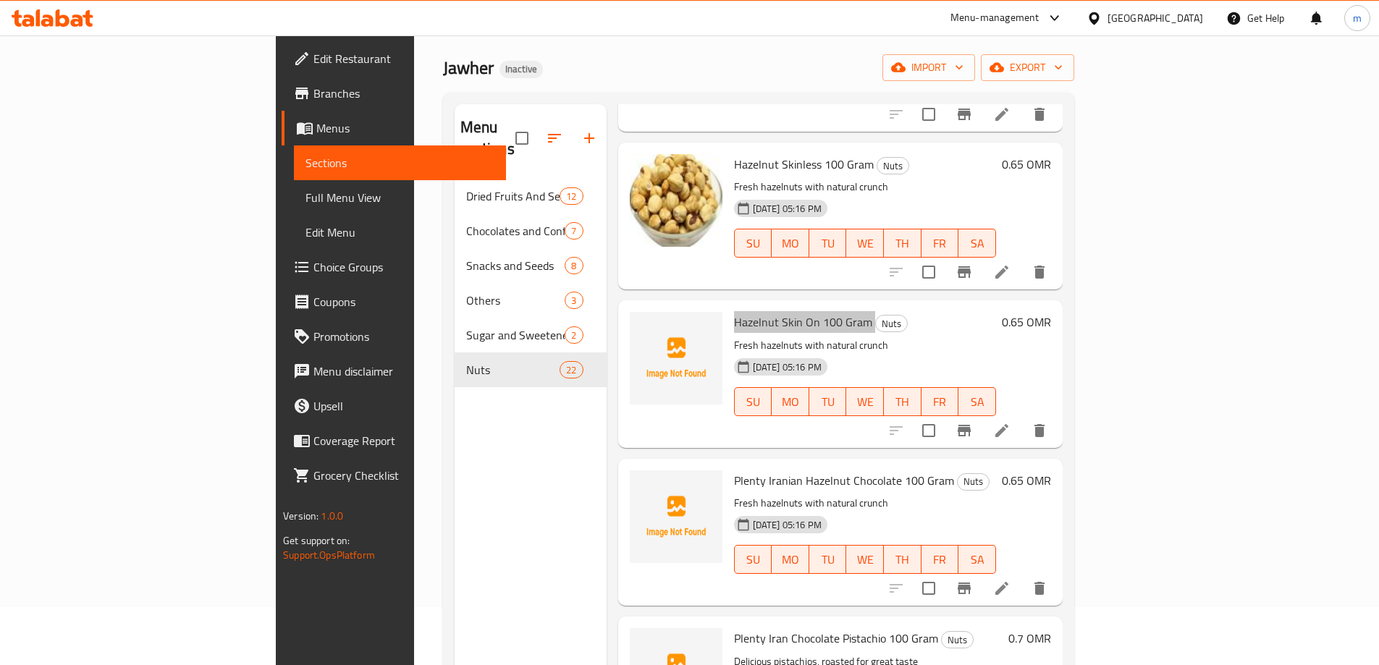
scroll to position [2533, 0]
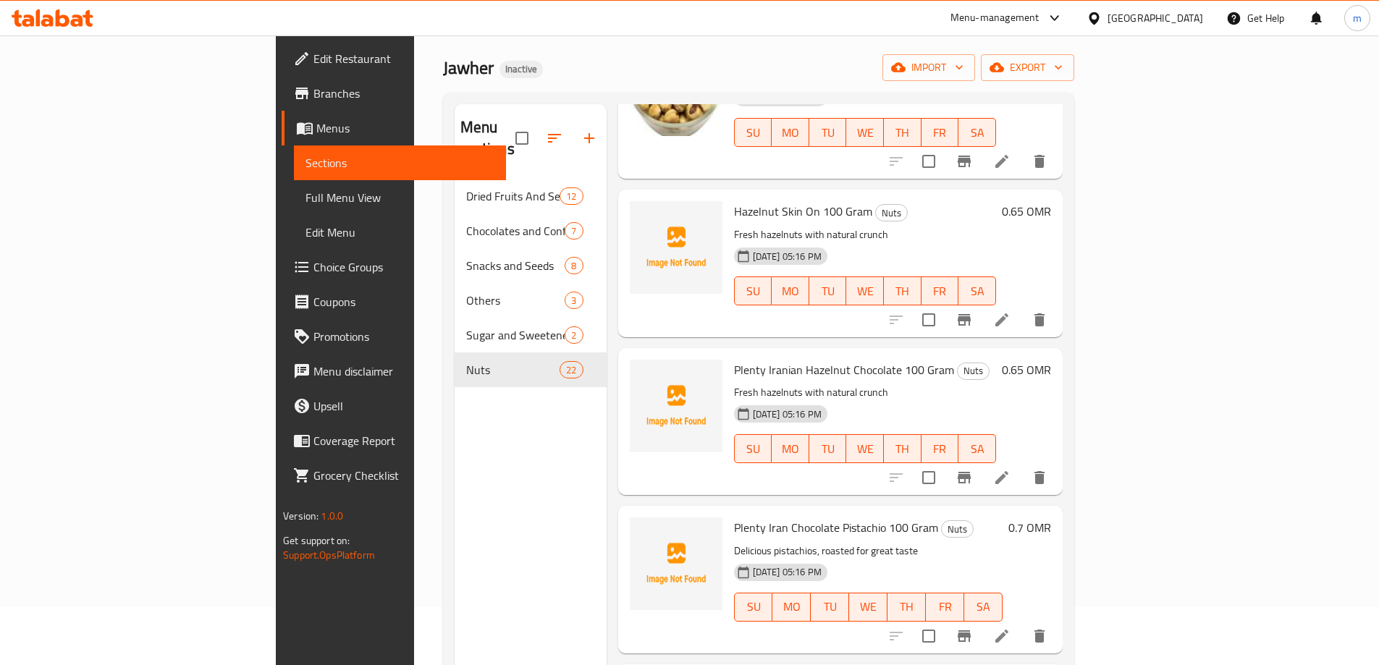
click at [768, 359] on span "Plenty Iranian Hazelnut Chocolate 100 Gram" at bounding box center [844, 370] width 220 height 22
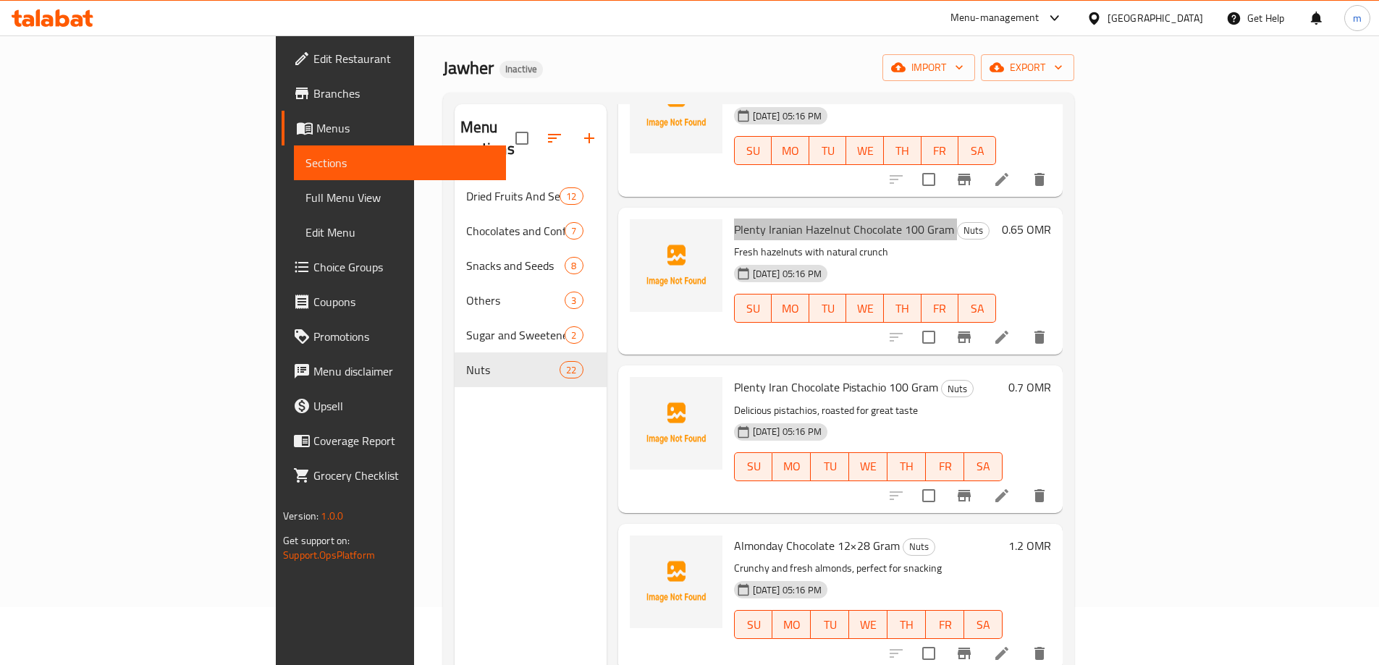
scroll to position [2823, 0]
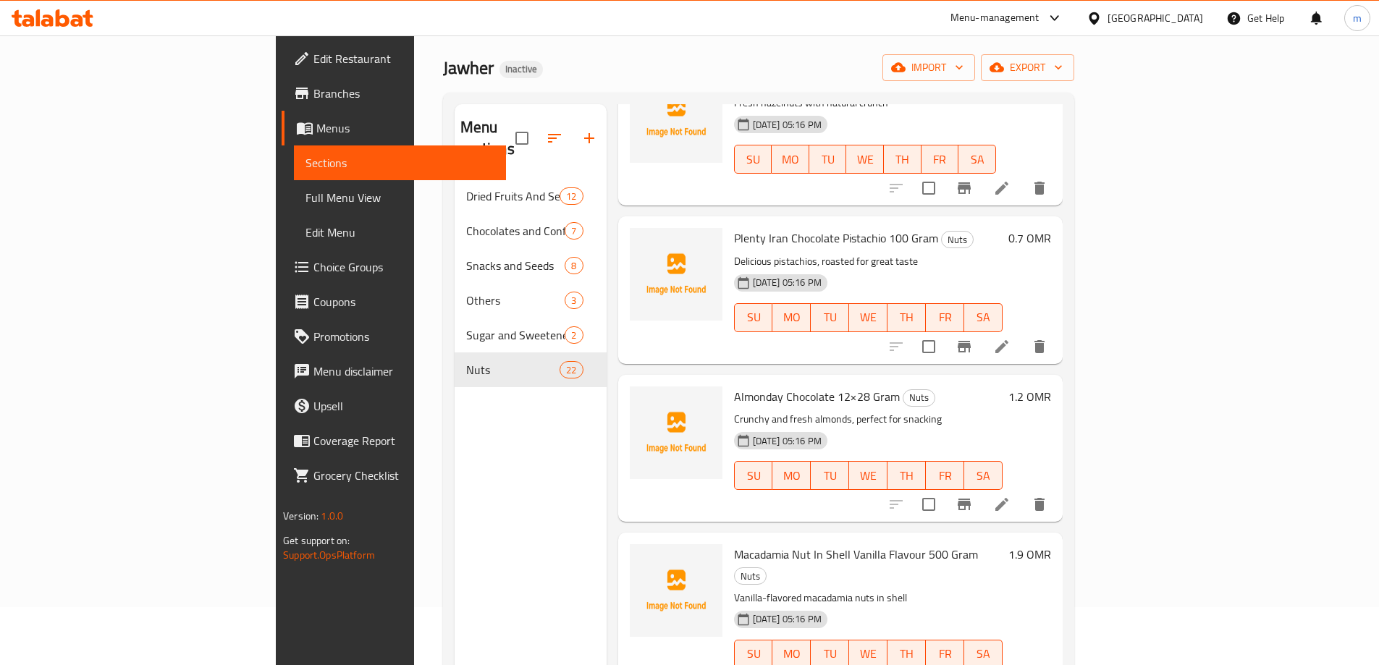
click at [758, 227] on span "Plenty Iran Chocolate Pistachio 100 Gram" at bounding box center [836, 238] width 204 height 22
click at [785, 386] on span "Almonday Chocolate 12×28 Gram" at bounding box center [817, 397] width 166 height 22
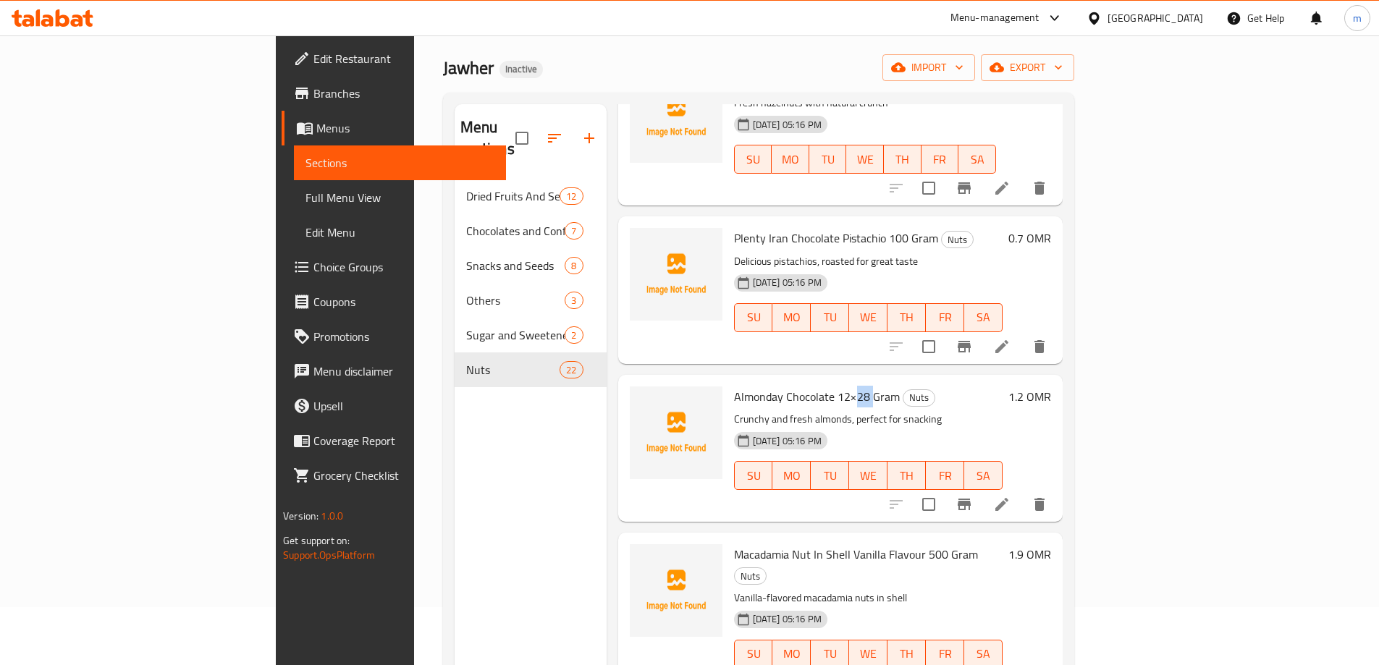
click at [785, 386] on span "Almonday Chocolate 12×28 Gram" at bounding box center [817, 397] width 166 height 22
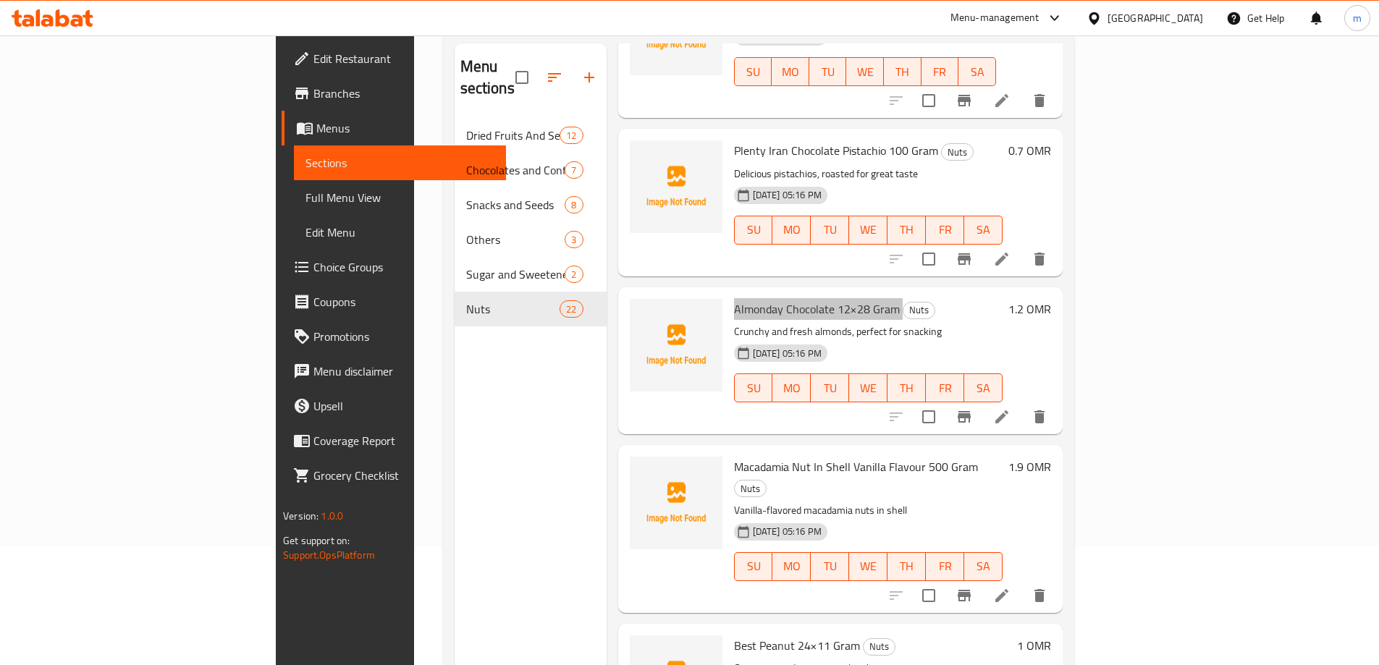
scroll to position [203, 0]
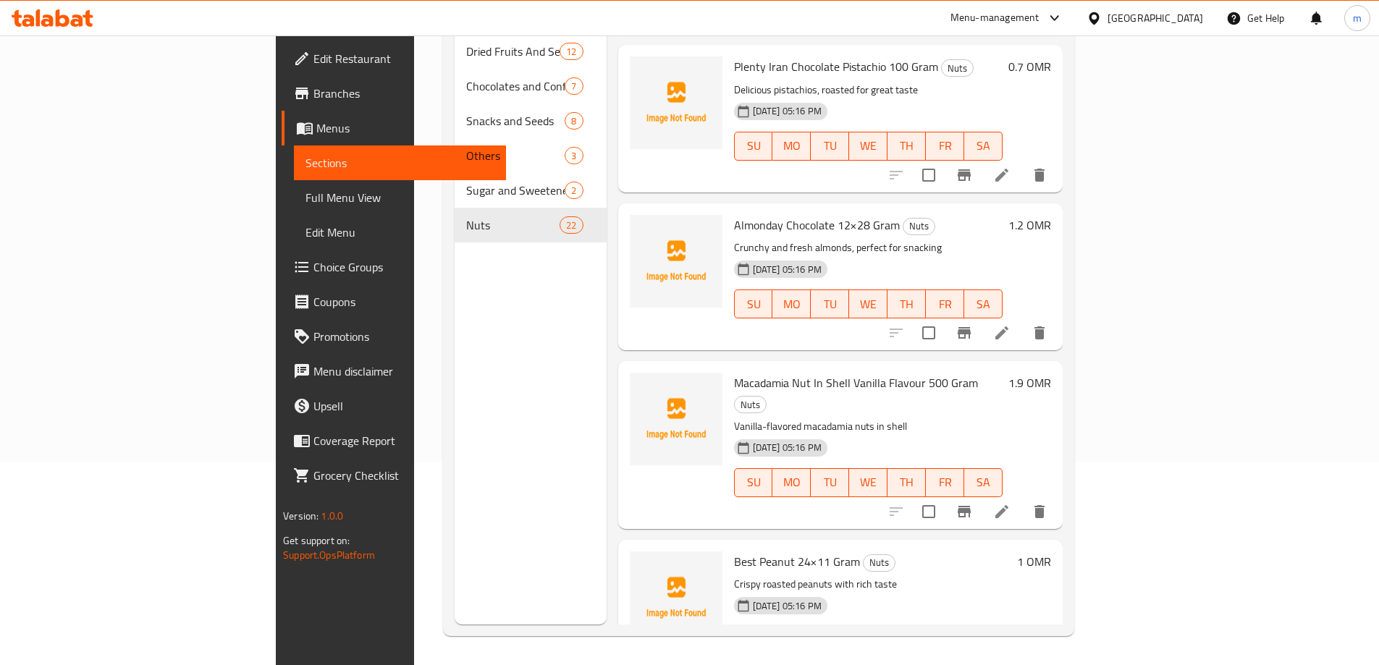
click at [734, 372] on span "Macadamia Nut In Shell Vanilla Flavour 500 Gram" at bounding box center [856, 383] width 244 height 22
click at [734, 551] on span "Best Peanut 24×11 Gram" at bounding box center [797, 562] width 126 height 22
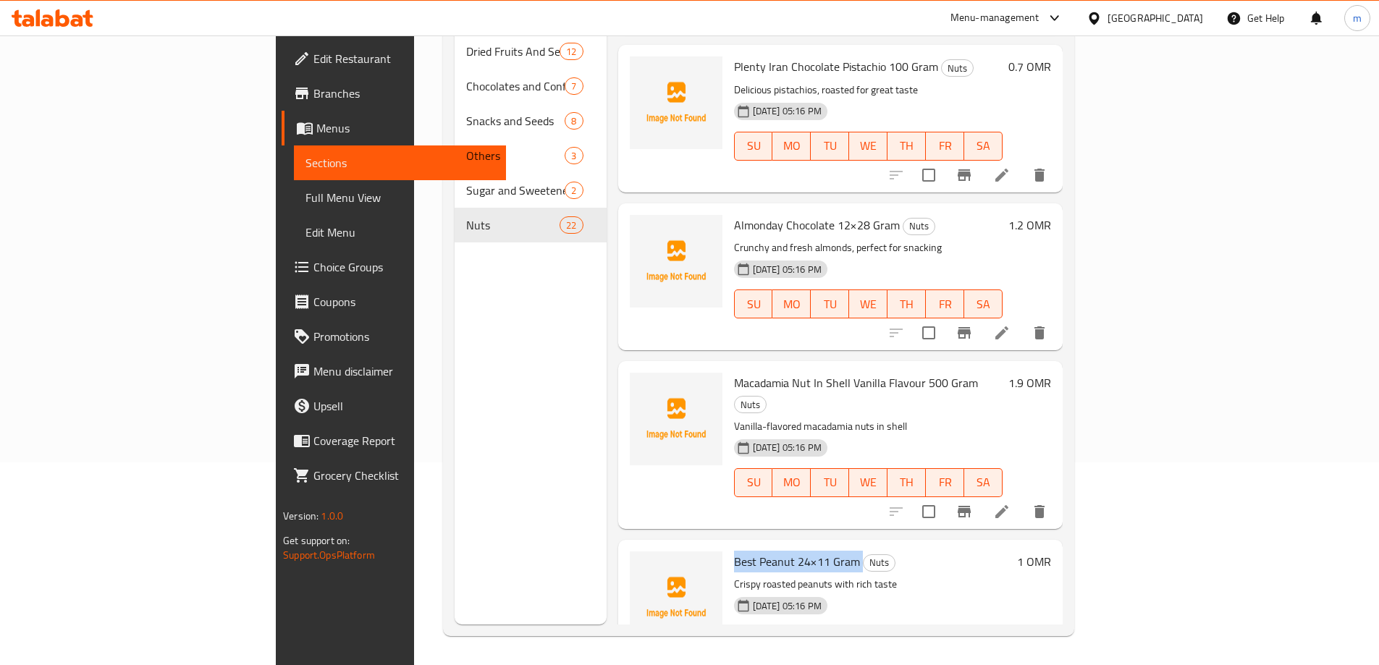
click at [734, 551] on span "Best Peanut 24×11 Gram" at bounding box center [797, 562] width 126 height 22
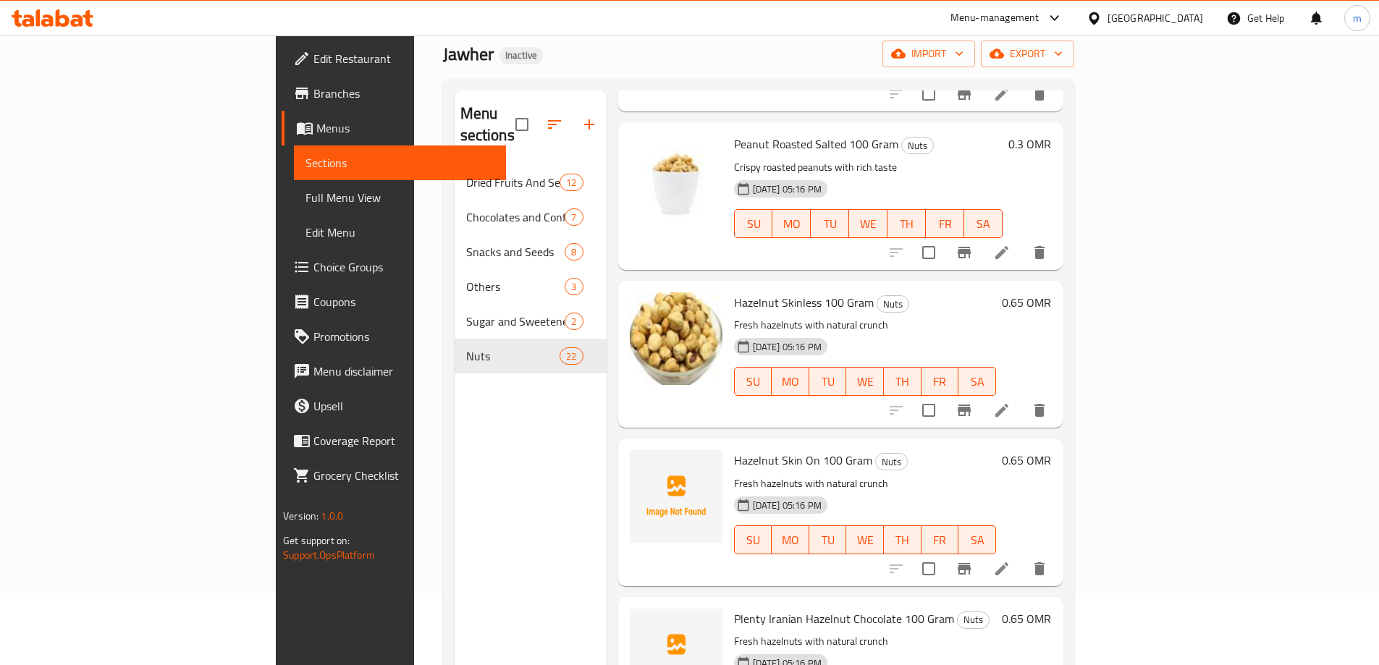
scroll to position [0, 0]
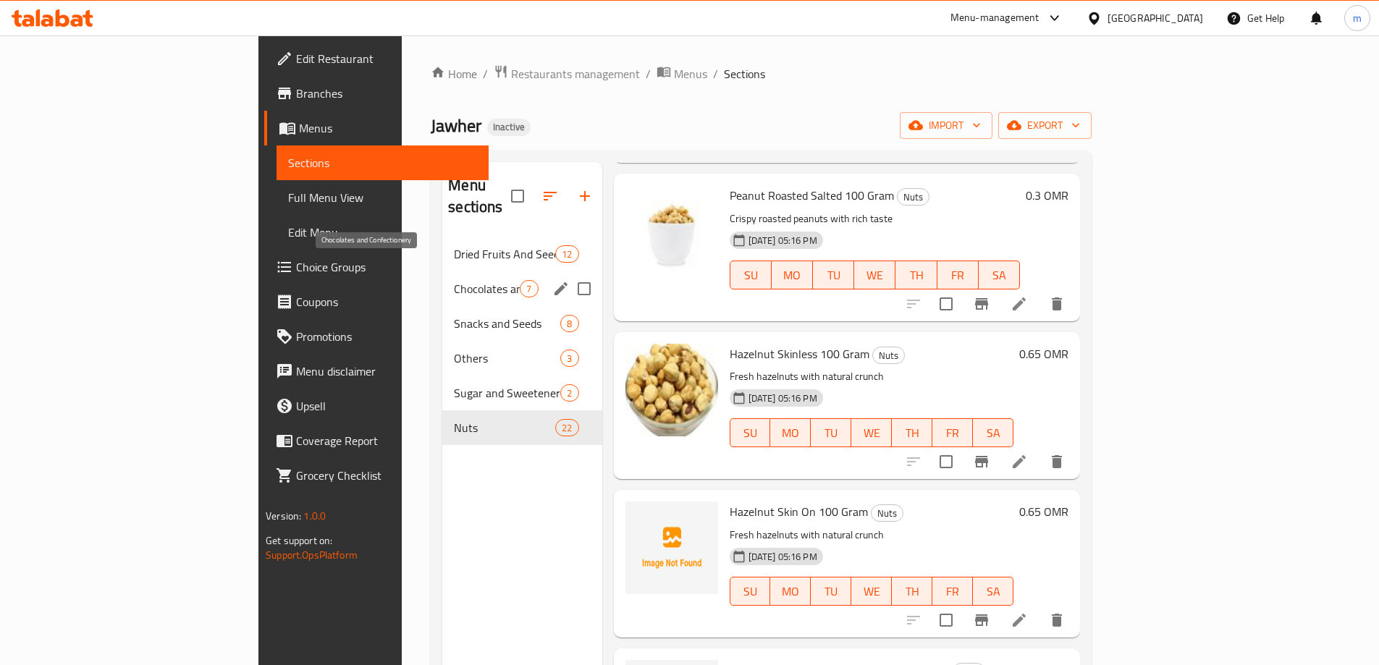
click at [454, 280] on span "Chocolates and Confectionery" at bounding box center [487, 288] width 66 height 17
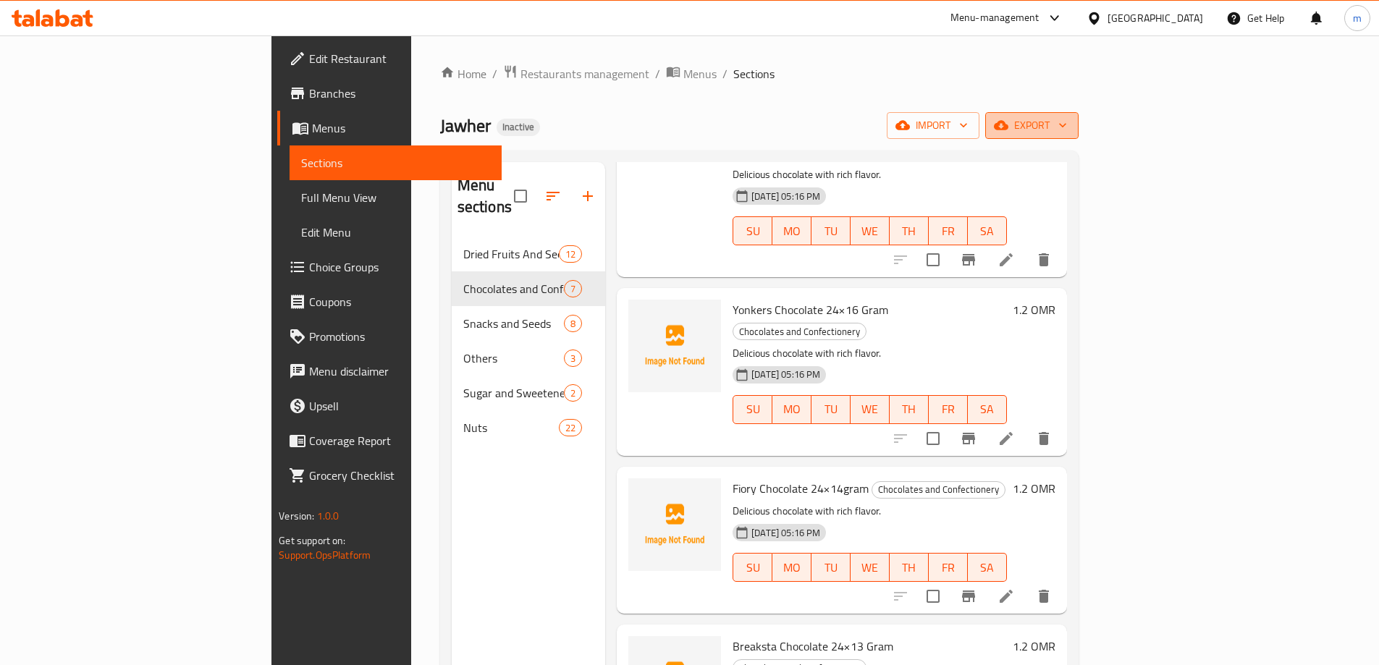
click at [1067, 129] on span "export" at bounding box center [1032, 126] width 70 height 18
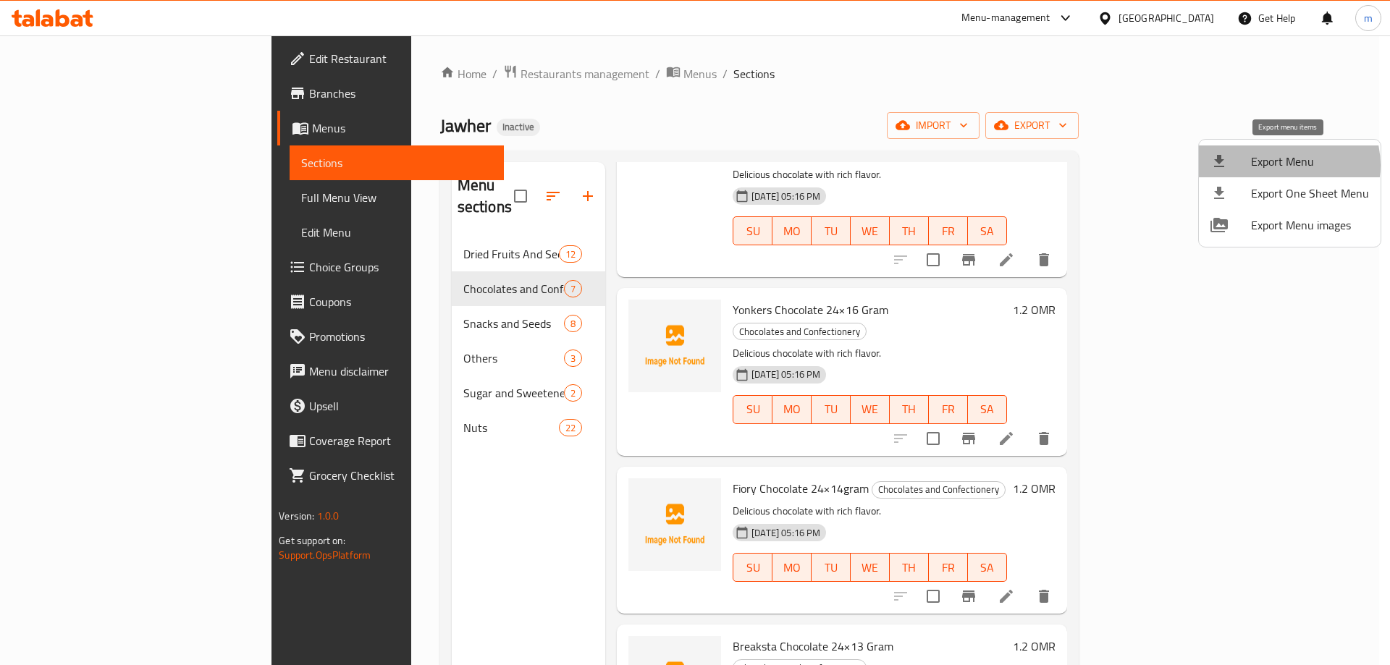
click at [1286, 165] on span "Export Menu" at bounding box center [1310, 161] width 118 height 17
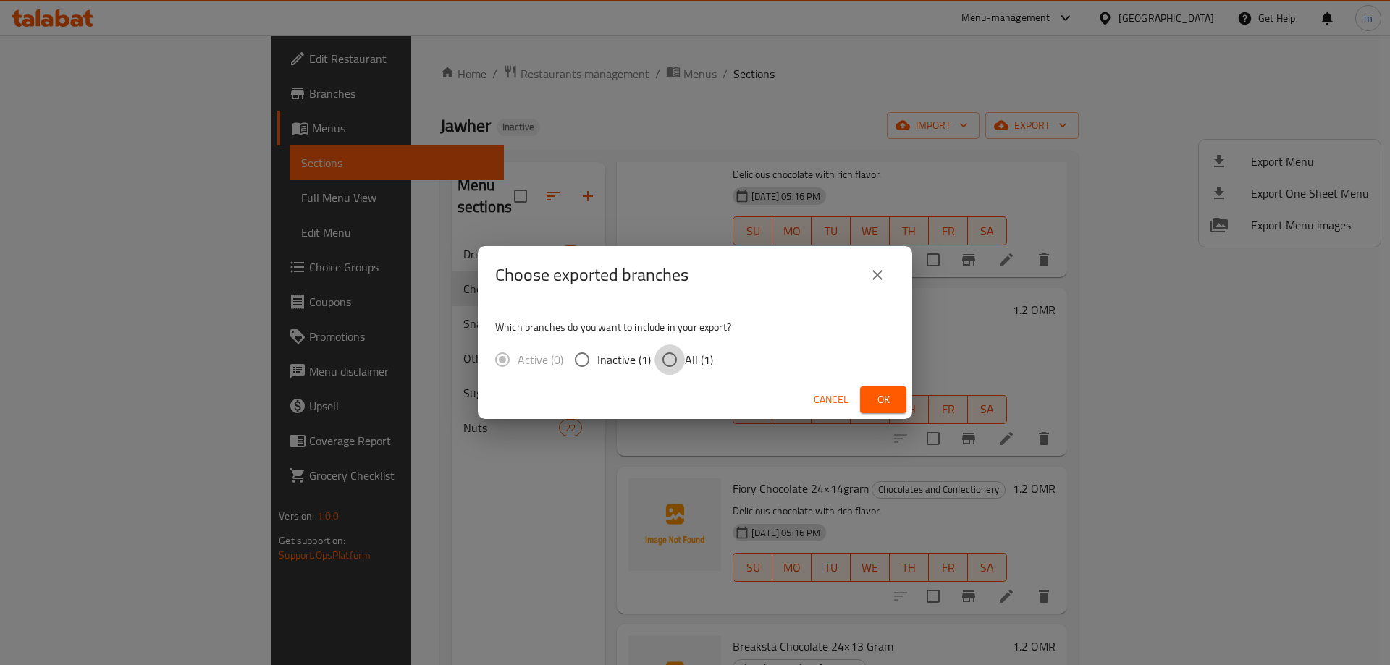
click at [671, 360] on input "All (1)" at bounding box center [669, 360] width 30 height 30
radio input "true"
click at [888, 387] on button "Ok" at bounding box center [883, 399] width 46 height 27
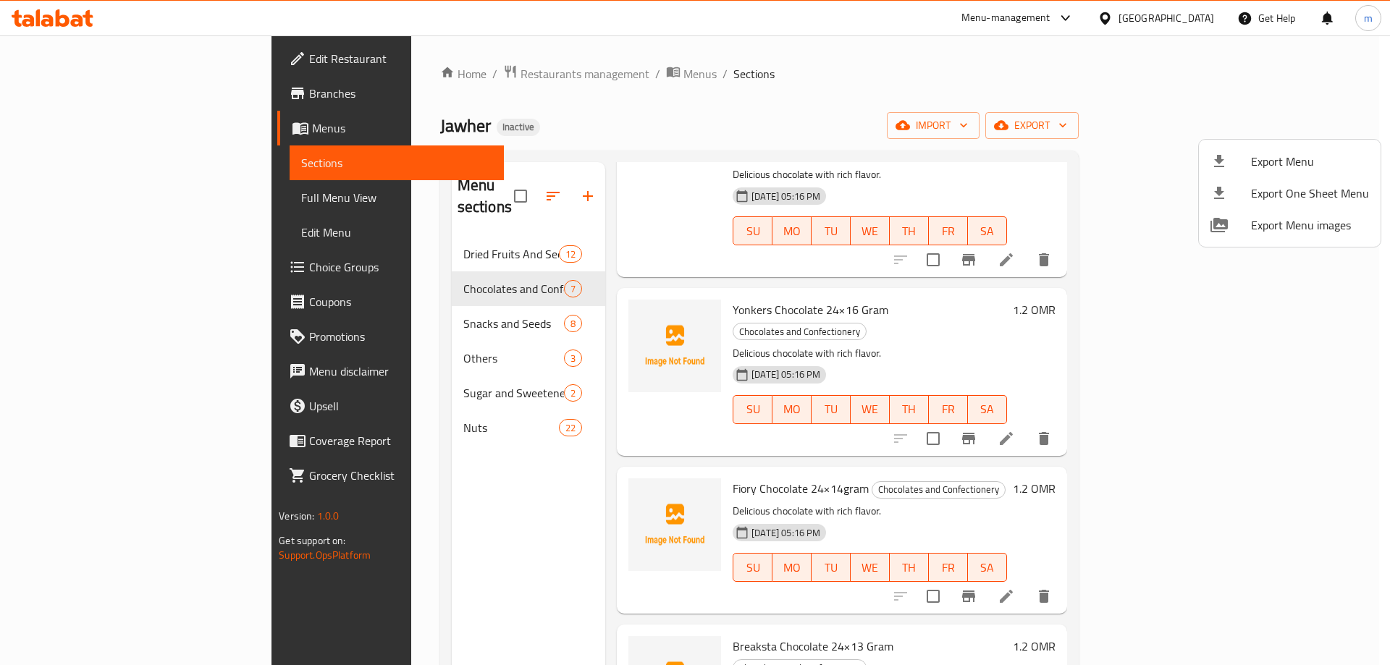
click at [50, 134] on div at bounding box center [695, 332] width 1390 height 665
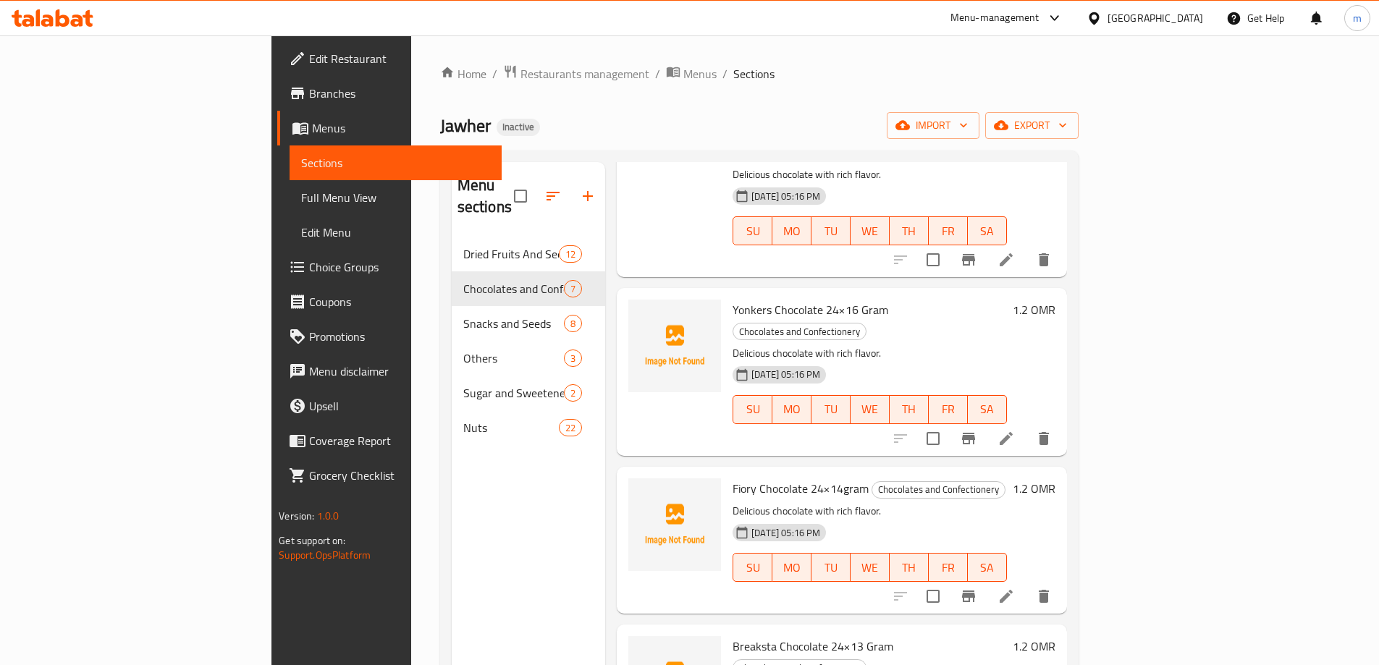
click at [312, 122] on span "Menus" at bounding box center [401, 127] width 178 height 17
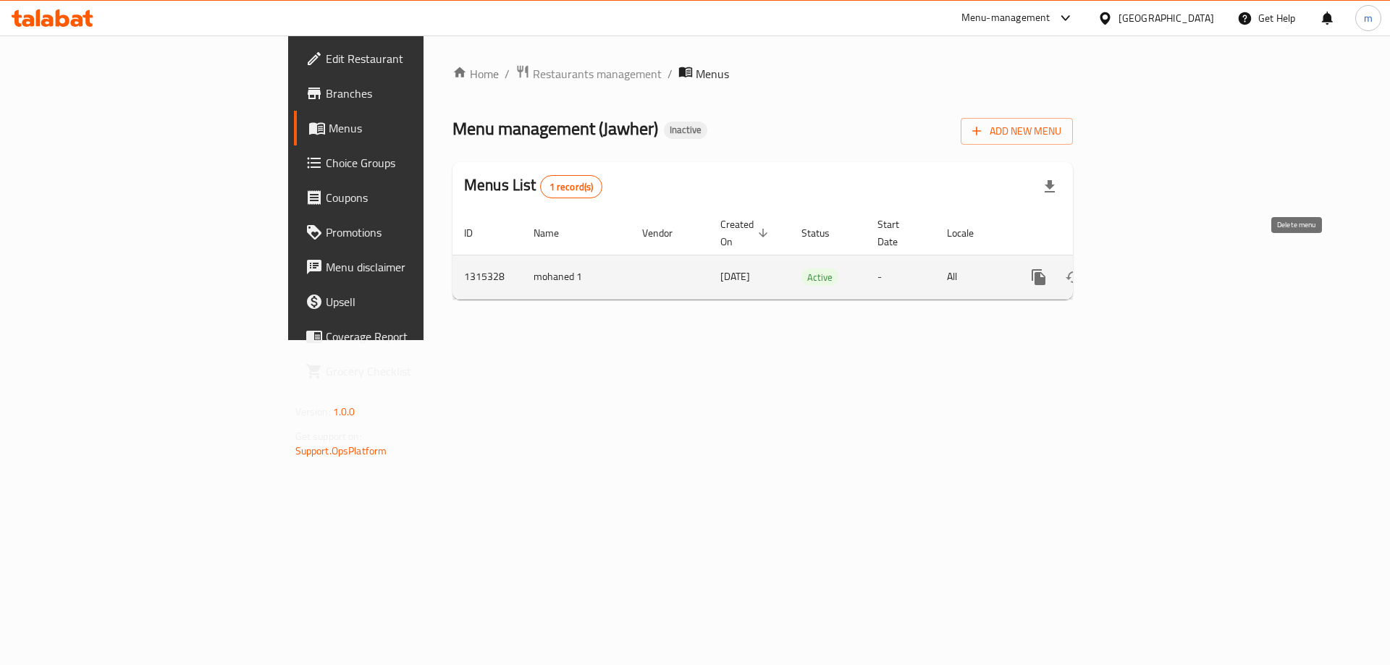
click at [1125, 266] on button "enhanced table" at bounding box center [1108, 277] width 35 height 35
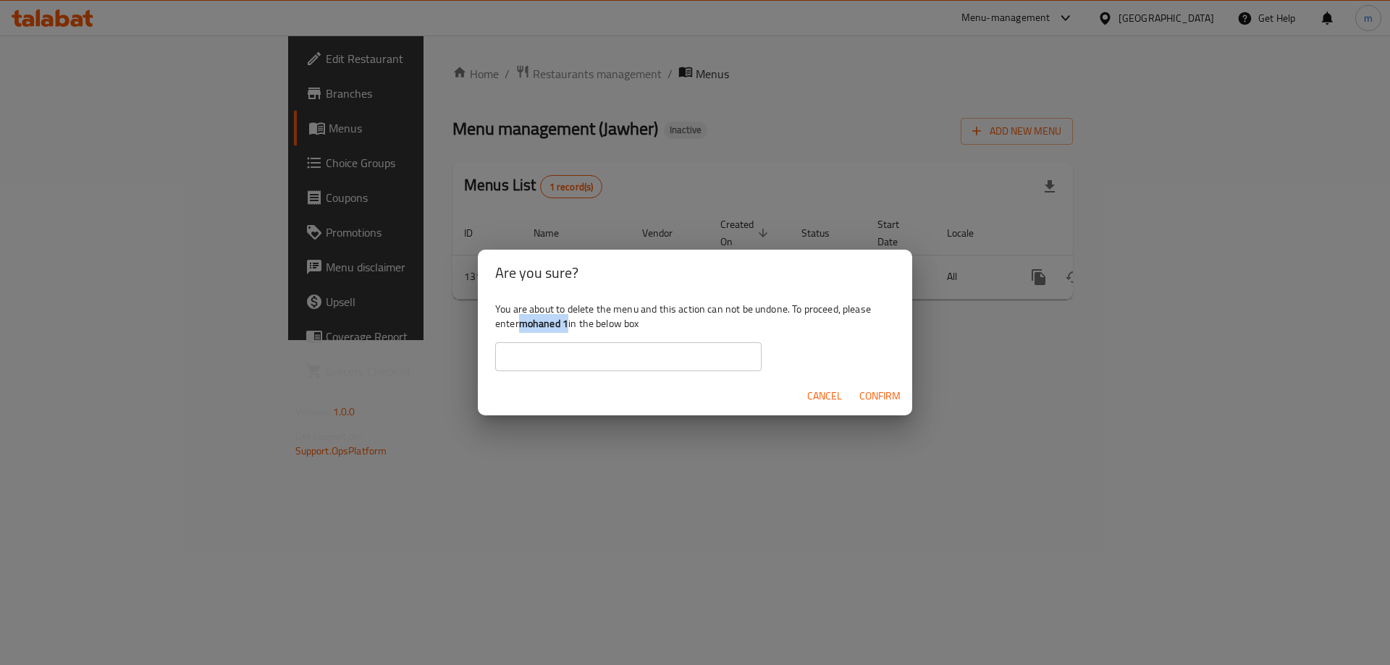
drag, startPoint x: 570, startPoint y: 324, endPoint x: 520, endPoint y: 330, distance: 49.6
click at [520, 330] on b "mohaned 1" at bounding box center [543, 323] width 49 height 19
click at [581, 357] on input "text" at bounding box center [628, 356] width 266 height 29
paste input "mohaned 1"
click at [887, 390] on span "Confirm" at bounding box center [879, 396] width 41 height 18
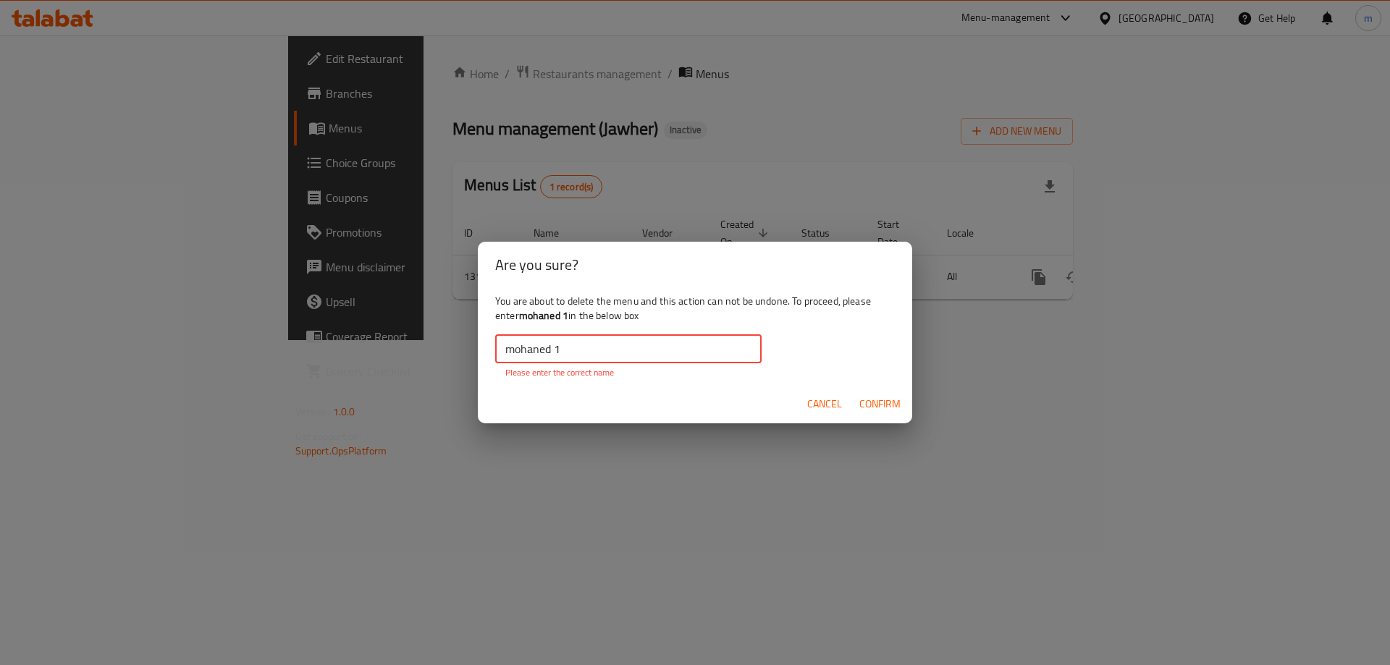
click at [504, 358] on input "mohaned 1" at bounding box center [628, 348] width 266 height 29
click at [556, 354] on input "mohaned 1" at bounding box center [628, 348] width 266 height 29
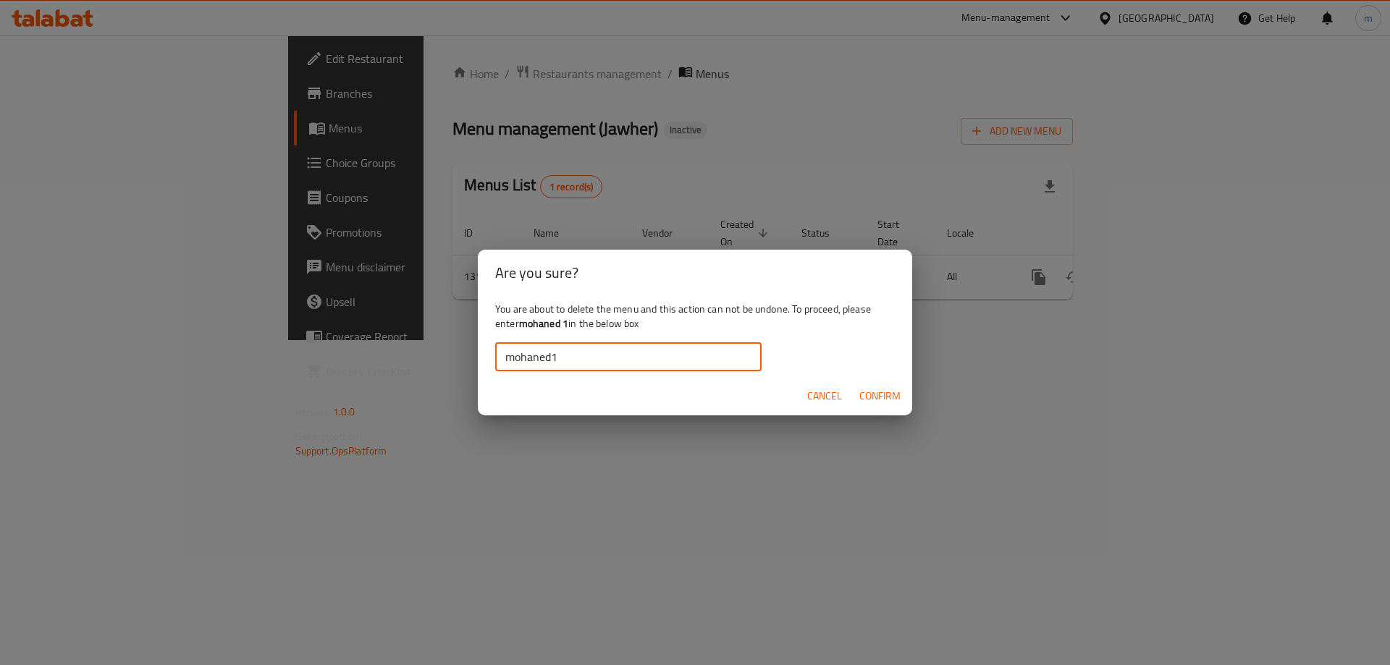
type input "mohaned1"
click at [891, 402] on span "Confirm" at bounding box center [879, 396] width 41 height 18
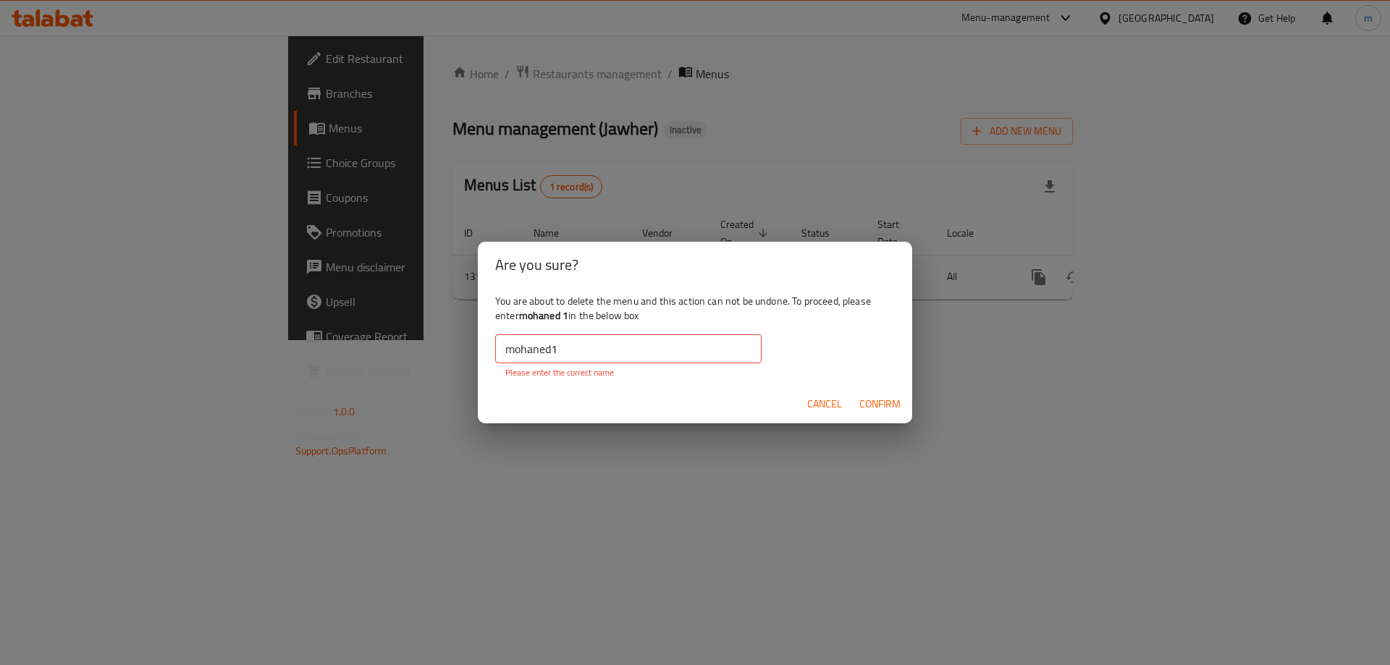
click at [568, 316] on b "mohaned 1" at bounding box center [543, 315] width 49 height 19
click at [547, 315] on b "mohaned 1" at bounding box center [543, 315] width 49 height 19
click at [551, 324] on b "mohaned 1" at bounding box center [543, 315] width 49 height 19
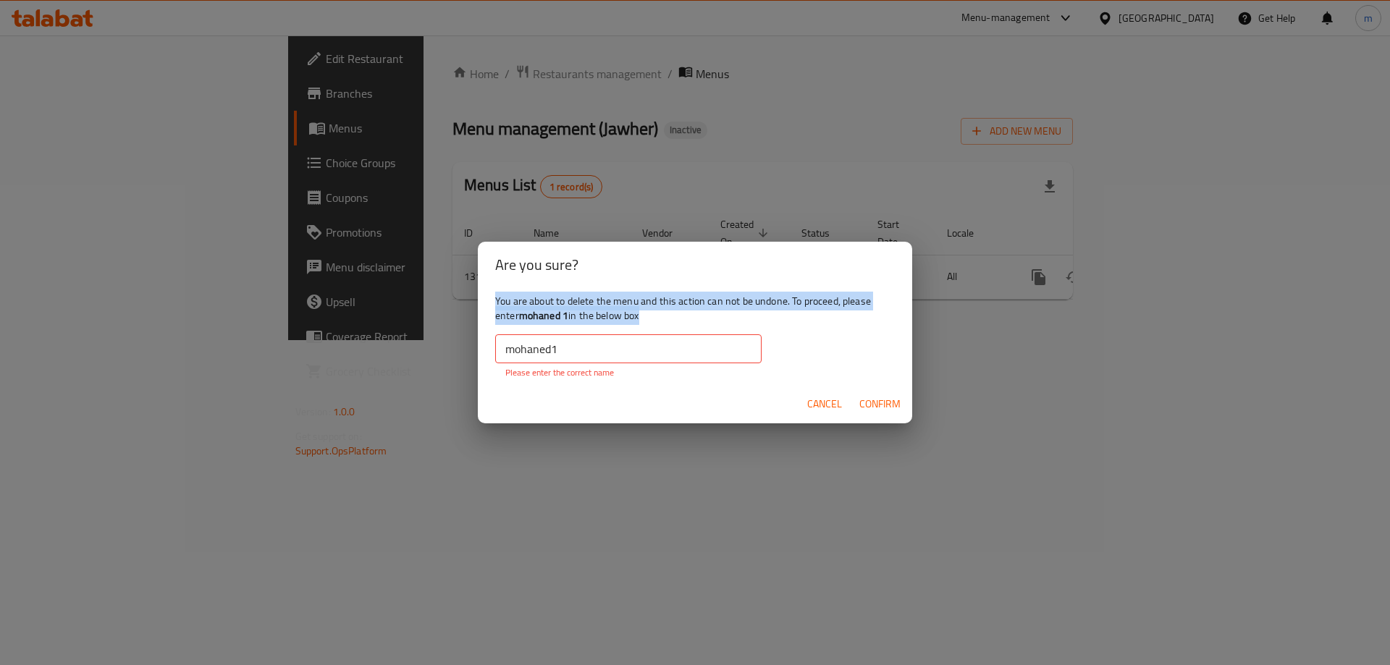
click at [551, 324] on b "mohaned 1" at bounding box center [543, 315] width 49 height 19
click at [368, 350] on div "Are you sure? You are about to delete the menu and this action can not be undon…" at bounding box center [695, 332] width 1390 height 665
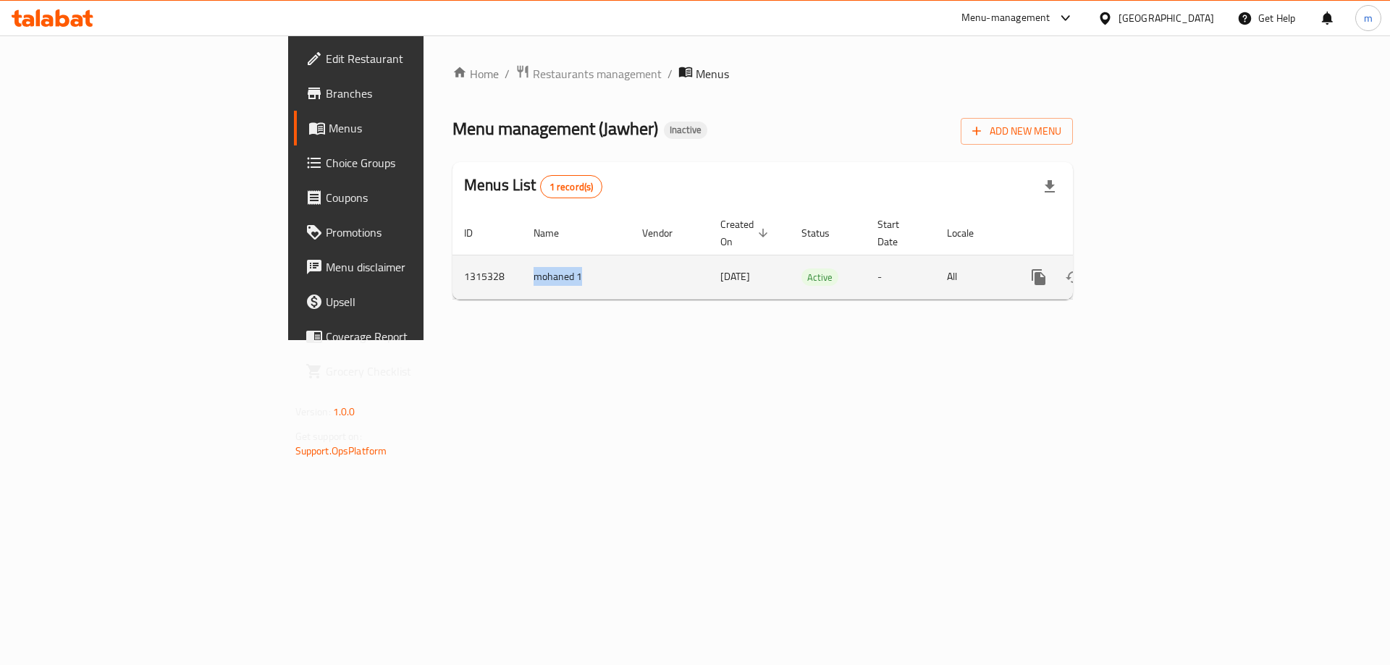
drag, startPoint x: 388, startPoint y: 263, endPoint x: 339, endPoint y: 267, distance: 48.7
click at [522, 267] on td "mohaned 1" at bounding box center [576, 277] width 109 height 44
click at [1113, 271] on icon "enhanced table" at bounding box center [1108, 277] width 10 height 13
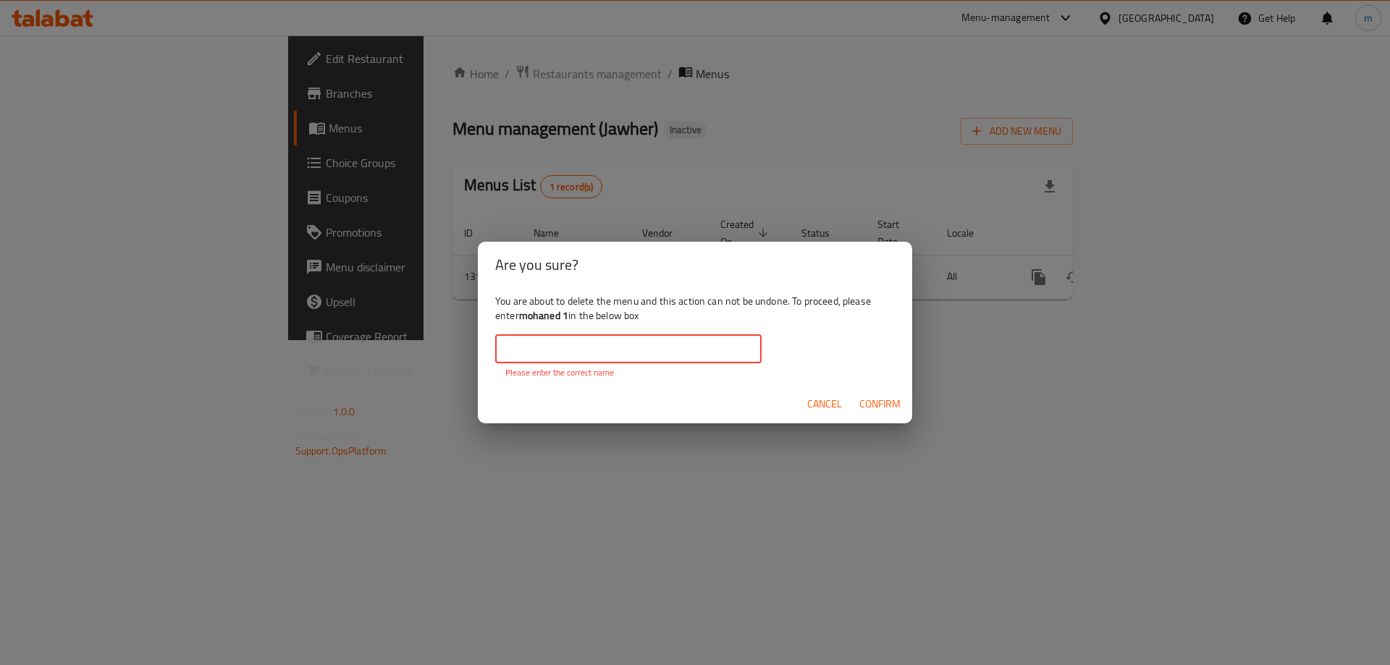
click at [667, 354] on input "text" at bounding box center [628, 348] width 266 height 29
paste input "mohaned 1"
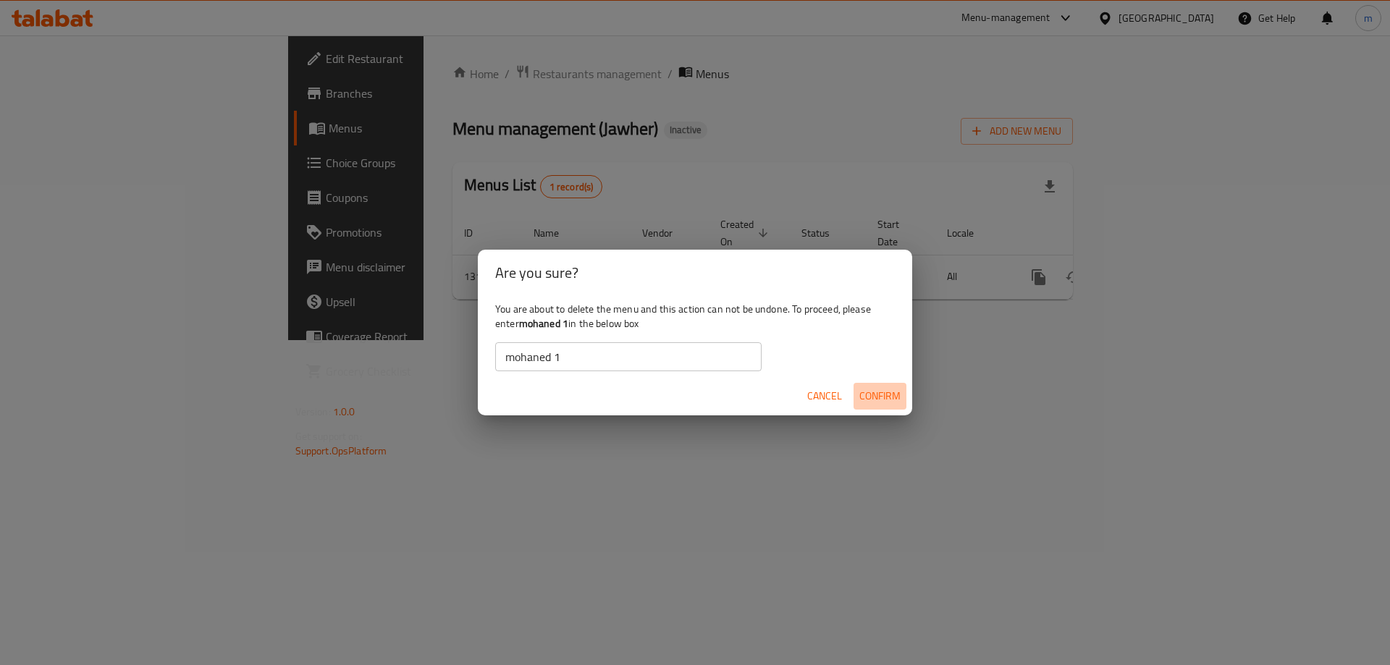
click at [879, 391] on span "Confirm" at bounding box center [879, 396] width 41 height 18
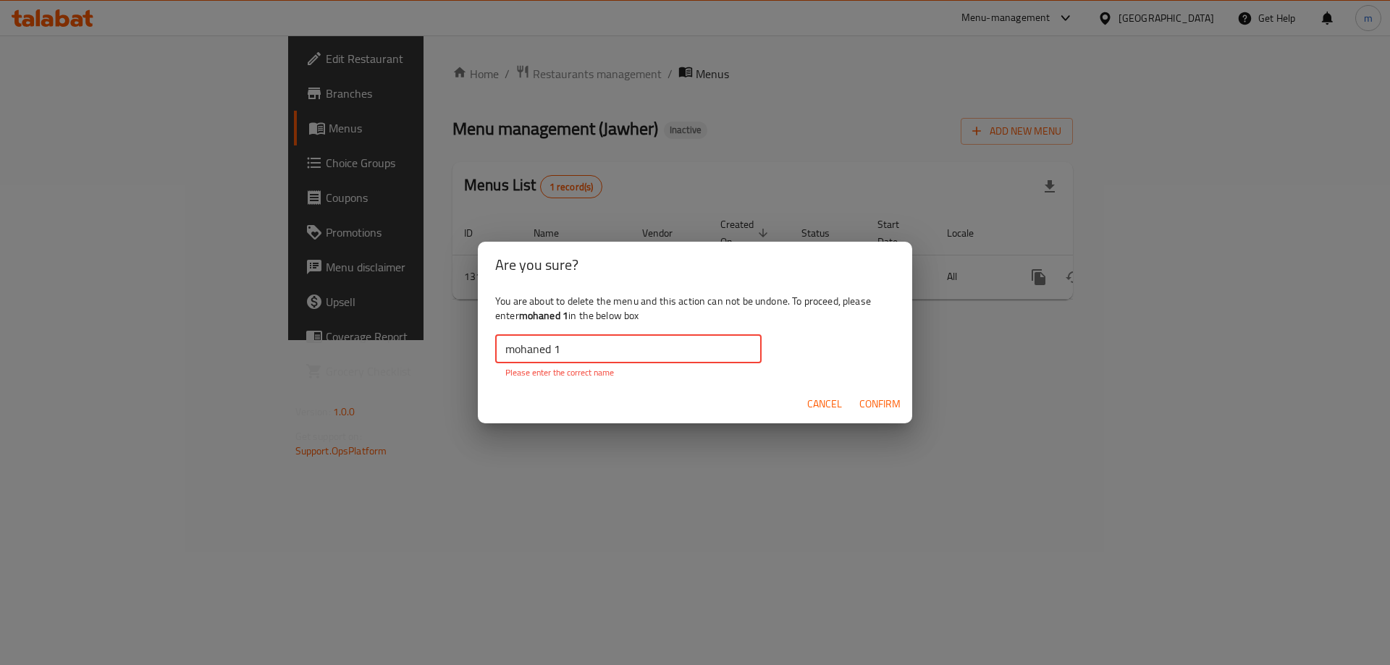
click at [599, 346] on input "mohaned 1" at bounding box center [628, 348] width 266 height 29
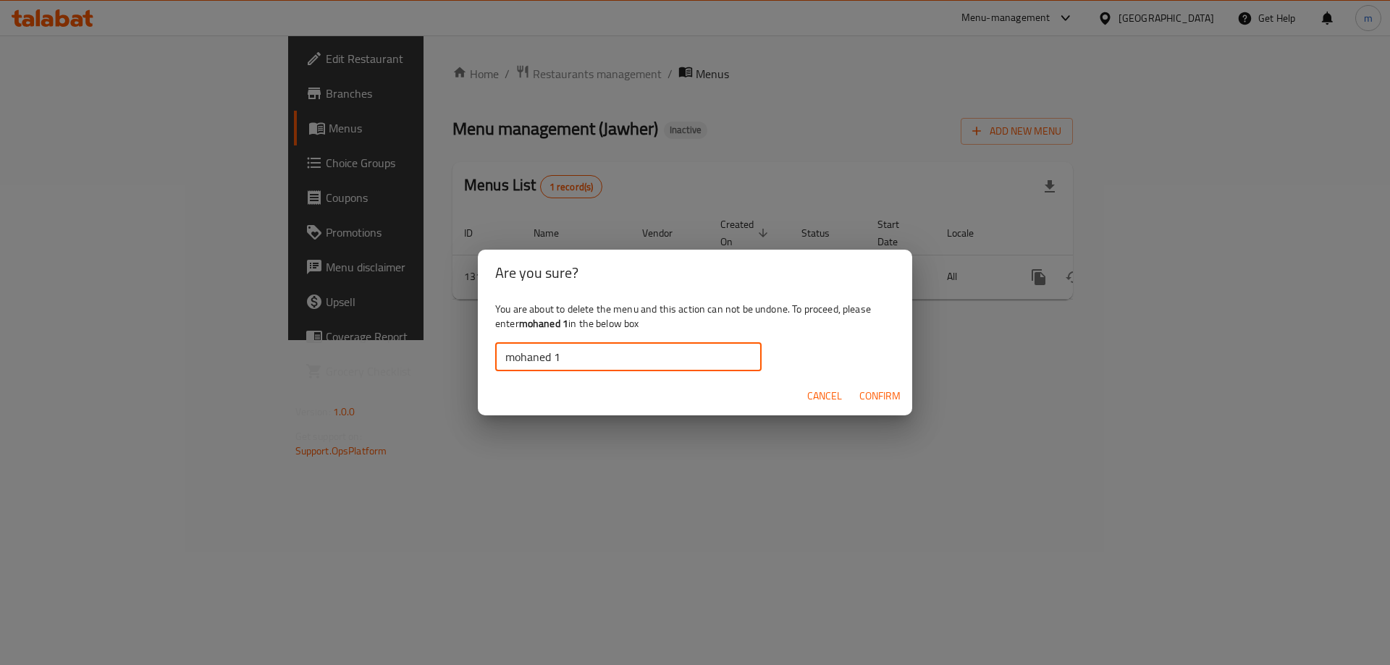
click at [882, 399] on span "Confirm" at bounding box center [879, 396] width 41 height 18
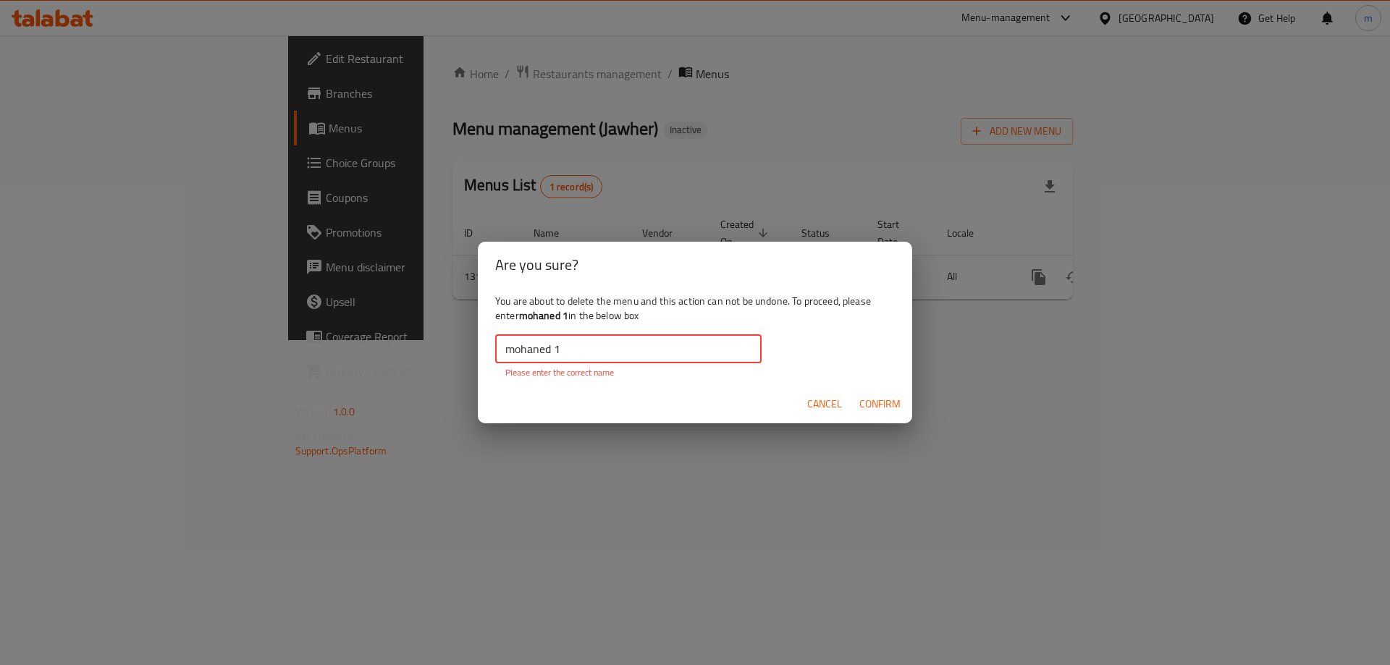
drag, startPoint x: 578, startPoint y: 358, endPoint x: 476, endPoint y: 372, distance: 103.0
click at [476, 372] on div "Are you sure? You are about to delete the menu and this action can not be undon…" at bounding box center [695, 332] width 1390 height 665
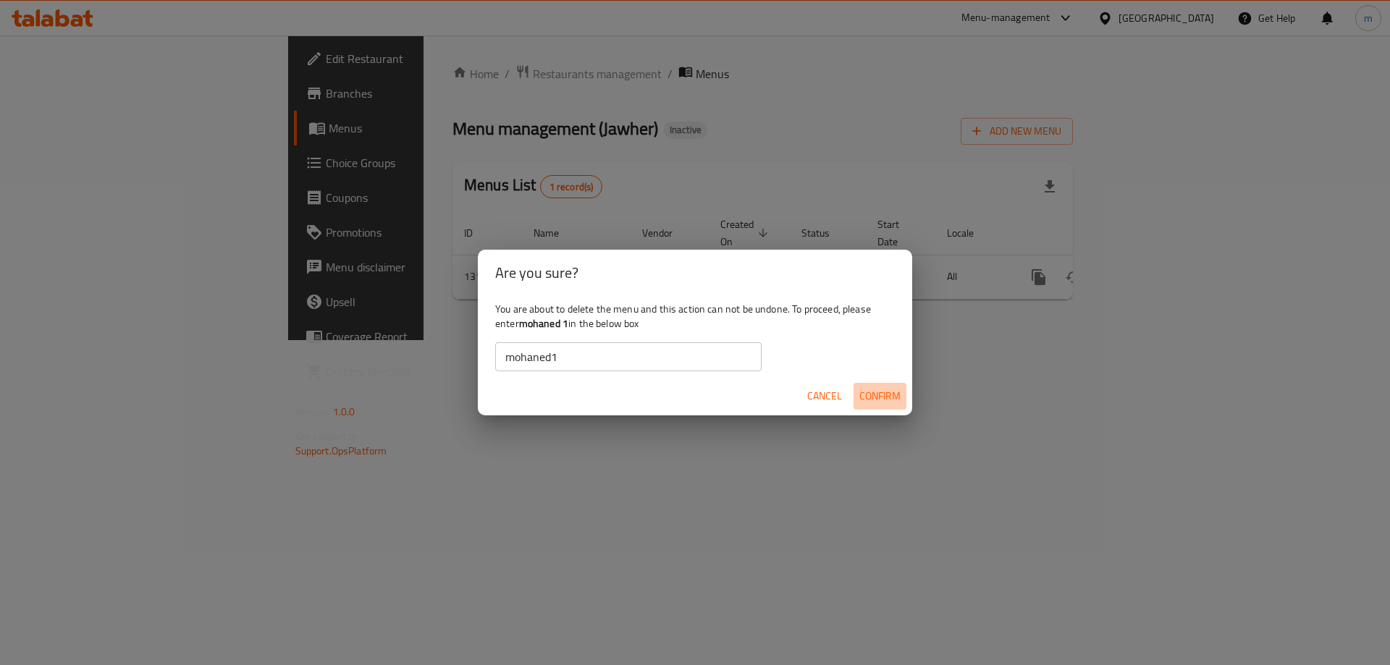
click at [891, 390] on span "Confirm" at bounding box center [879, 396] width 41 height 18
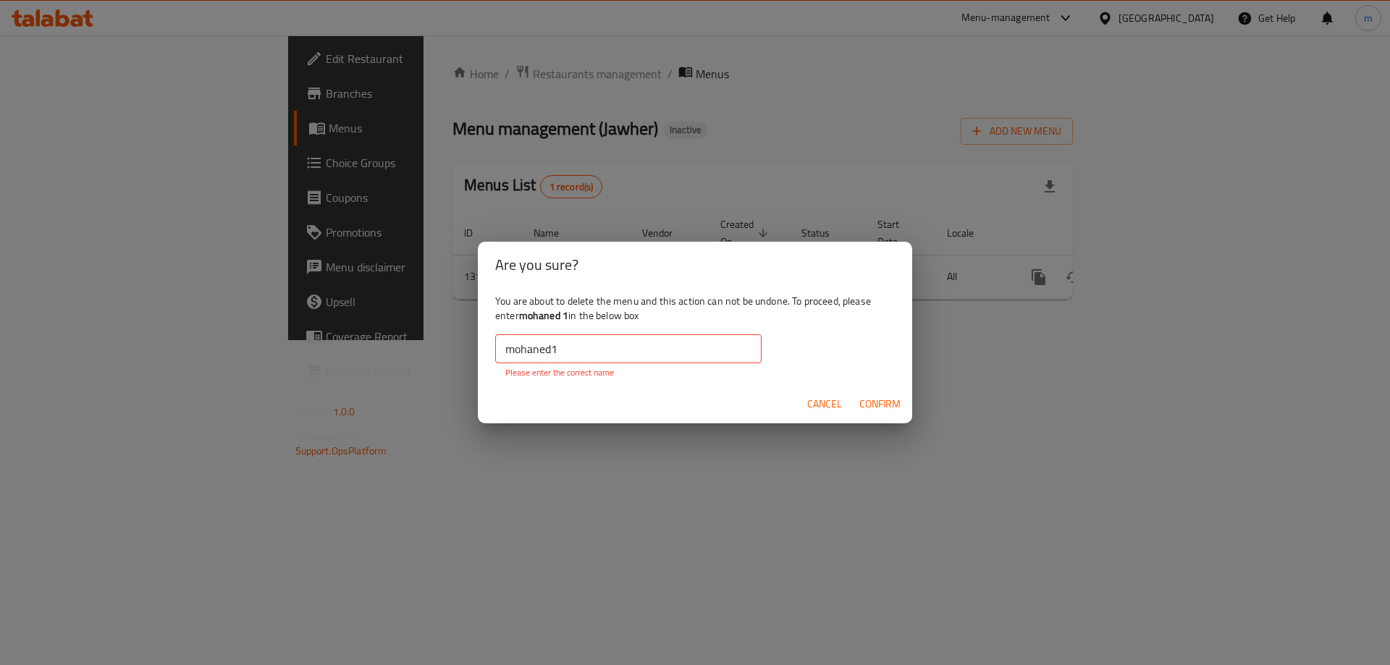
click at [553, 350] on input "mohaned1" at bounding box center [628, 348] width 266 height 29
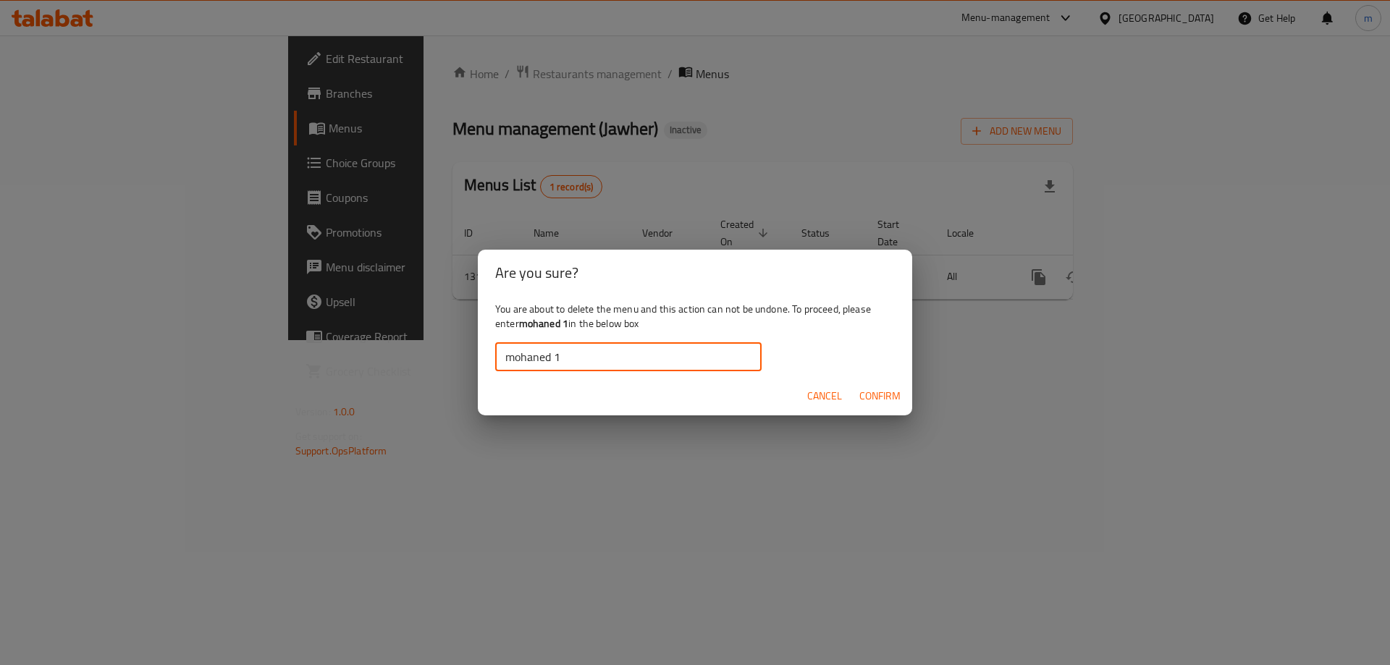
type input "mohaned 1"
click at [868, 397] on span "Confirm" at bounding box center [879, 396] width 41 height 18
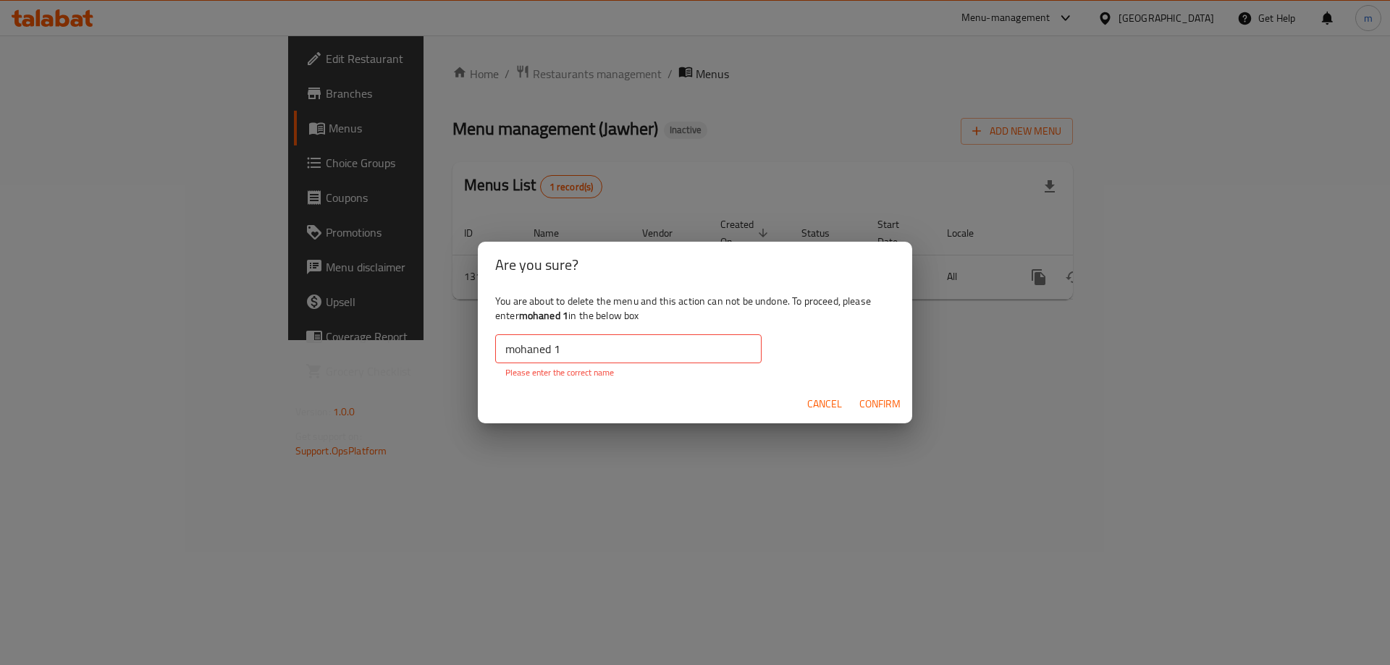
click at [508, 351] on input "mohaned 1" at bounding box center [628, 348] width 266 height 29
click at [866, 400] on span "Confirm" at bounding box center [879, 404] width 41 height 18
click at [585, 352] on input "mohaned 1" at bounding box center [628, 348] width 266 height 29
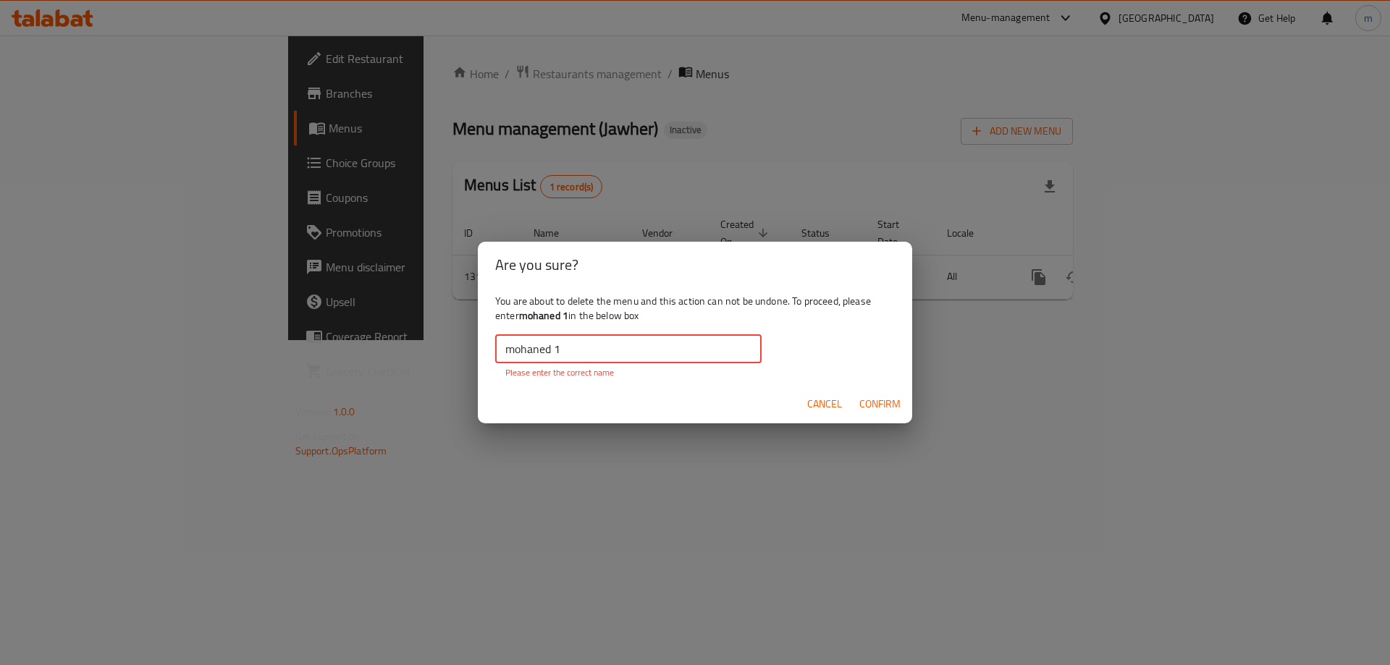
click at [908, 400] on div "Cancel Confirm" at bounding box center [695, 404] width 434 height 38
click at [892, 398] on span "Confirm" at bounding box center [879, 404] width 41 height 18
click at [900, 410] on button "Confirm" at bounding box center [879, 404] width 53 height 27
click at [811, 417] on button "Cancel" at bounding box center [824, 404] width 46 height 27
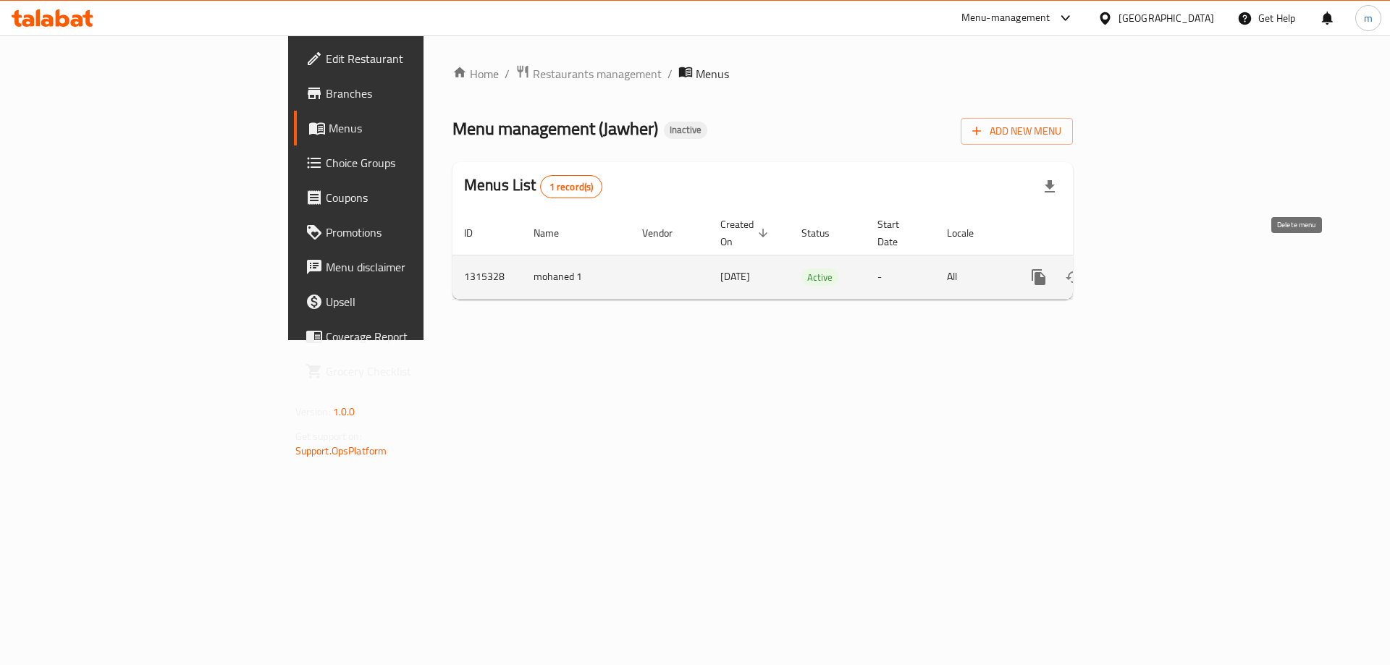
click at [1113, 271] on icon "enhanced table" at bounding box center [1108, 277] width 10 height 13
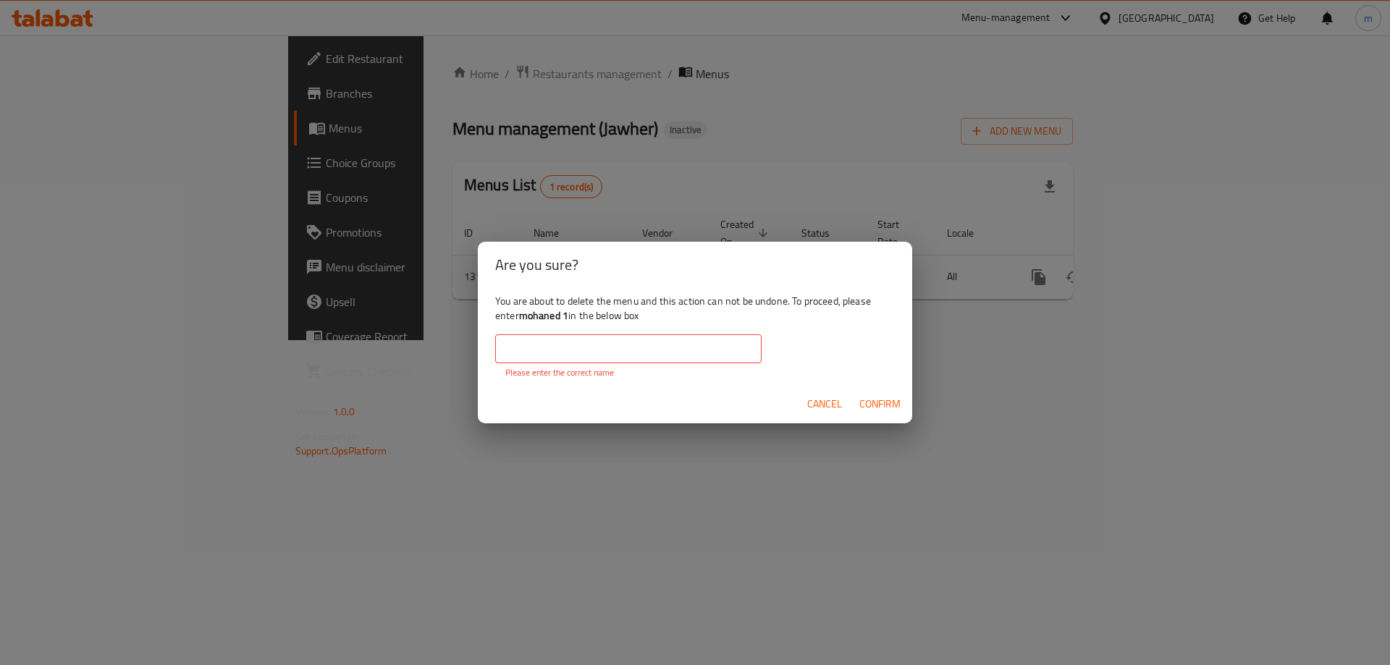
click at [895, 404] on span "Confirm" at bounding box center [879, 404] width 41 height 18
click at [589, 345] on input "text" at bounding box center [628, 348] width 266 height 29
click at [549, 317] on b "mohaned 1" at bounding box center [543, 315] width 49 height 19
click at [558, 318] on b "mohaned 1" at bounding box center [543, 315] width 49 height 19
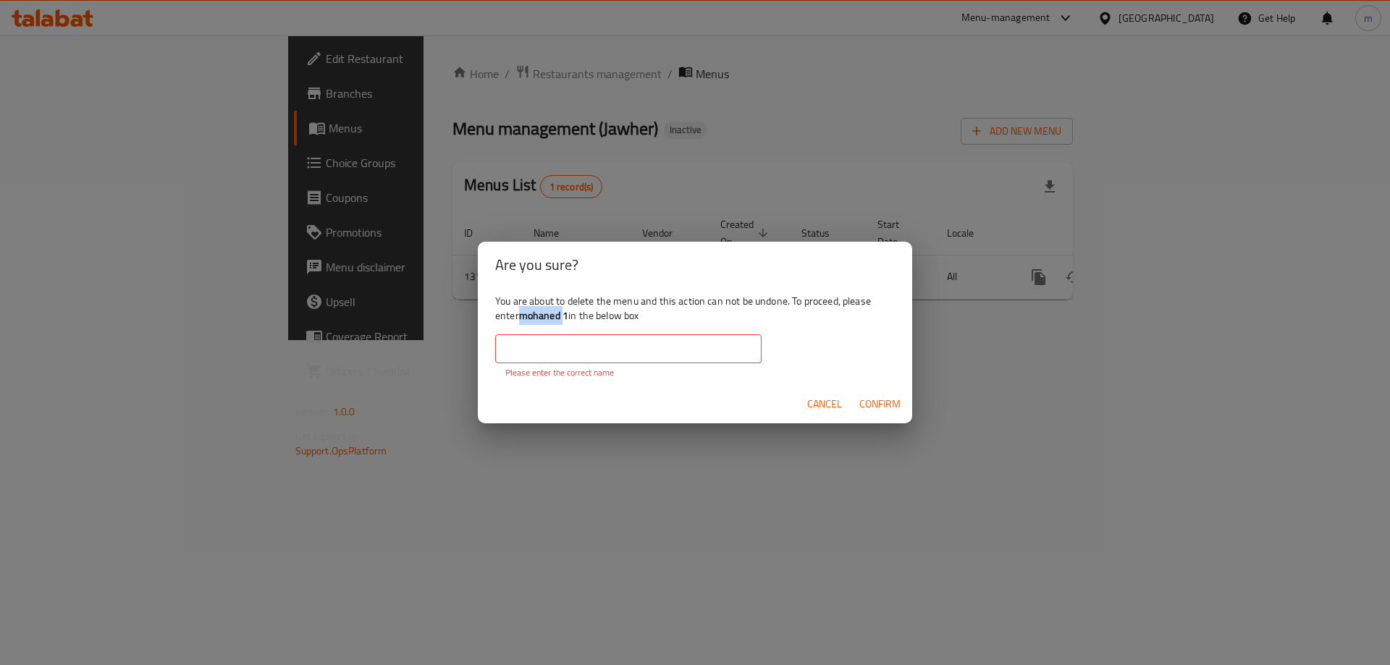
click at [567, 321] on b "mohaned 1" at bounding box center [543, 315] width 49 height 19
drag, startPoint x: 567, startPoint y: 321, endPoint x: 546, endPoint y: 321, distance: 21.0
click at [546, 321] on b "mohaned 1" at bounding box center [543, 315] width 49 height 19
drag, startPoint x: 568, startPoint y: 319, endPoint x: 523, endPoint y: 320, distance: 45.6
click at [523, 320] on b "mohaned 1" at bounding box center [543, 315] width 49 height 19
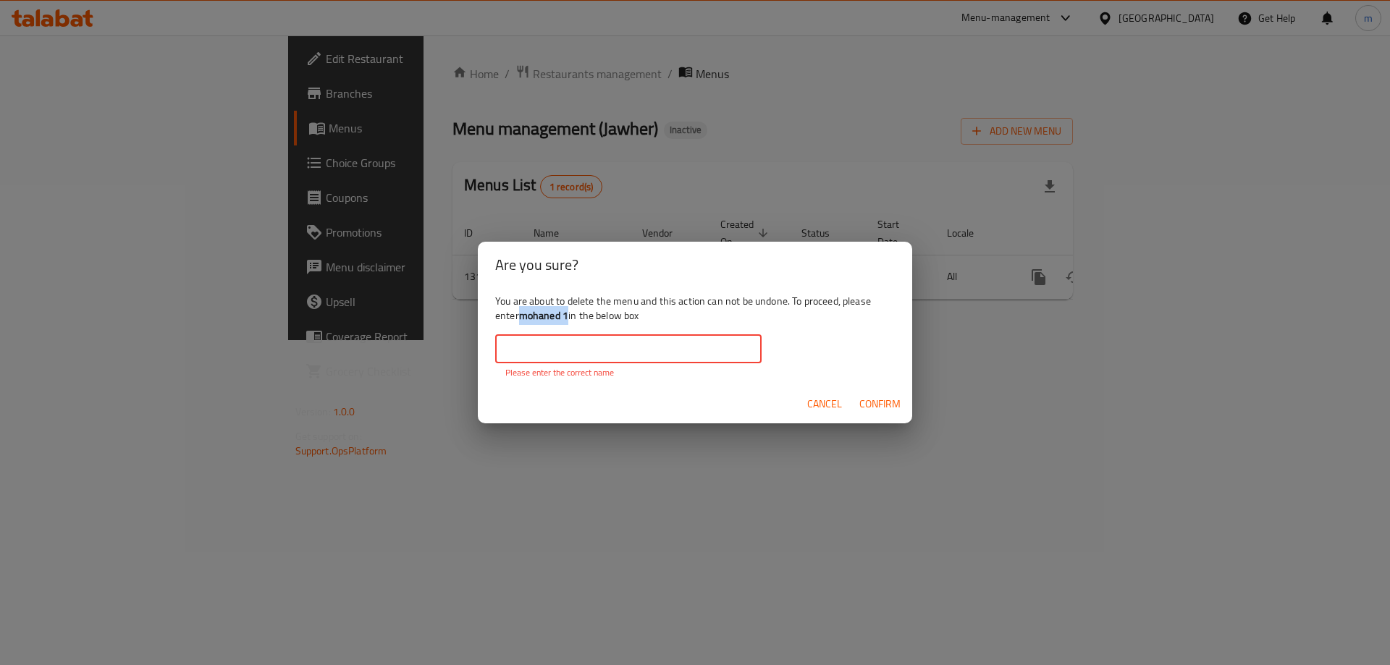
click at [577, 348] on input "text" at bounding box center [628, 348] width 266 height 29
paste input "mohaned 1"
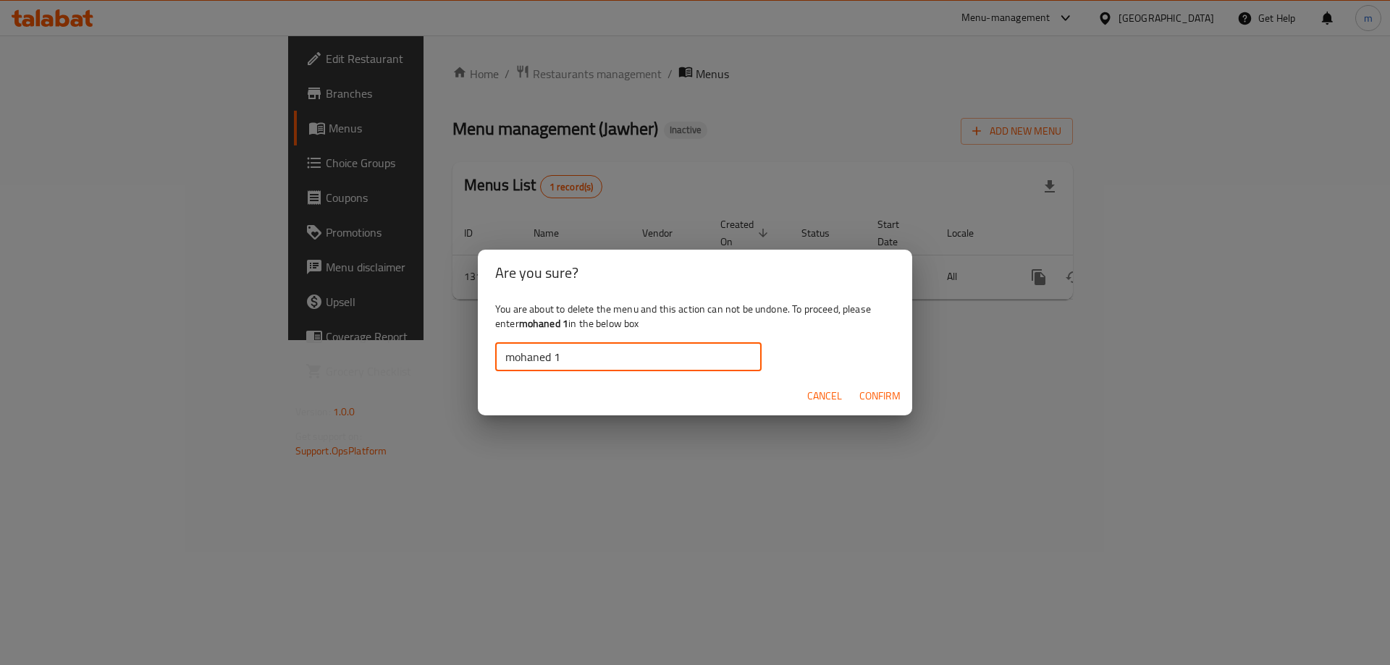
type input "mohaned 1"
click at [865, 392] on span "Confirm" at bounding box center [879, 396] width 41 height 18
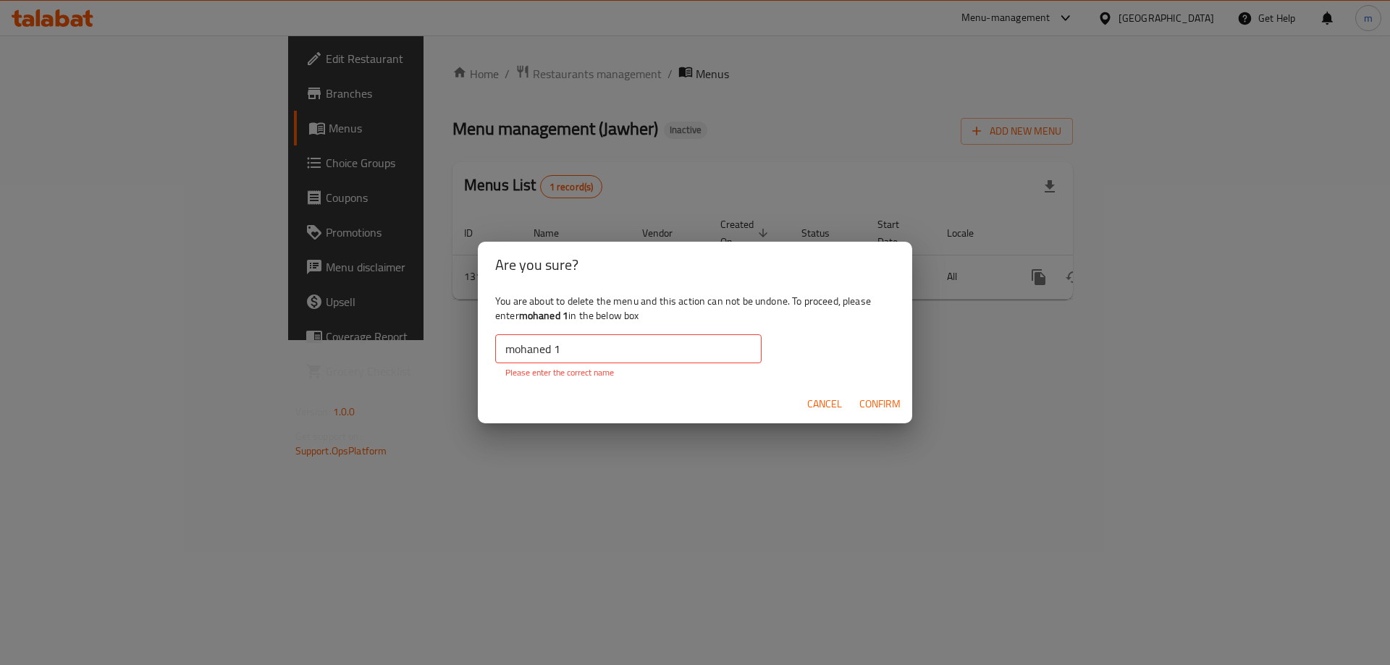
click at [1018, 339] on div "Are you sure? You are about to delete the menu and this action can not be undon…" at bounding box center [695, 332] width 1390 height 665
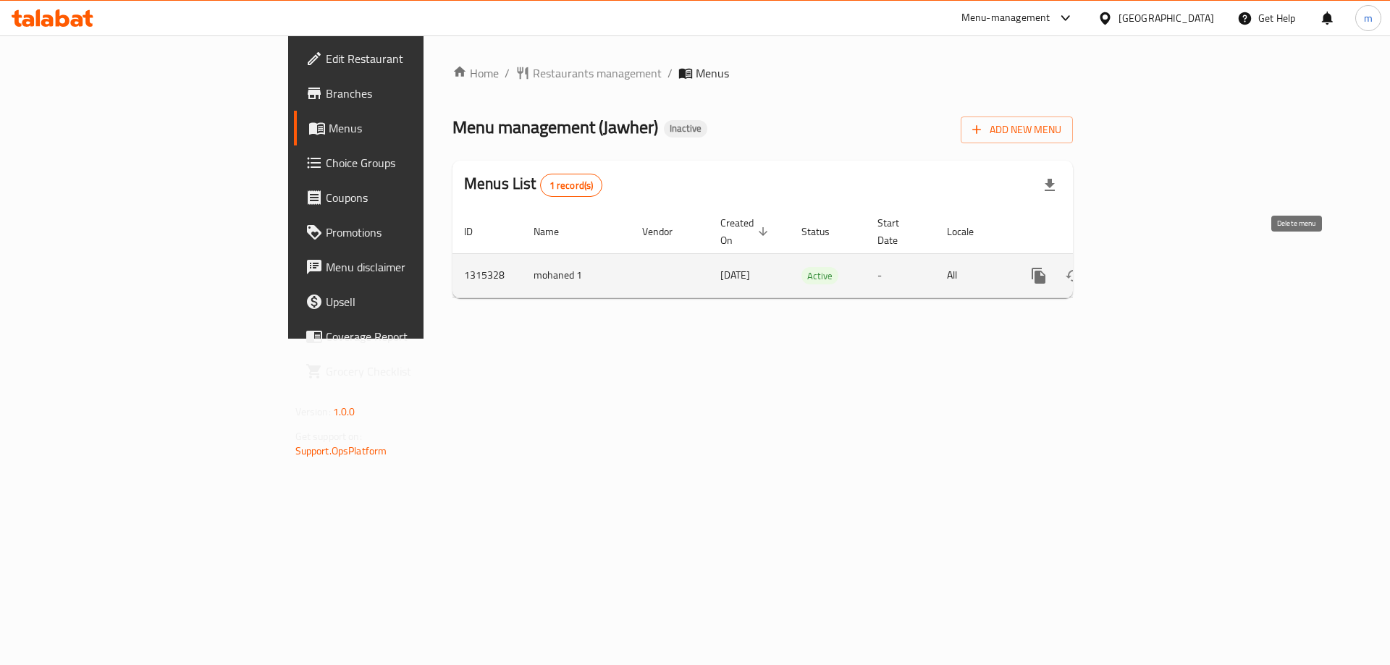
click at [1117, 267] on icon "enhanced table" at bounding box center [1107, 275] width 17 height 17
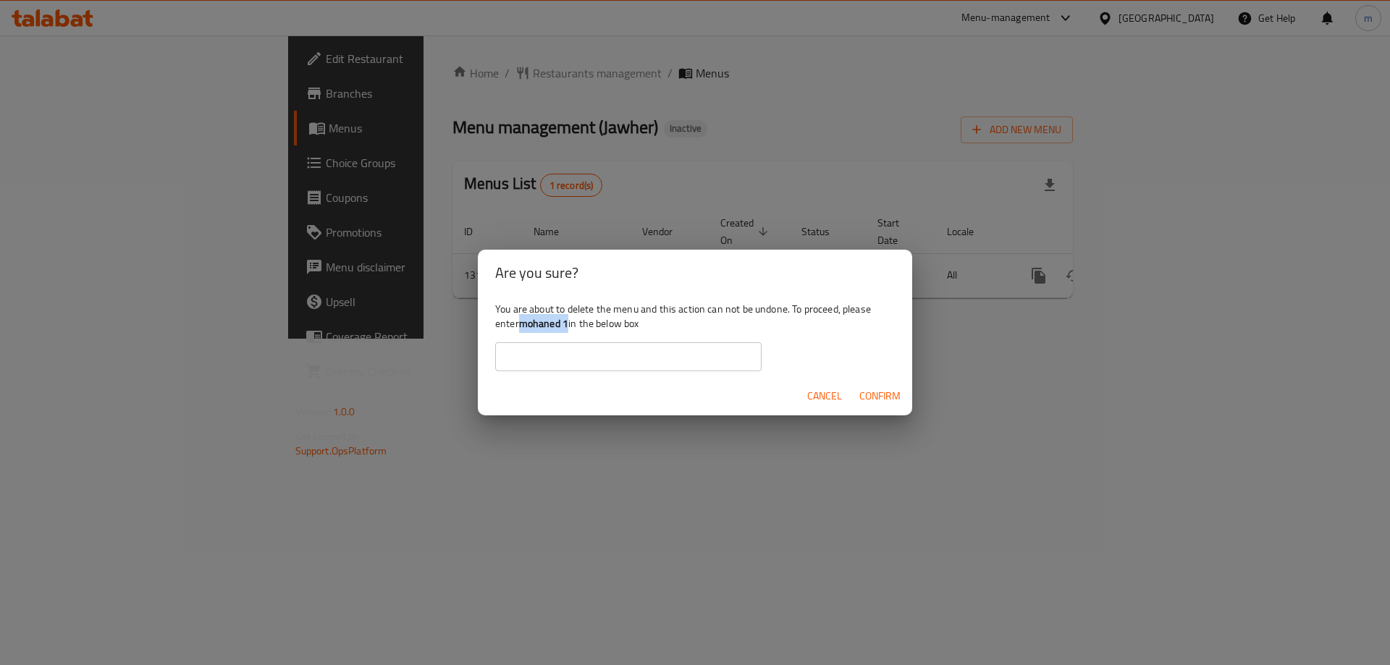
drag, startPoint x: 567, startPoint y: 329, endPoint x: 523, endPoint y: 327, distance: 44.2
click at [523, 327] on b "mohaned 1" at bounding box center [543, 323] width 49 height 19
copy b "mohaned 1"
click at [603, 377] on div "Cancel Confirm" at bounding box center [695, 396] width 434 height 38
click at [599, 360] on input "text" at bounding box center [628, 356] width 266 height 29
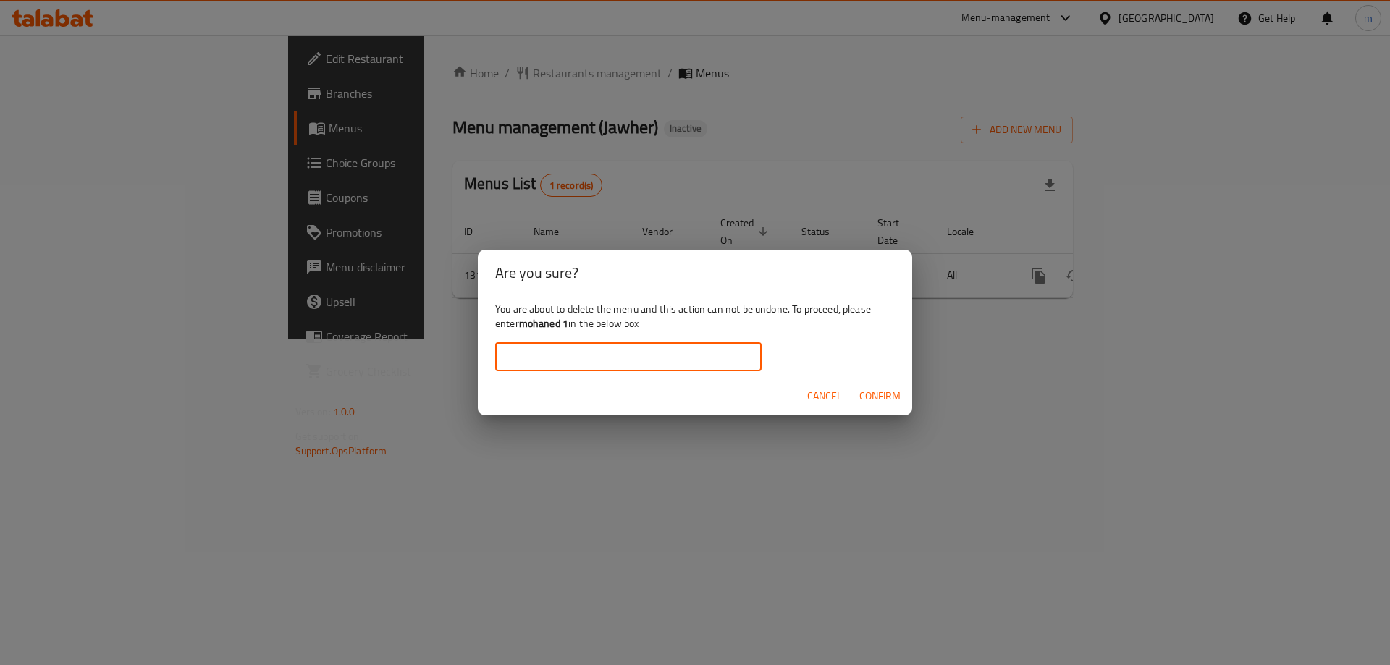
paste input "mohaned 1"
type input "mohaned 1"
click at [877, 398] on span "Confirm" at bounding box center [879, 396] width 41 height 18
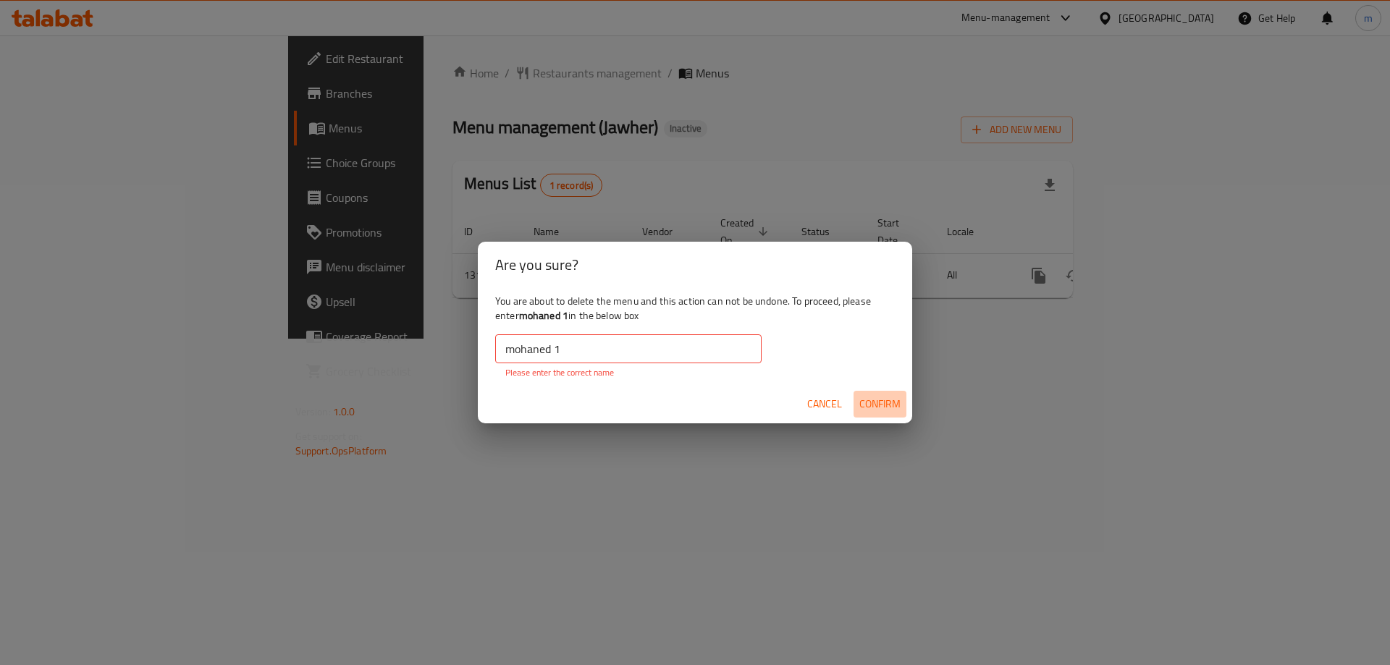
click at [877, 398] on span "Confirm" at bounding box center [879, 404] width 41 height 18
drag, startPoint x: 877, startPoint y: 398, endPoint x: 908, endPoint y: 386, distance: 33.5
click at [880, 397] on span "Confirm" at bounding box center [879, 404] width 41 height 18
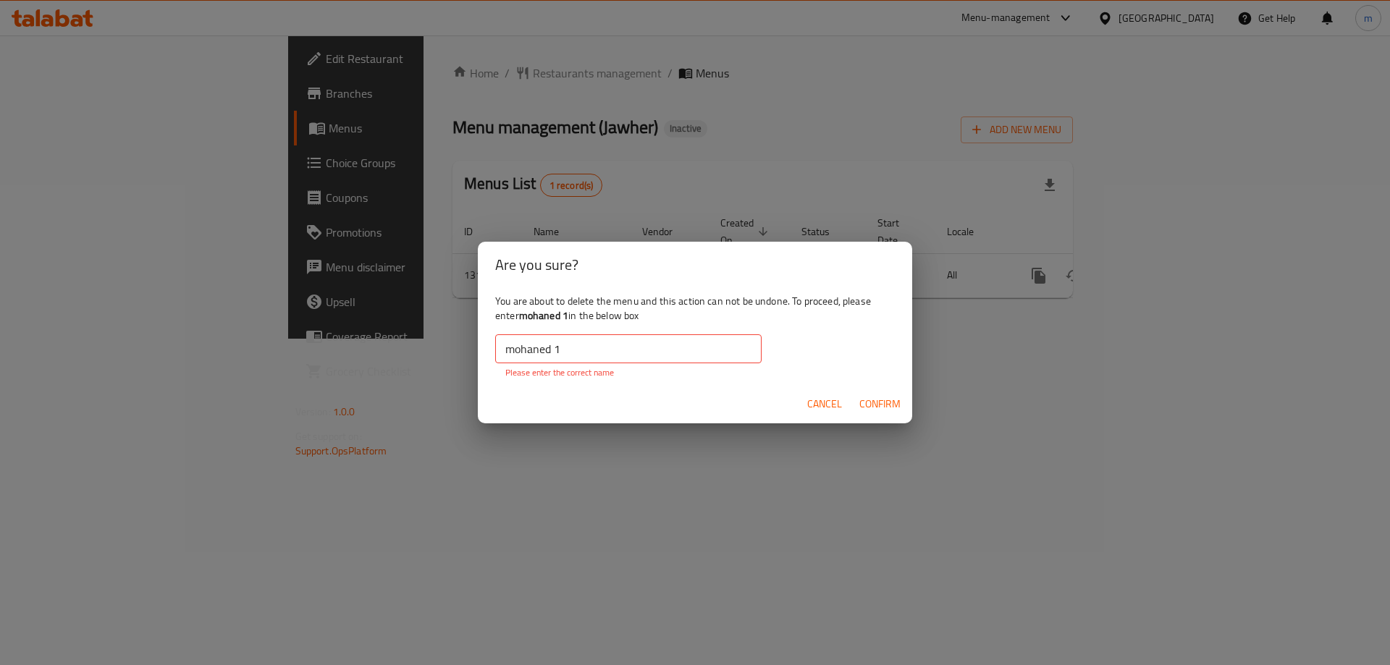
click at [901, 389] on div "Cancel Confirm" at bounding box center [695, 404] width 434 height 38
click at [988, 357] on div "Are you sure? You are about to delete the menu and this action can not be undon…" at bounding box center [695, 332] width 1390 height 665
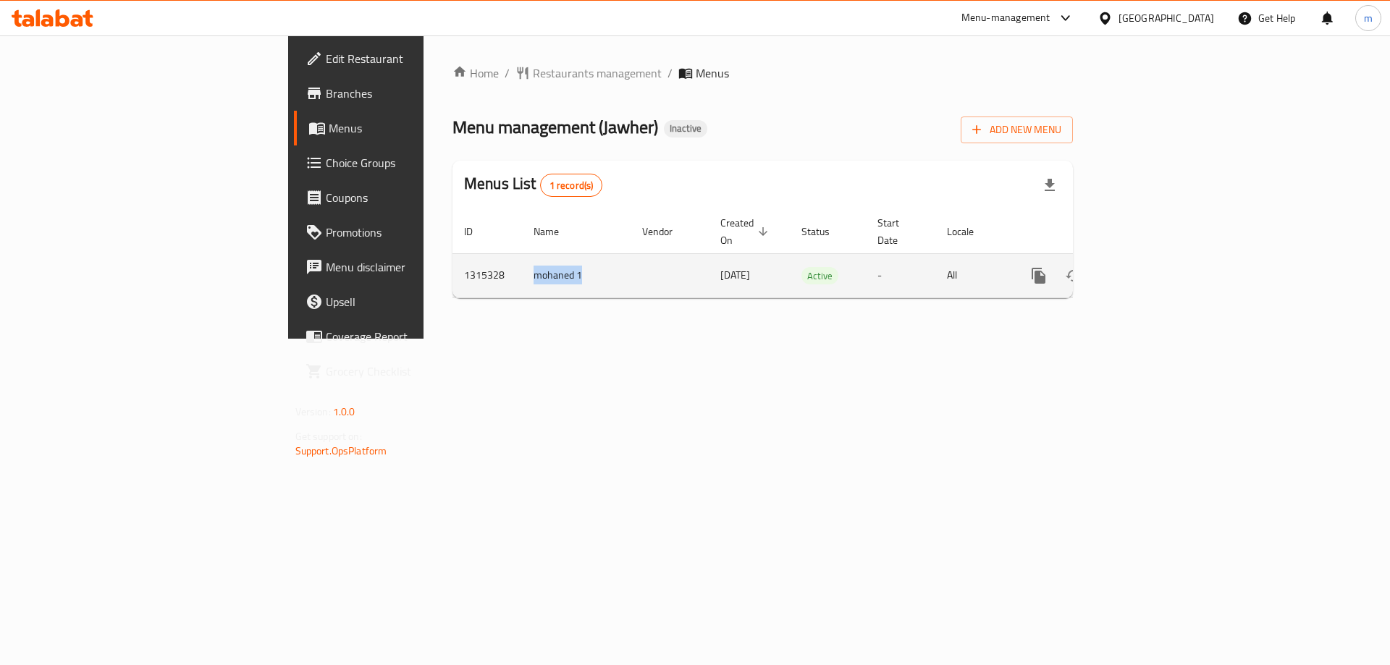
drag, startPoint x: 393, startPoint y: 260, endPoint x: 342, endPoint y: 260, distance: 51.4
click at [522, 260] on td "mohaned 1" at bounding box center [576, 275] width 109 height 44
copy td "mohaned 1"
click at [1113, 269] on icon "enhanced table" at bounding box center [1108, 275] width 10 height 13
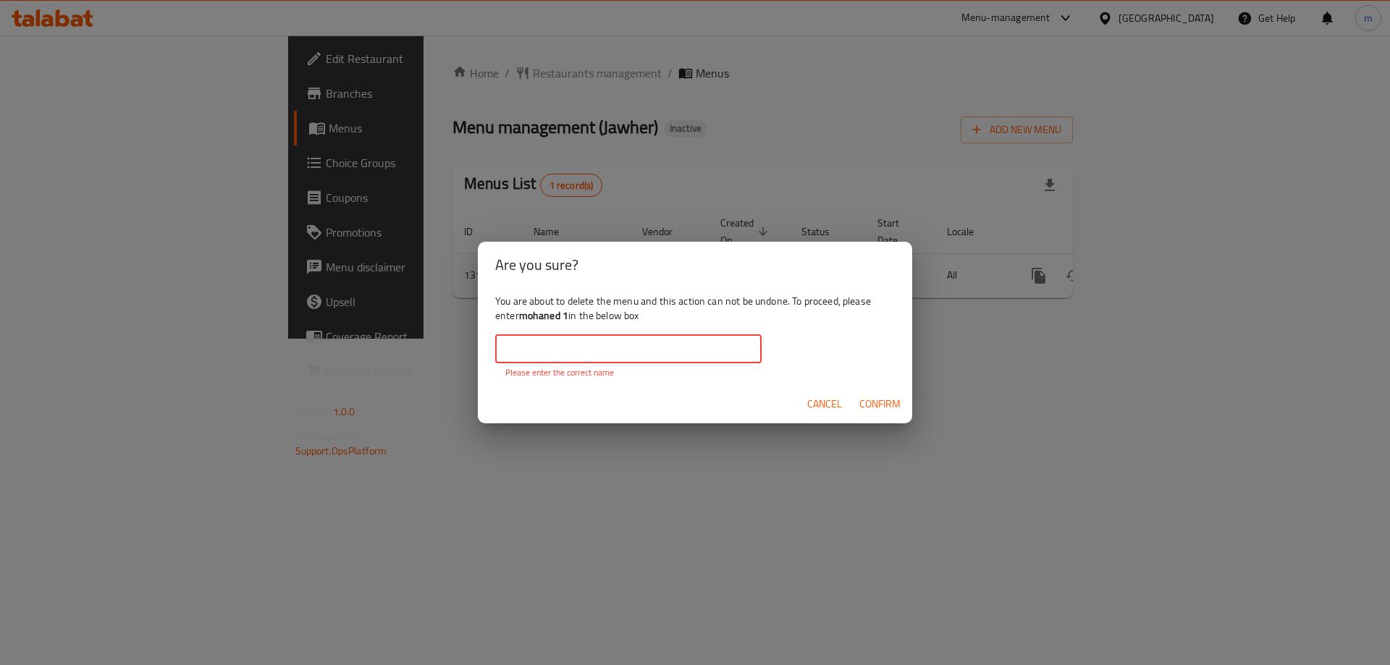
click at [536, 353] on input "text" at bounding box center [628, 348] width 266 height 29
paste input "mohaned 1"
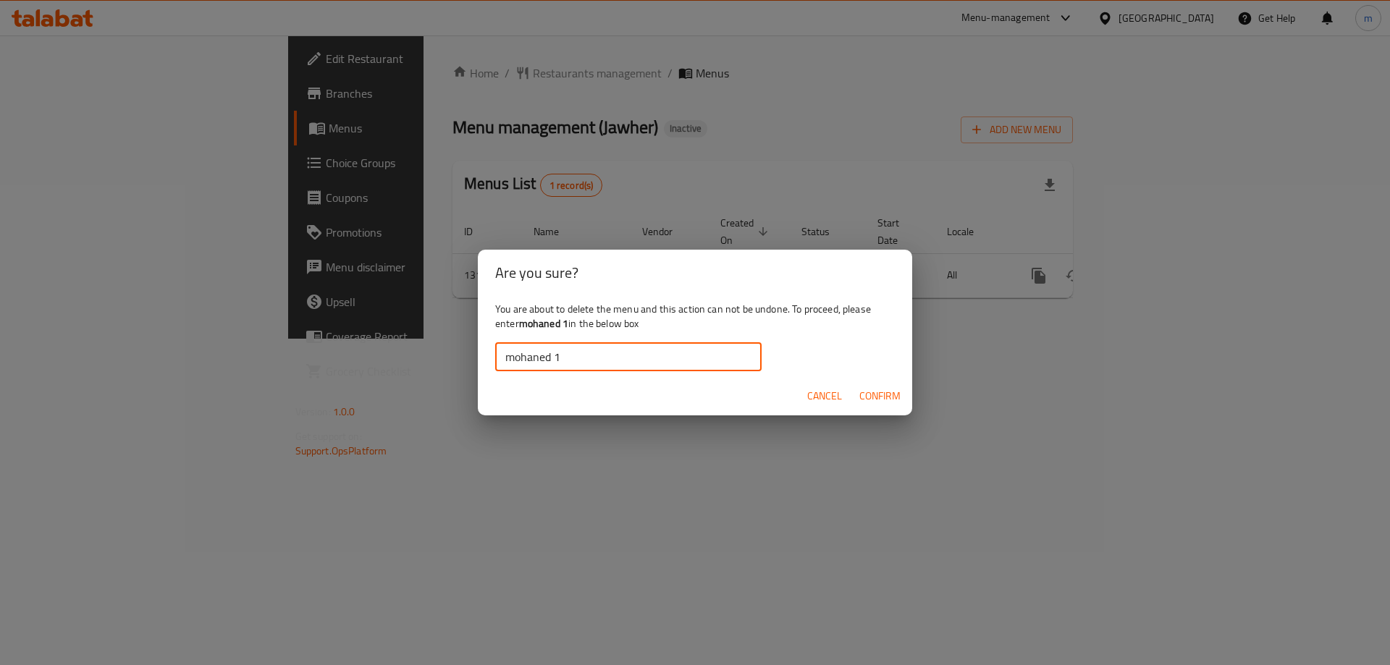
type input "mohaned 1"
click at [895, 405] on span "Confirm" at bounding box center [879, 396] width 41 height 18
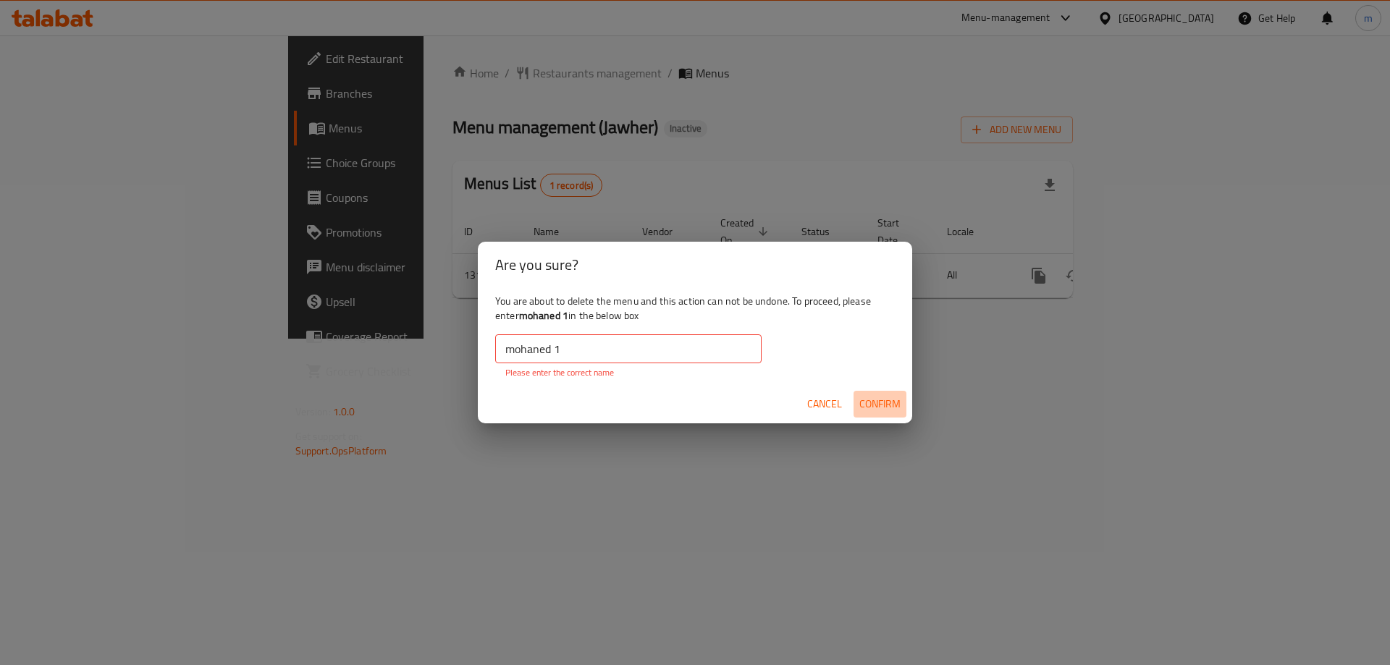
click at [895, 405] on span "Confirm" at bounding box center [879, 404] width 41 height 18
click at [557, 352] on input "mohaned 1" at bounding box center [628, 348] width 266 height 29
drag, startPoint x: 795, startPoint y: 444, endPoint x: 812, endPoint y: 455, distance: 19.9
click at [798, 447] on div "Are you sure? You are about to delete the menu and this action can not be undon…" at bounding box center [695, 332] width 1390 height 665
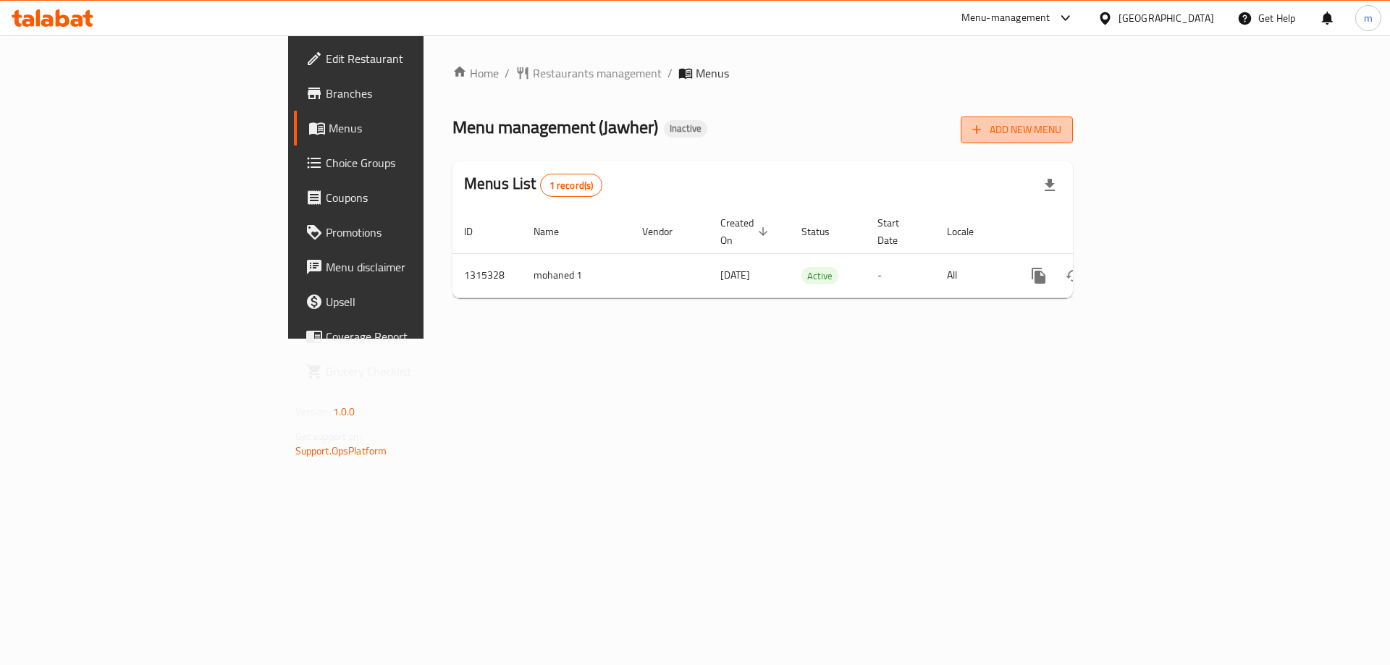
click at [1061, 134] on span "Add New Menu" at bounding box center [1016, 130] width 89 height 18
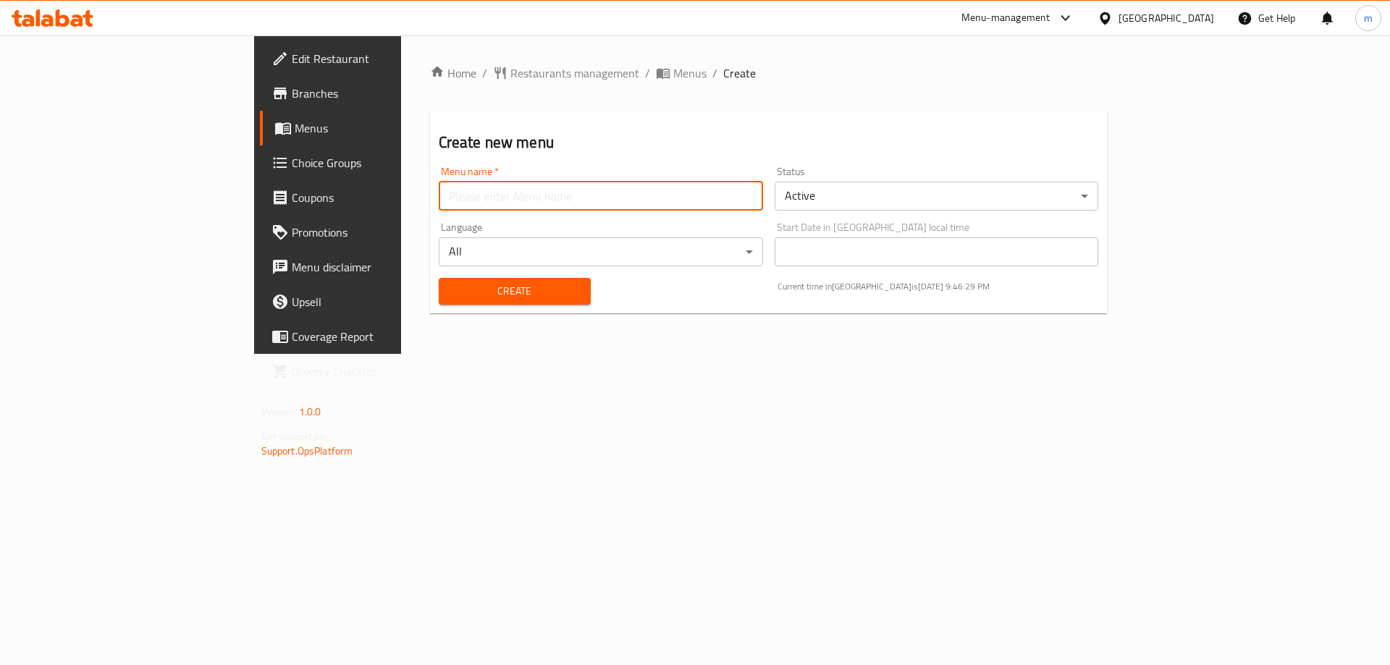
click at [706, 194] on input "text" at bounding box center [601, 196] width 324 height 29
type input "Honda"
click at [499, 274] on div "Create" at bounding box center [514, 291] width 169 height 44
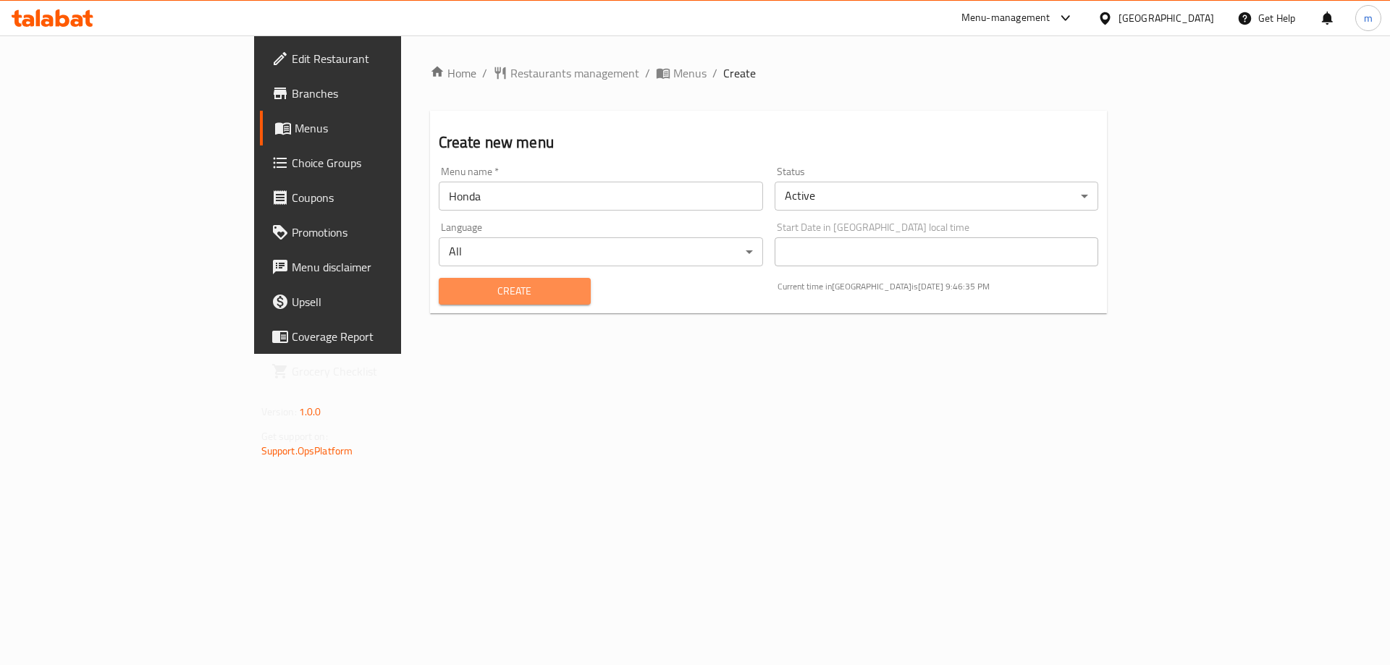
click at [502, 287] on span "Create" at bounding box center [514, 291] width 129 height 18
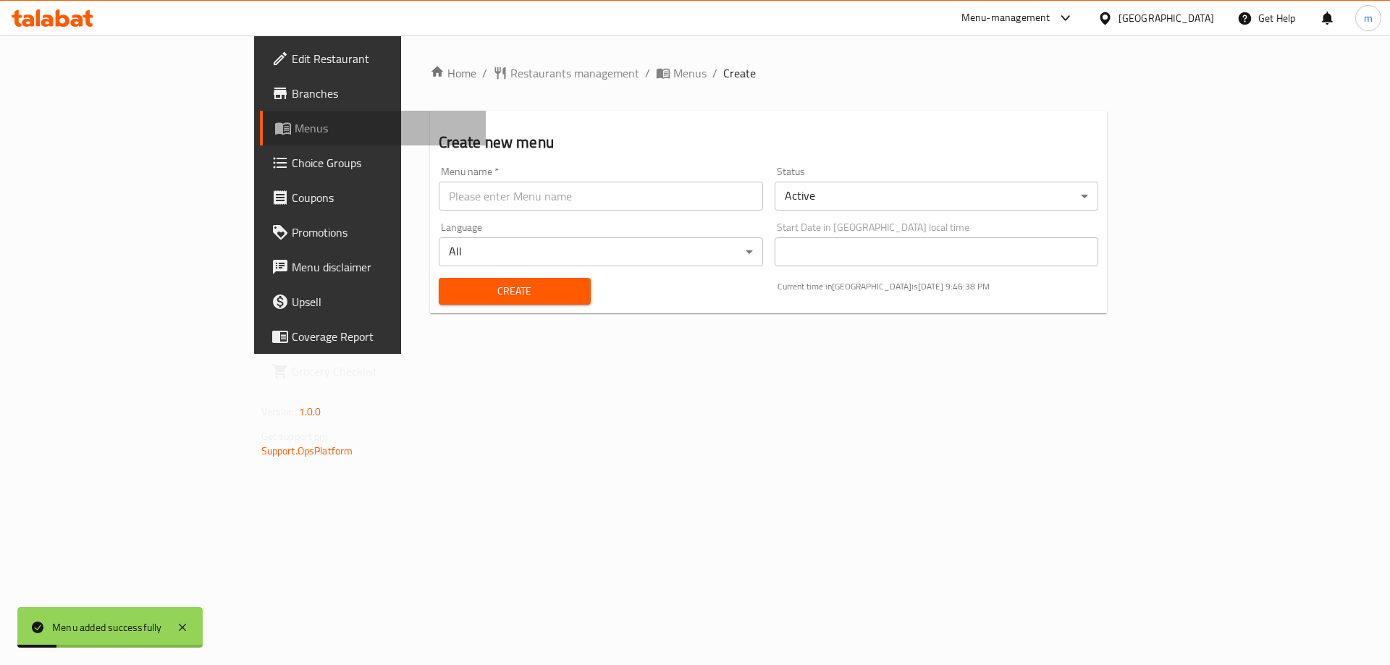
click at [260, 137] on link "Menus" at bounding box center [373, 128] width 227 height 35
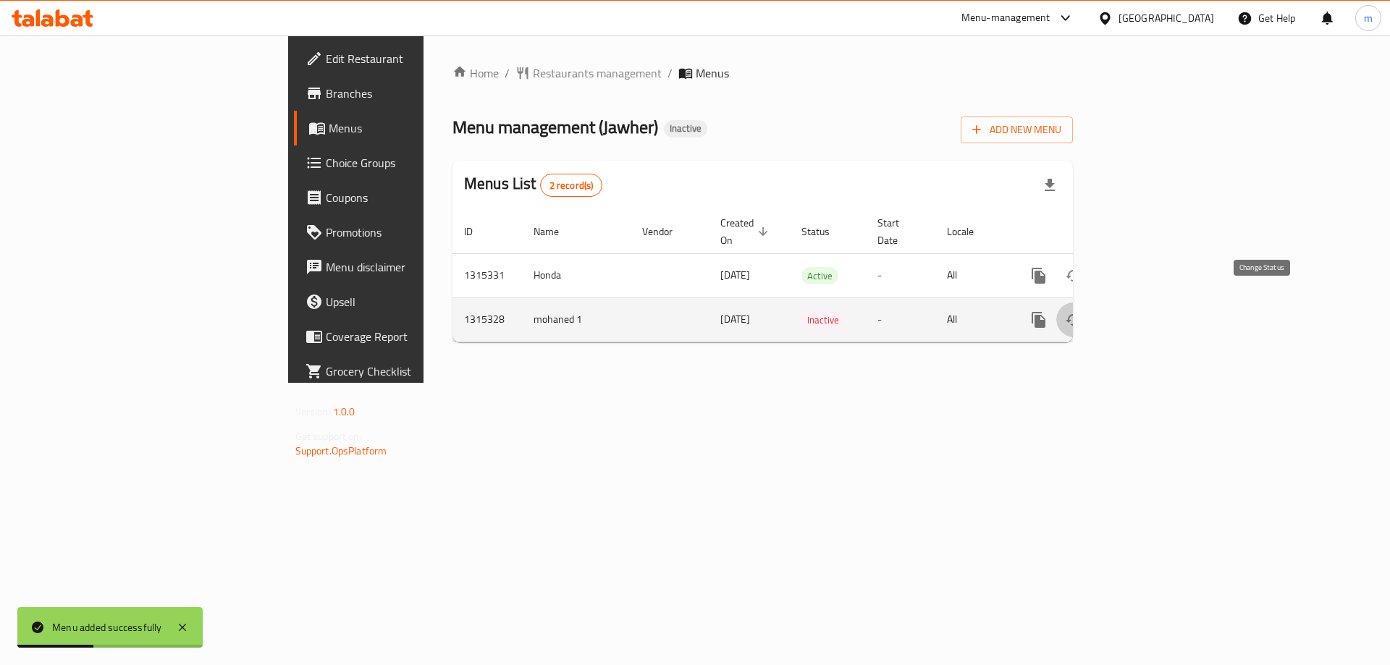
click at [1091, 313] on button "enhanced table" at bounding box center [1073, 320] width 35 height 35
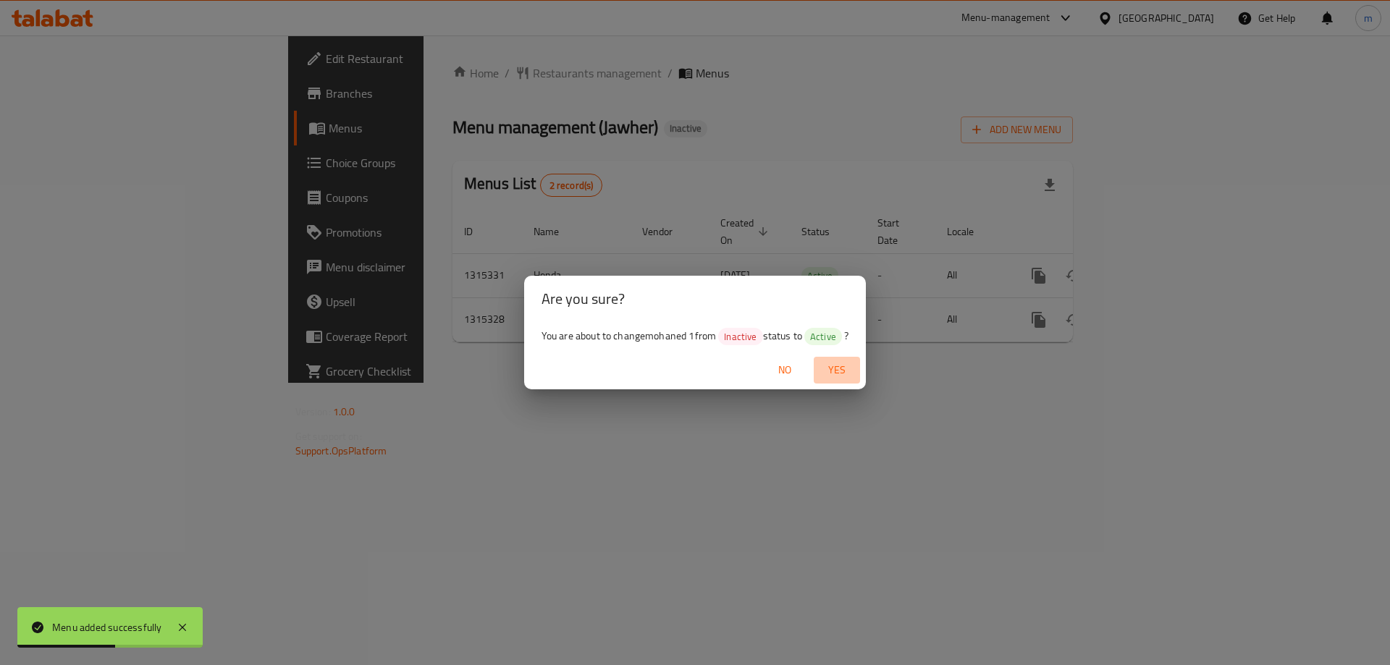
click at [840, 365] on span "Yes" at bounding box center [836, 370] width 35 height 18
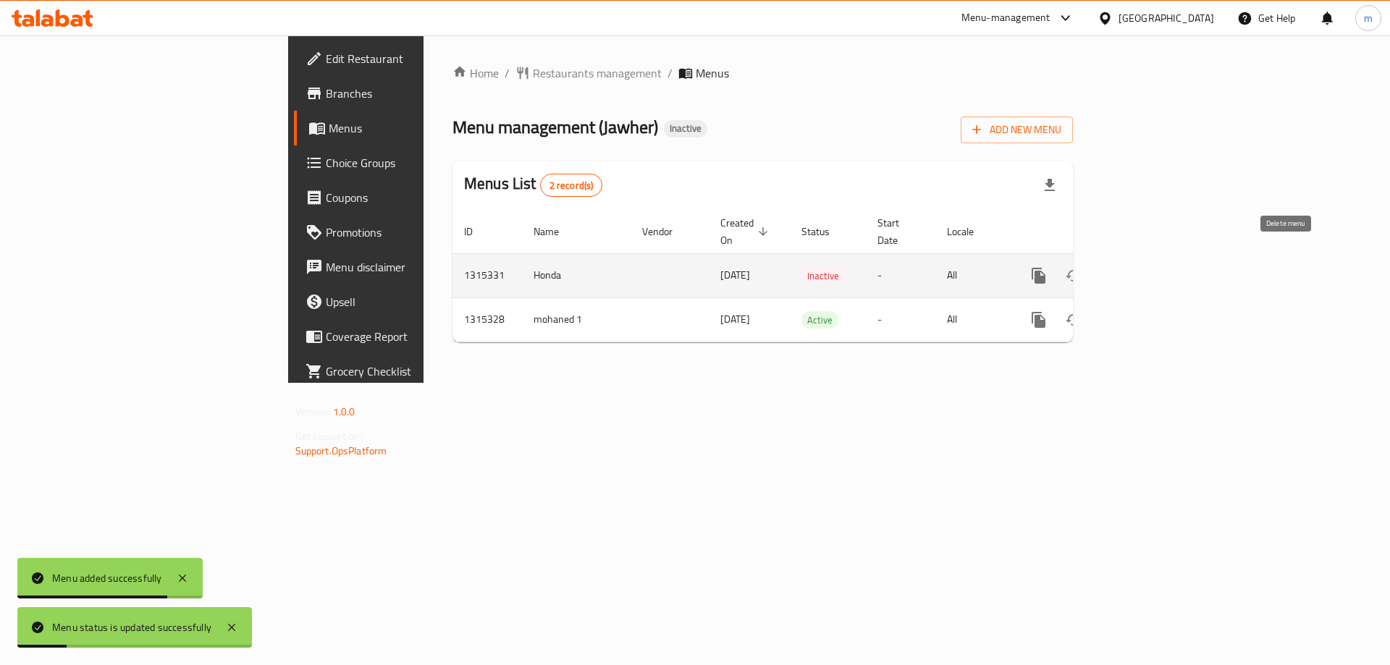
click at [1117, 267] on icon "enhanced table" at bounding box center [1107, 275] width 17 height 17
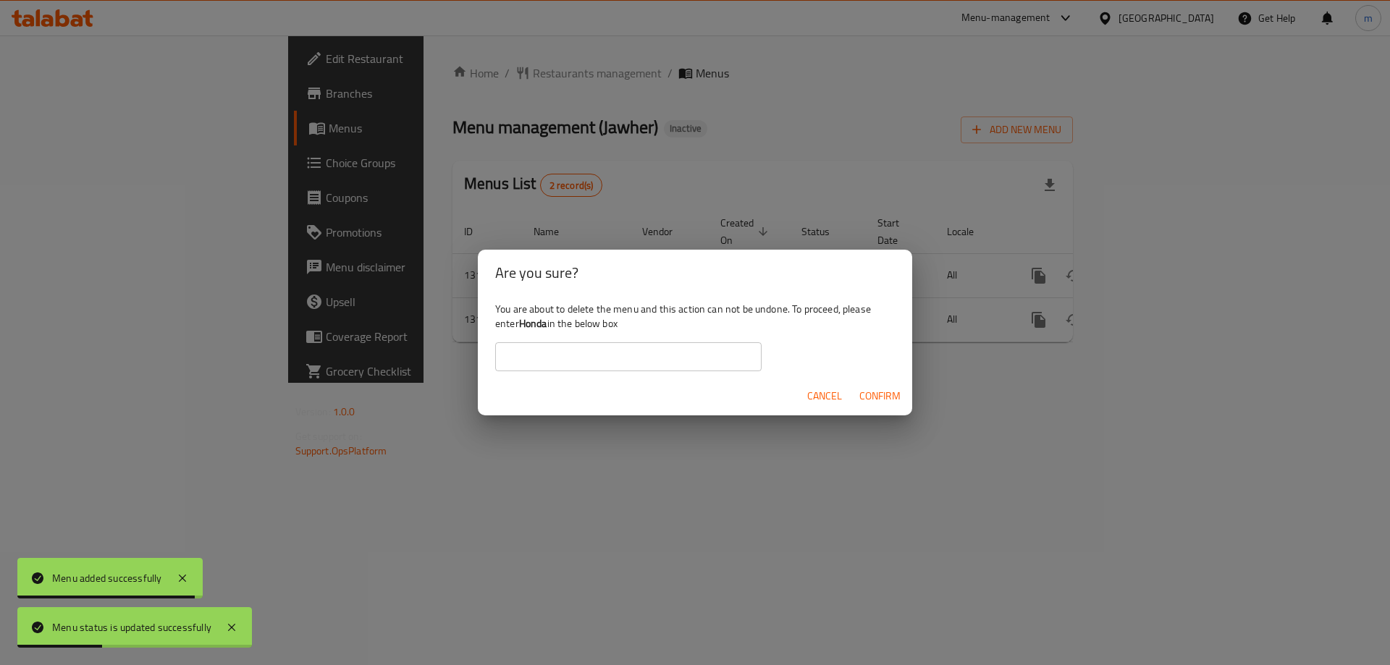
click at [389, 322] on div "Are you sure? You are about to delete the menu and this action can not be undon…" at bounding box center [695, 332] width 1390 height 665
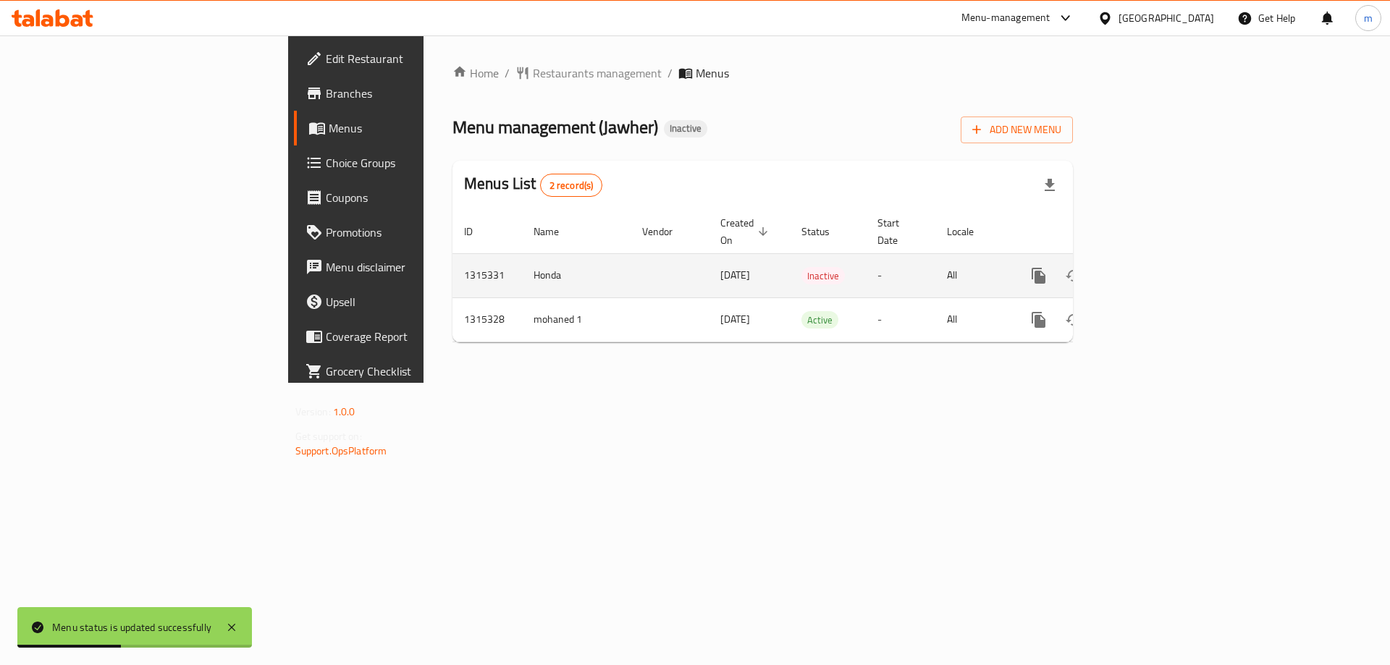
click at [1091, 269] on button "enhanced table" at bounding box center [1073, 275] width 35 height 35
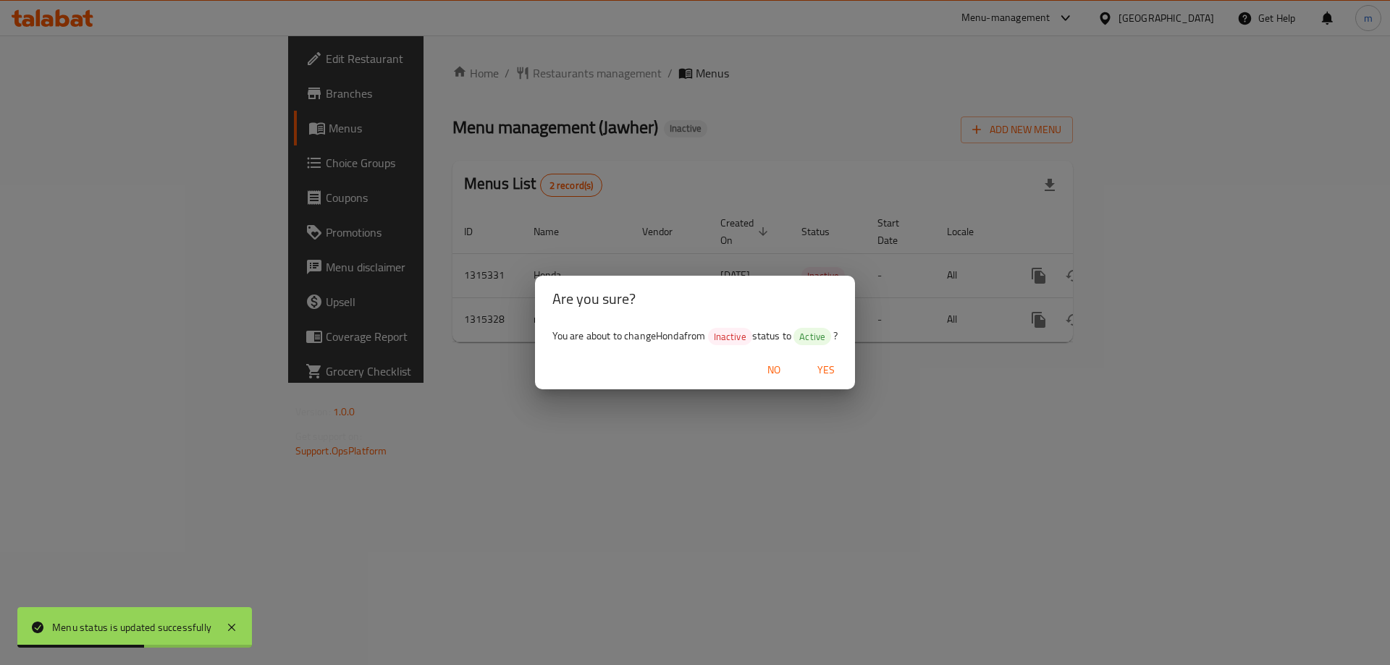
click at [829, 364] on span "Yes" at bounding box center [825, 370] width 35 height 18
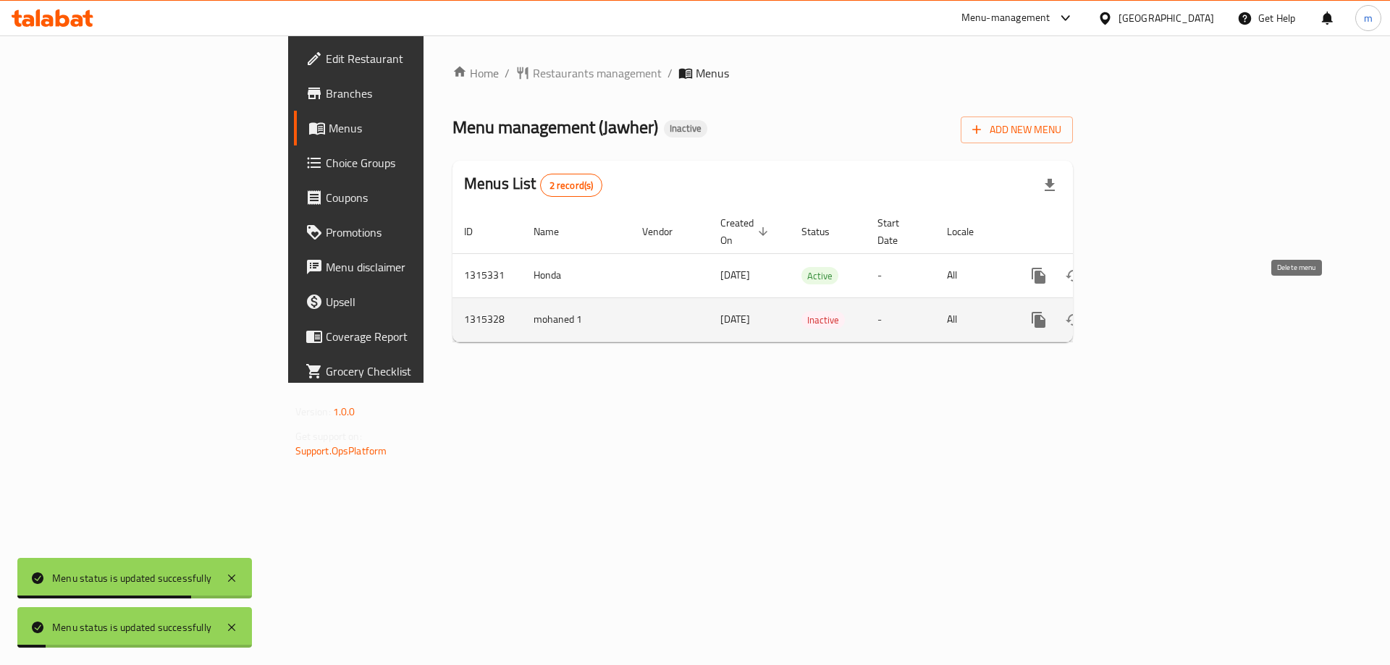
click at [1117, 311] on icon "enhanced table" at bounding box center [1107, 319] width 17 height 17
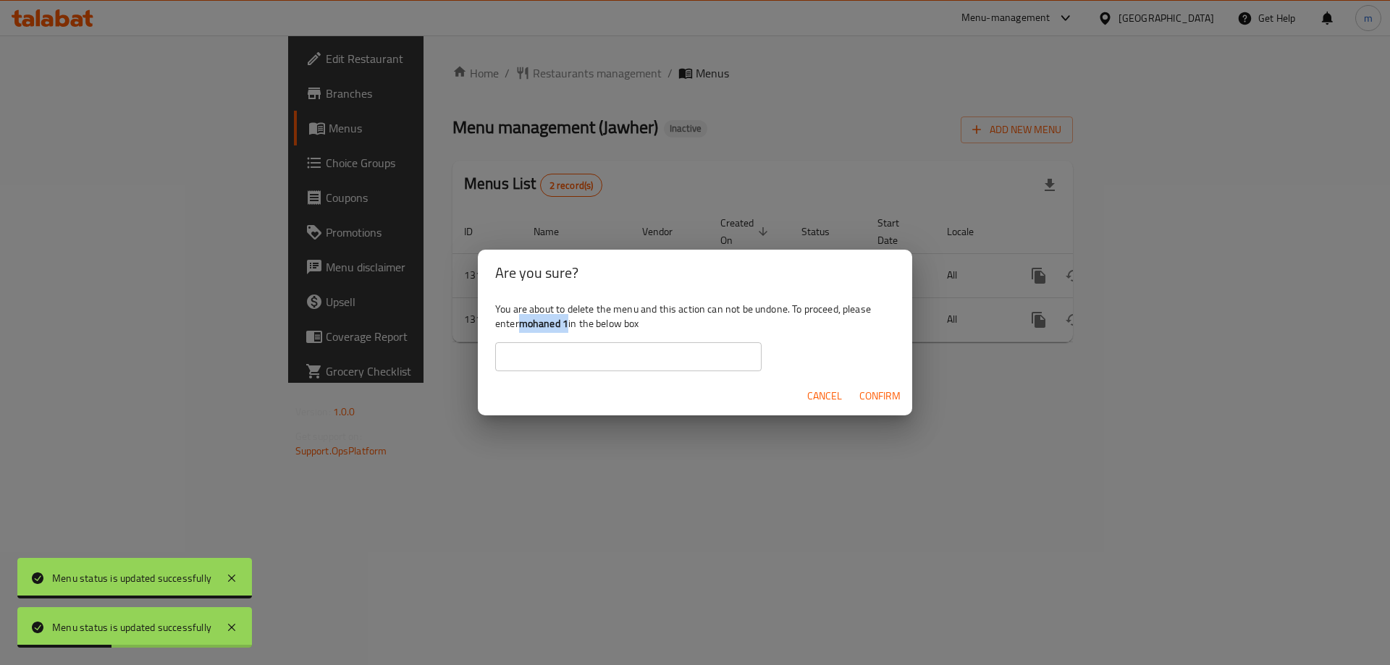
drag, startPoint x: 570, startPoint y: 322, endPoint x: 523, endPoint y: 326, distance: 48.0
click at [520, 326] on b "mohaned 1" at bounding box center [543, 323] width 49 height 19
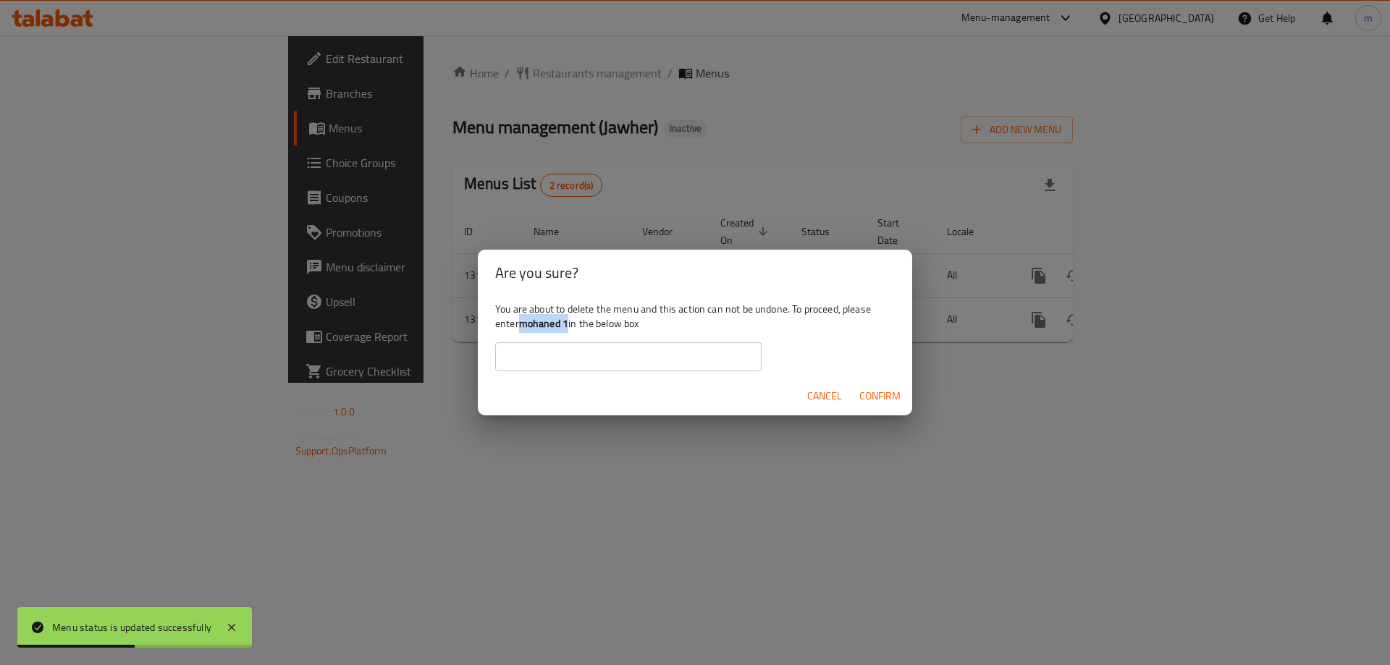
copy b "mohaned 1"
click at [584, 363] on input "text" at bounding box center [628, 356] width 266 height 29
paste input "mohaned 1"
type input "mohaned 1"
click at [869, 396] on span "Confirm" at bounding box center [879, 396] width 41 height 18
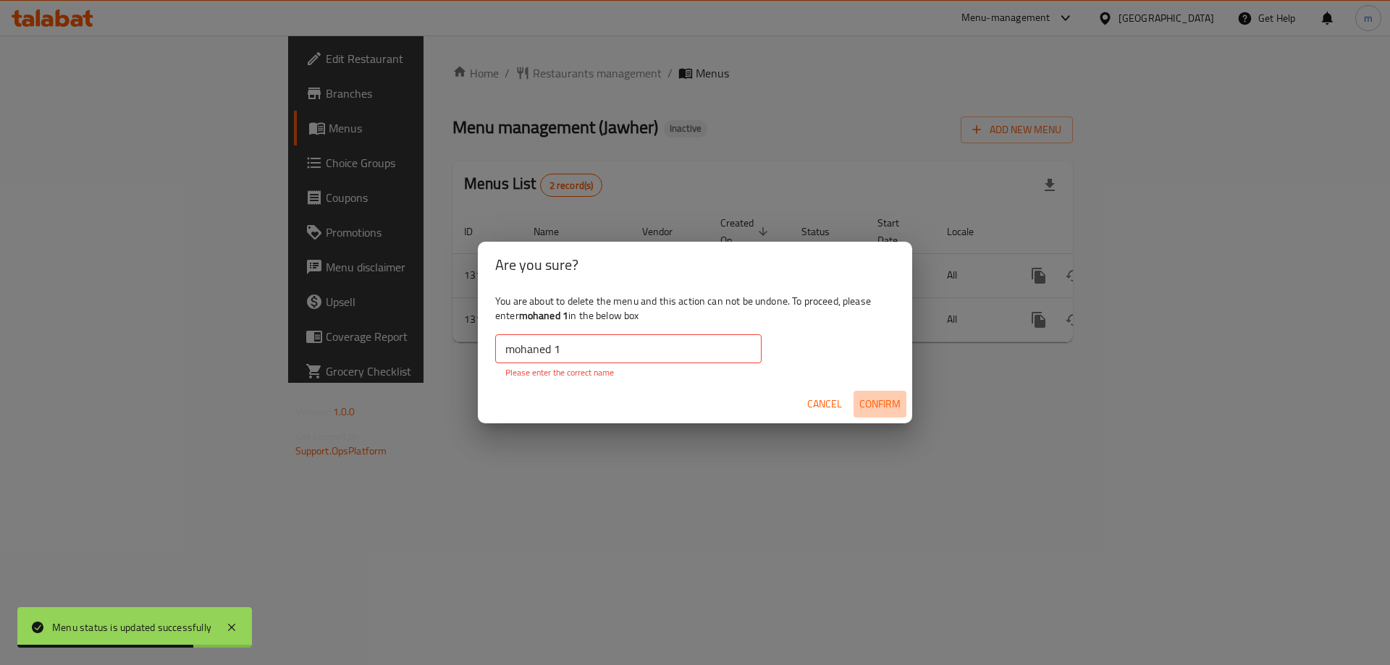
click at [869, 396] on span "Confirm" at bounding box center [879, 404] width 41 height 18
click at [1086, 358] on div "Are you sure? You are about to delete the menu and this action can not be undon…" at bounding box center [695, 332] width 1390 height 665
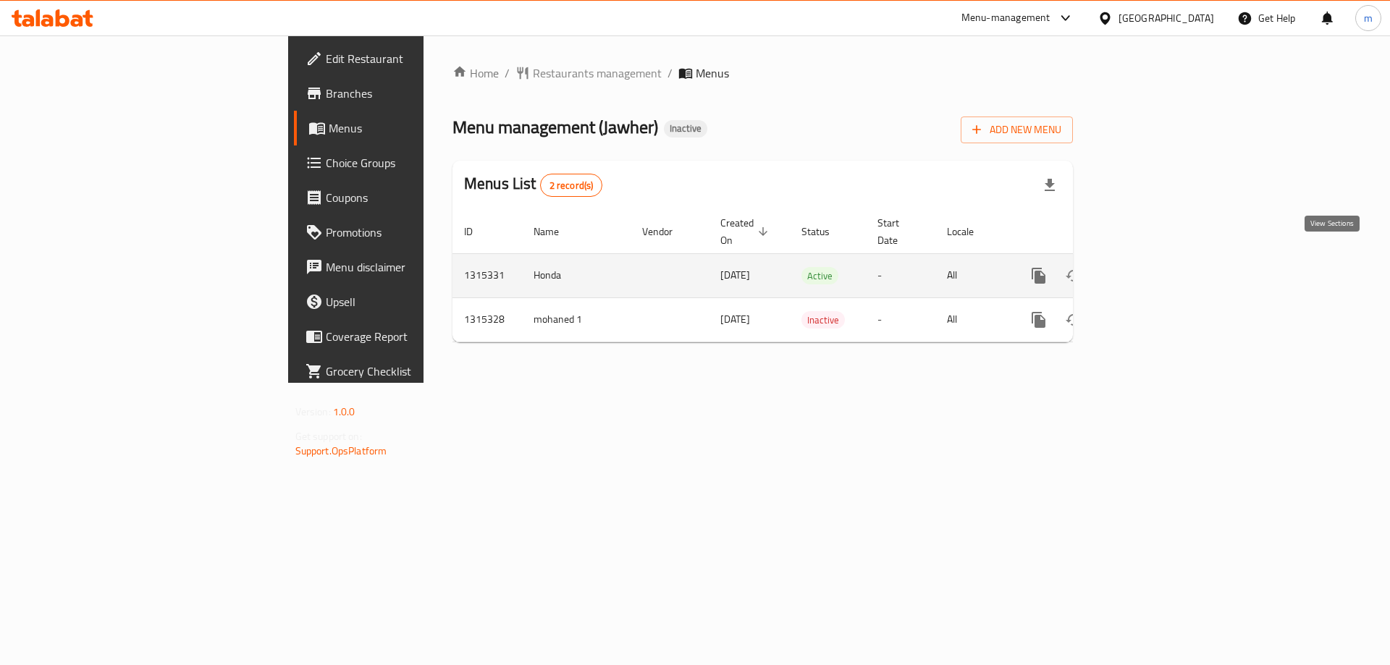
click at [1160, 263] on link "enhanced table" at bounding box center [1142, 275] width 35 height 35
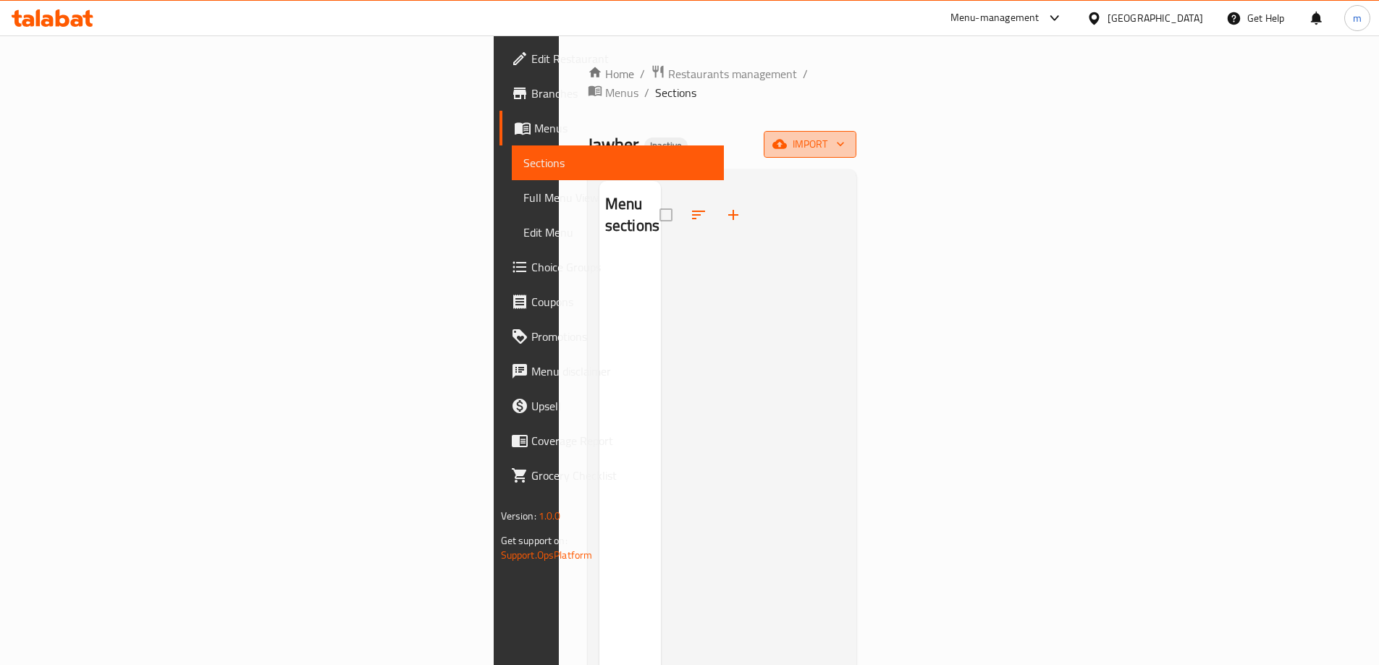
click at [845, 135] on span "import" at bounding box center [809, 144] width 69 height 18
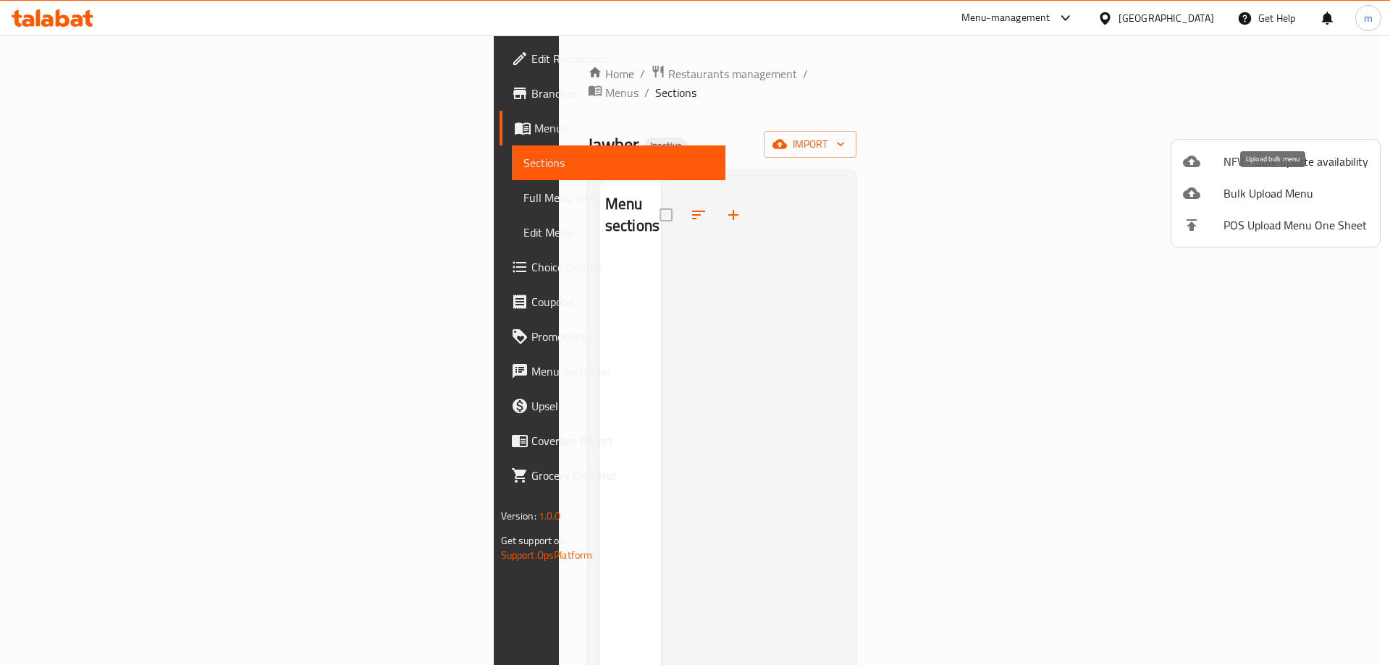
click at [1278, 185] on span "Bulk Upload Menu" at bounding box center [1295, 193] width 145 height 17
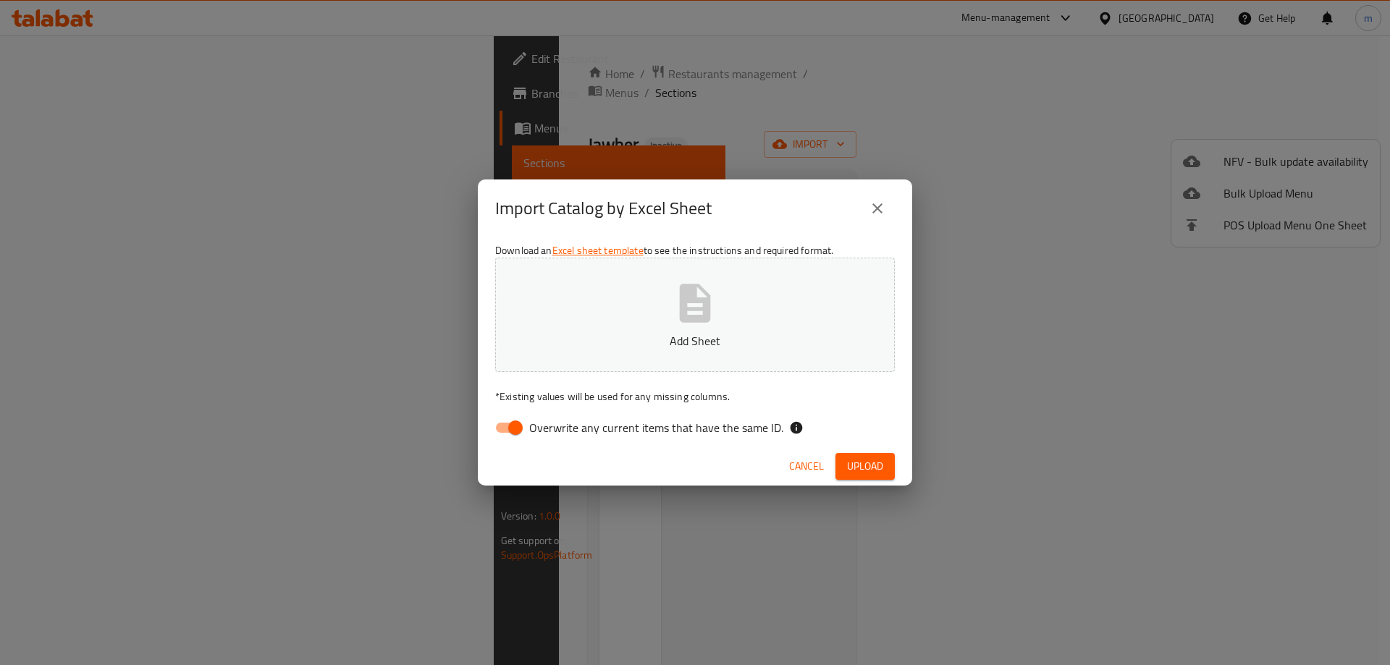
click at [511, 429] on input "Overwrite any current items that have the same ID." at bounding box center [515, 428] width 83 height 28
checkbox input "false"
click at [664, 328] on button "Add Sheet" at bounding box center [695, 315] width 400 height 114
click at [873, 470] on span "Upload" at bounding box center [865, 466] width 36 height 18
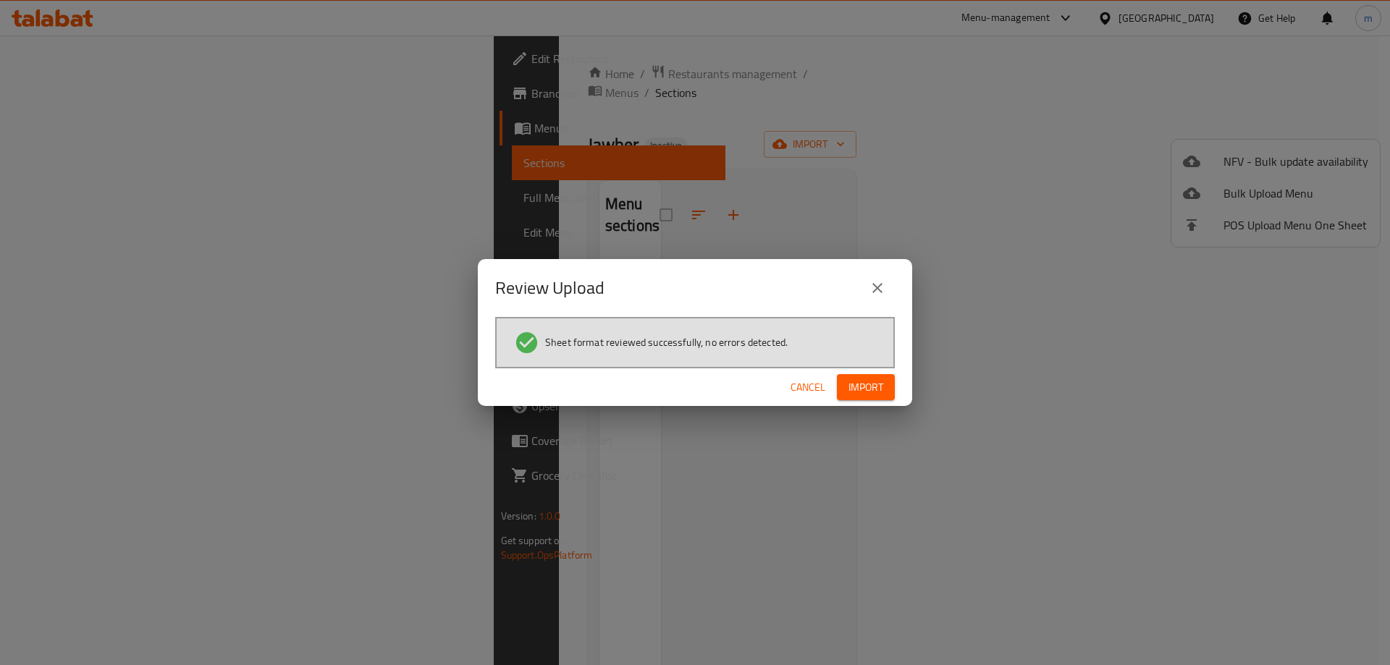
click at [888, 392] on button "Import" at bounding box center [866, 387] width 58 height 27
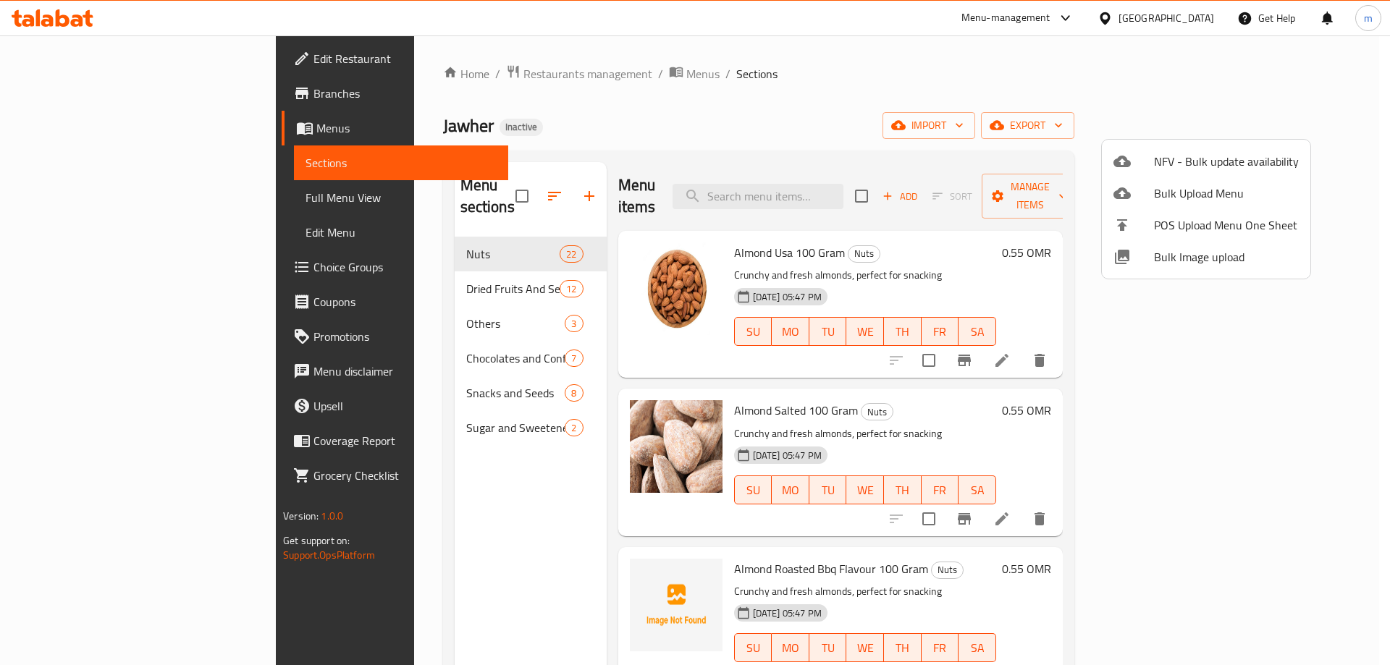
click at [448, 190] on div at bounding box center [695, 332] width 1390 height 665
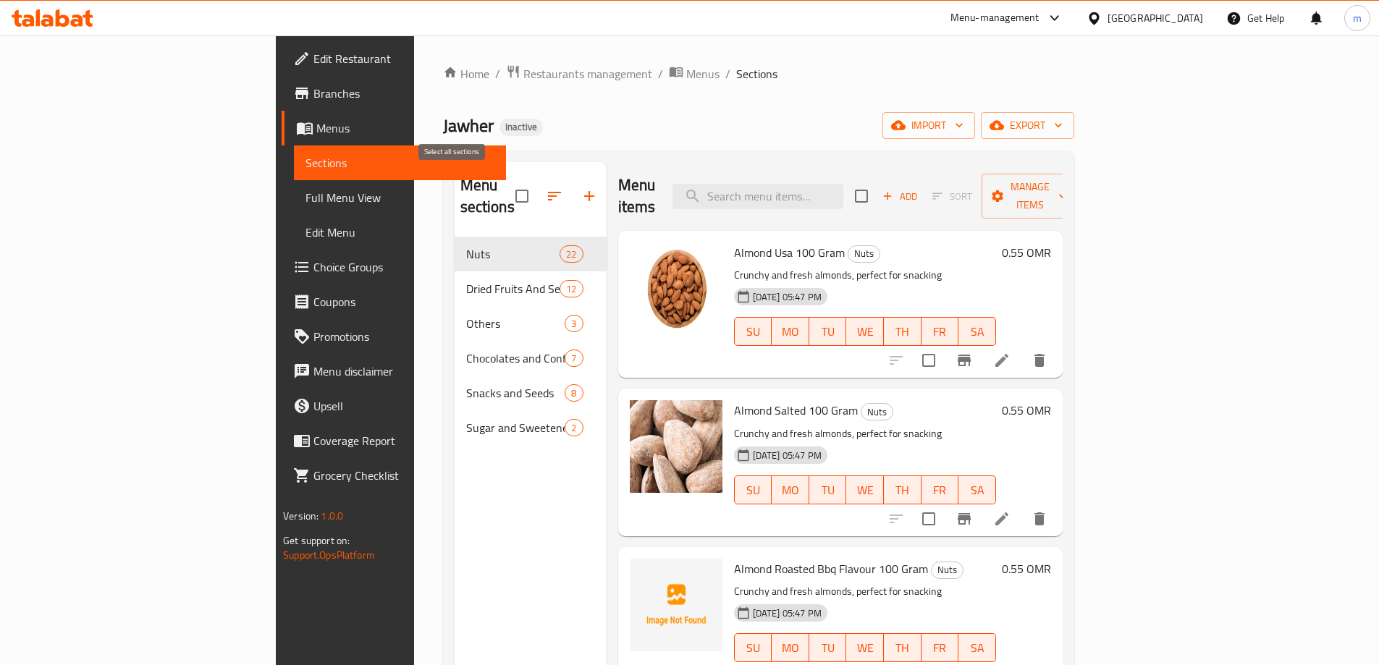
click at [507, 187] on input "checkbox" at bounding box center [522, 196] width 30 height 30
click at [507, 185] on input "checkbox" at bounding box center [522, 196] width 30 height 30
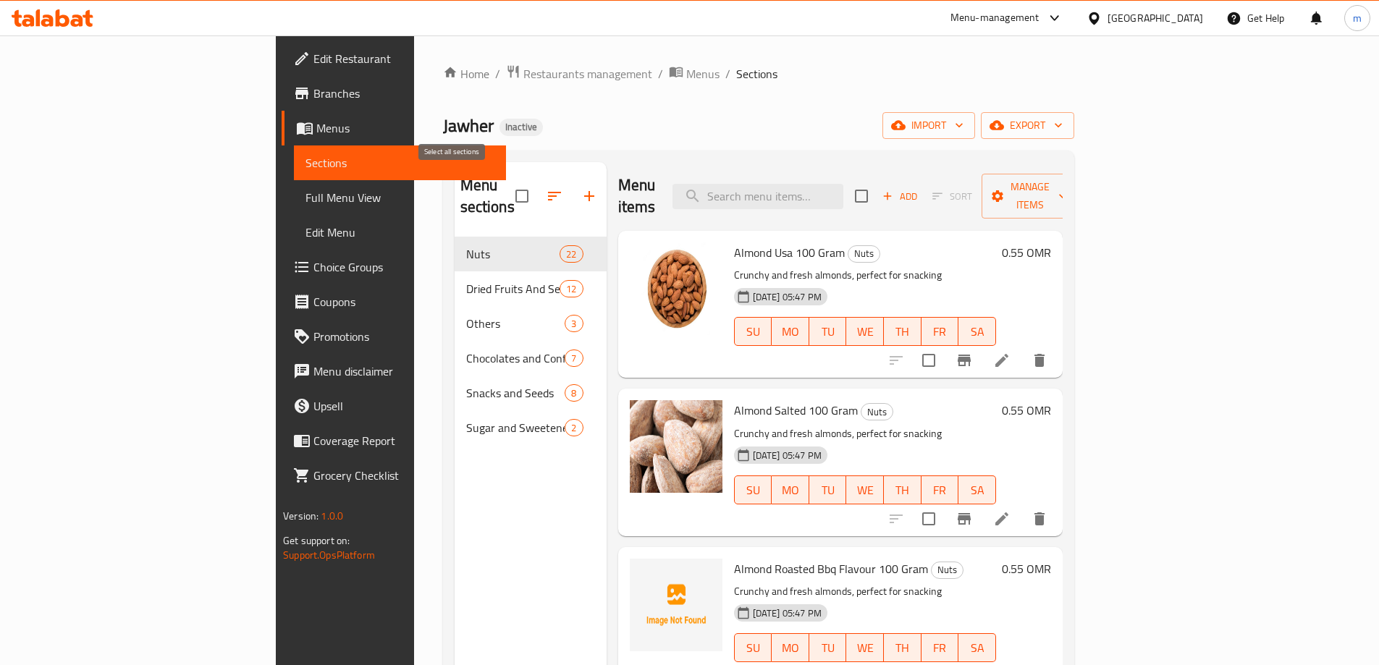
click at [507, 185] on input "checkbox" at bounding box center [522, 196] width 30 height 30
checkbox input "false"
click at [294, 185] on link "Full Menu View" at bounding box center [400, 197] width 212 height 35
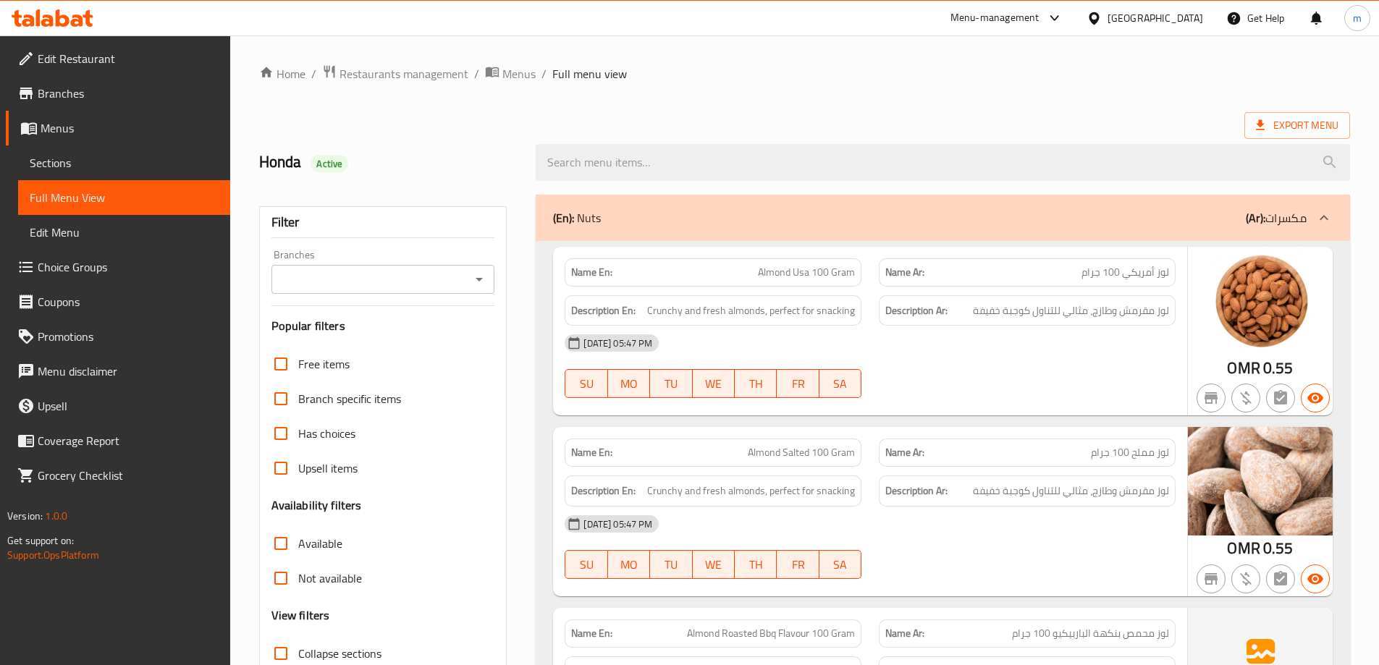
click at [177, 164] on span "Sections" at bounding box center [124, 162] width 189 height 17
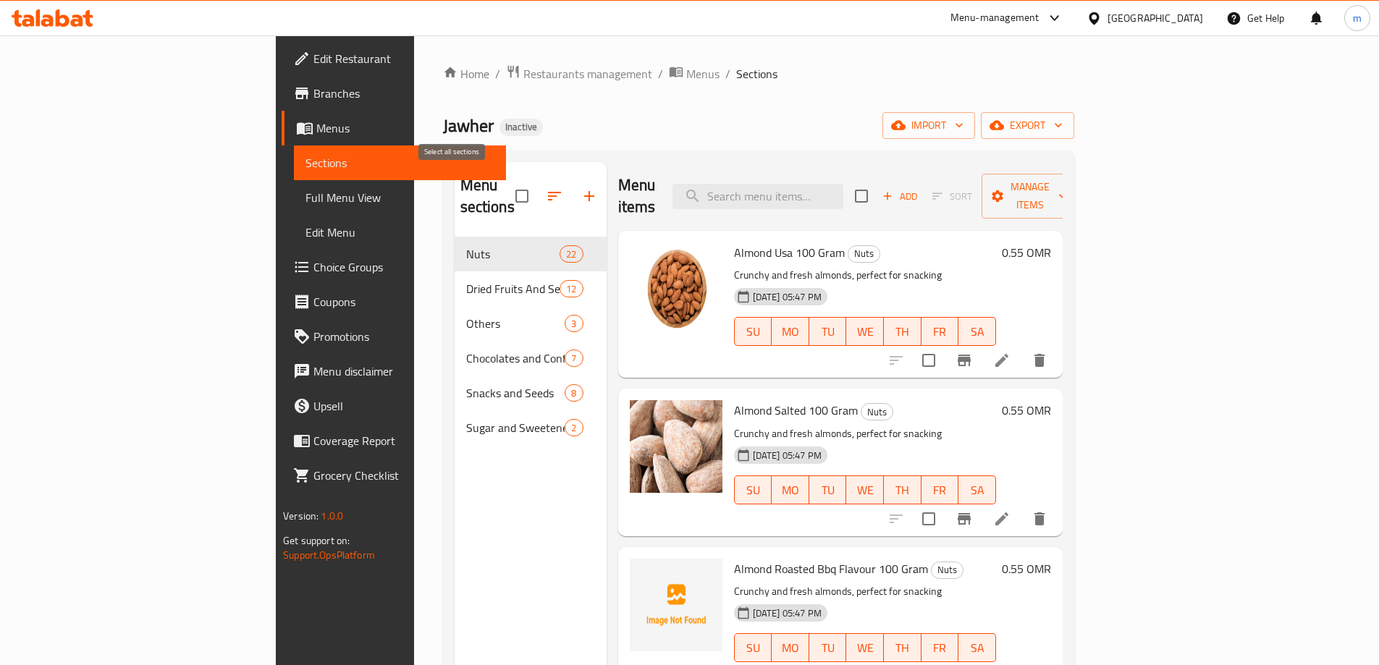
click at [507, 194] on input "checkbox" at bounding box center [522, 196] width 30 height 30
checkbox input "true"
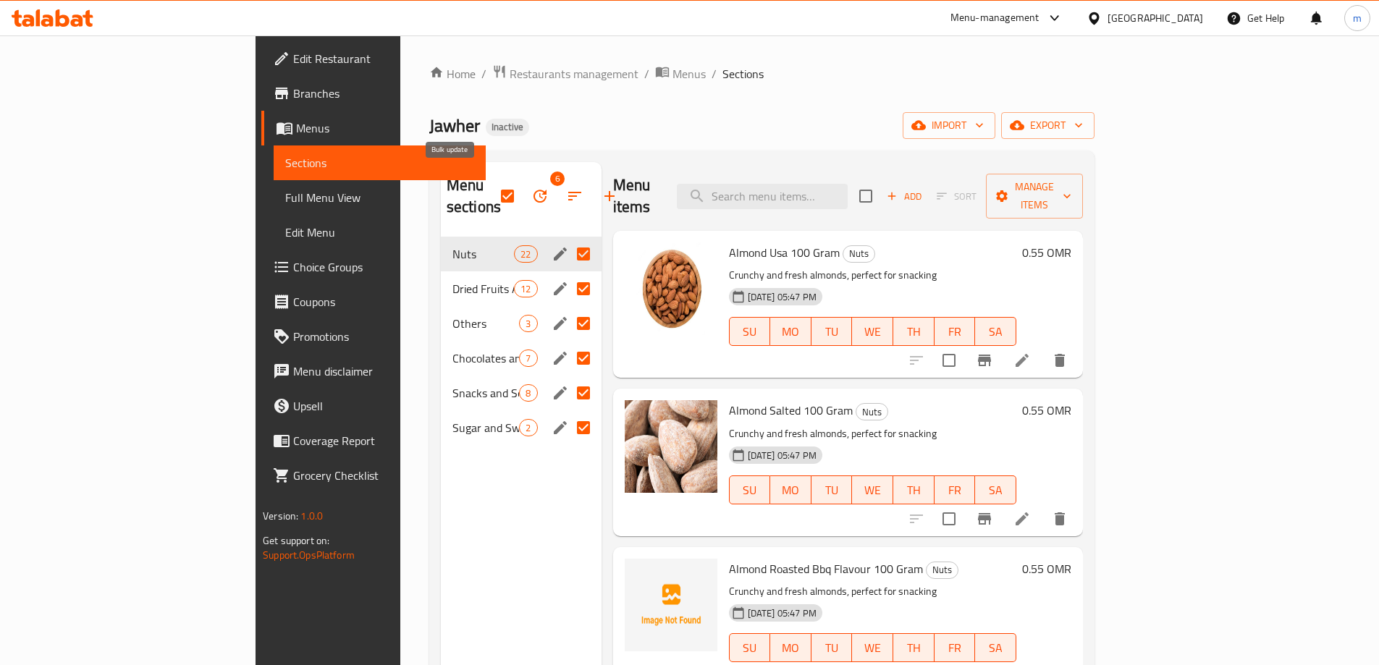
click at [531, 187] on icon "button" at bounding box center [539, 195] width 17 height 17
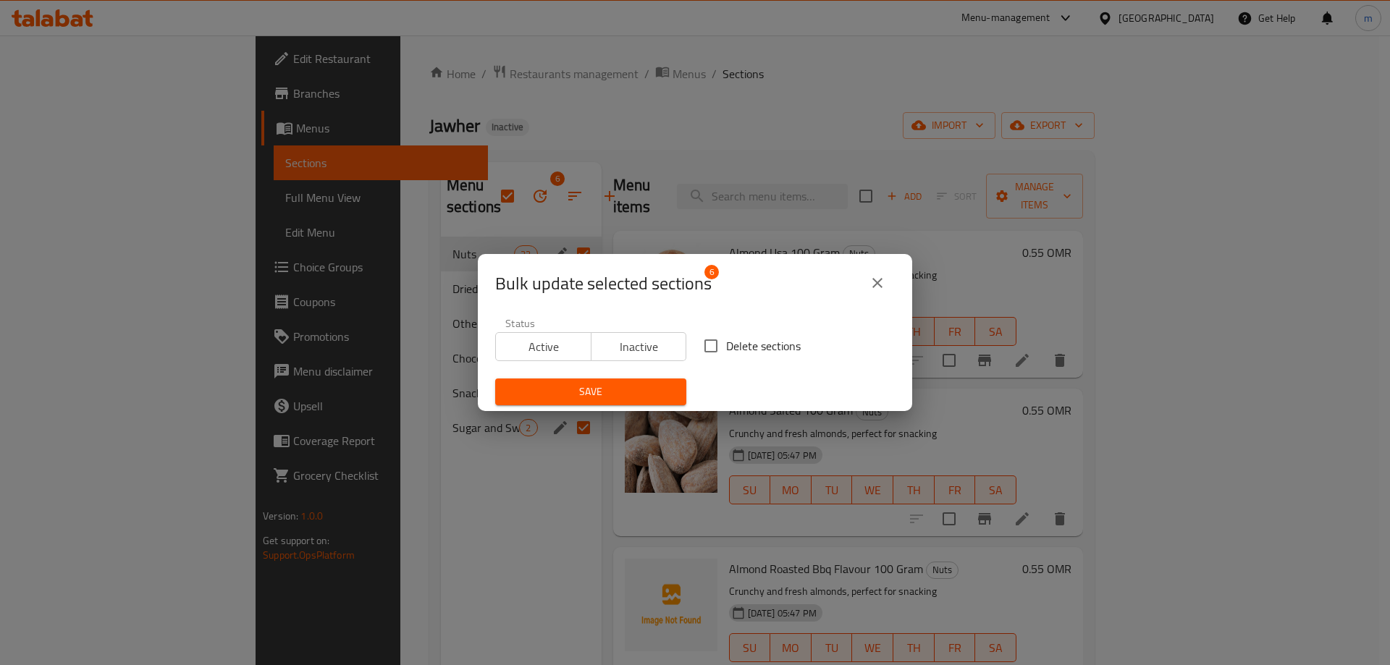
click at [709, 346] on input "Delete sections" at bounding box center [711, 346] width 30 height 30
checkbox input "true"
click at [646, 390] on span "Save" at bounding box center [591, 392] width 168 height 18
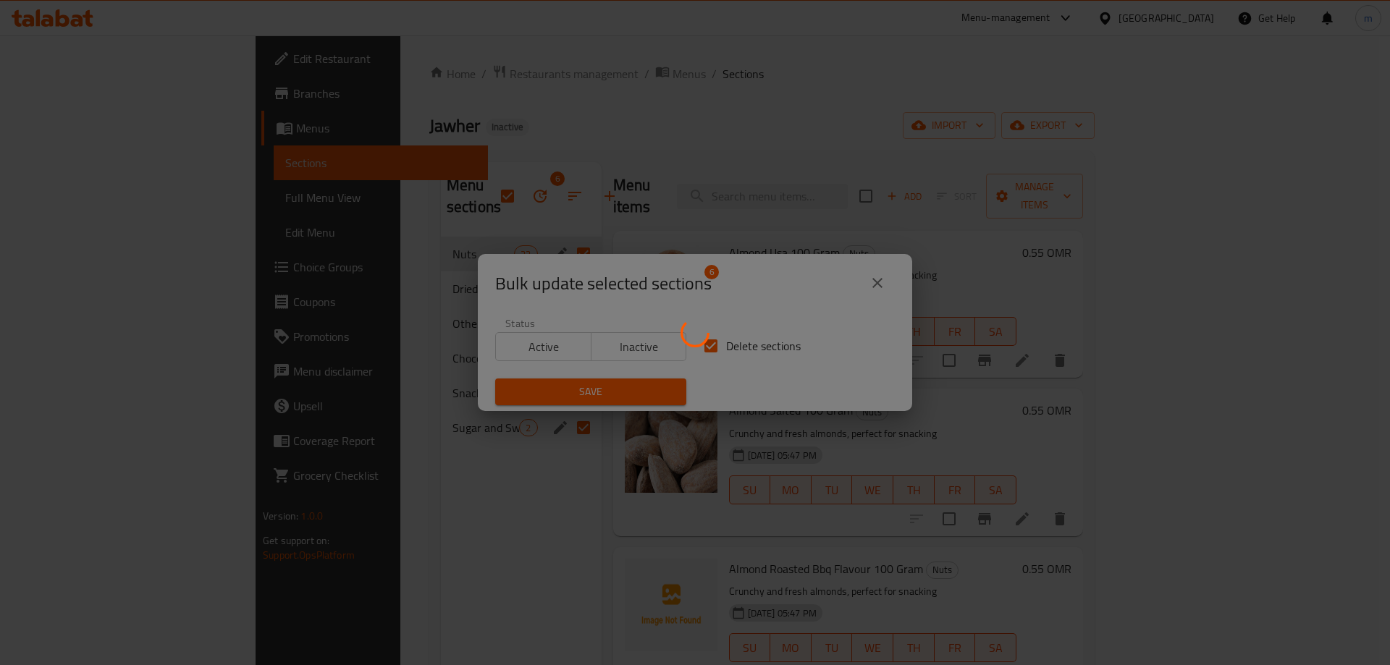
checkbox input "false"
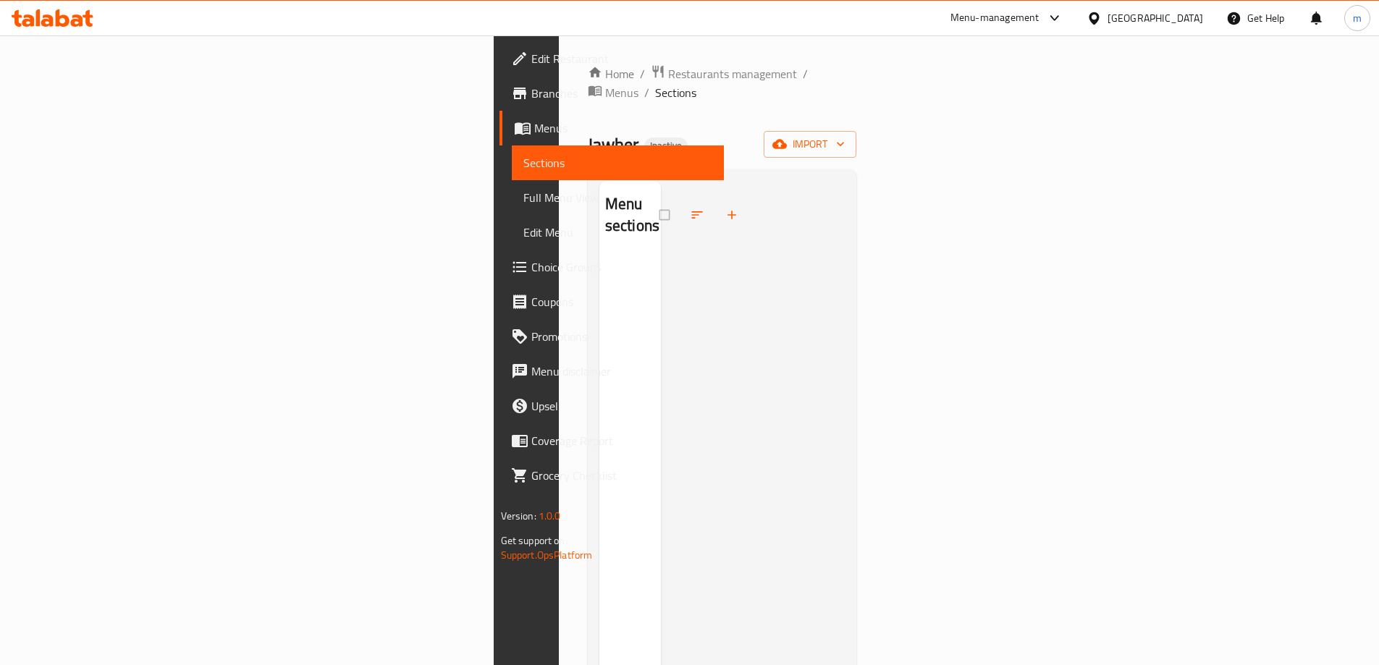
click at [523, 161] on span "Sections" at bounding box center [617, 162] width 189 height 17
click at [499, 138] on link "Menus" at bounding box center [611, 128] width 224 height 35
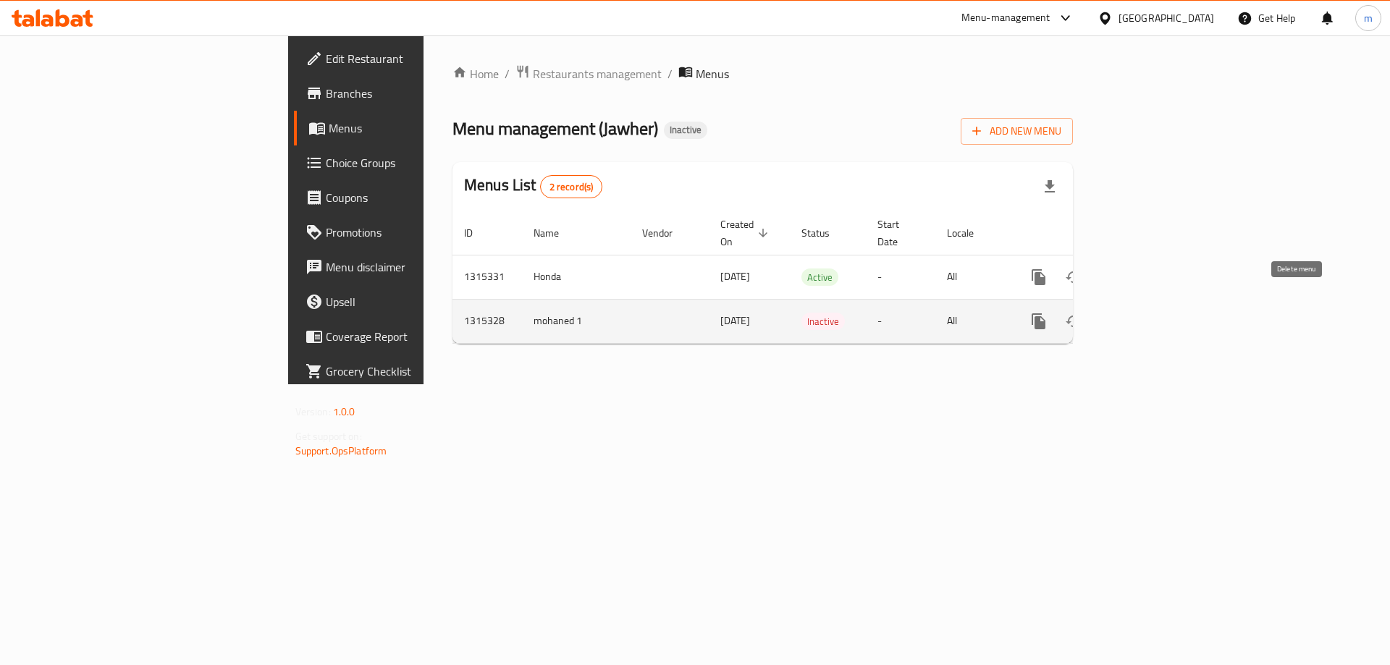
click at [1117, 313] on icon "enhanced table" at bounding box center [1107, 321] width 17 height 17
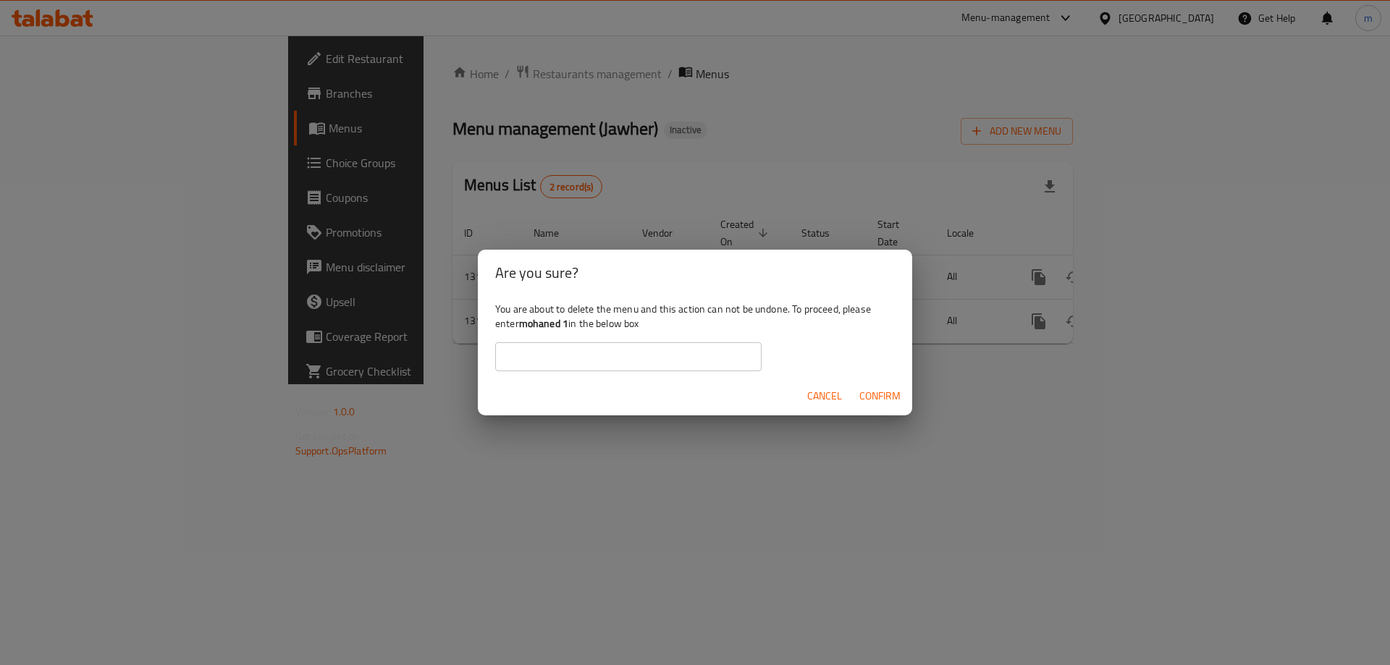
drag, startPoint x: 670, startPoint y: 343, endPoint x: 603, endPoint y: 337, distance: 67.6
click at [654, 343] on input "text" at bounding box center [628, 356] width 266 height 29
drag, startPoint x: 568, startPoint y: 324, endPoint x: 523, endPoint y: 327, distance: 45.7
click at [523, 327] on b "mohaned 1" at bounding box center [543, 323] width 49 height 19
copy b "mohaned 1"
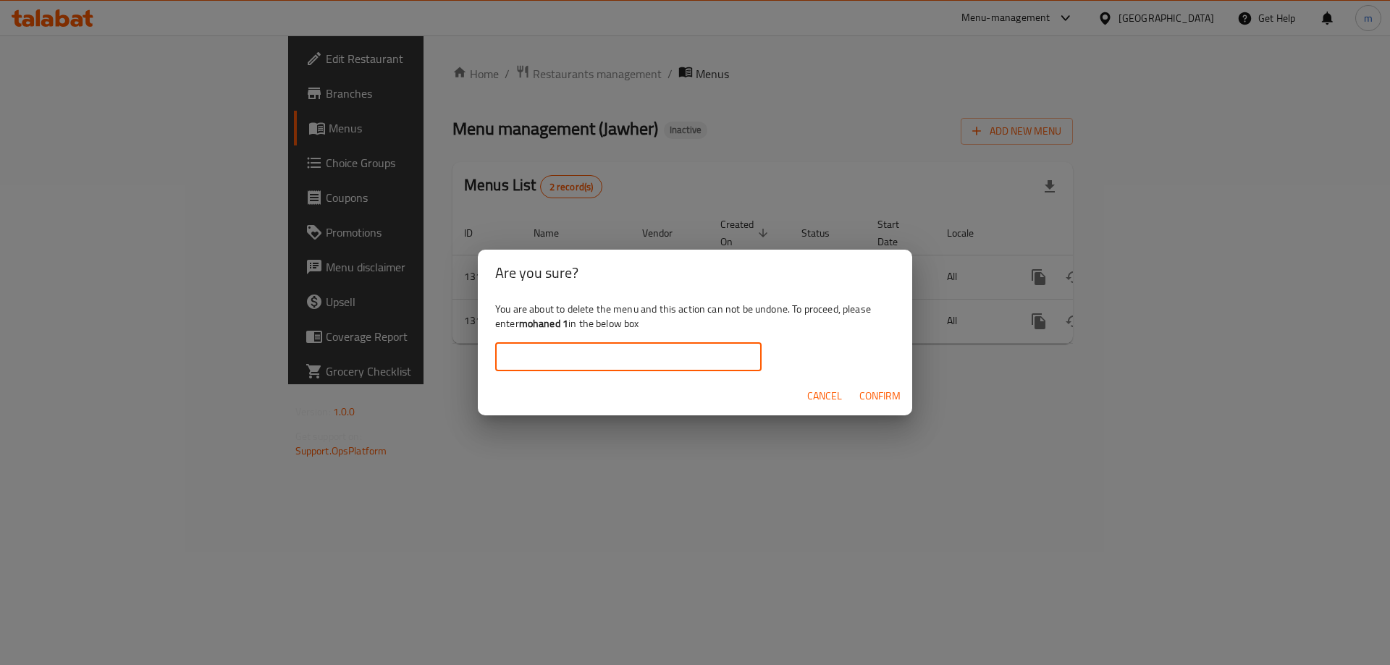
click at [578, 359] on input "text" at bounding box center [628, 356] width 266 height 29
paste input "mohaned 1"
click at [890, 397] on span "Confirm" at bounding box center [879, 396] width 41 height 18
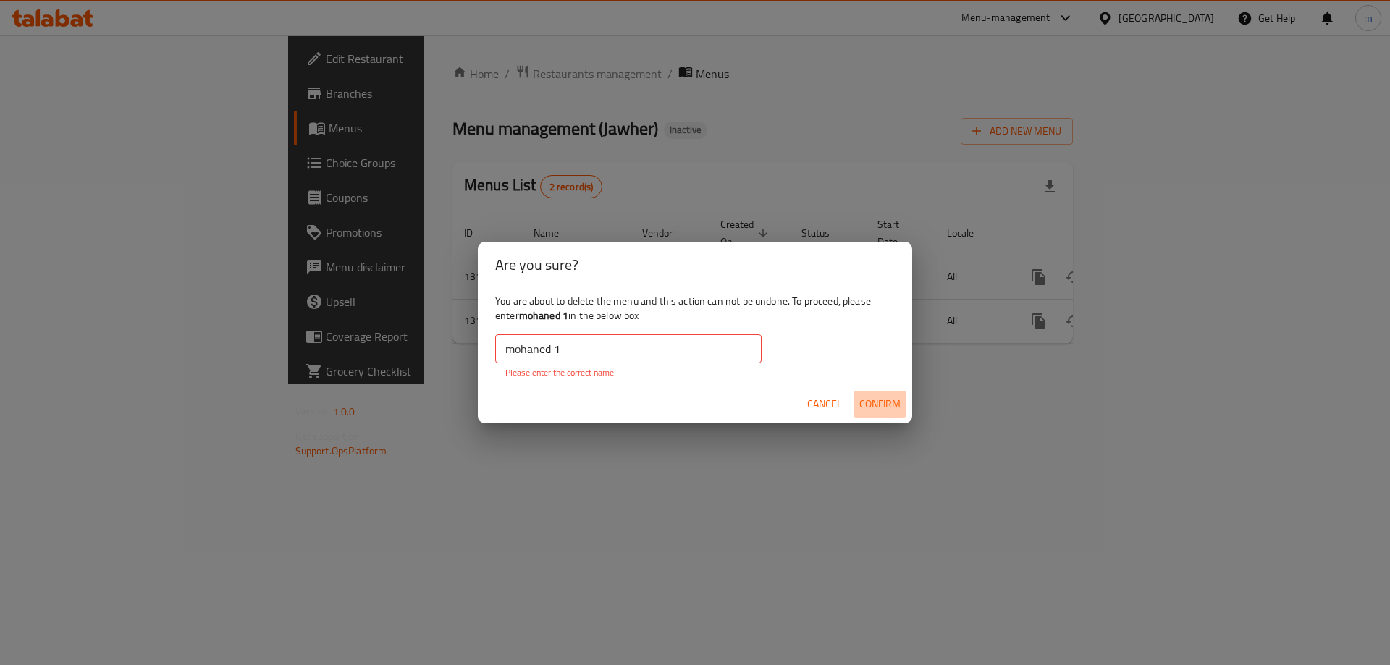
click at [890, 397] on span "Confirm" at bounding box center [879, 404] width 41 height 18
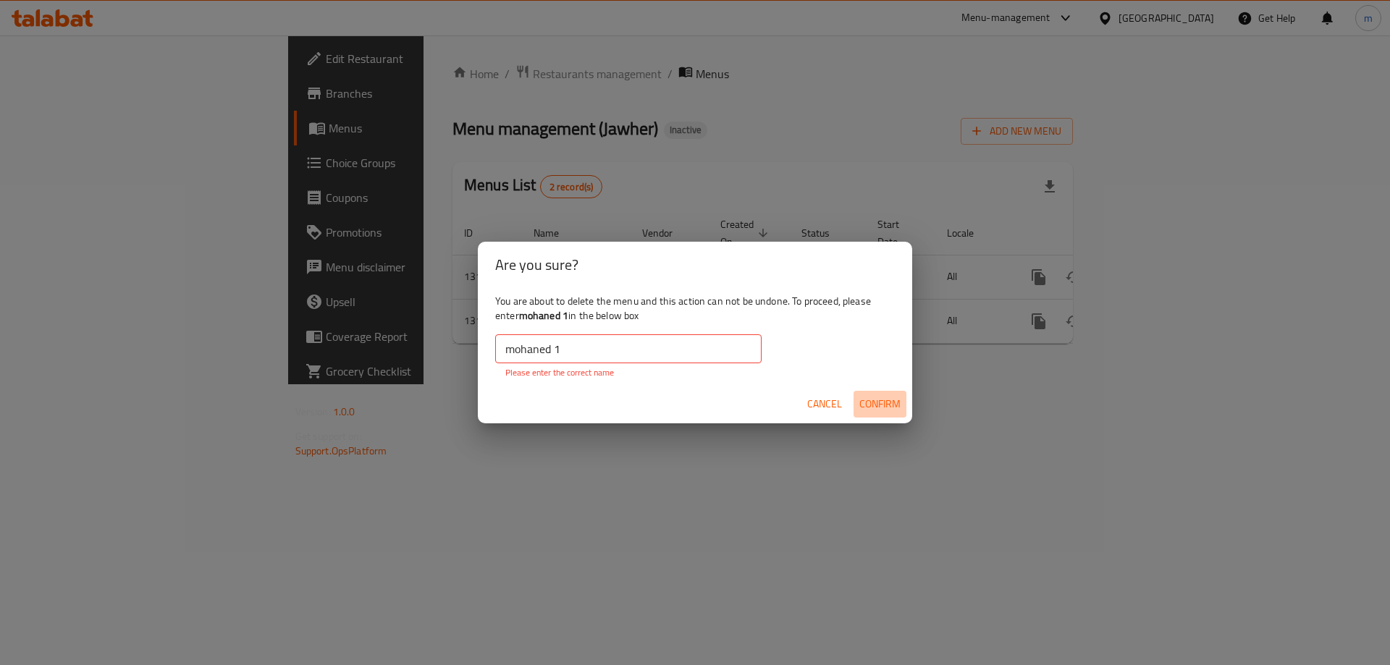
click at [890, 397] on span "Confirm" at bounding box center [879, 404] width 41 height 18
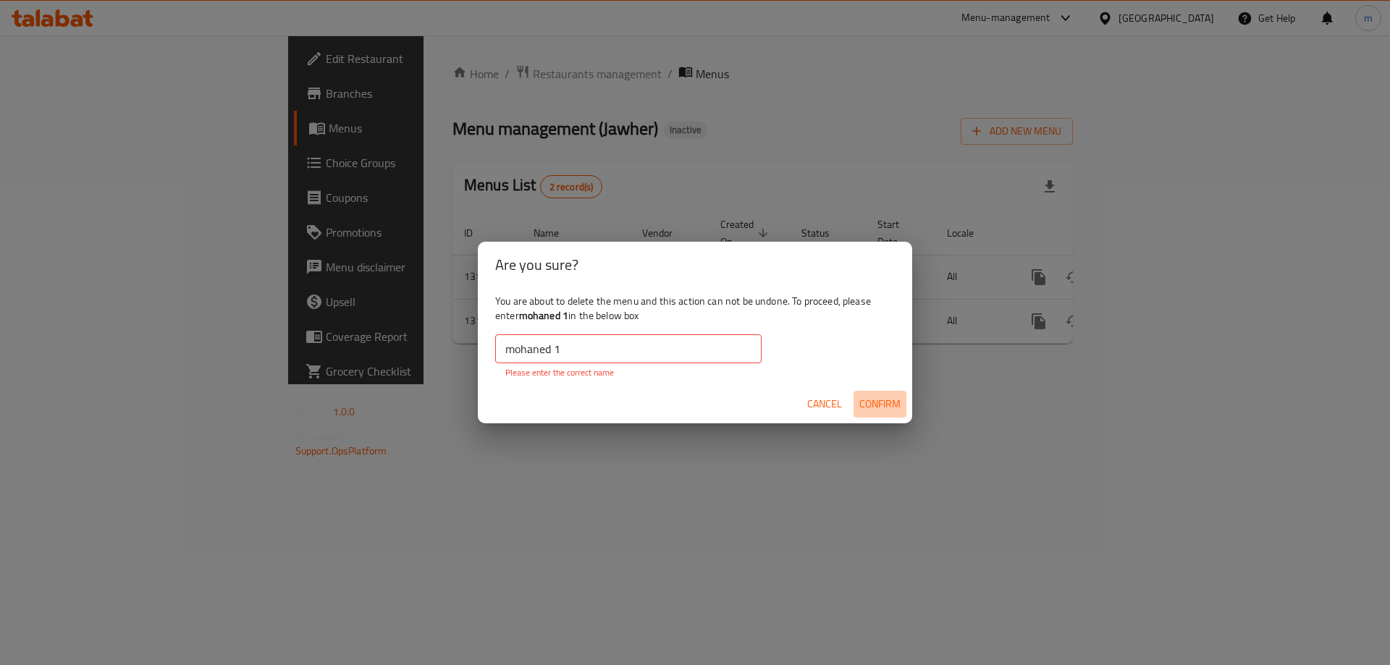
click at [890, 397] on span "Confirm" at bounding box center [879, 404] width 41 height 18
click at [894, 398] on span "Confirm" at bounding box center [879, 404] width 41 height 18
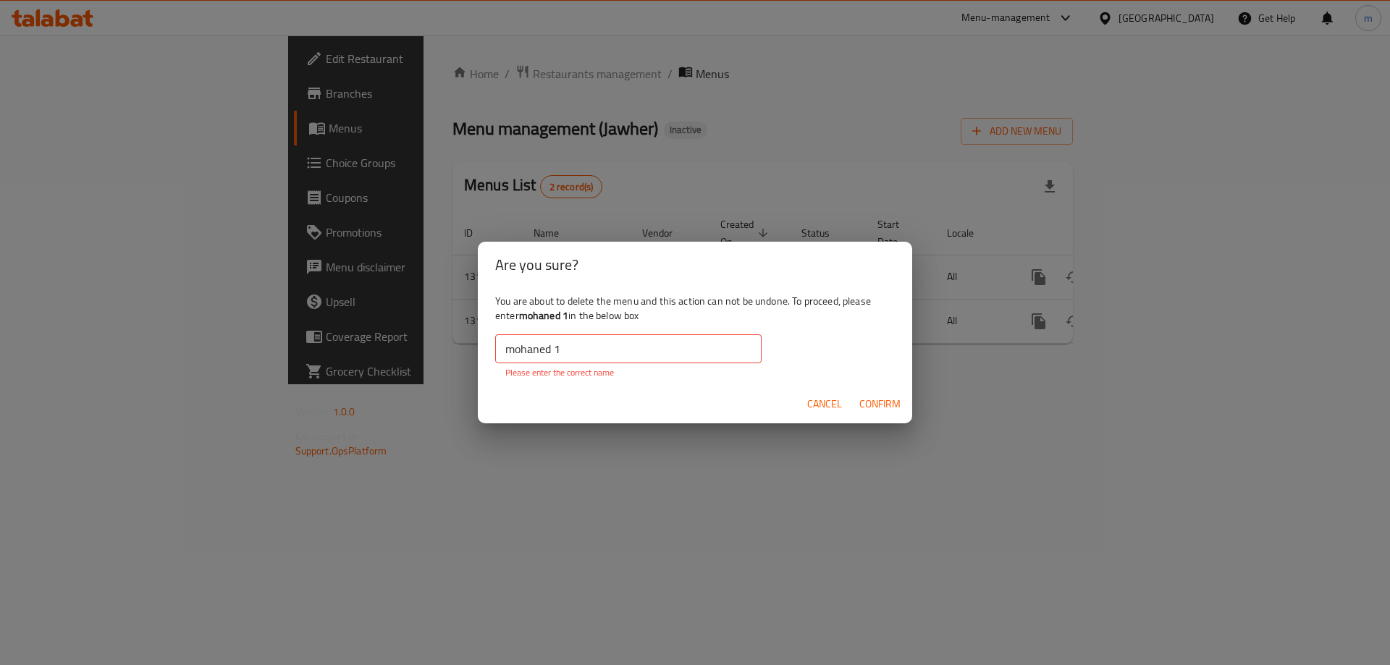
click at [894, 398] on span "Confirm" at bounding box center [879, 404] width 41 height 18
drag, startPoint x: 894, startPoint y: 398, endPoint x: 549, endPoint y: 350, distance: 348.5
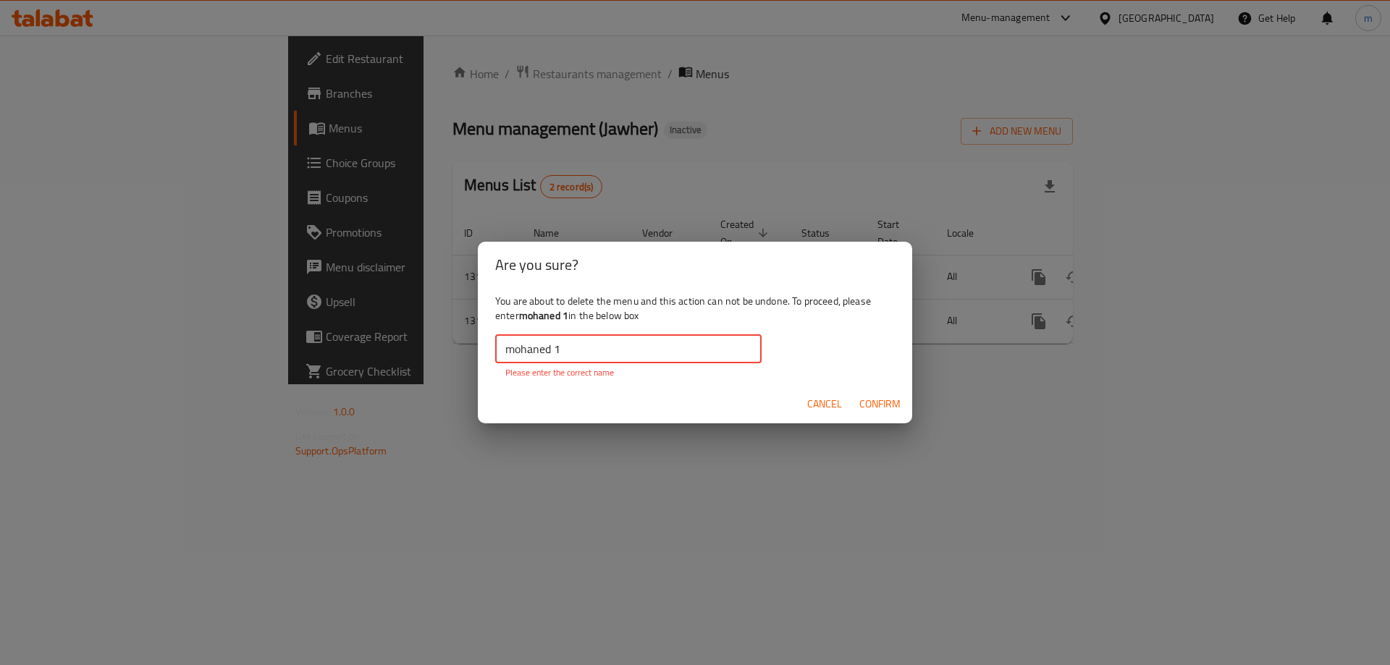
click at [549, 350] on input "mohaned 1" at bounding box center [628, 348] width 266 height 29
click at [559, 352] on input "mohaned 1" at bounding box center [628, 348] width 266 height 29
click at [557, 351] on input "mohaned 1" at bounding box center [628, 348] width 266 height 29
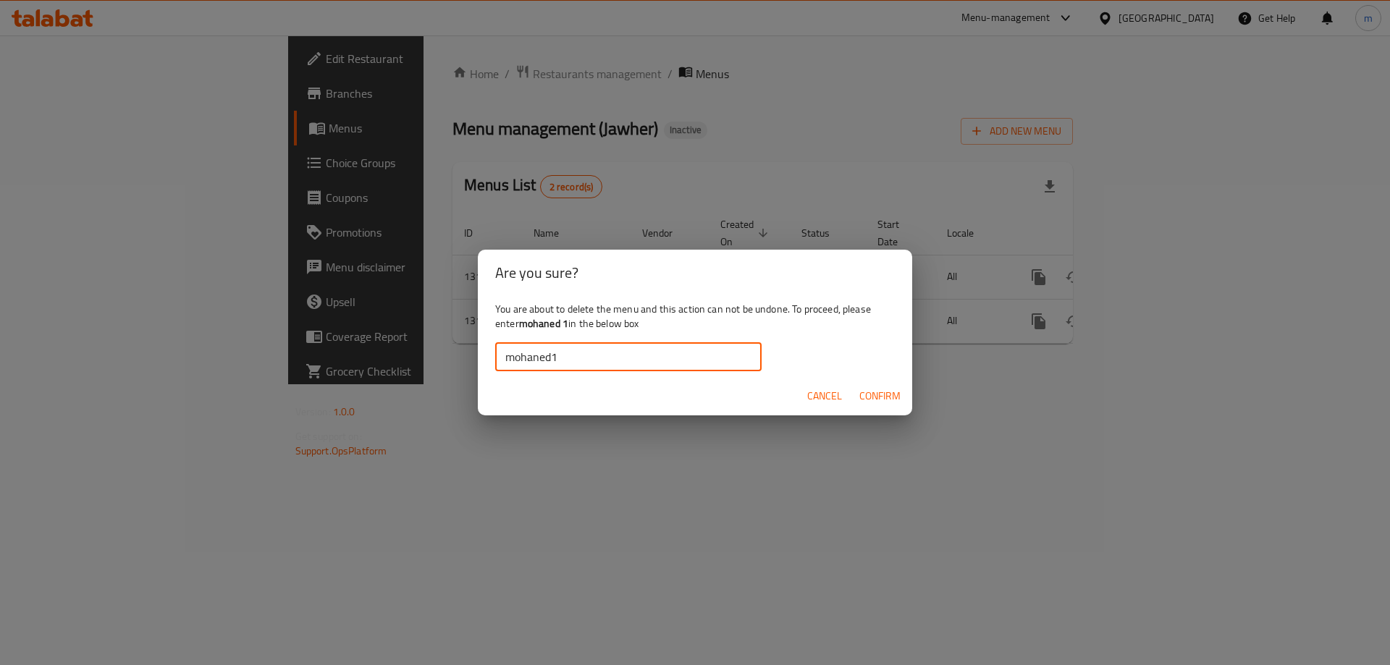
click at [865, 391] on span "Confirm" at bounding box center [879, 396] width 41 height 18
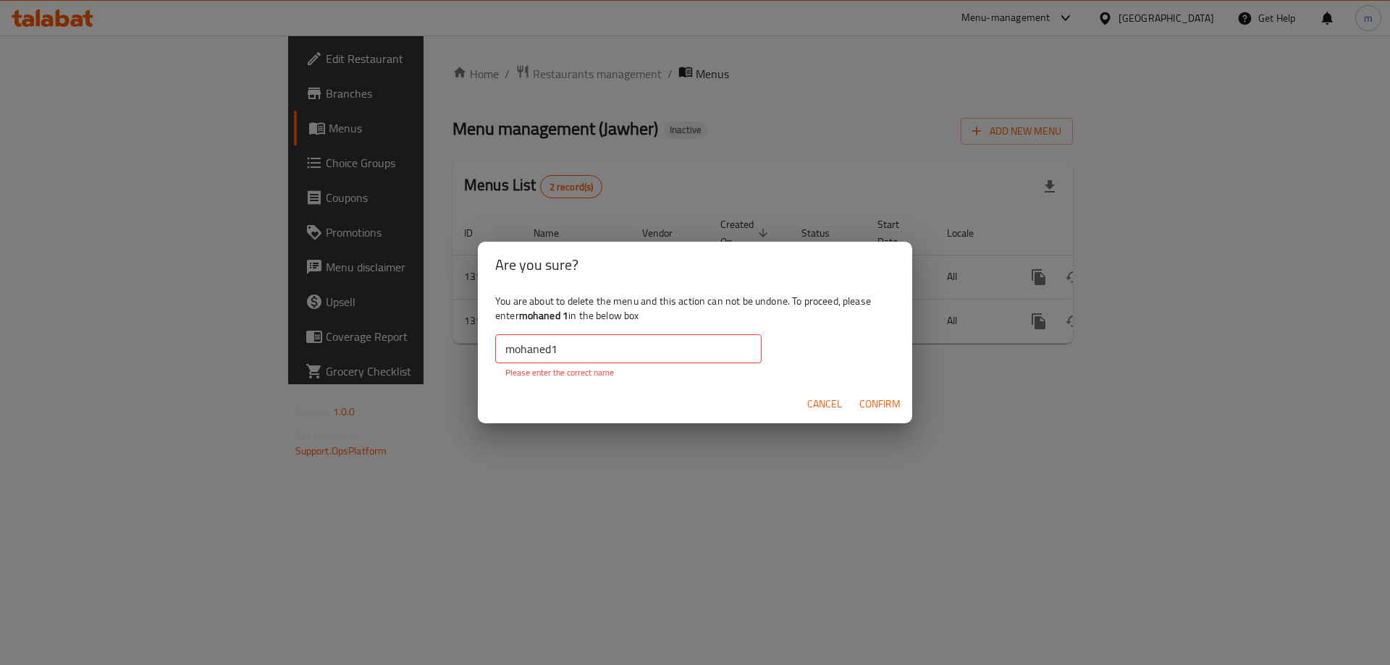
click at [634, 344] on input "mohaned1" at bounding box center [628, 348] width 266 height 29
click at [556, 321] on b "mohaned 1" at bounding box center [543, 315] width 49 height 19
click at [565, 319] on b "mohaned 1" at bounding box center [543, 315] width 49 height 19
drag, startPoint x: 568, startPoint y: 317, endPoint x: 520, endPoint y: 321, distance: 47.9
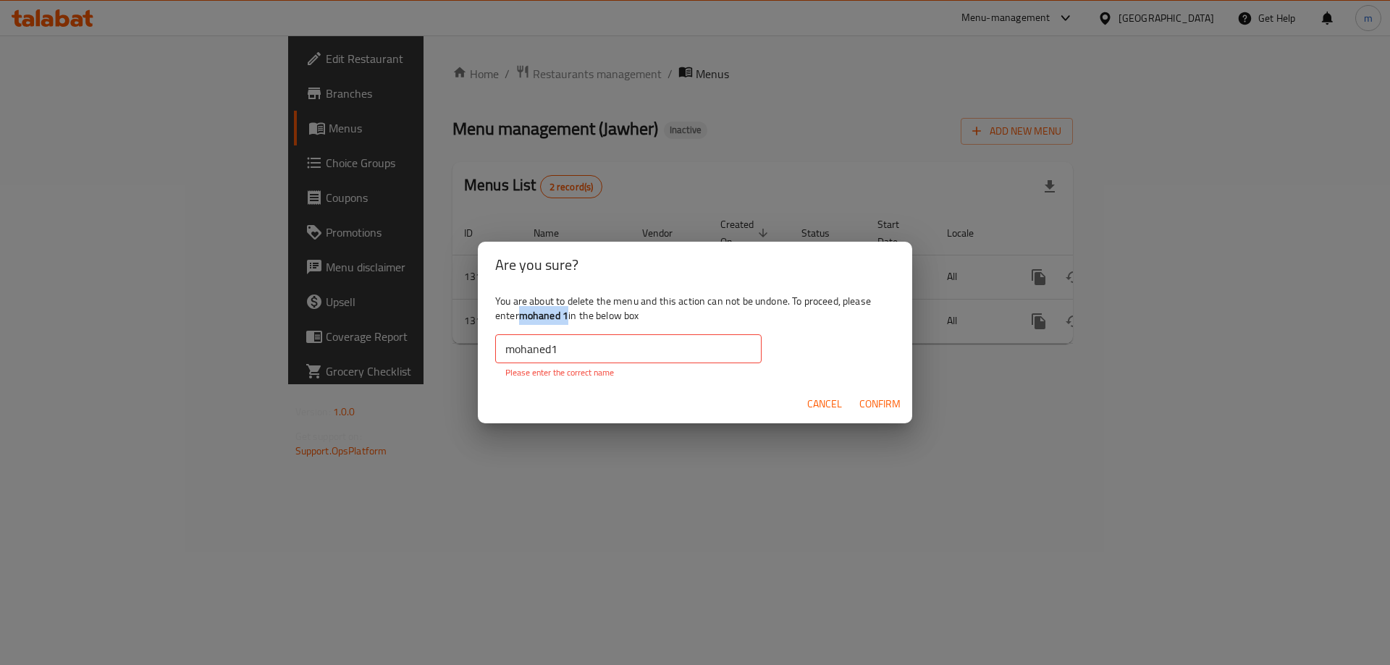
click at [520, 321] on b "mohaned 1" at bounding box center [543, 315] width 49 height 19
copy b "mohaned 1"
click at [654, 356] on input "mohaned1" at bounding box center [628, 348] width 266 height 29
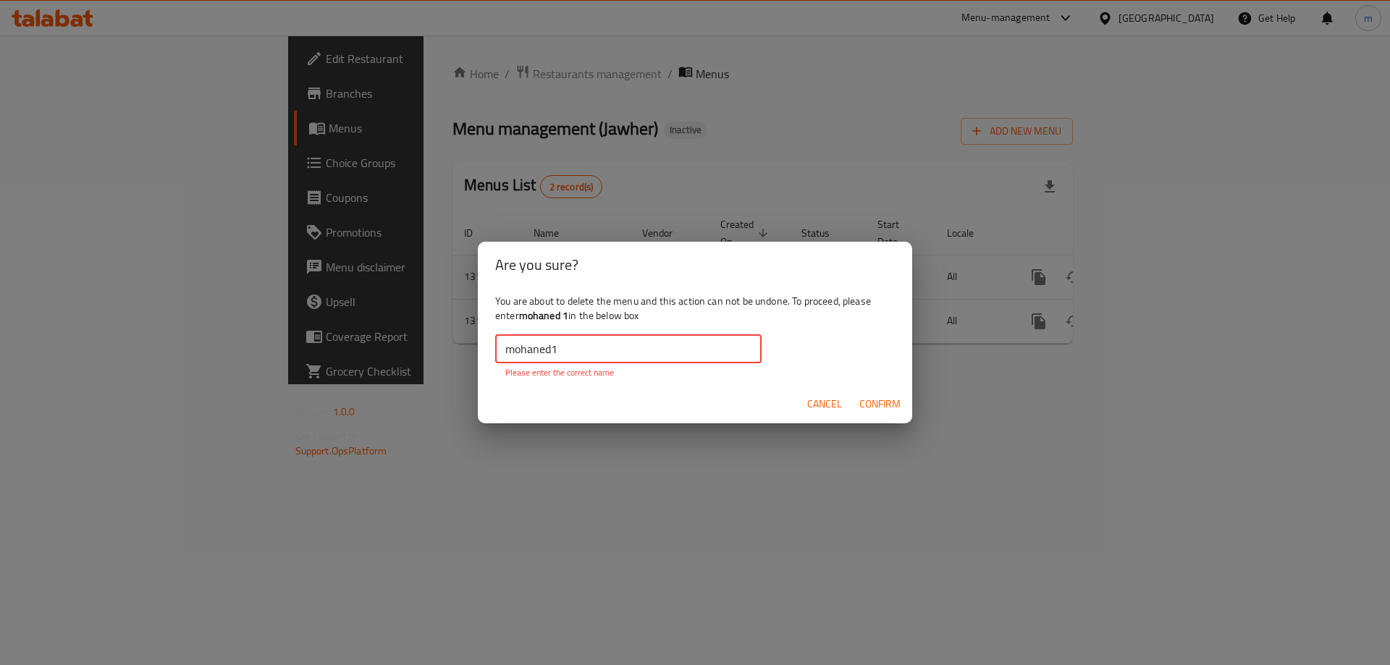
paste input "text"
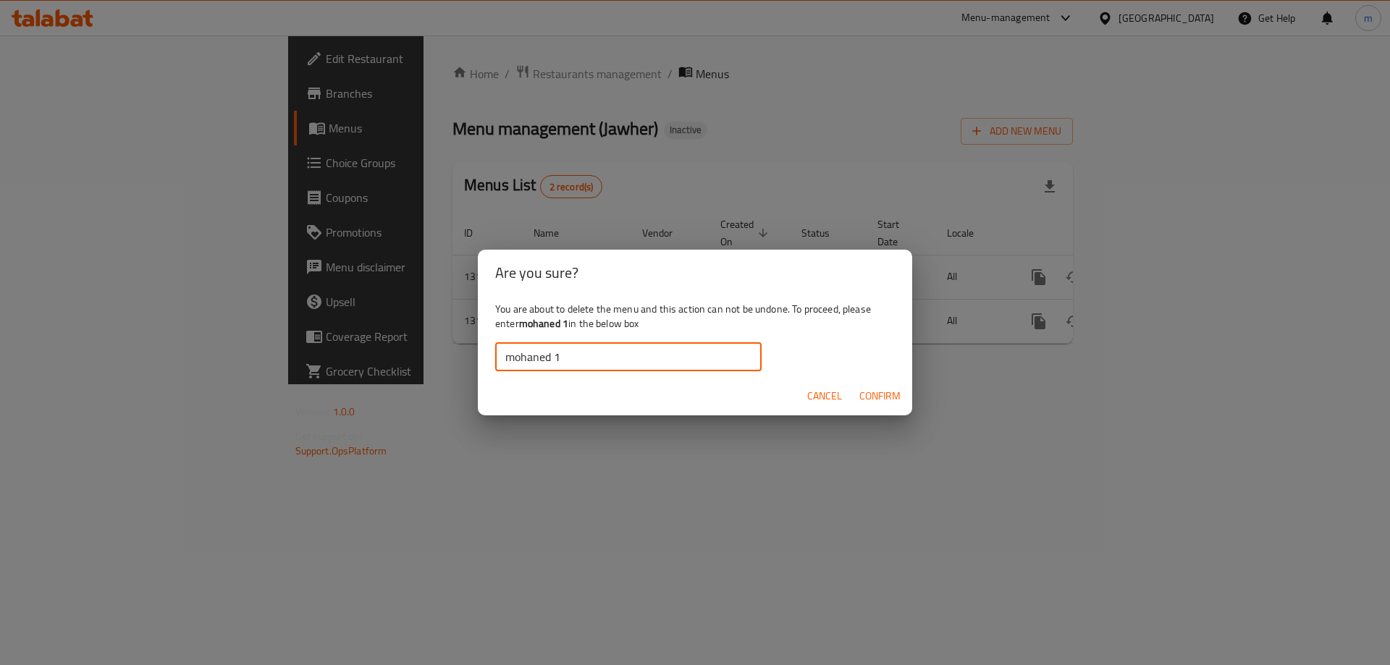
click at [871, 400] on span "Confirm" at bounding box center [879, 396] width 41 height 18
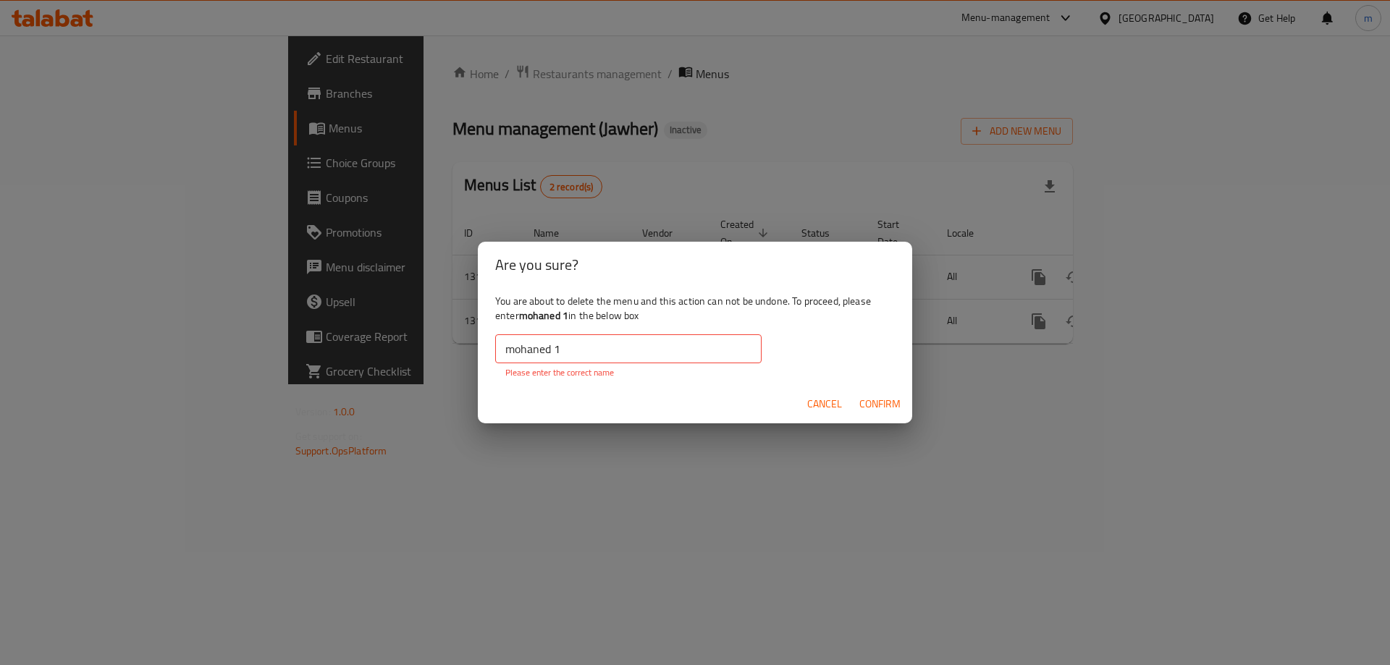
click at [871, 400] on span "Confirm" at bounding box center [879, 404] width 41 height 18
click at [621, 345] on input "mohaned 1" at bounding box center [628, 348] width 266 height 29
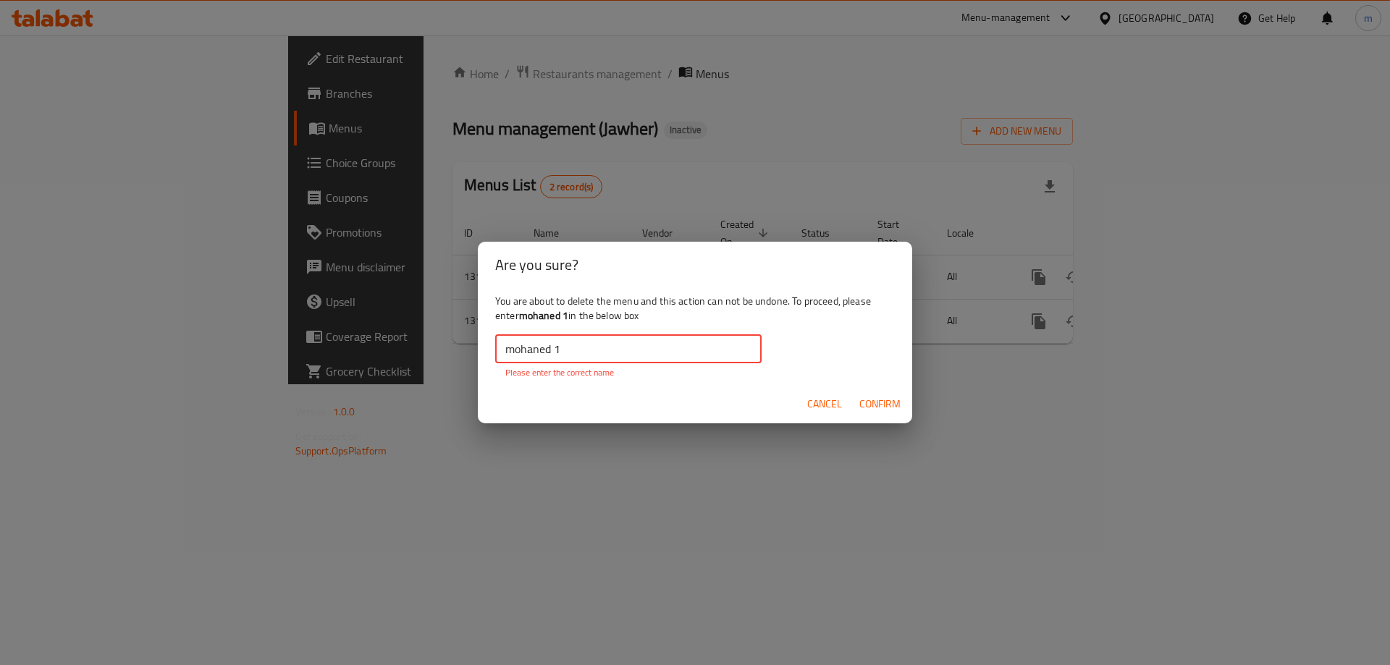
click at [621, 345] on input "mohaned 1" at bounding box center [628, 348] width 266 height 29
paste input "mohaned"
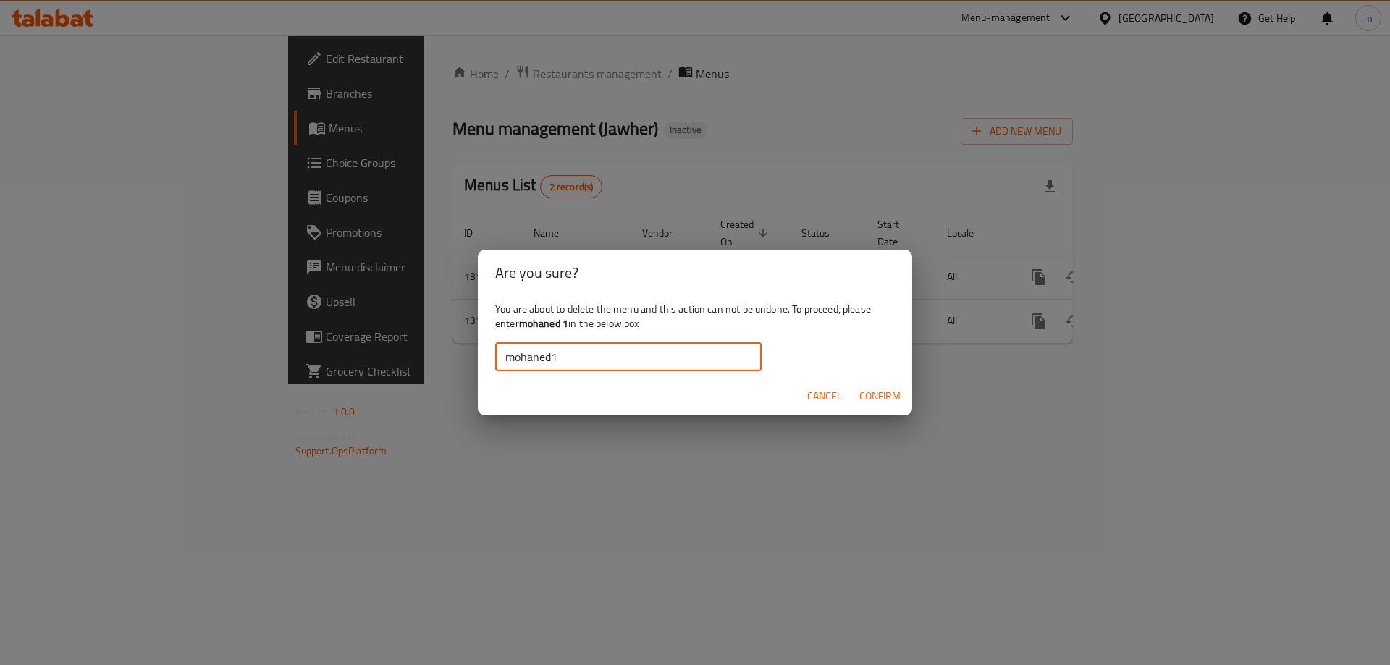
click at [893, 398] on span "Confirm" at bounding box center [879, 396] width 41 height 18
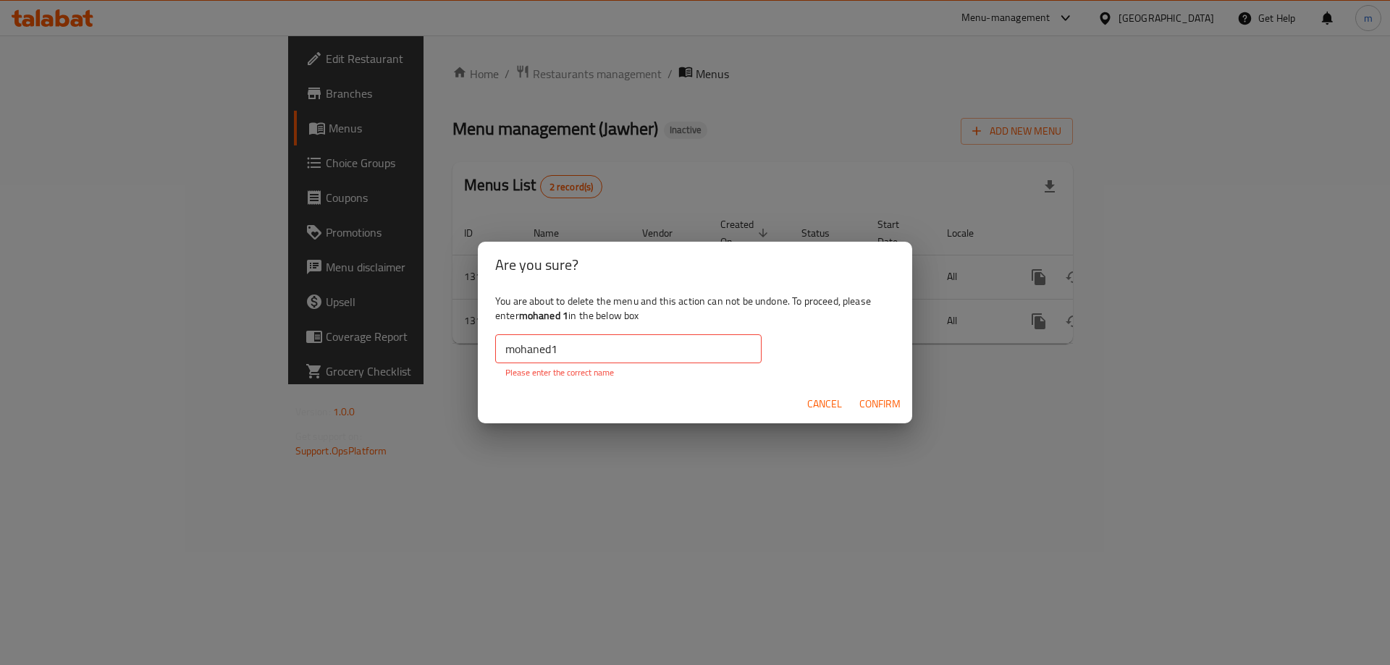
click at [551, 355] on input "mohaned1" at bounding box center [628, 348] width 266 height 29
click at [554, 351] on input "mohaned1" at bounding box center [628, 348] width 266 height 29
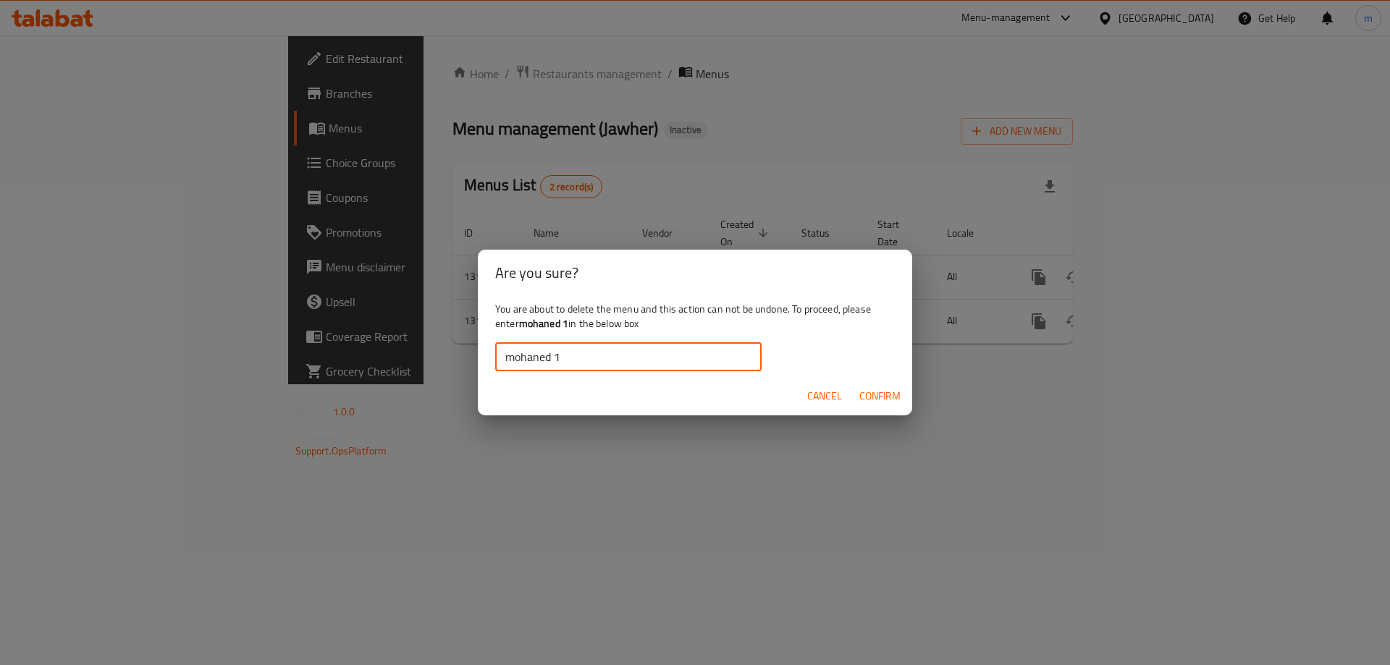
type input "mohaned 1"
click at [870, 398] on span "Confirm" at bounding box center [879, 396] width 41 height 18
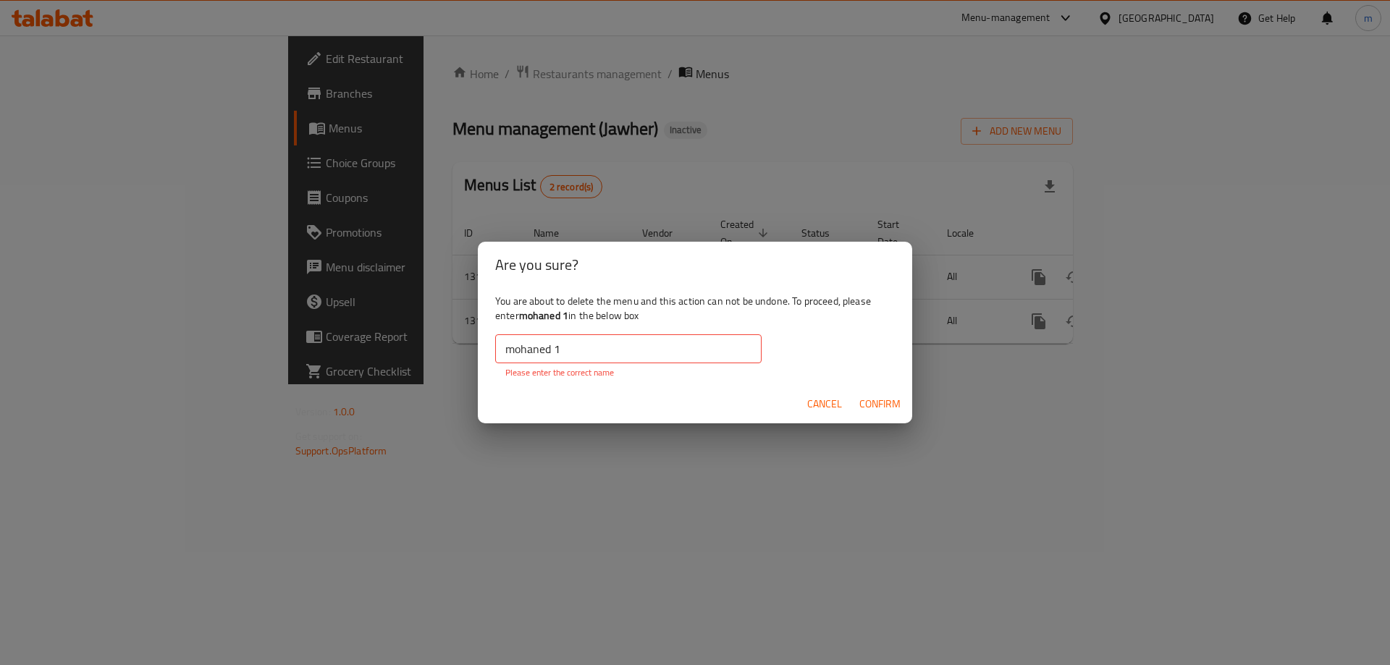
click at [520, 349] on input "mohaned 1" at bounding box center [628, 348] width 266 height 29
drag, startPoint x: 520, startPoint y: 349, endPoint x: 641, endPoint y: 373, distance: 123.2
click at [641, 373] on p "Please enter the correct name" at bounding box center [628, 372] width 246 height 13
click at [588, 460] on div "Are you sure? You are about to delete the menu and this action can not be undon…" at bounding box center [695, 332] width 1390 height 665
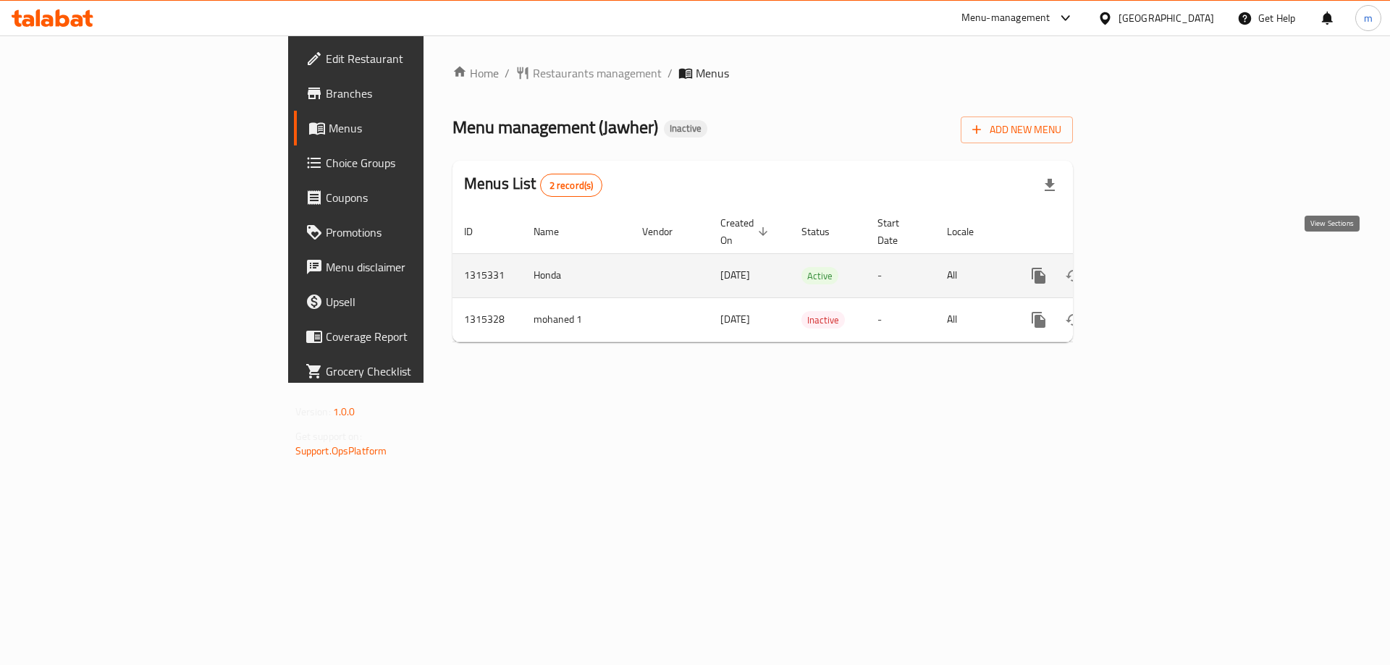
click at [1152, 267] on icon "enhanced table" at bounding box center [1142, 275] width 17 height 17
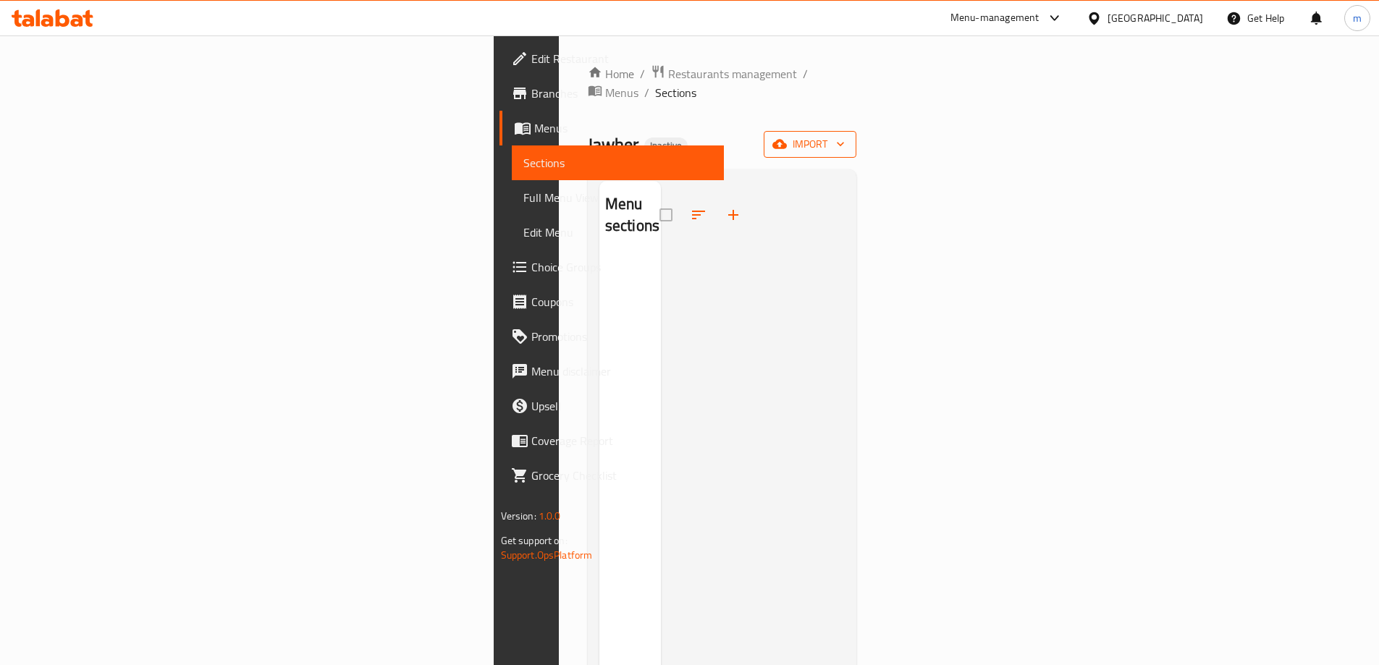
click at [845, 135] on span "import" at bounding box center [809, 144] width 69 height 18
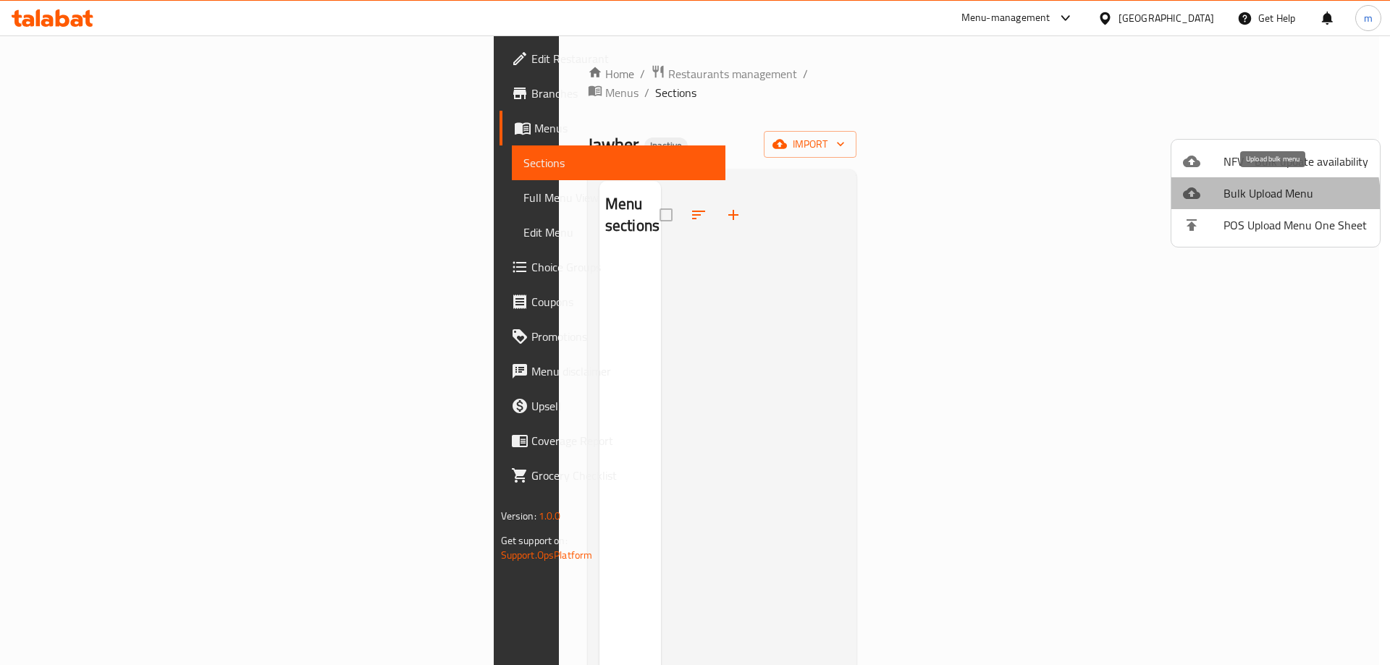
click at [1254, 199] on span "Bulk Upload Menu" at bounding box center [1295, 193] width 145 height 17
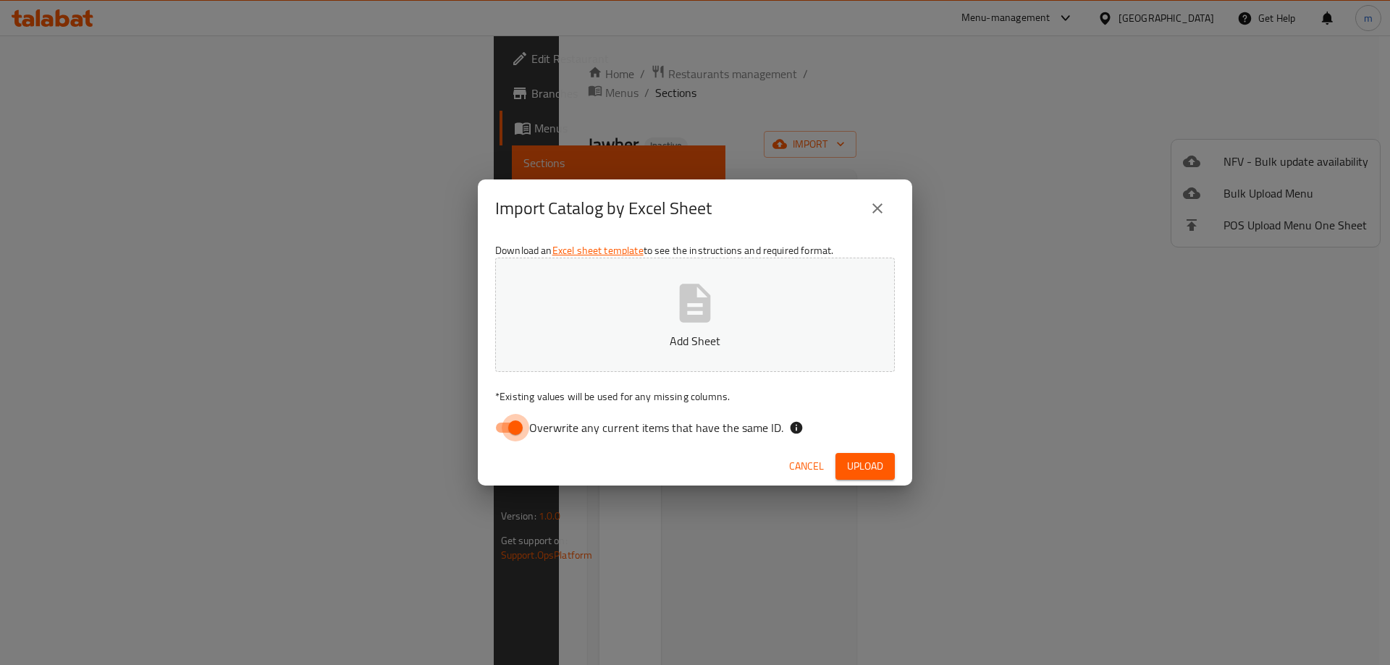
drag, startPoint x: 520, startPoint y: 428, endPoint x: 695, endPoint y: 272, distance: 234.3
click at [522, 425] on input "Overwrite any current items that have the same ID." at bounding box center [515, 428] width 83 height 28
checkbox input "false"
click at [688, 320] on icon "button" at bounding box center [695, 303] width 31 height 38
drag, startPoint x: 860, startPoint y: 473, endPoint x: 848, endPoint y: 490, distance: 20.7
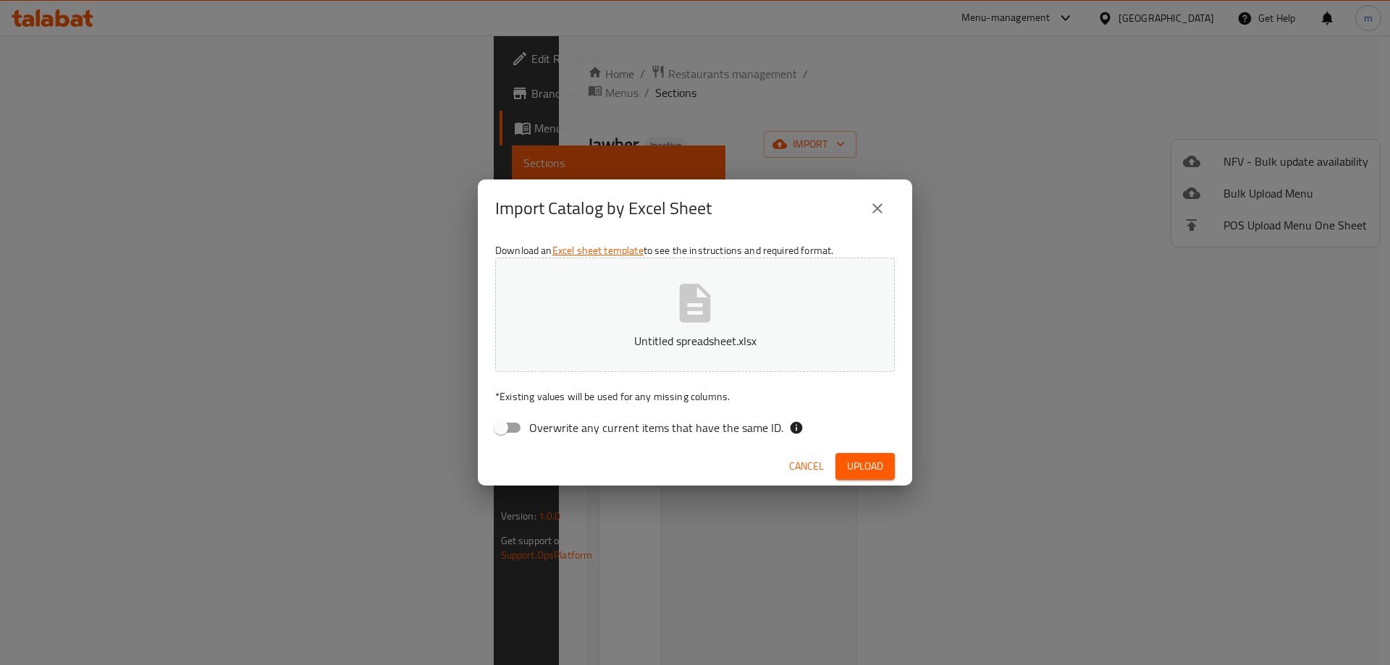
click at [855, 485] on div "Cancel Upload" at bounding box center [695, 466] width 434 height 38
click at [876, 473] on span "Upload" at bounding box center [865, 466] width 36 height 18
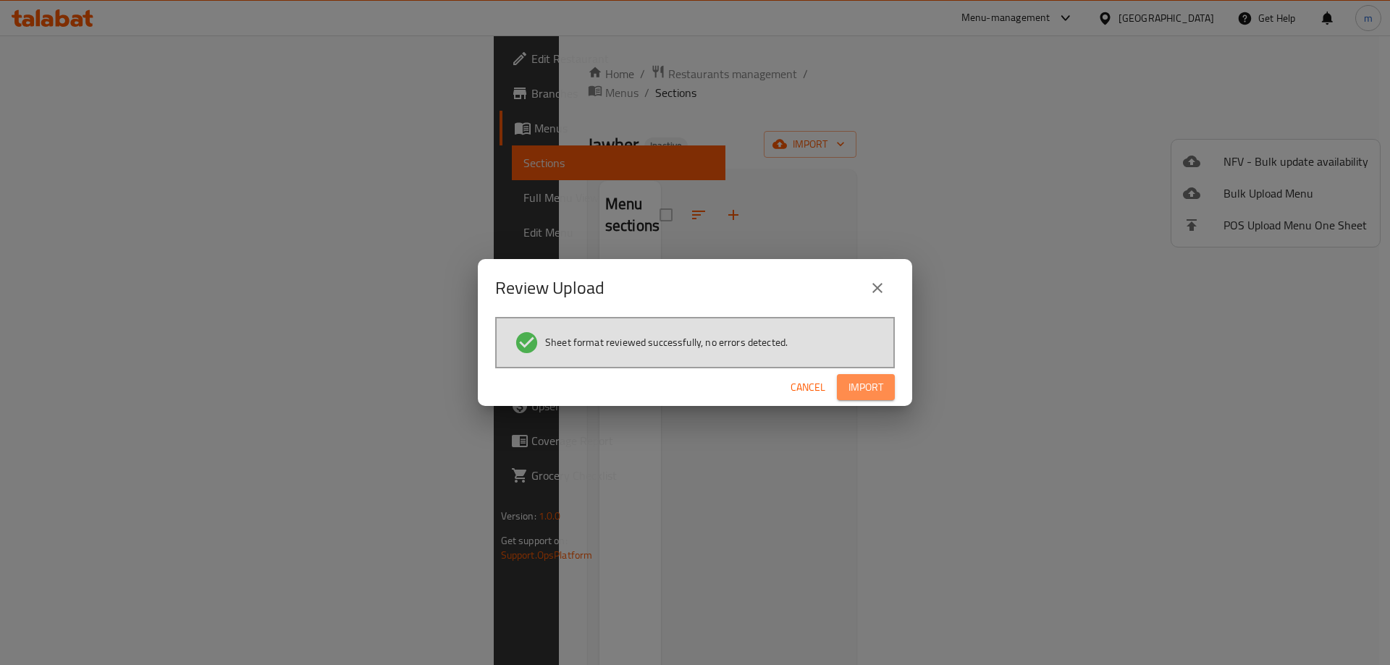
click at [875, 384] on span "Import" at bounding box center [865, 388] width 35 height 18
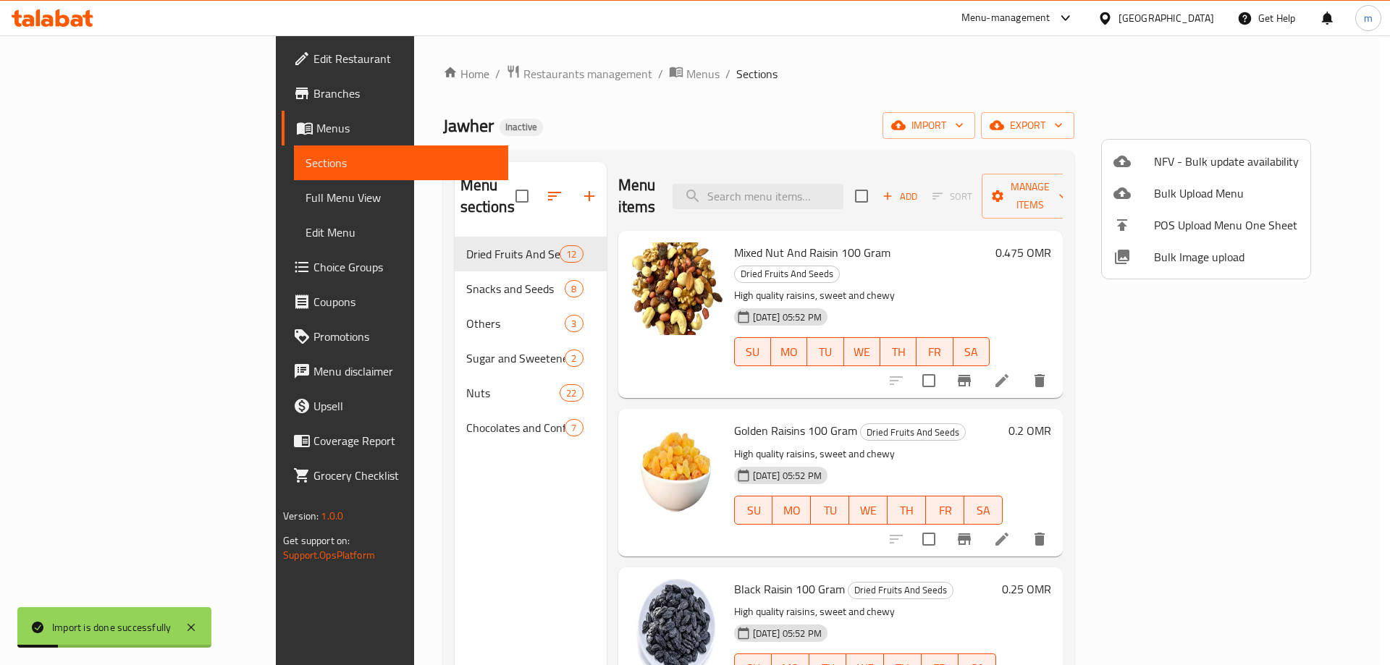
drag, startPoint x: 824, startPoint y: 111, endPoint x: 812, endPoint y: 285, distance: 174.9
click at [824, 124] on div at bounding box center [695, 332] width 1390 height 665
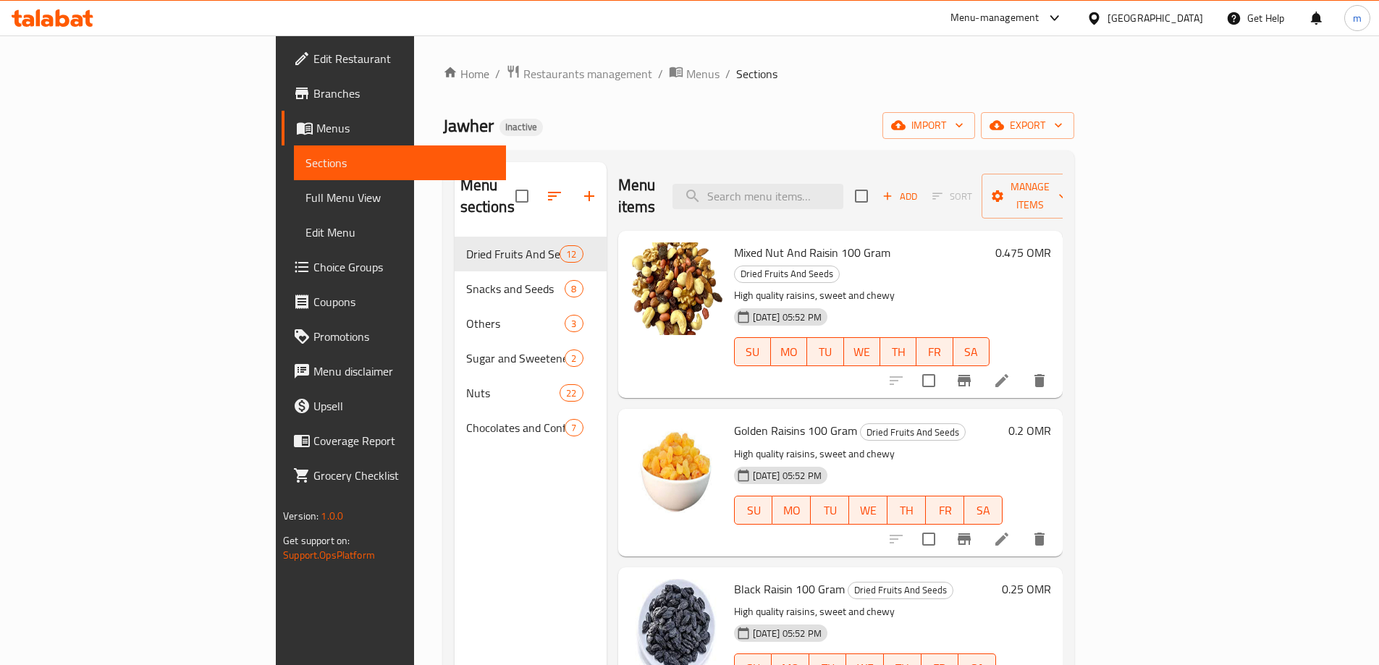
click at [316, 130] on span "Menus" at bounding box center [405, 127] width 178 height 17
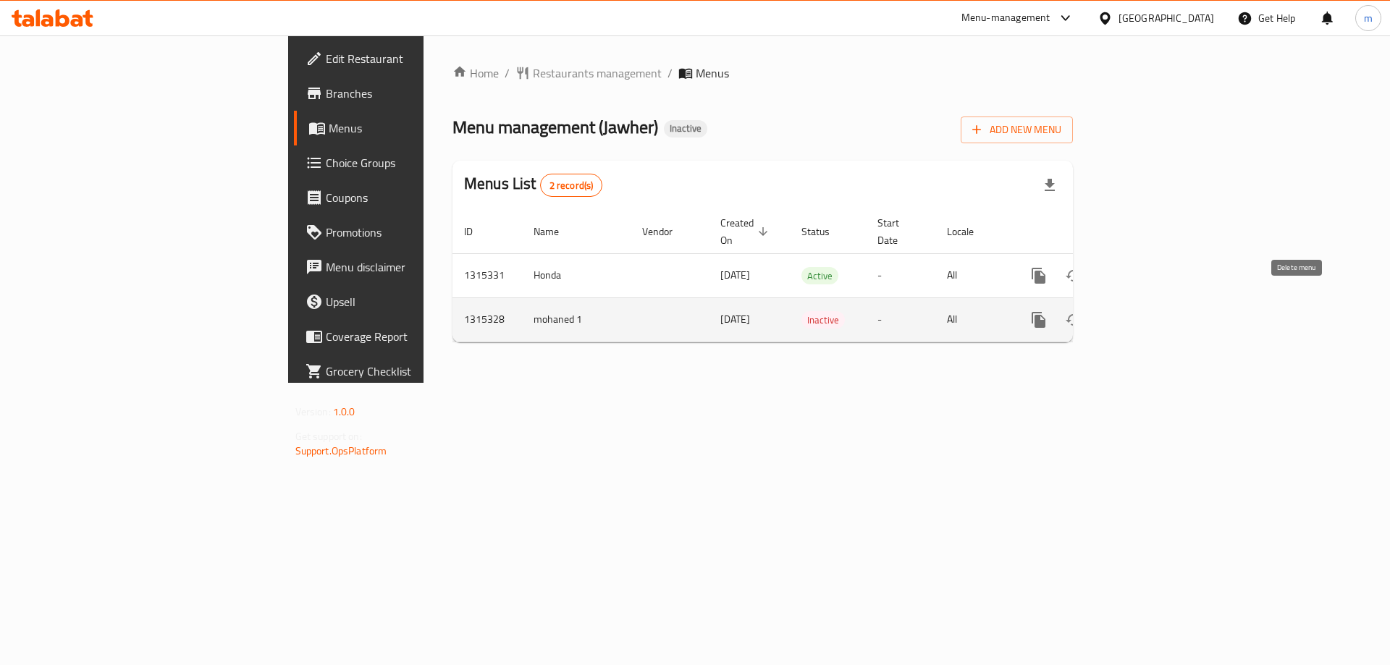
click at [1117, 312] on icon "enhanced table" at bounding box center [1107, 319] width 17 height 17
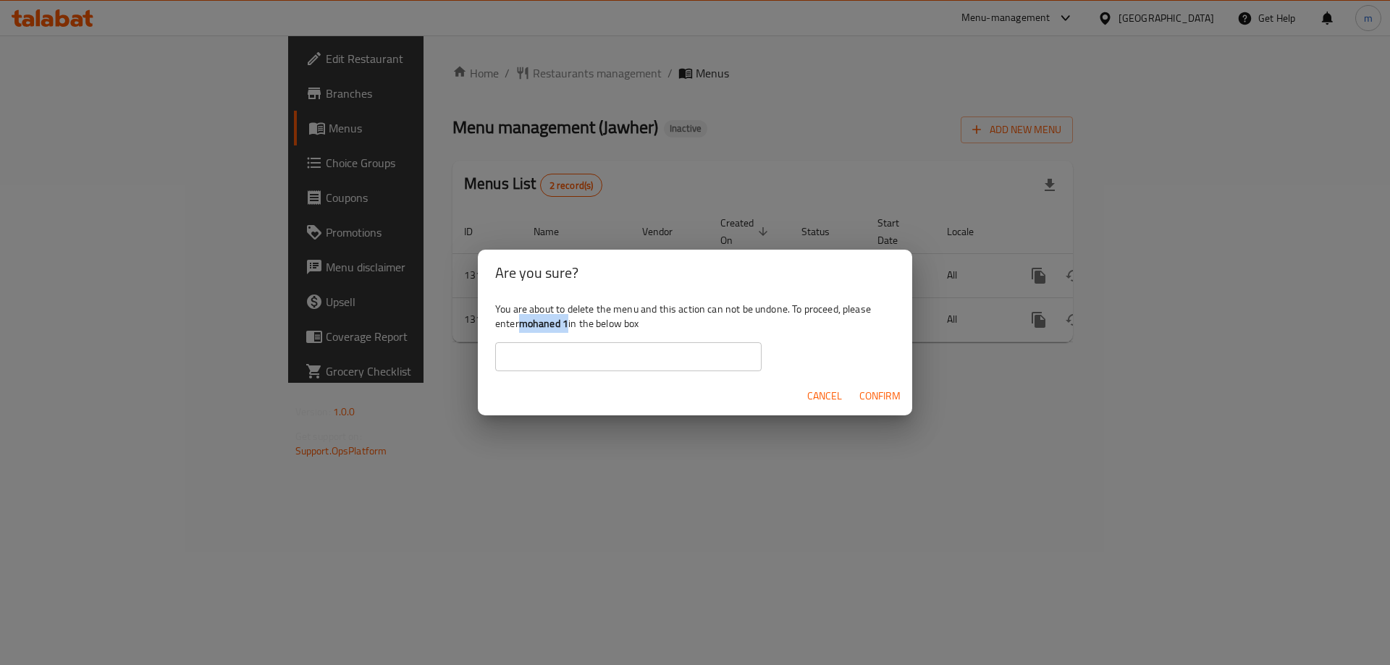
drag, startPoint x: 523, startPoint y: 325, endPoint x: 570, endPoint y: 324, distance: 47.8
click at [568, 324] on b "mohaned 1" at bounding box center [543, 323] width 49 height 19
copy b "mohaned 1"
click at [573, 368] on input "text" at bounding box center [628, 356] width 266 height 29
drag, startPoint x: 573, startPoint y: 368, endPoint x: 515, endPoint y: 358, distance: 58.8
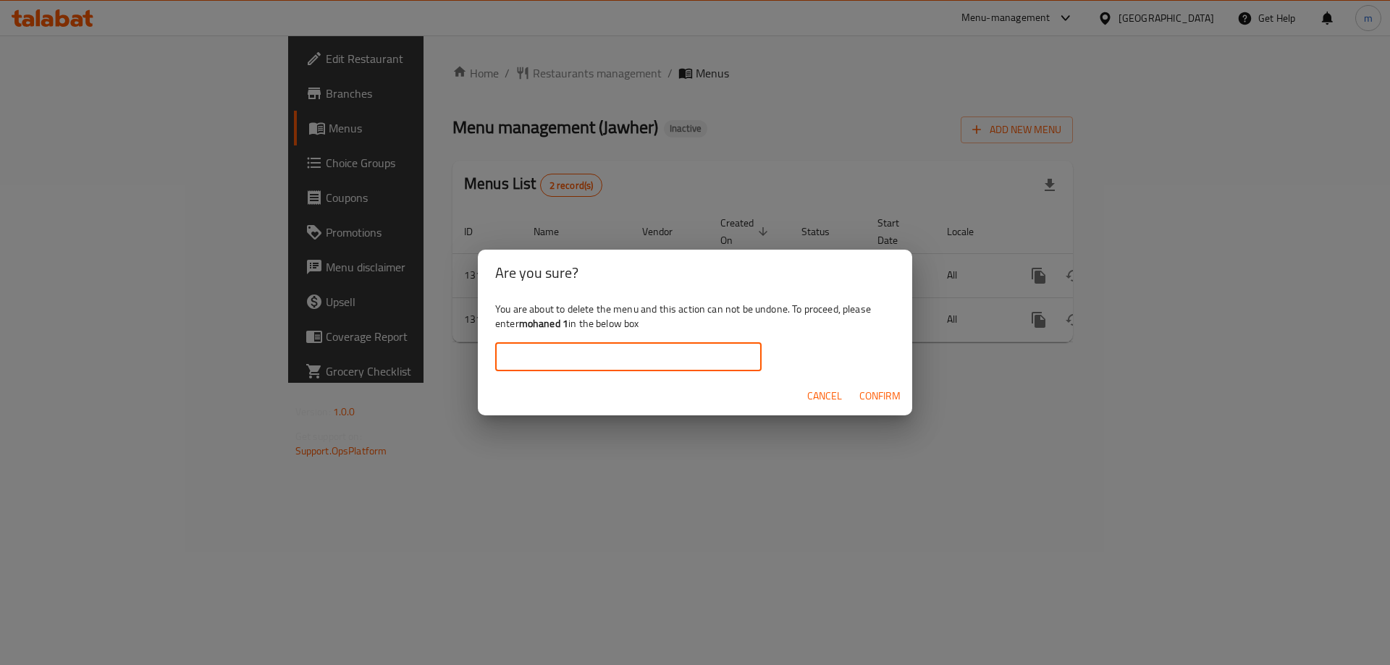
click at [515, 358] on input "text" at bounding box center [628, 356] width 266 height 29
paste input "mohaned 1"
click at [874, 397] on span "Confirm" at bounding box center [879, 396] width 41 height 18
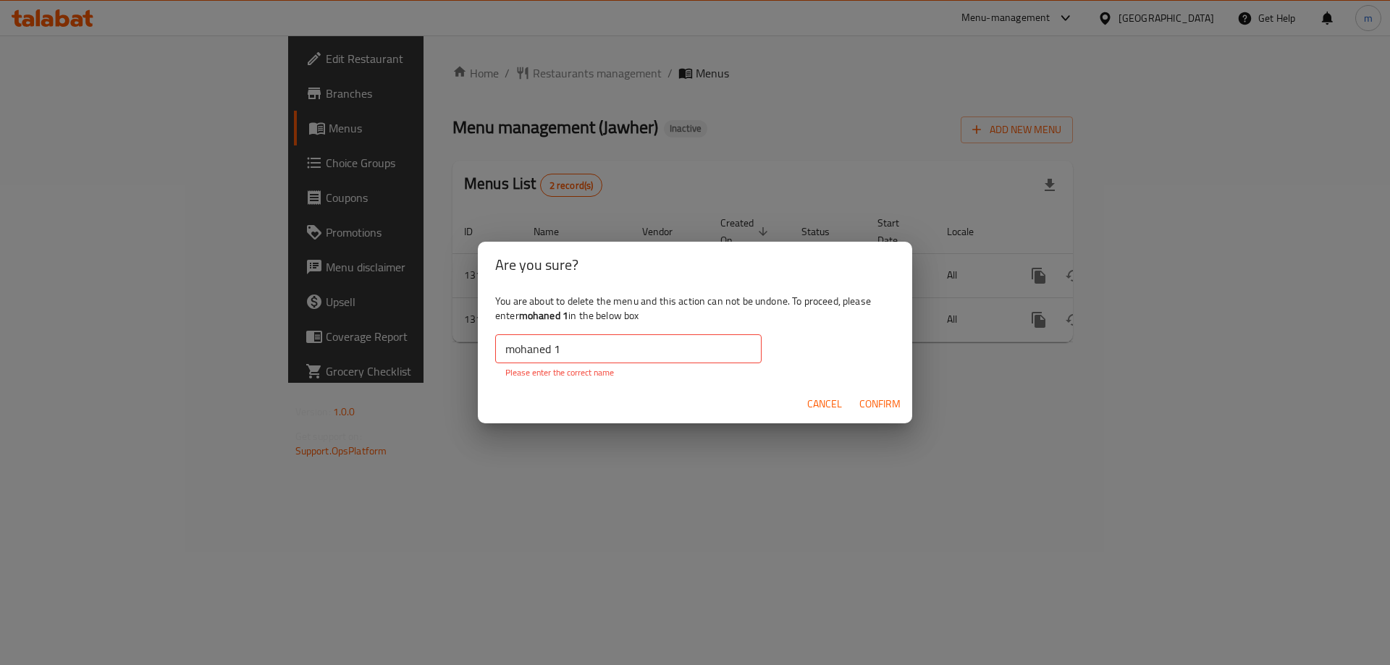
click at [507, 350] on input "mohaned 1" at bounding box center [628, 348] width 266 height 29
click at [576, 359] on input "mohaned 1" at bounding box center [628, 348] width 266 height 29
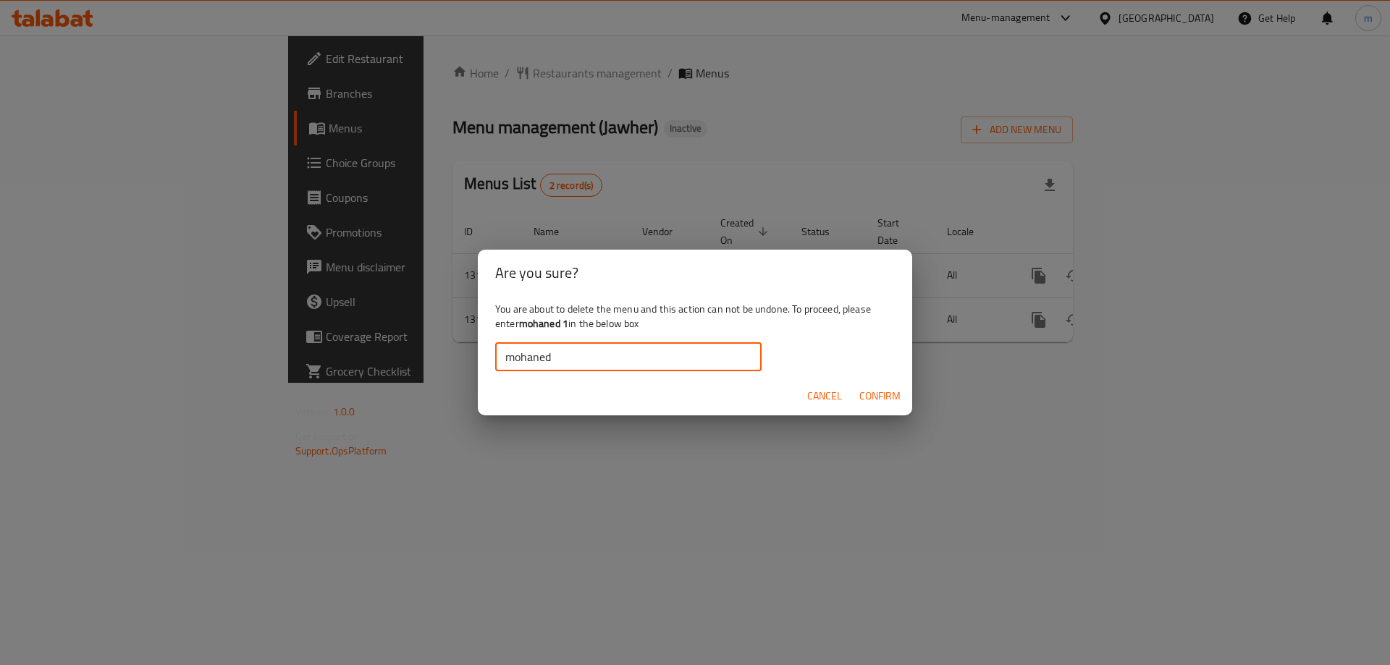
drag, startPoint x: 899, startPoint y: 396, endPoint x: 810, endPoint y: 455, distance: 107.0
click at [898, 397] on span "Confirm" at bounding box center [879, 396] width 41 height 18
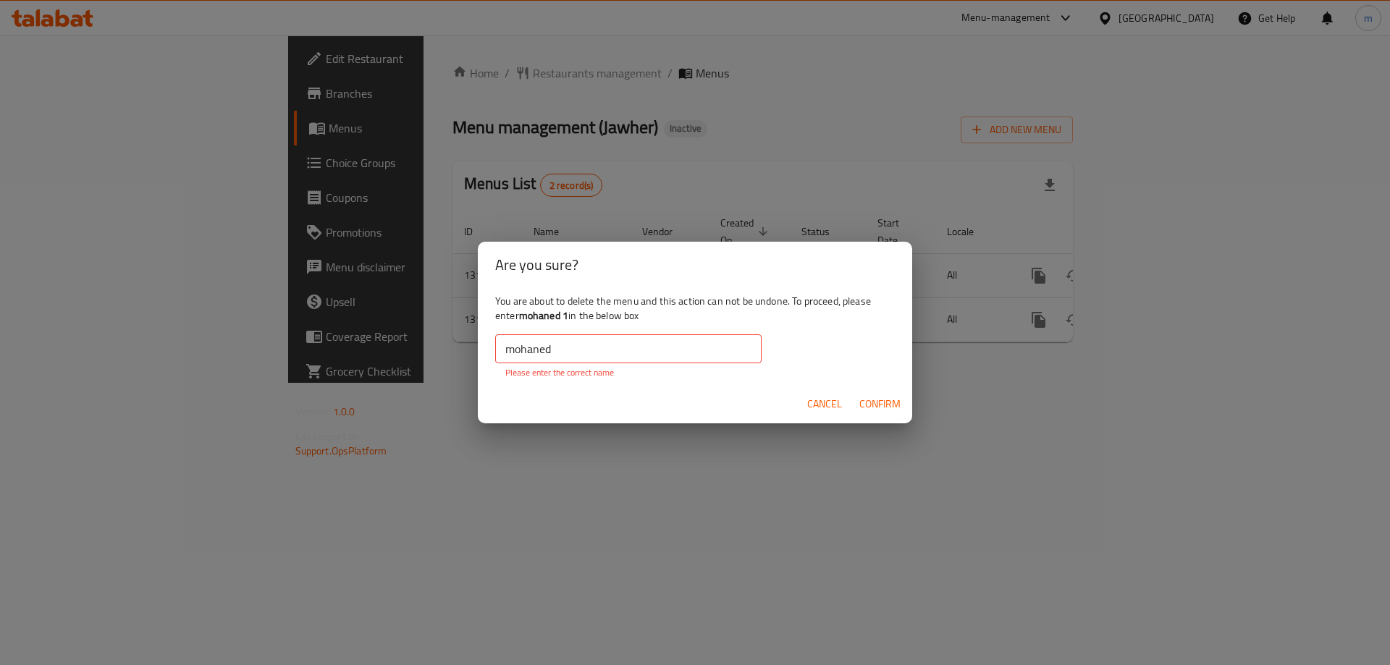
click at [567, 350] on input "mohaned" at bounding box center [628, 348] width 266 height 29
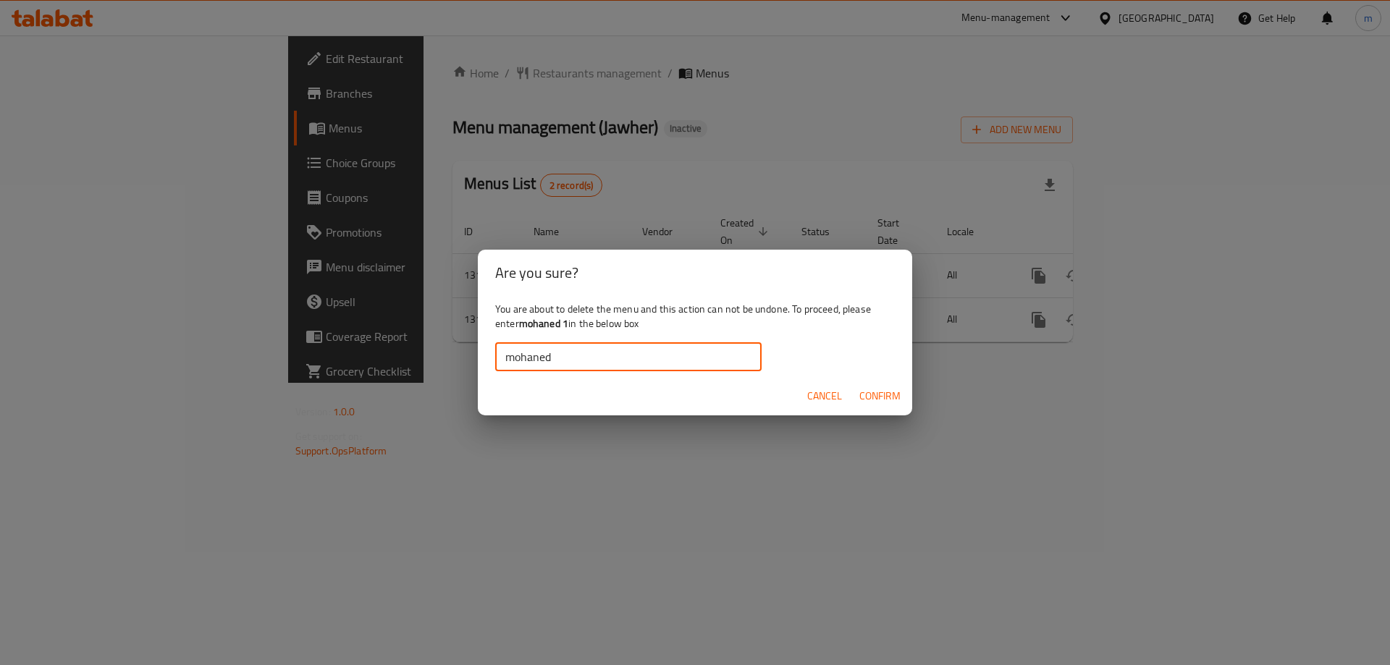
drag, startPoint x: 504, startPoint y: 352, endPoint x: 469, endPoint y: 349, distance: 35.6
click at [469, 349] on div "Are you sure? You are about to delete the menu and this action can not be undon…" at bounding box center [695, 332] width 1390 height 665
drag, startPoint x: 525, startPoint y: 356, endPoint x: 879, endPoint y: 387, distance: 354.6
click at [879, 387] on span "Confirm" at bounding box center [879, 396] width 41 height 18
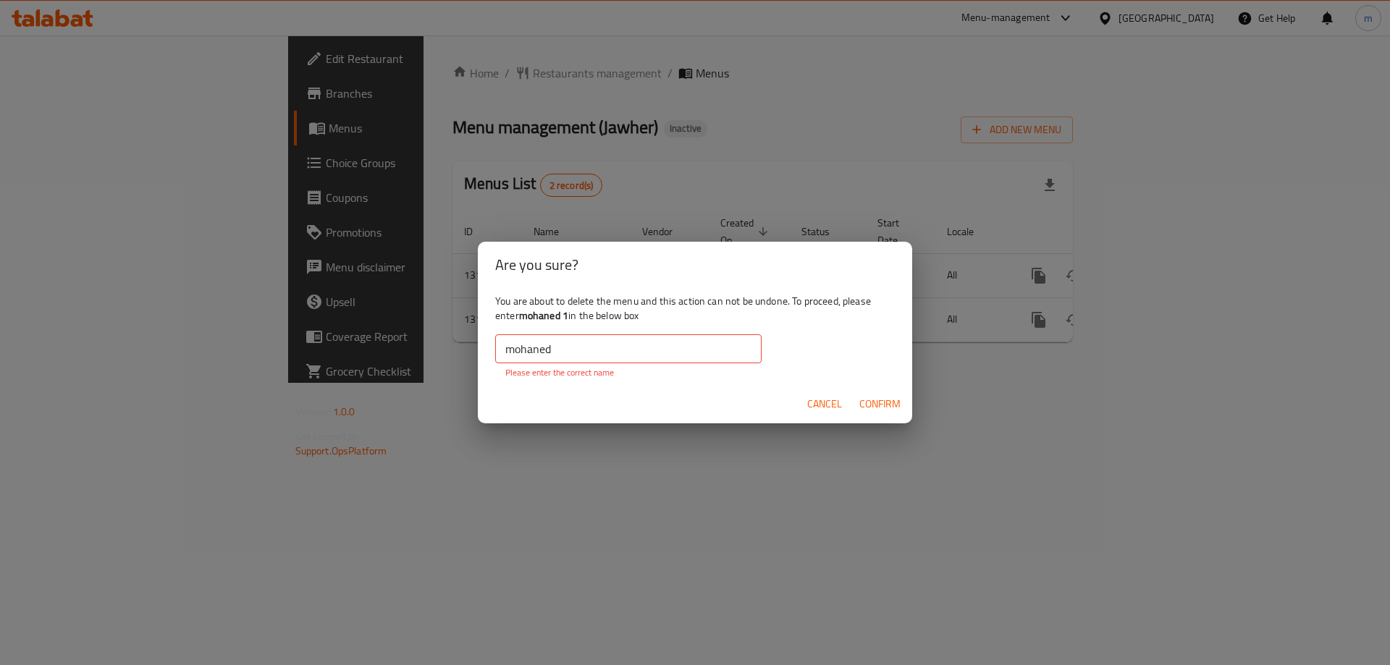
click at [607, 350] on input "mohaned" at bounding box center [628, 348] width 266 height 29
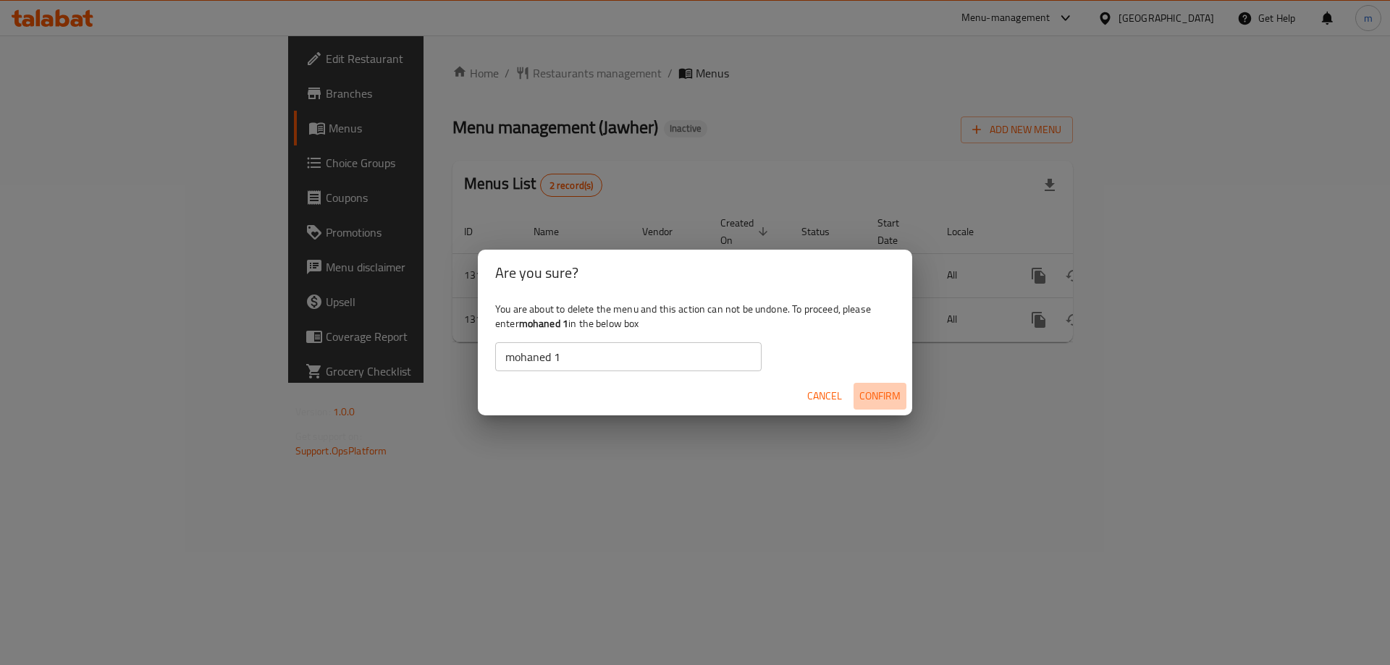
click at [883, 402] on span "Confirm" at bounding box center [879, 396] width 41 height 18
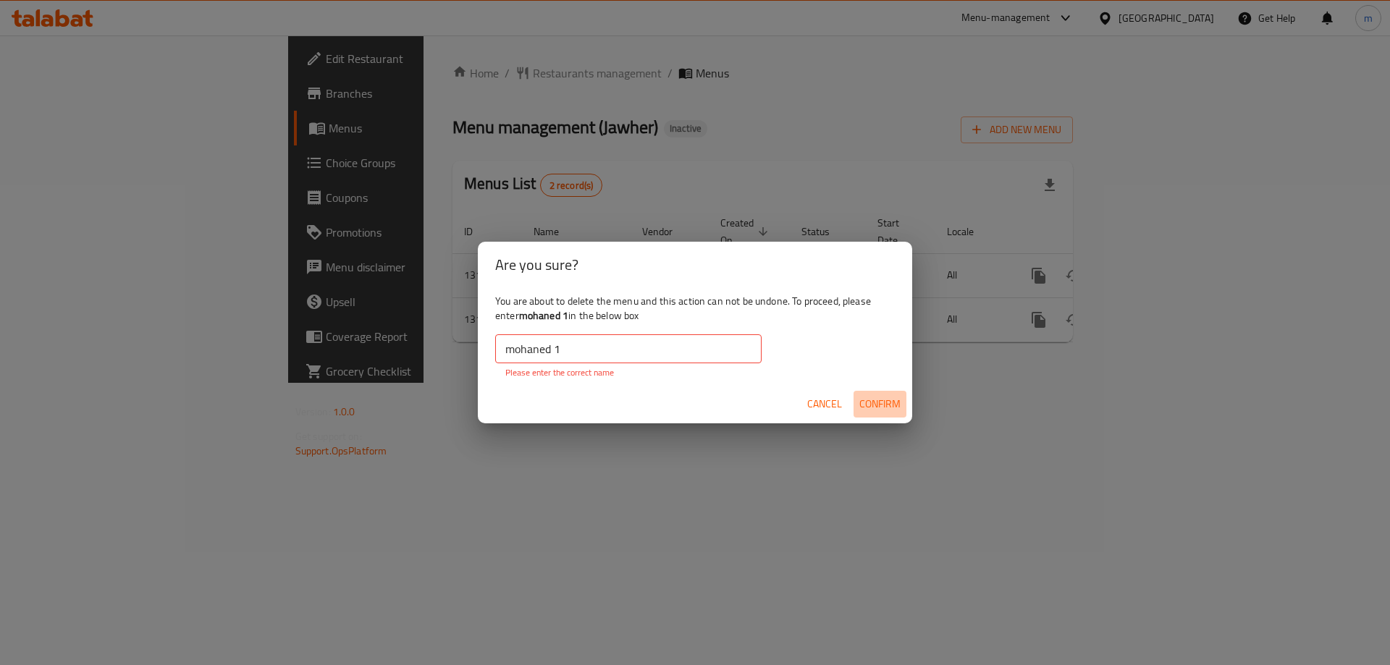
click at [883, 402] on span "Confirm" at bounding box center [879, 404] width 41 height 18
click at [501, 344] on input "mohaned 1" at bounding box center [628, 348] width 266 height 29
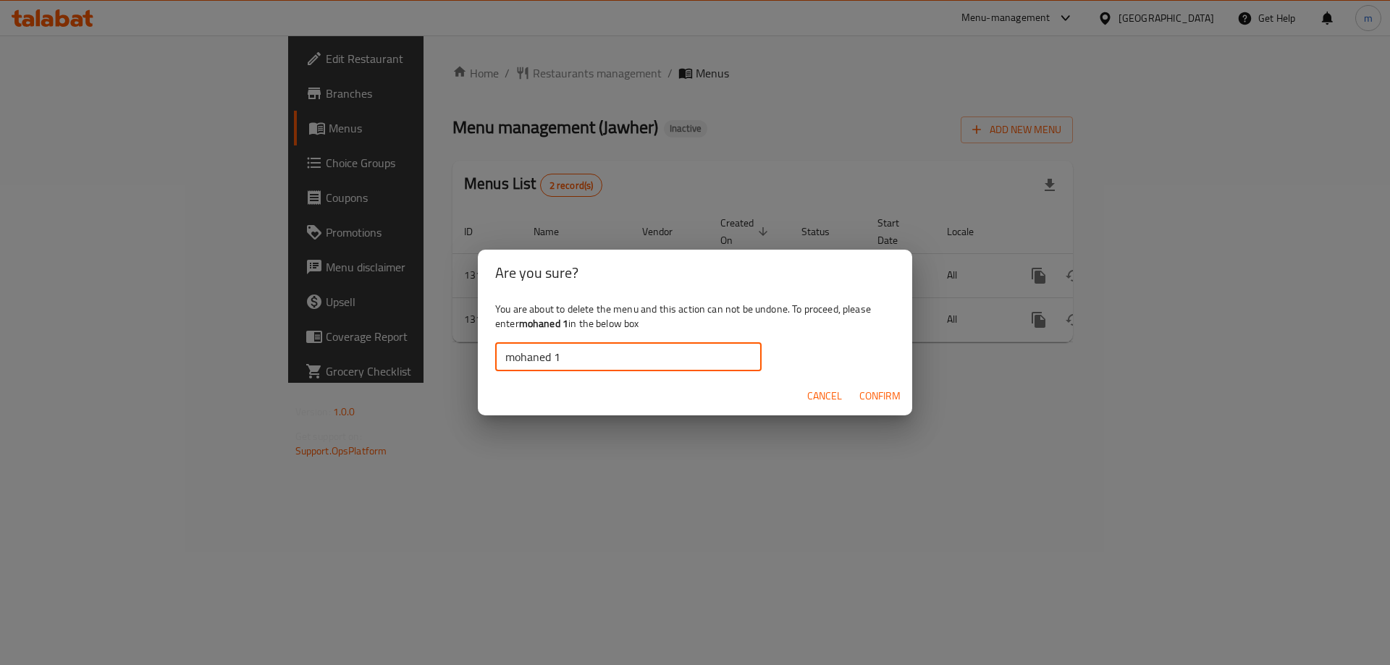
drag, startPoint x: 874, startPoint y: 395, endPoint x: 821, endPoint y: 499, distance: 115.9
click at [874, 397] on span "Confirm" at bounding box center [879, 396] width 41 height 18
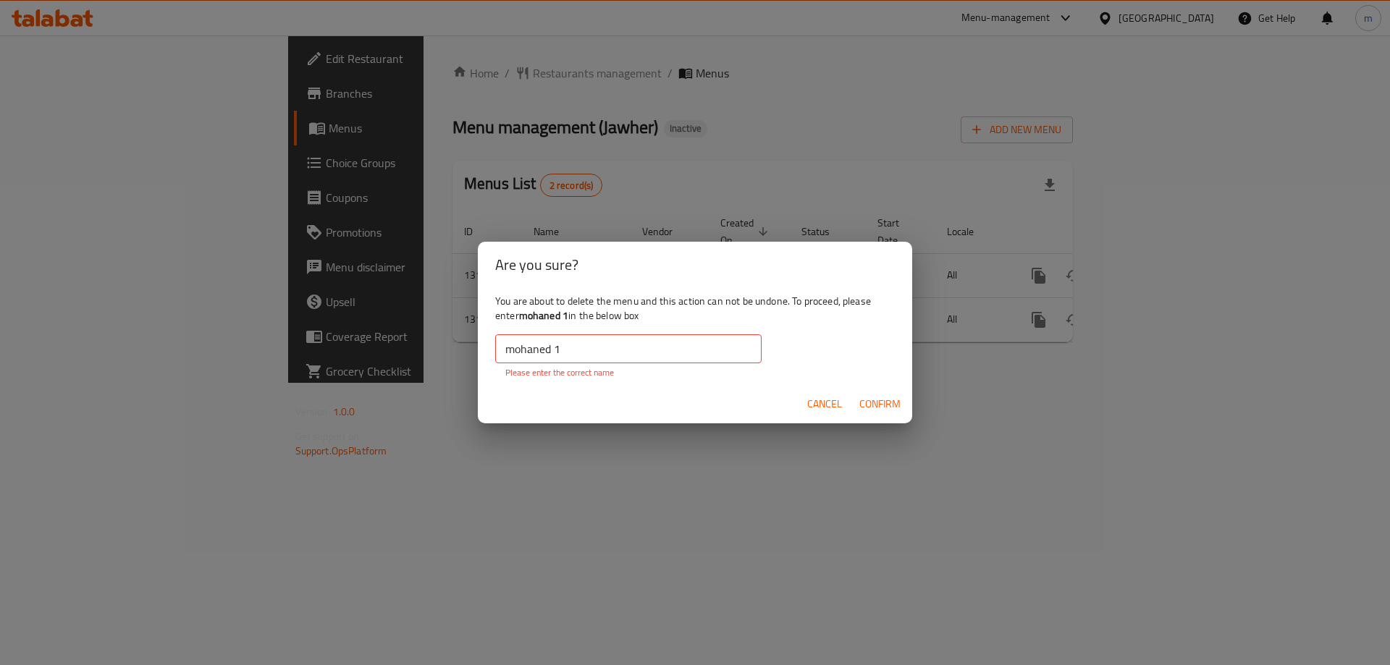
click input "mohaned 1"
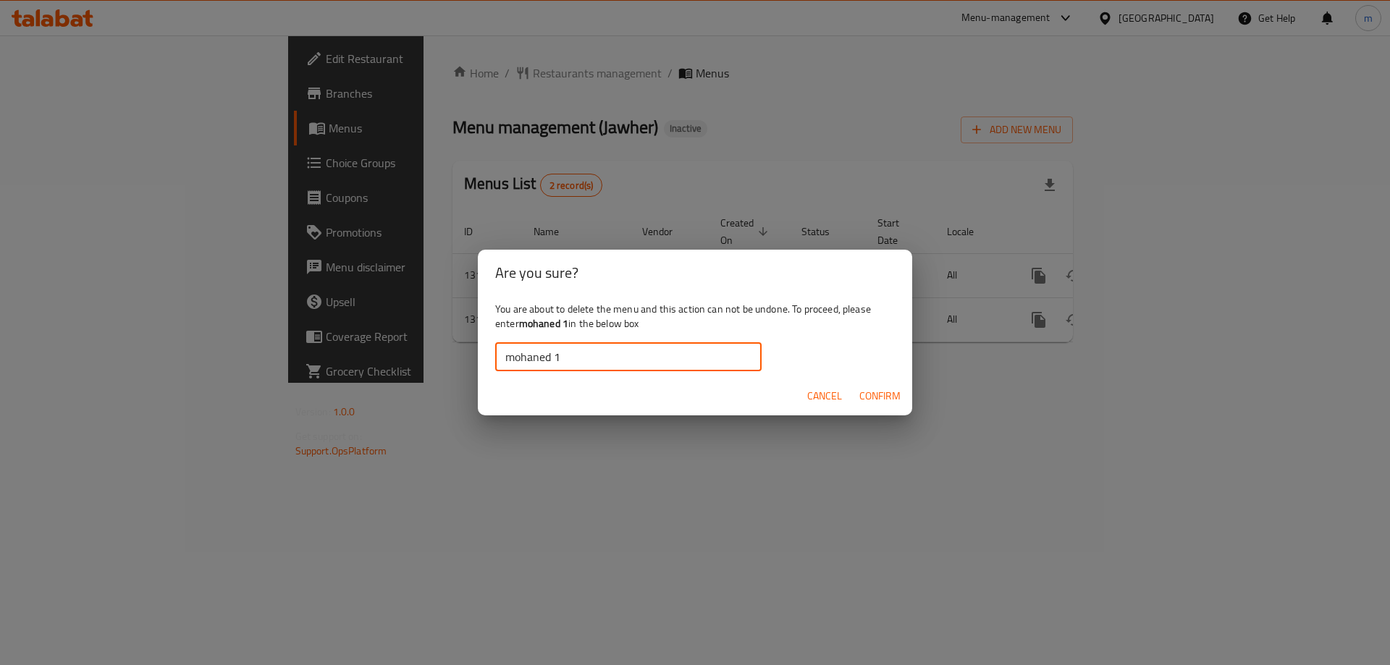
type input "mohaned 1"
click span "Confirm"
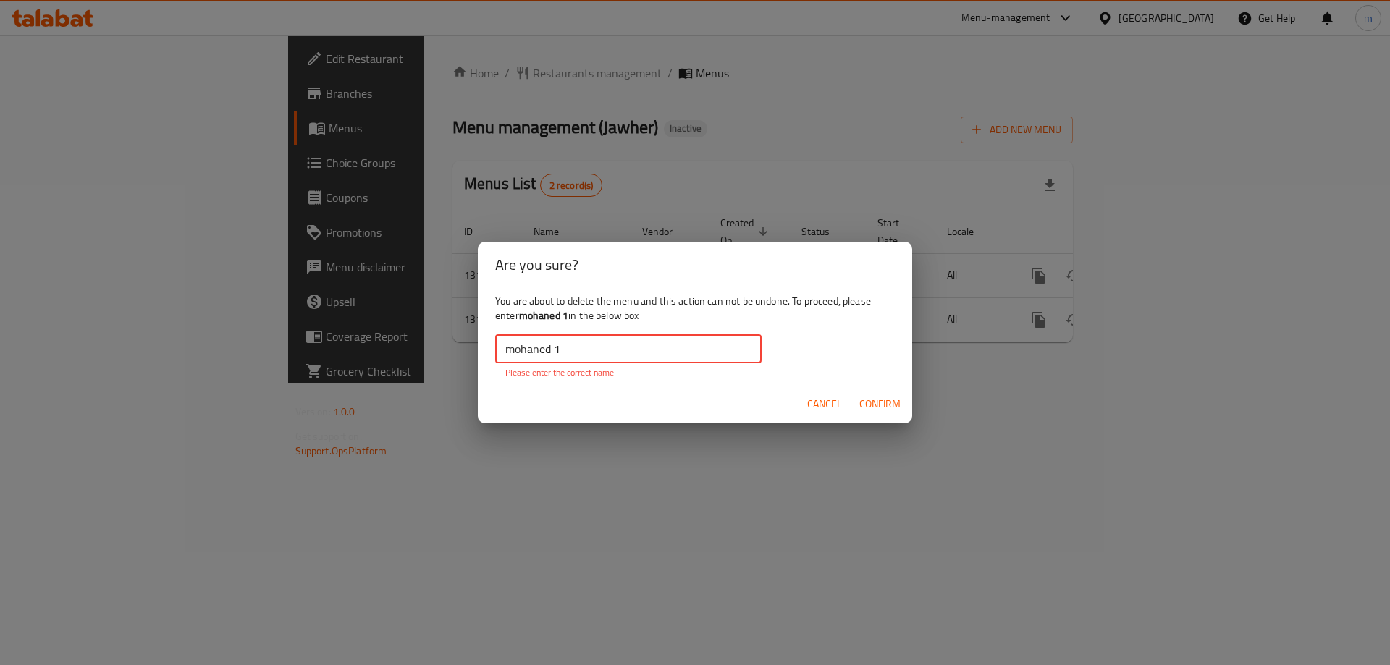
drag, startPoint x: 508, startPoint y: 350, endPoint x: 518, endPoint y: 355, distance: 11.0
click input "mohaned 1"
drag, startPoint x: 522, startPoint y: 315, endPoint x: 569, endPoint y: 318, distance: 47.2
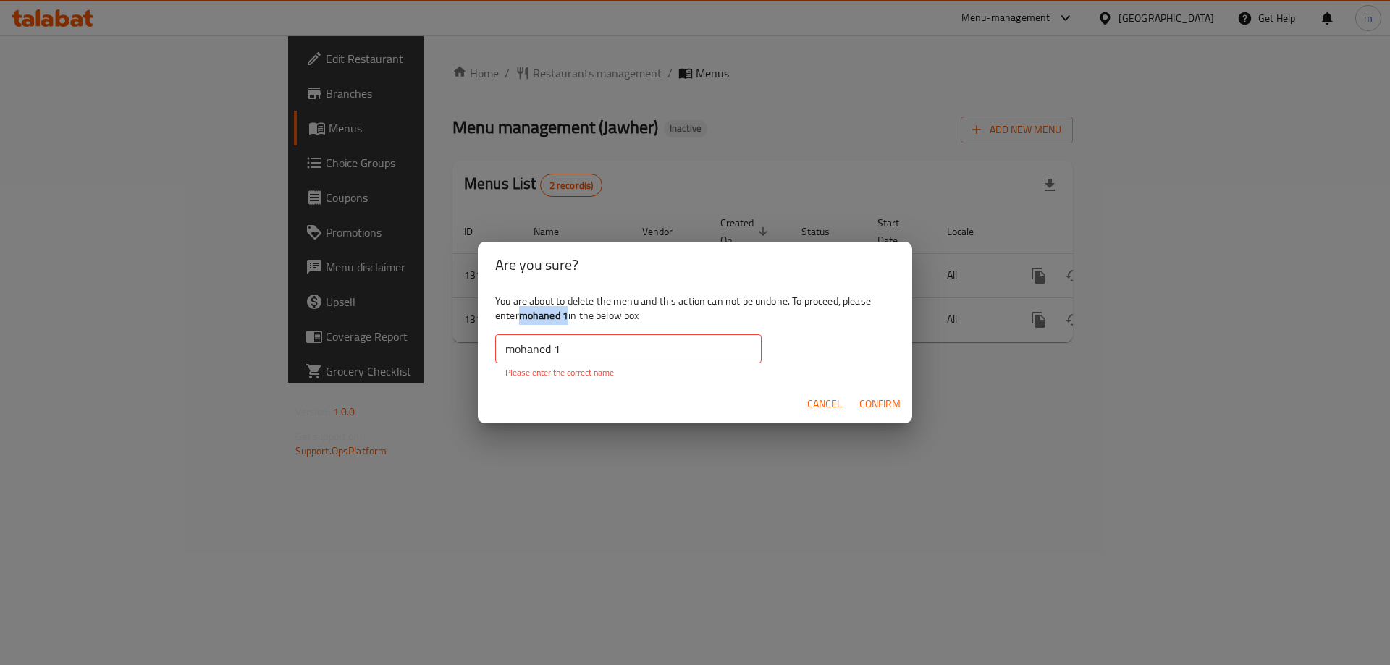
click b "mohaned 1"
copy b "mohaned 1"
drag, startPoint x: 834, startPoint y: 404, endPoint x: 703, endPoint y: 506, distance: 166.1
click span "Cancel"
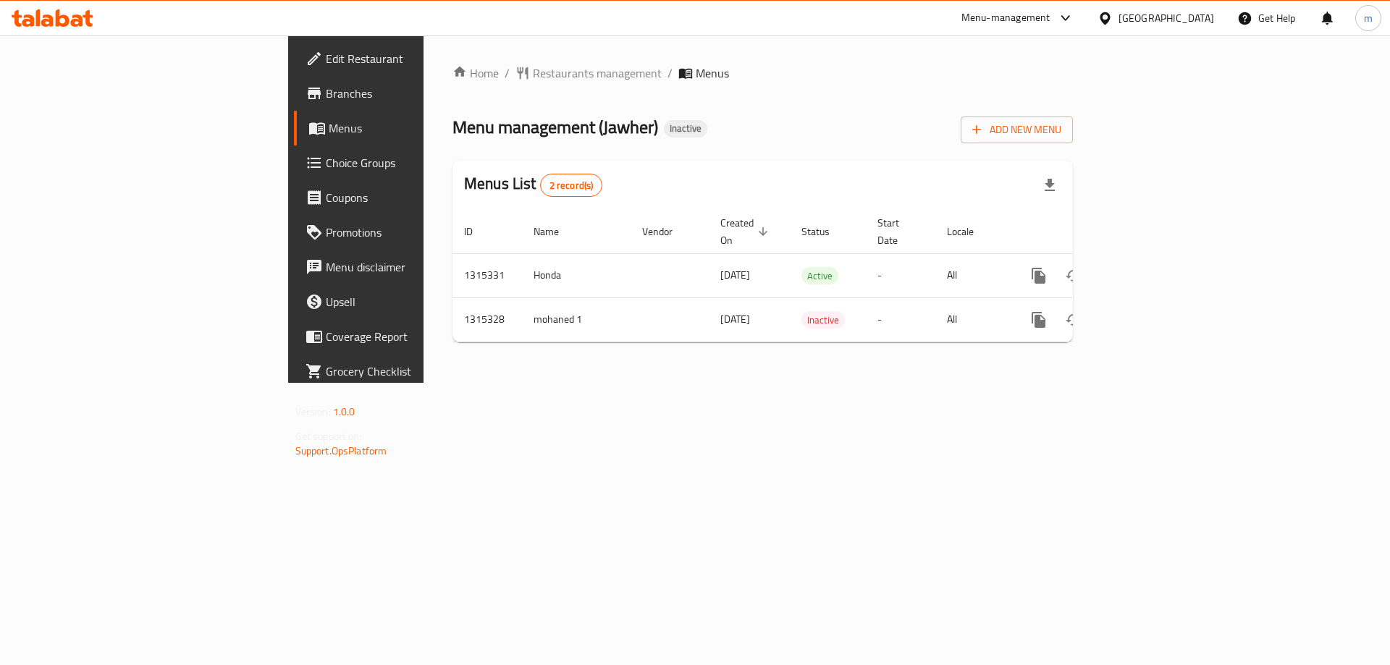
drag, startPoint x: 420, startPoint y: 475, endPoint x: 326, endPoint y: 363, distance: 146.4
click div "Home / Restaurants management / Menus Menu management ( Jawher ) Inactive Add N…"
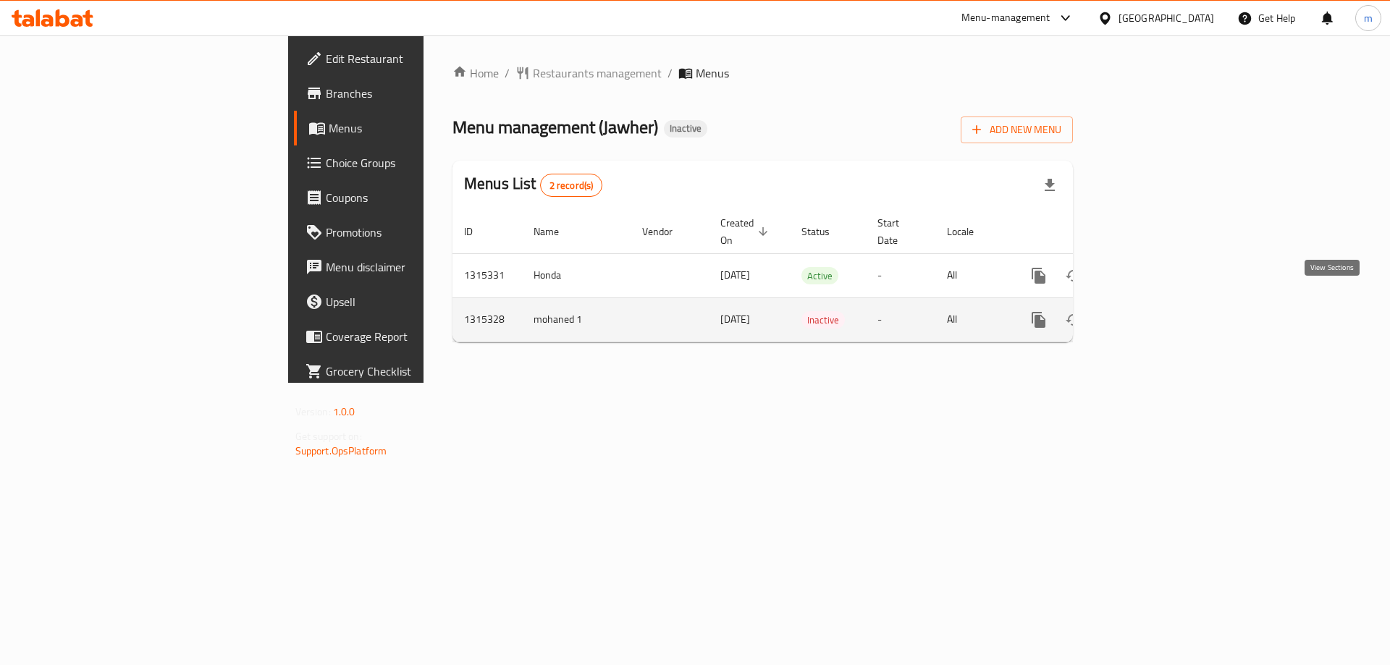
click icon "enhanced table"
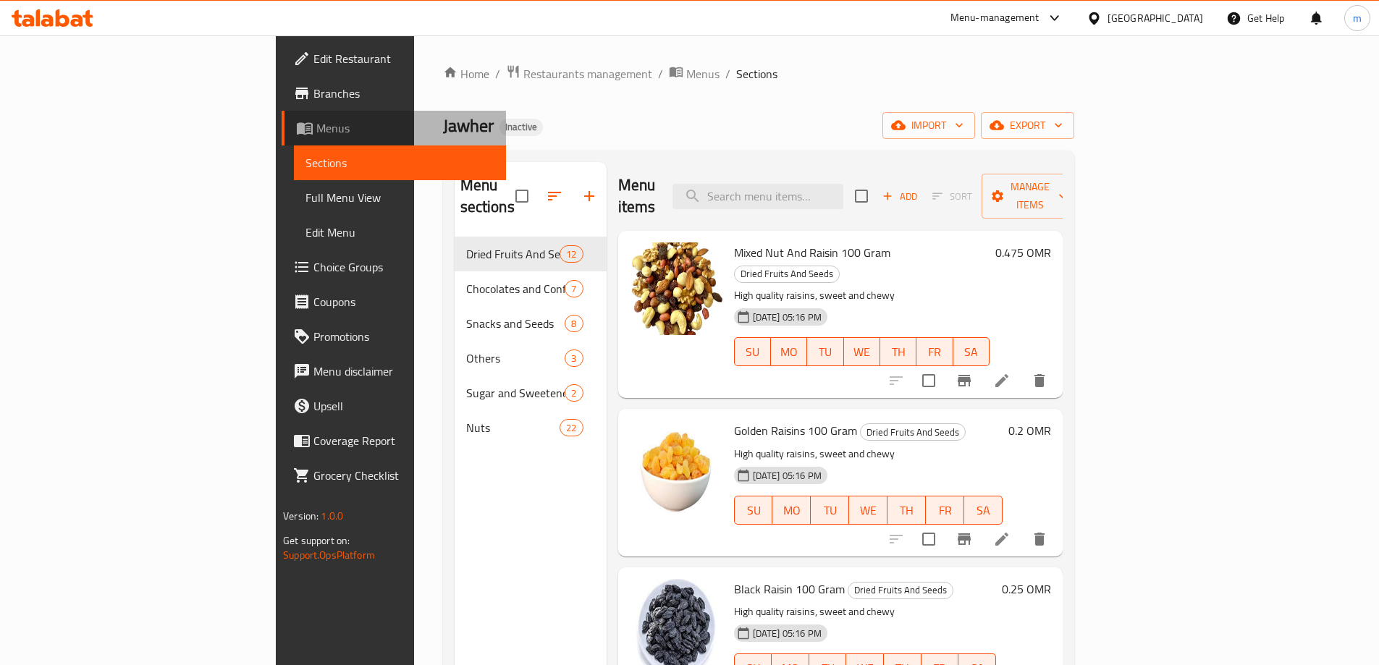
click span "Menus"
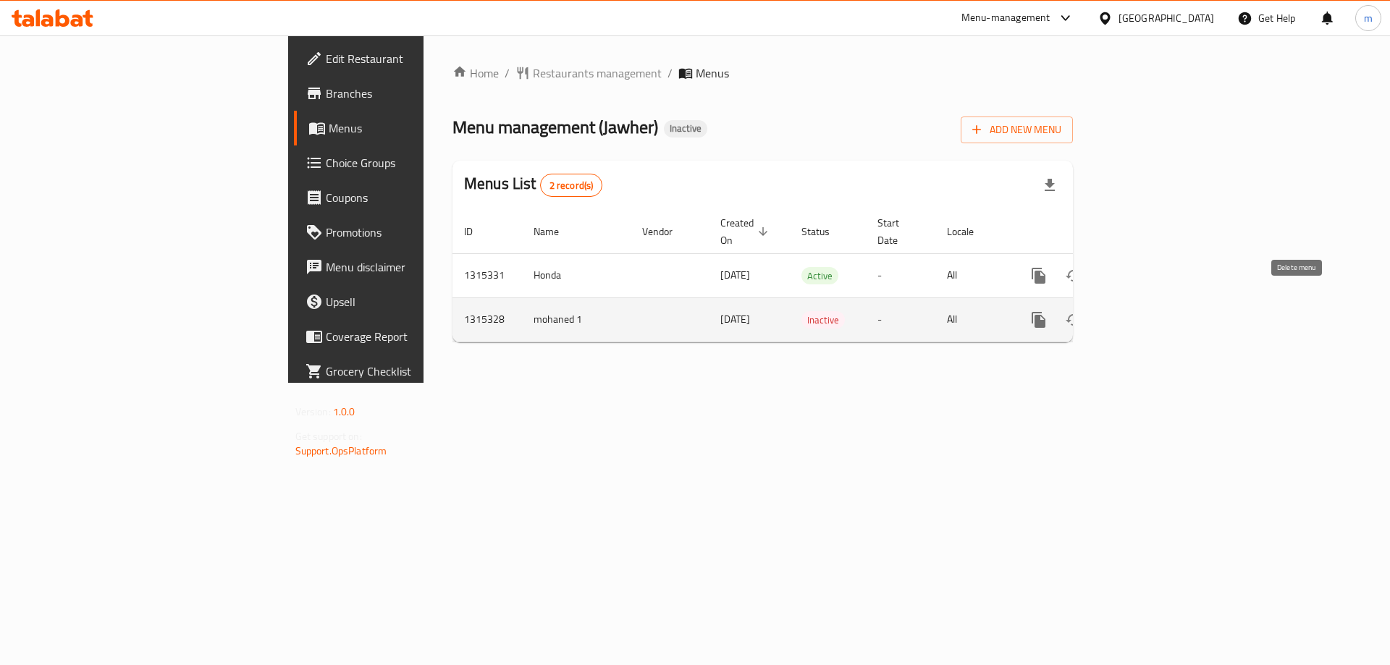
click at [1113, 313] on icon "enhanced table" at bounding box center [1108, 319] width 10 height 13
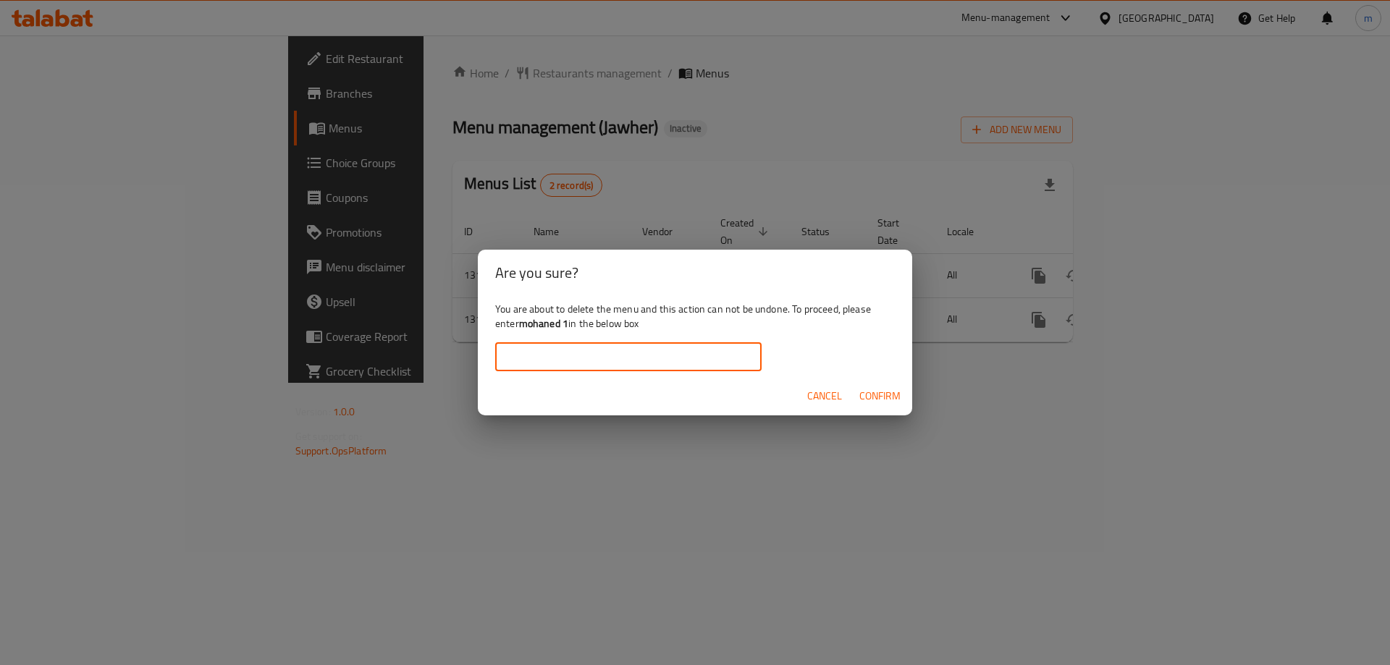
paste input "mohaned 1"
type input "mohaned 1"
click at [879, 397] on span "Confirm" at bounding box center [879, 396] width 41 height 18
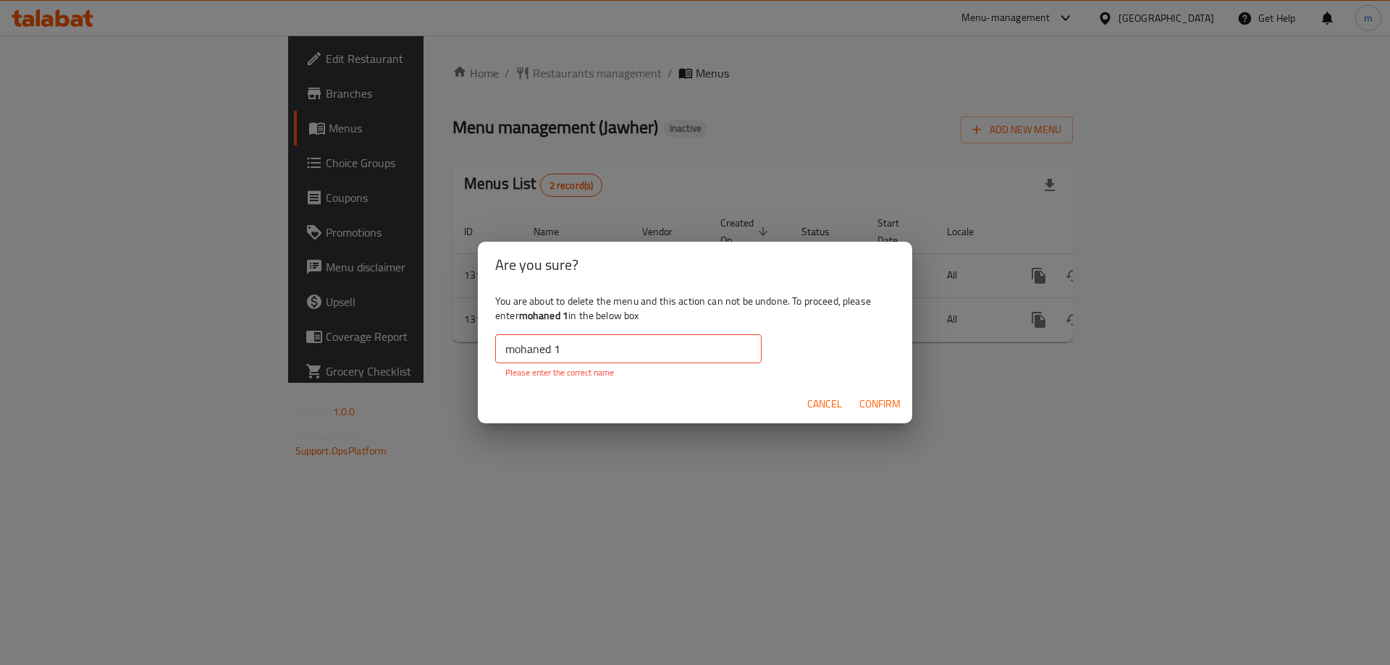
drag, startPoint x: 831, startPoint y: 410, endPoint x: 769, endPoint y: 569, distance: 171.0
click at [831, 411] on span "Cancel" at bounding box center [824, 404] width 35 height 18
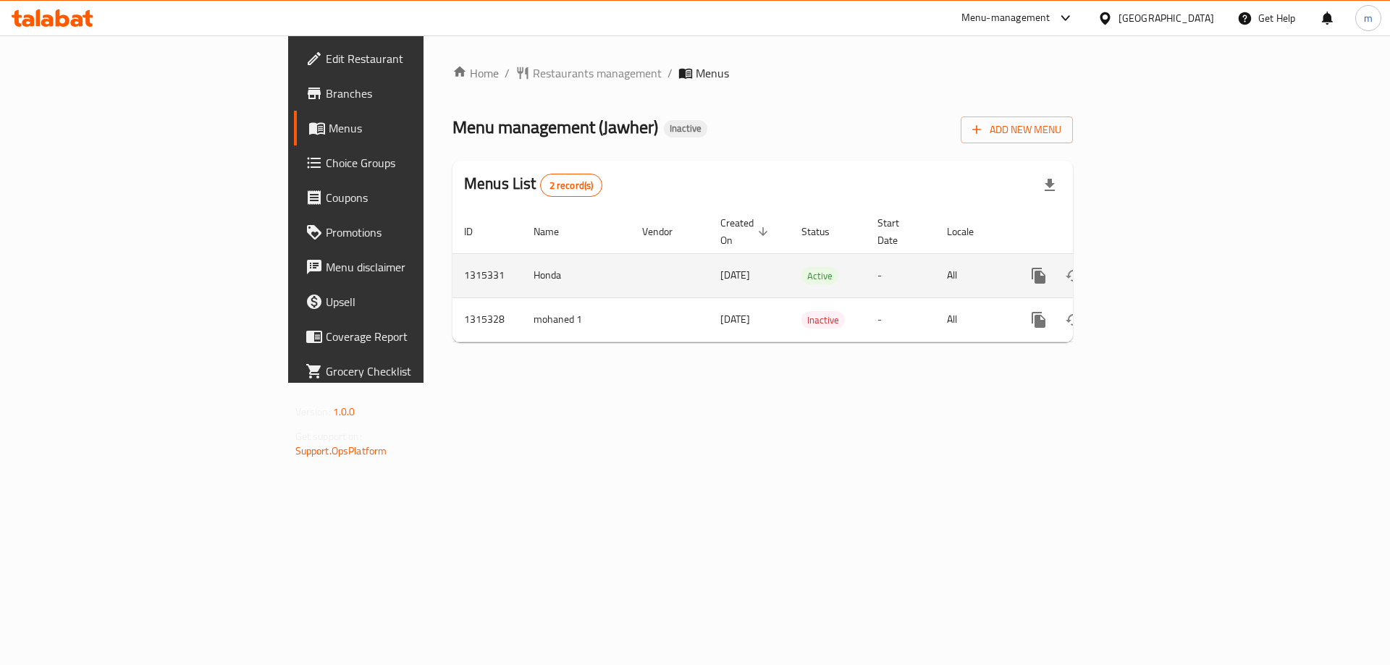
click at [1160, 269] on link "enhanced table" at bounding box center [1142, 275] width 35 height 35
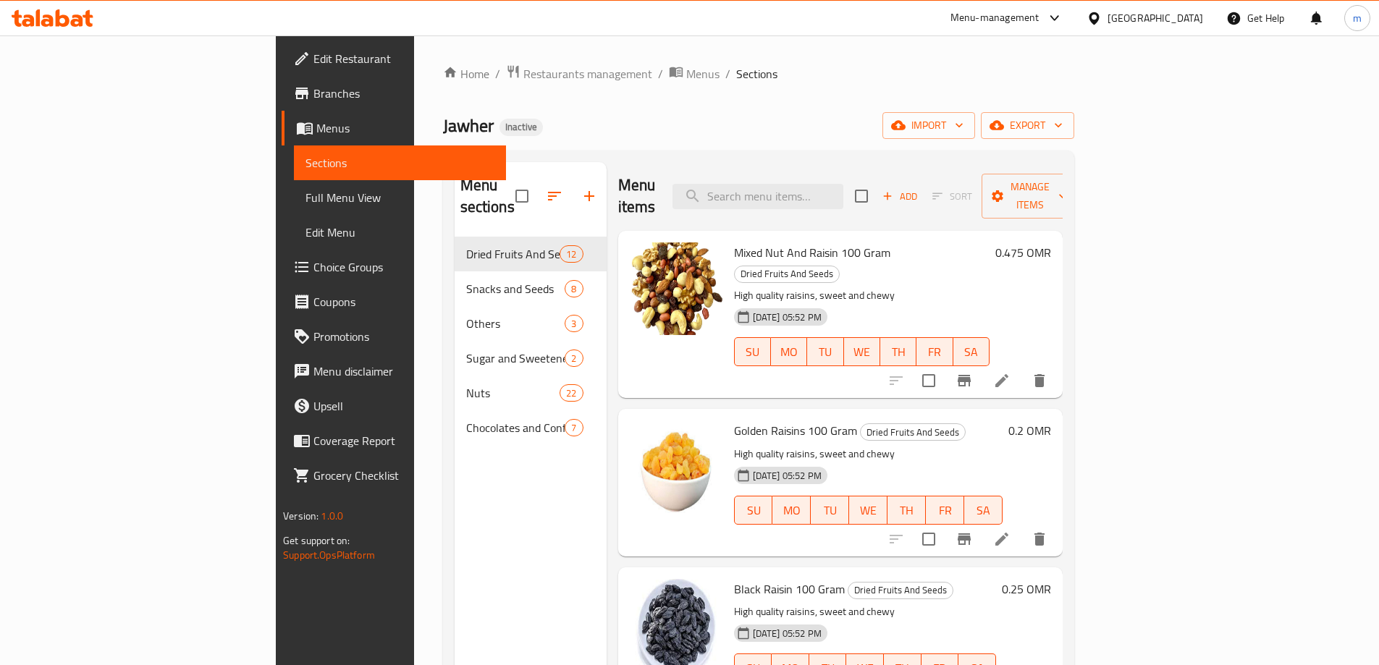
click at [294, 209] on link "Full Menu View" at bounding box center [400, 197] width 212 height 35
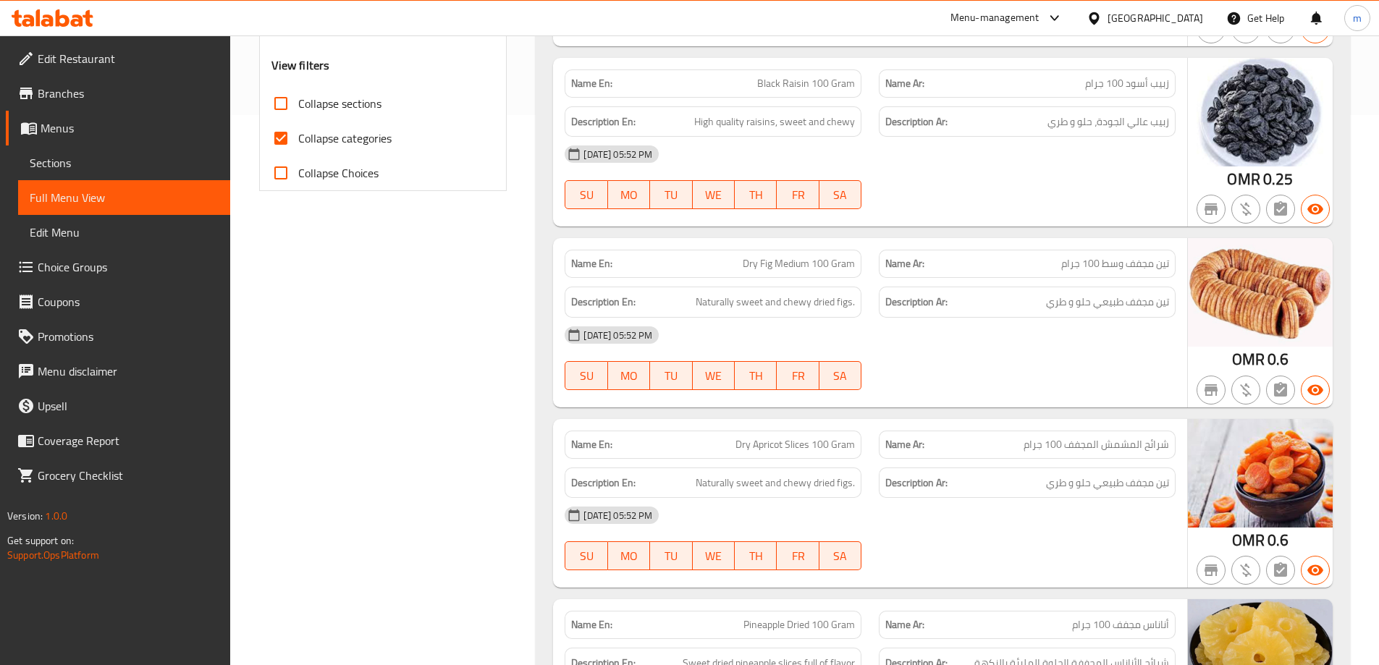
scroll to position [507, 0]
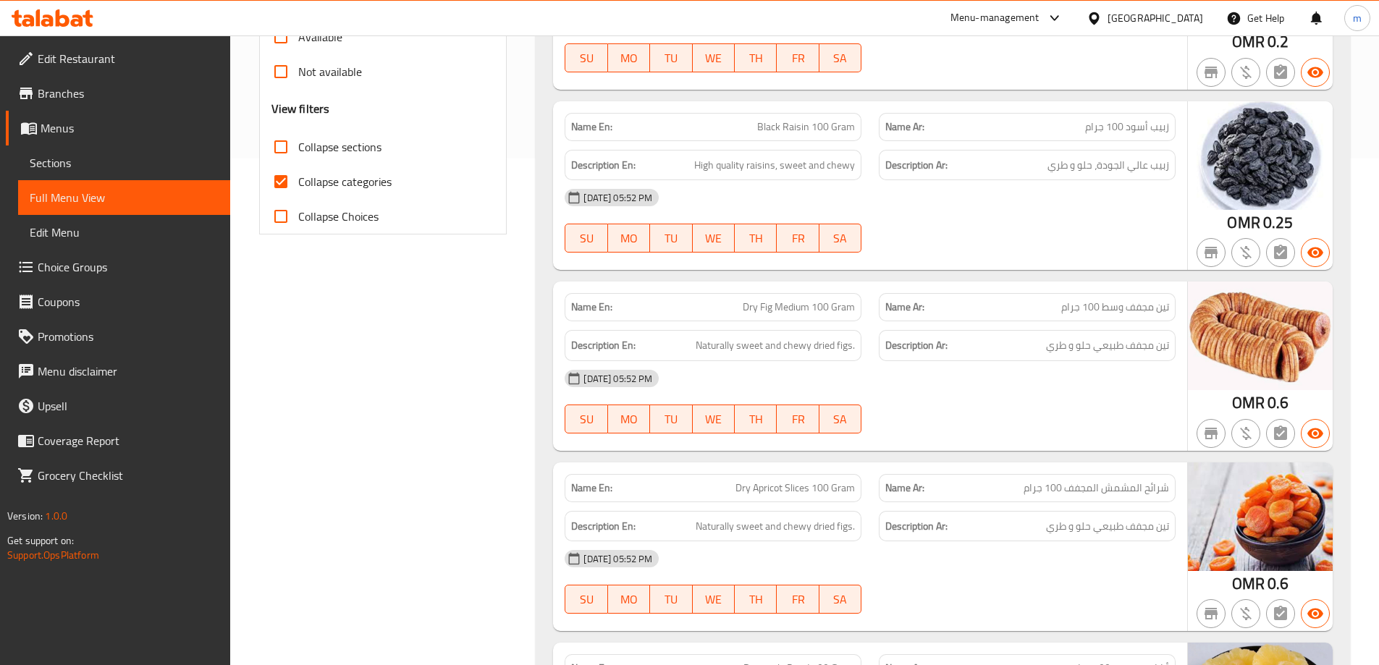
click at [371, 182] on span "Collapse categories" at bounding box center [344, 181] width 93 height 17
click at [298, 182] on input "Collapse categories" at bounding box center [280, 181] width 35 height 35
checkbox input "false"
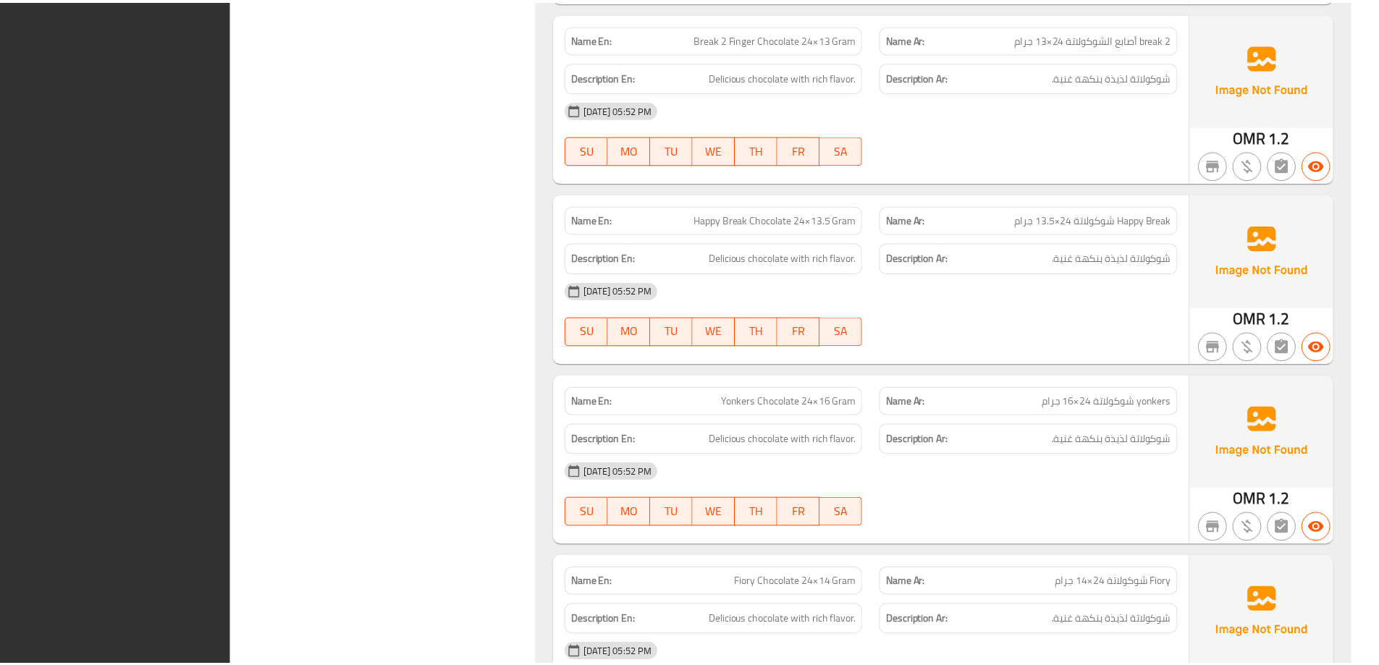
scroll to position [9817, 0]
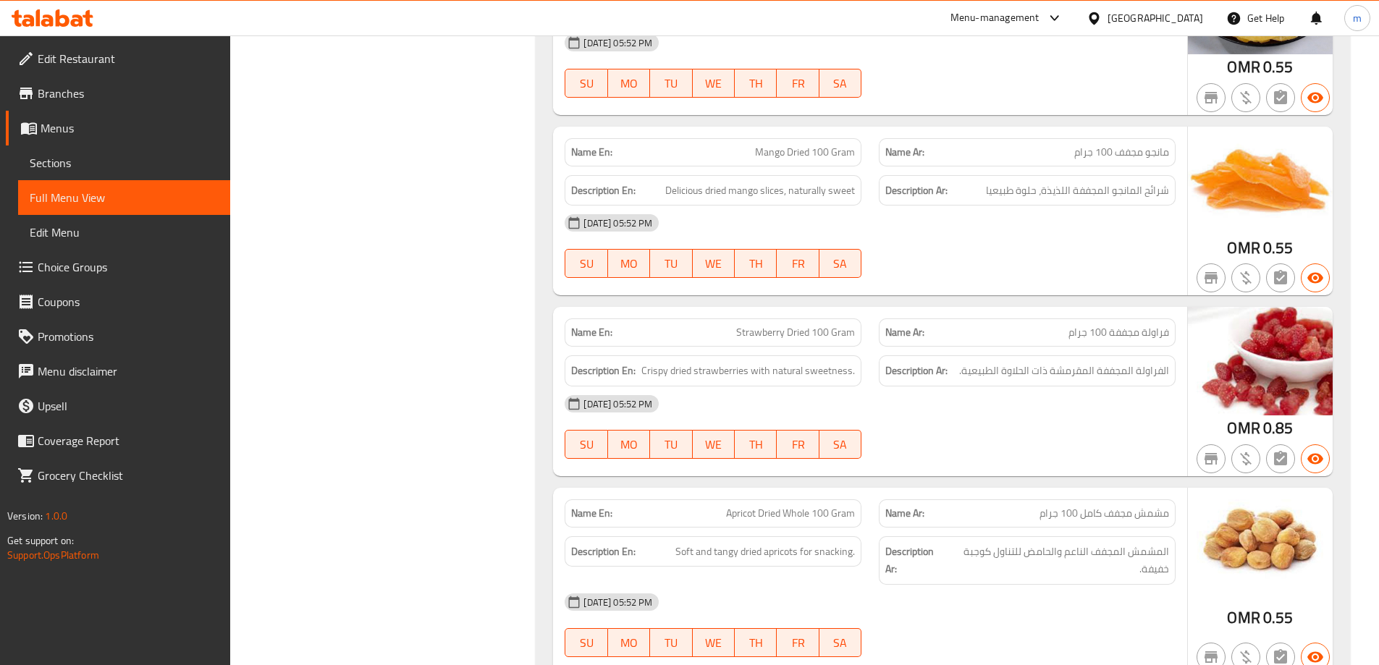
click at [88, 219] on link "Edit Menu" at bounding box center [124, 232] width 212 height 35
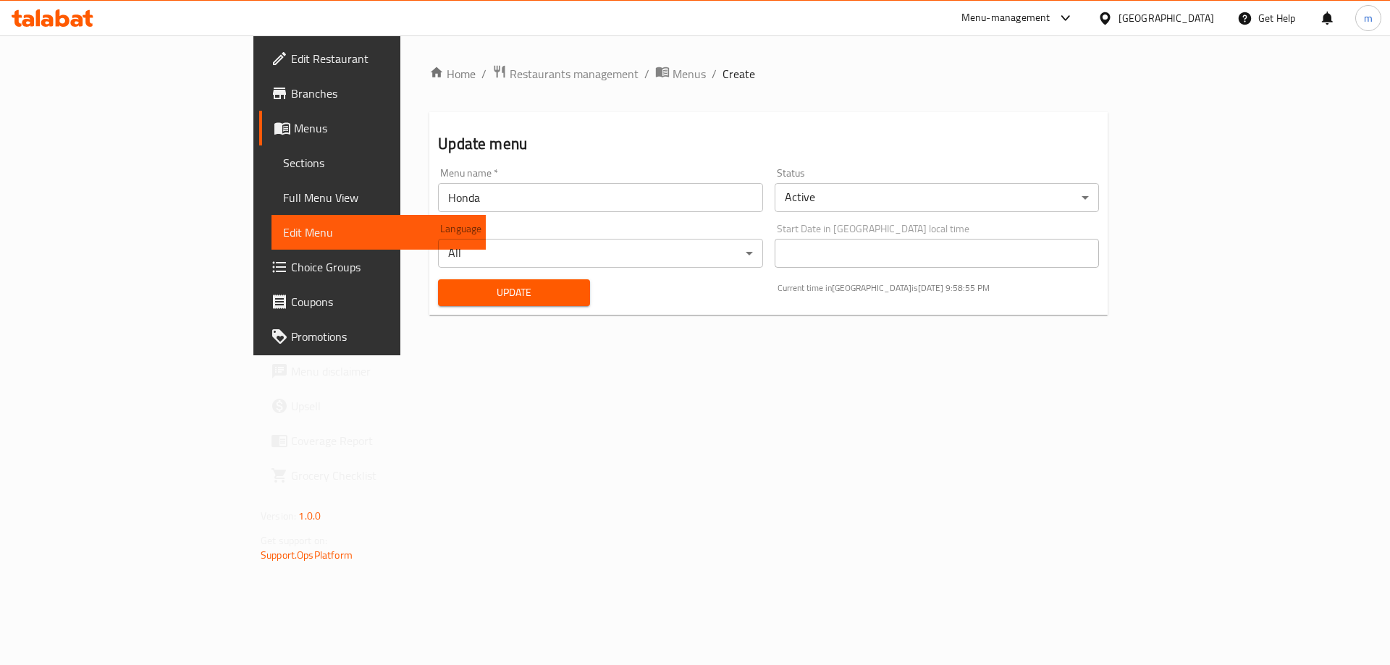
click at [283, 202] on span "Full Menu View" at bounding box center [378, 197] width 191 height 17
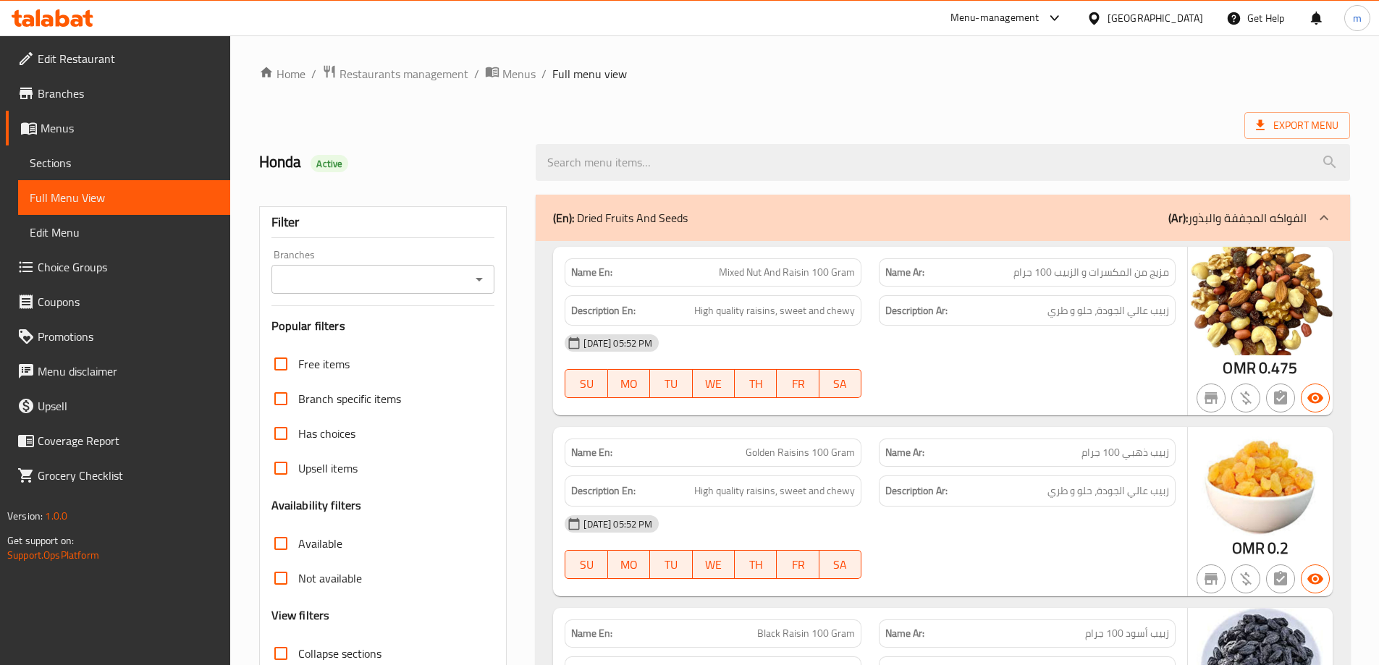
click at [175, 177] on link "Sections" at bounding box center [124, 162] width 212 height 35
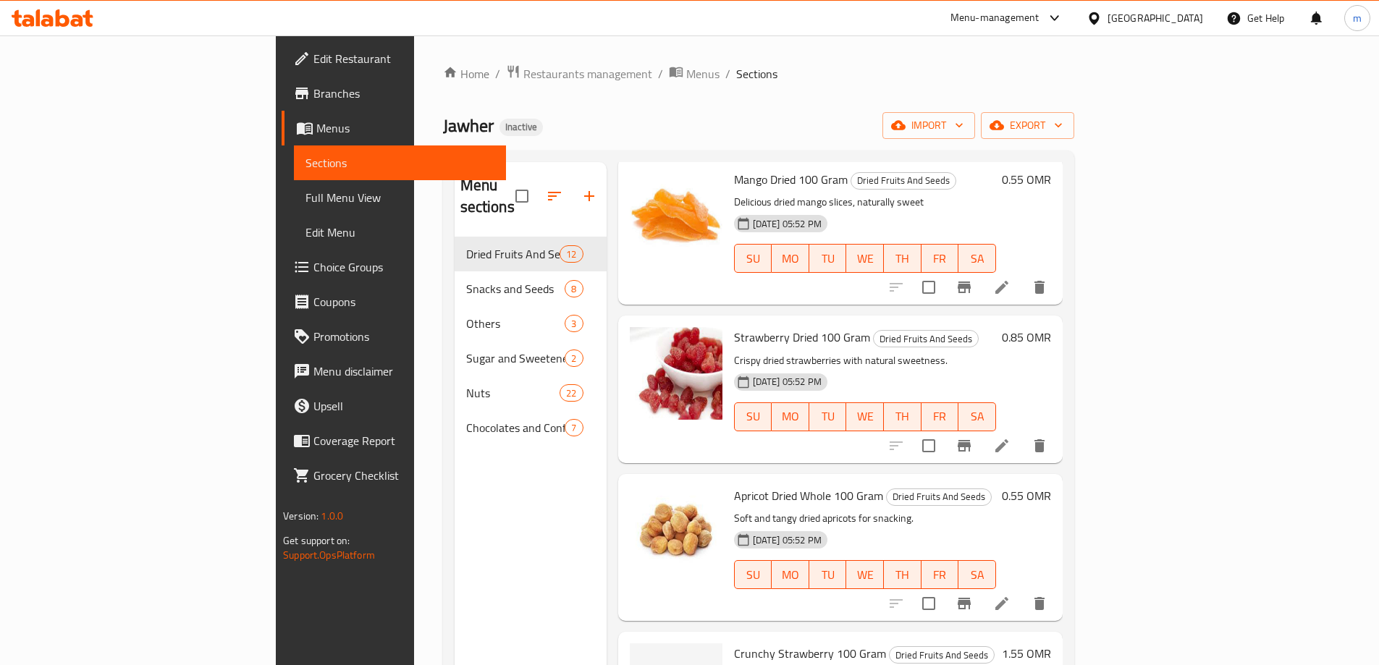
scroll to position [1060, 0]
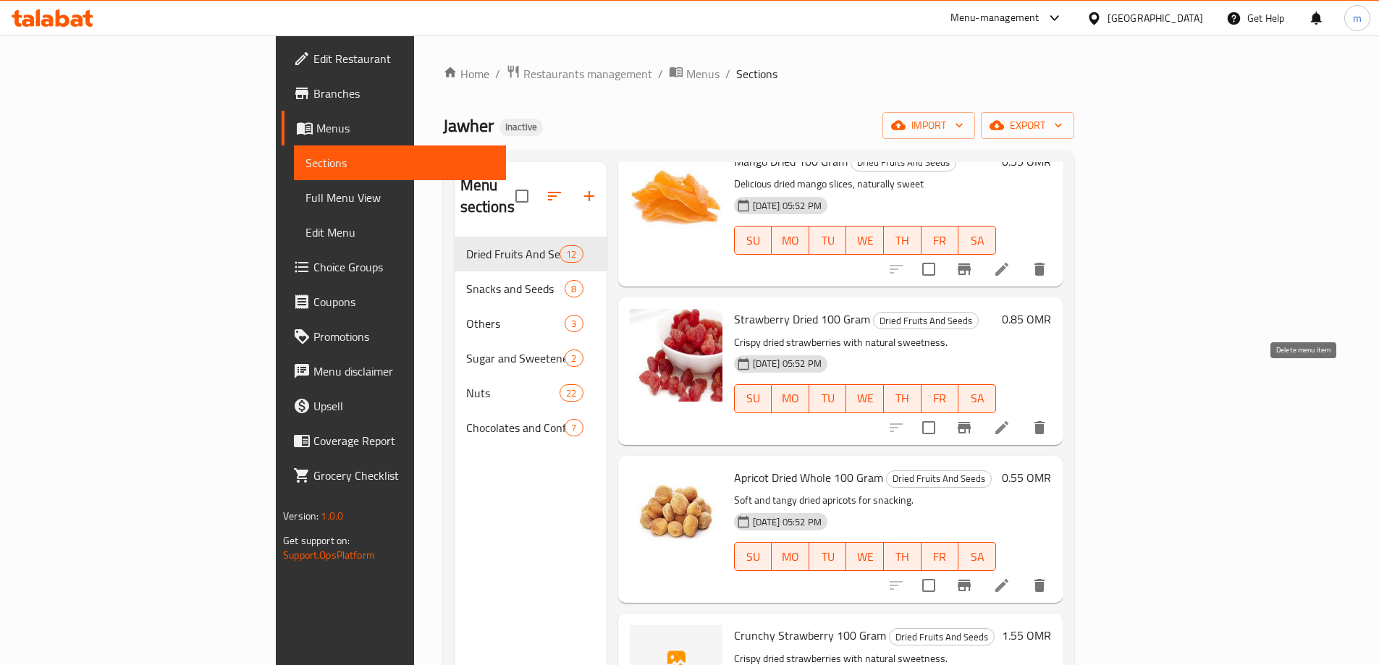
click at [1044, 421] on icon "delete" at bounding box center [1039, 427] width 10 height 13
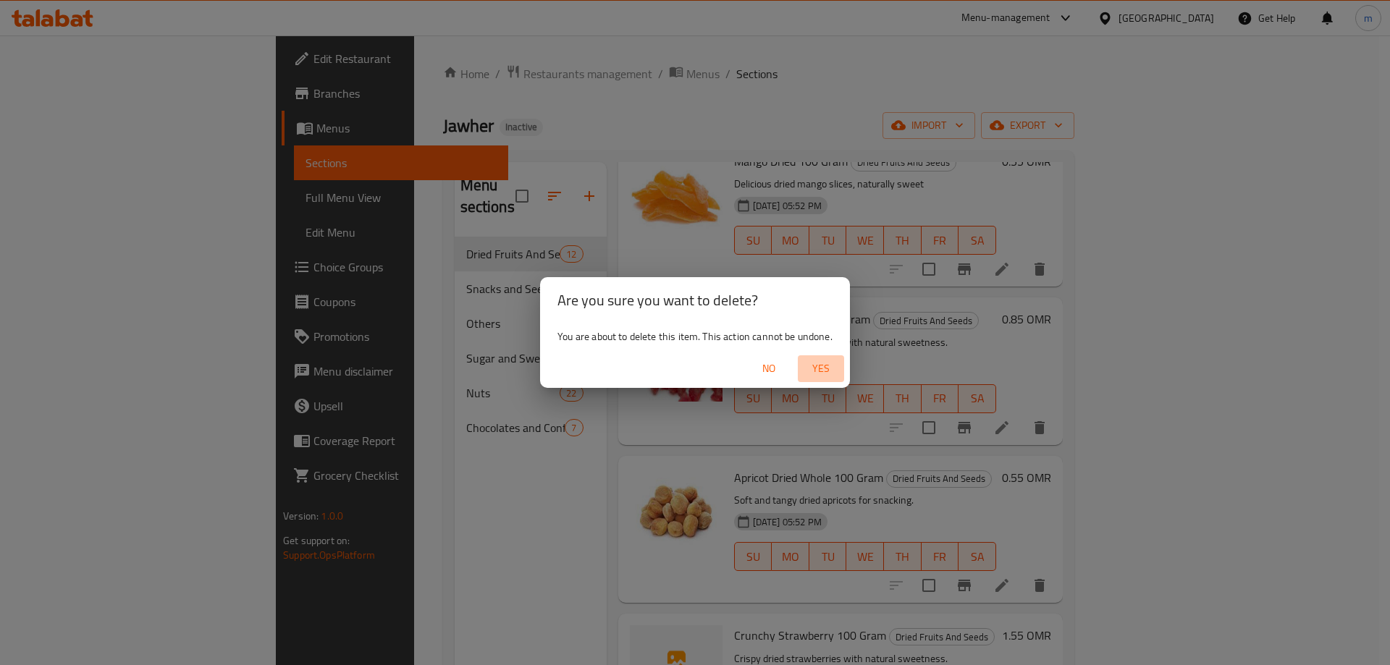
click at [820, 360] on span "Yes" at bounding box center [820, 369] width 35 height 18
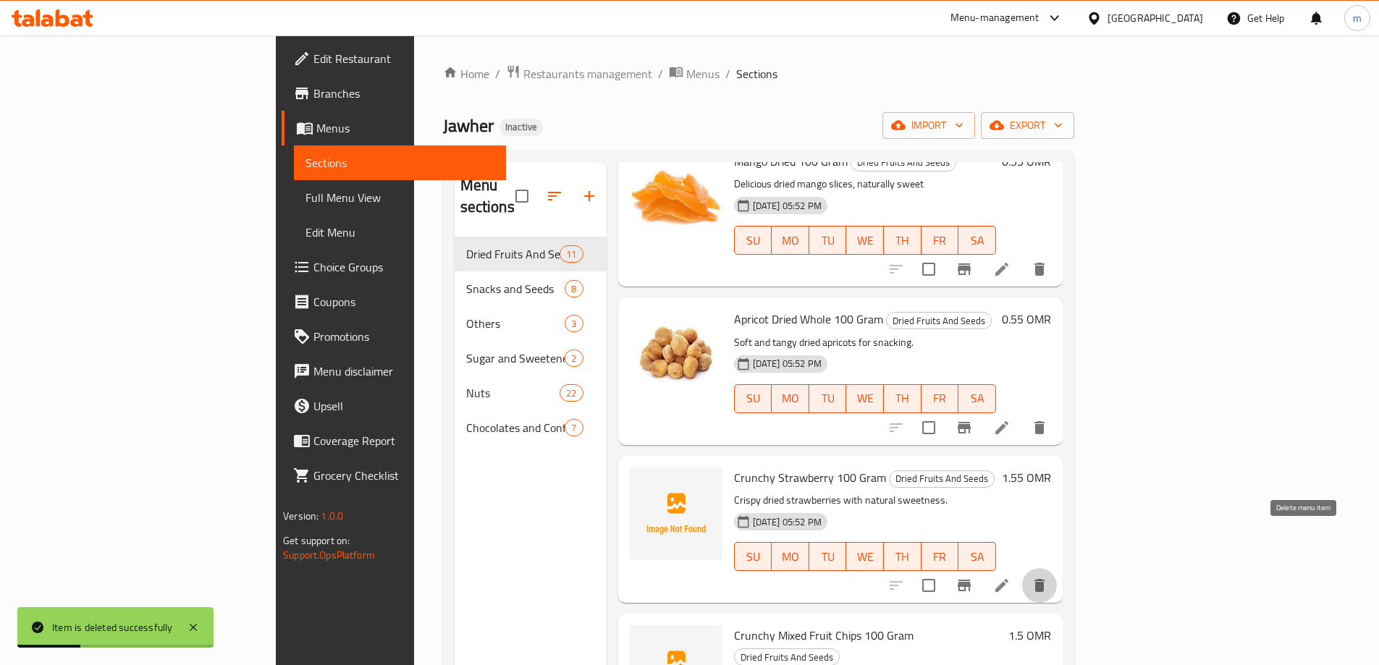
click at [1057, 568] on button "delete" at bounding box center [1039, 585] width 35 height 35
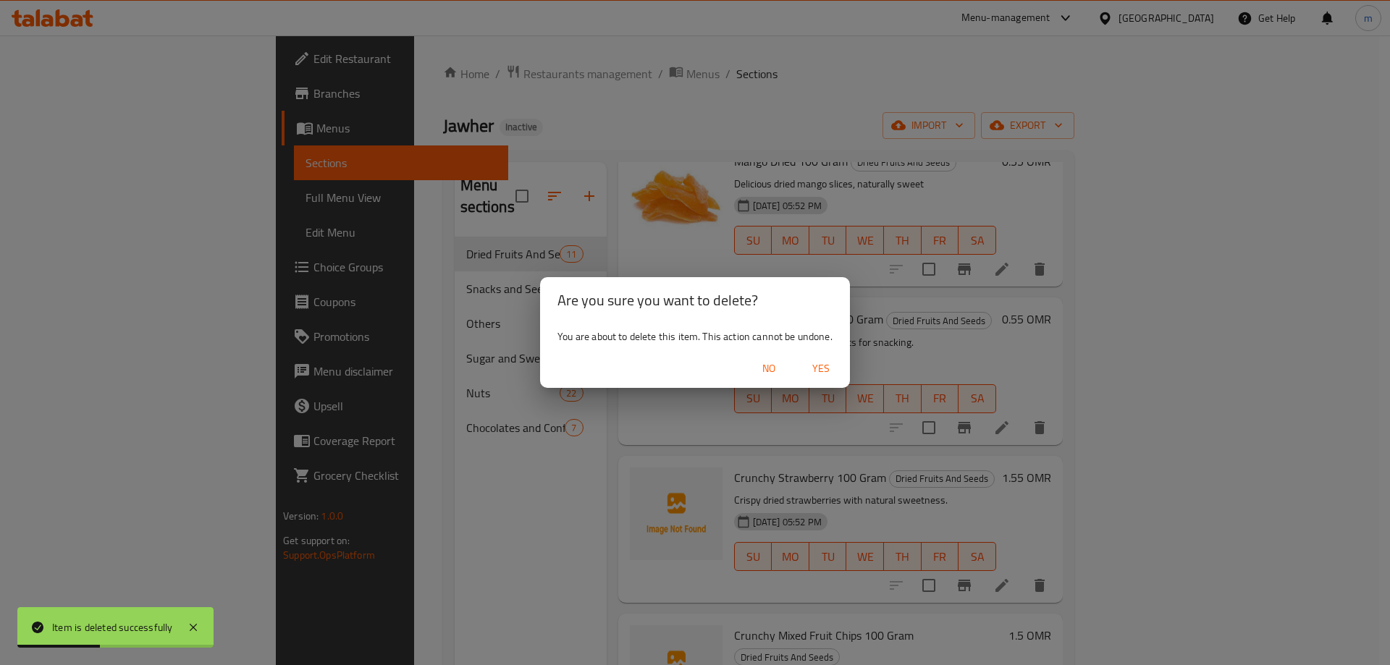
click at [834, 370] on span "Yes" at bounding box center [820, 369] width 35 height 18
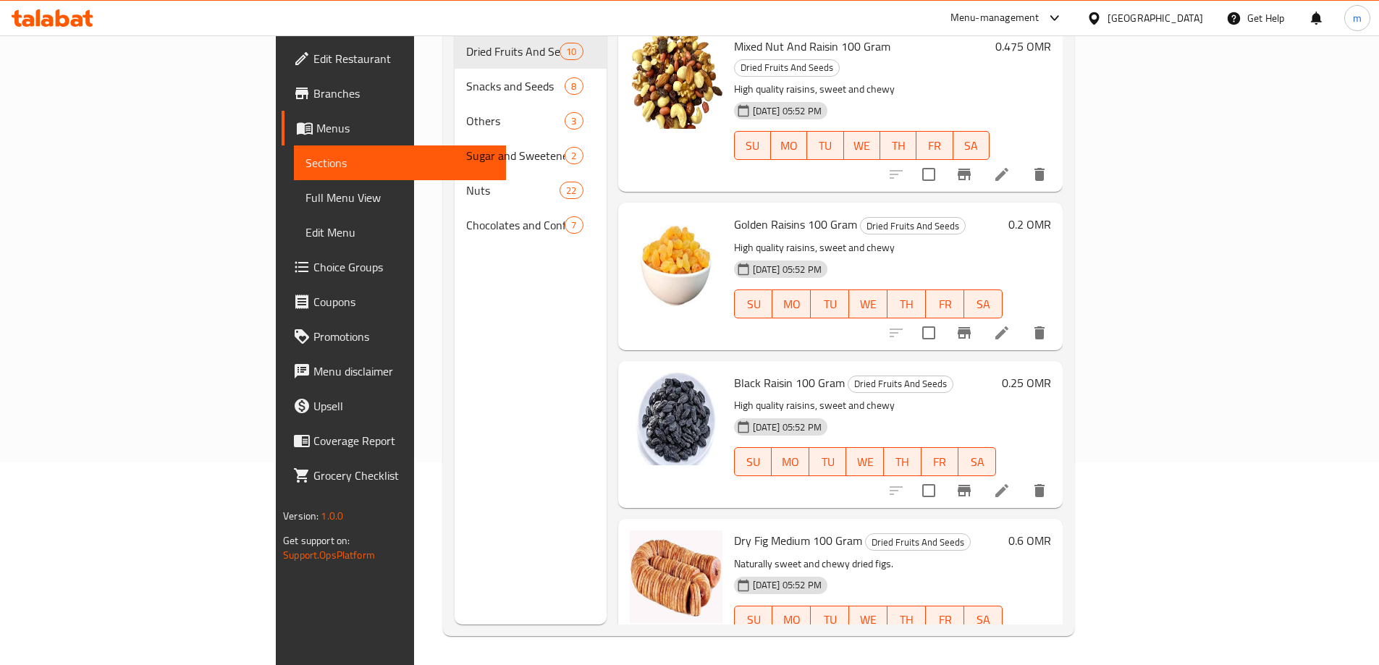
scroll to position [0, 0]
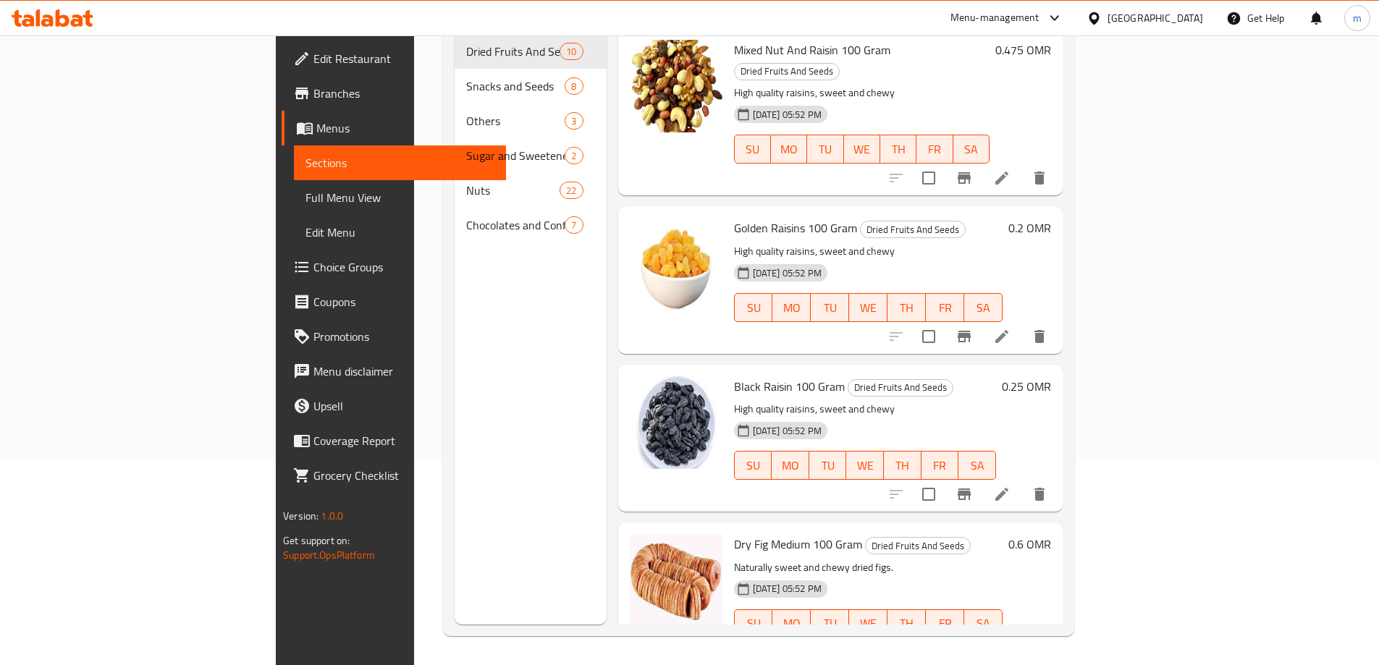
click at [305, 206] on span "Full Menu View" at bounding box center [399, 197] width 189 height 17
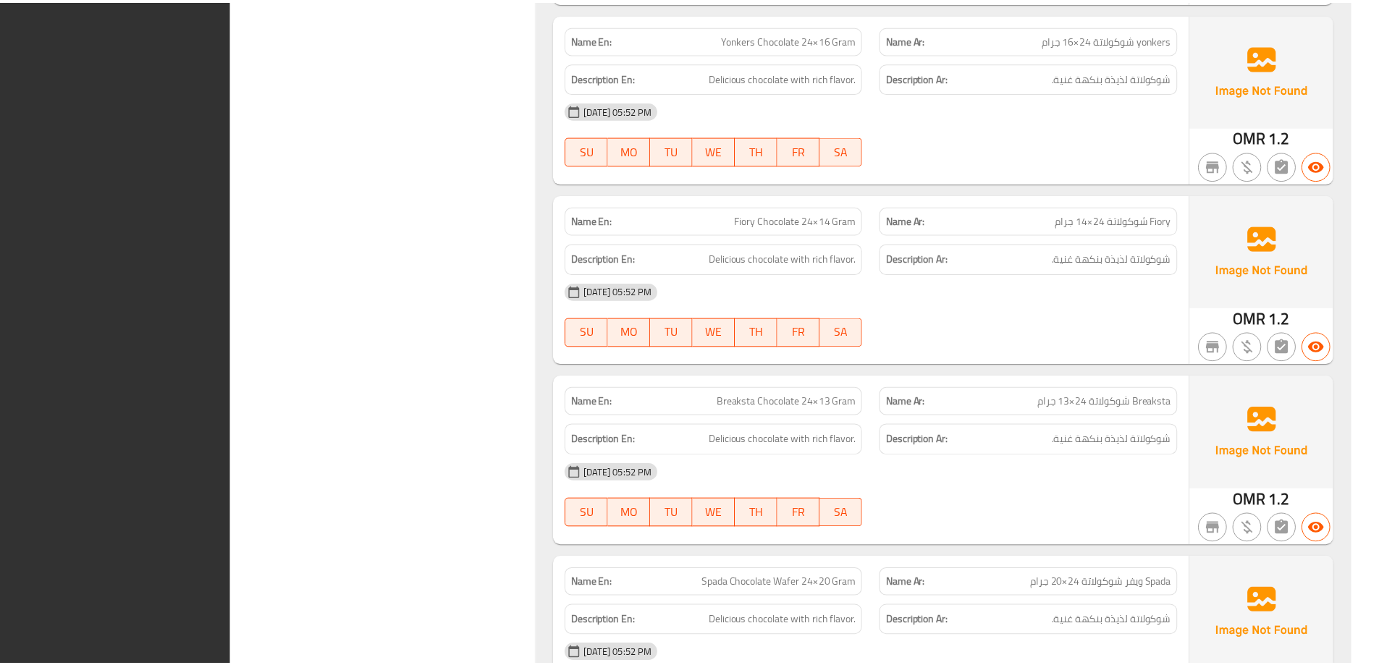
scroll to position [9456, 0]
